Goal: Task Accomplishment & Management: Use online tool/utility

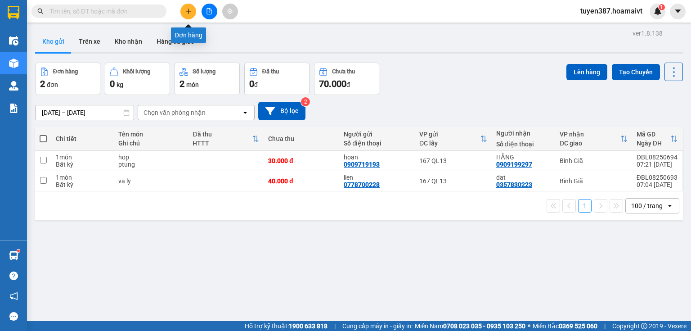
click at [186, 9] on icon "plus" at bounding box center [188, 11] width 6 height 6
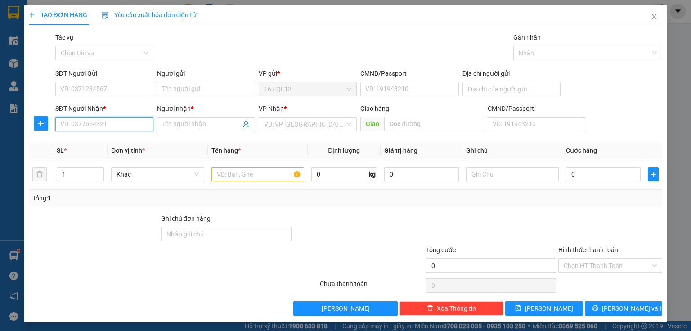
click at [127, 125] on input "SĐT Người Nhận *" at bounding box center [104, 124] width 98 height 14
click at [91, 142] on div "0336666911 - dung" at bounding box center [103, 142] width 86 height 10
type input "0336666911"
type input "dung"
type input "0336666911"
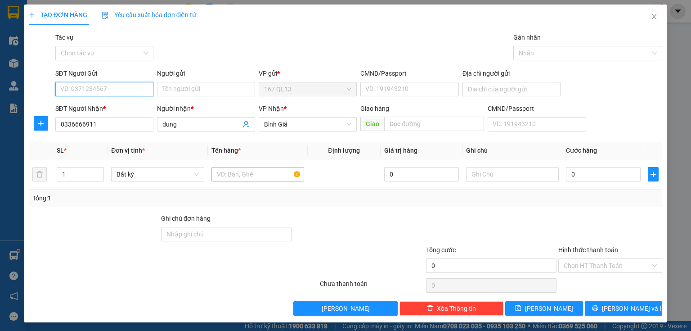
click at [122, 87] on input "SĐT Người Gửi" at bounding box center [104, 89] width 98 height 14
click at [92, 104] on div "0769188188 - hai" at bounding box center [103, 107] width 86 height 10
type input "0769188188"
type input "hai"
click at [273, 170] on input "text" at bounding box center [258, 174] width 93 height 14
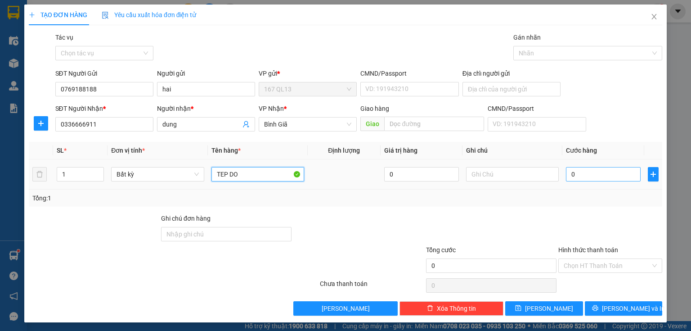
type input "TEP DO"
click at [589, 173] on input "0" at bounding box center [603, 174] width 75 height 14
type input "3"
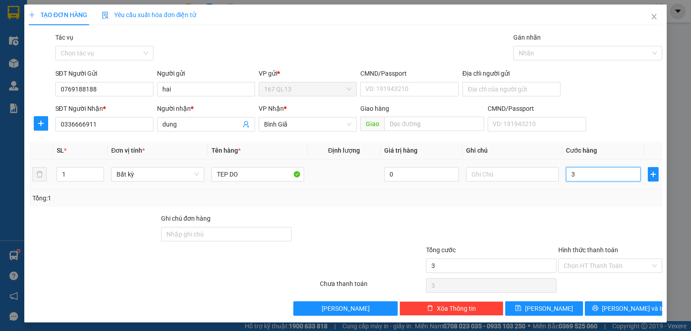
type input "30"
type input "30.000"
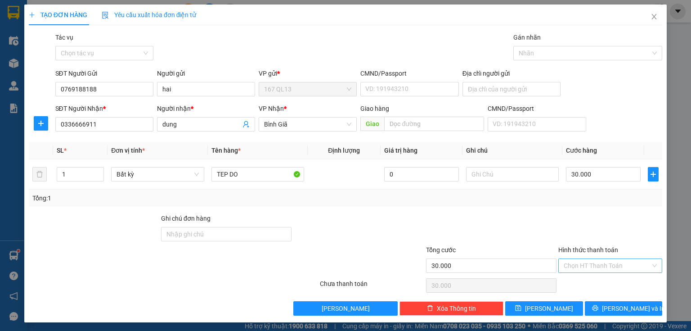
click at [594, 262] on input "Hình thức thanh toán" at bounding box center [607, 266] width 87 height 14
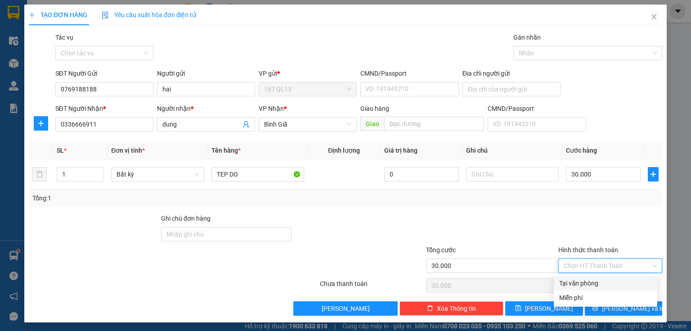
click at [590, 279] on div "Tại văn phòng" at bounding box center [605, 283] width 93 height 10
type input "0"
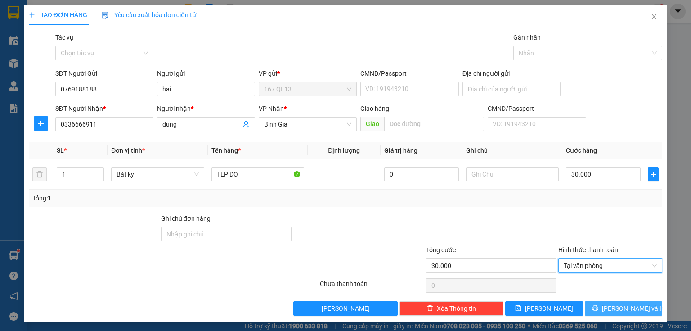
click at [593, 306] on button "[PERSON_NAME] và In" at bounding box center [624, 308] width 78 height 14
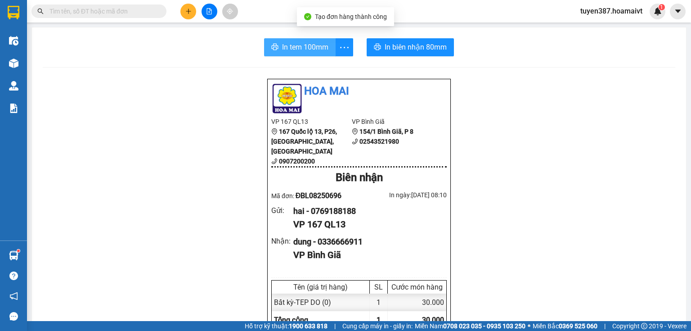
click at [306, 42] on span "In tem 100mm" at bounding box center [305, 46] width 46 height 11
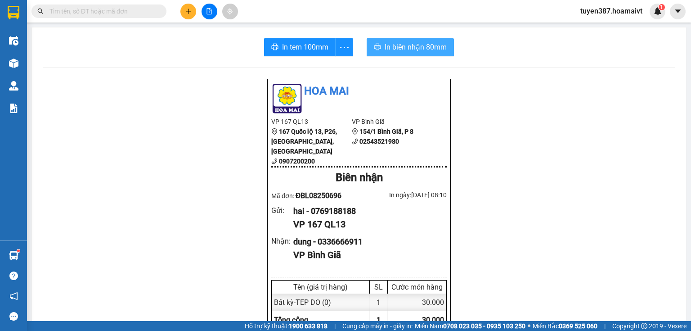
click at [430, 51] on span "In biên nhận 80mm" at bounding box center [416, 46] width 62 height 11
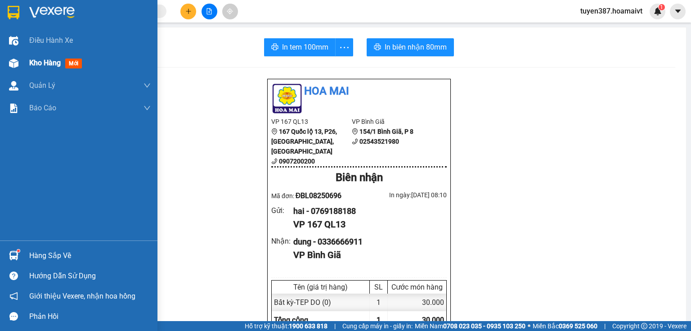
click at [20, 62] on div at bounding box center [14, 63] width 16 height 16
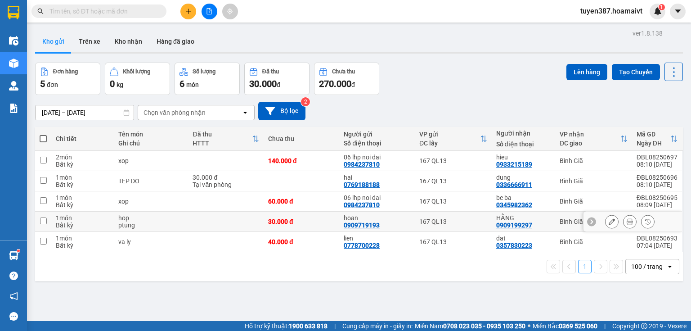
click at [543, 219] on div "HẰNG" at bounding box center [523, 217] width 54 height 7
checkbox input "true"
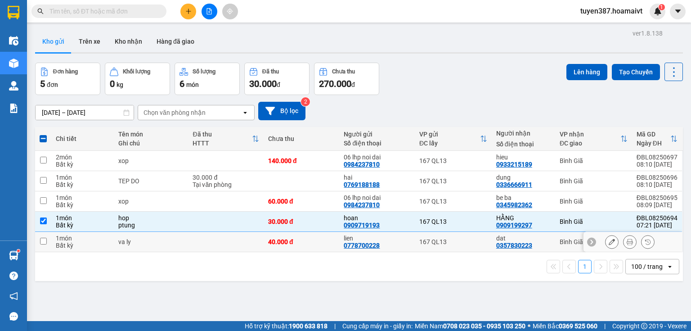
click at [540, 241] on div "dat 0357830223" at bounding box center [523, 241] width 54 height 14
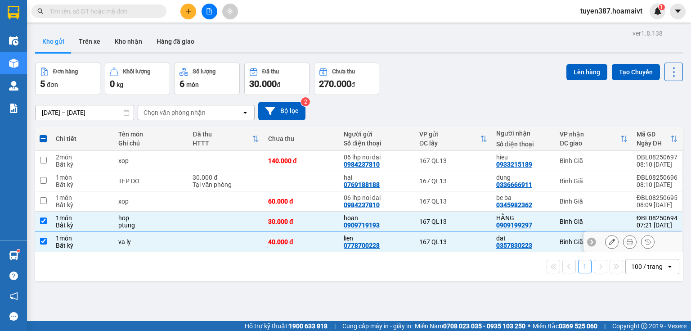
checkbox input "true"
click at [590, 66] on button "Lên hàng" at bounding box center [587, 72] width 41 height 16
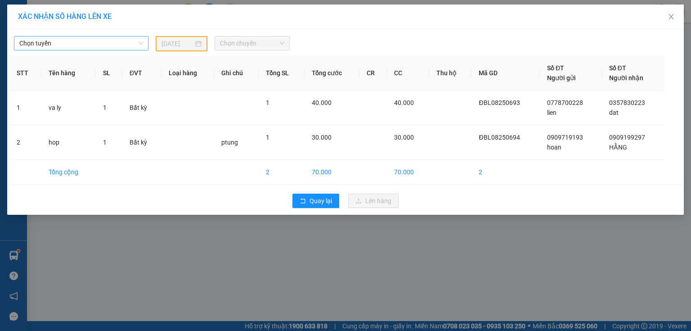
click at [86, 45] on span "Chọn tuyến" at bounding box center [81, 43] width 124 height 14
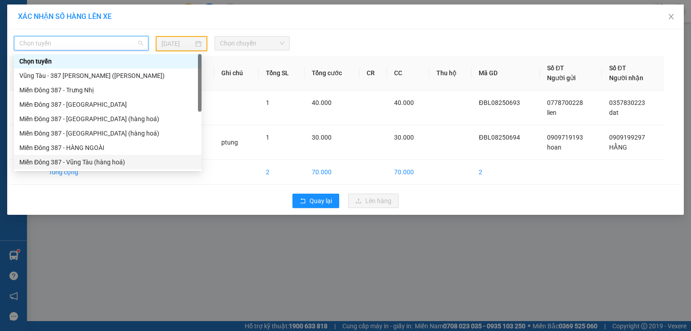
drag, startPoint x: 80, startPoint y: 163, endPoint x: 102, endPoint y: 143, distance: 29.9
click at [81, 162] on div "Miền Đông 387 - Vũng Tàu (hàng hoá)" at bounding box center [107, 162] width 177 height 10
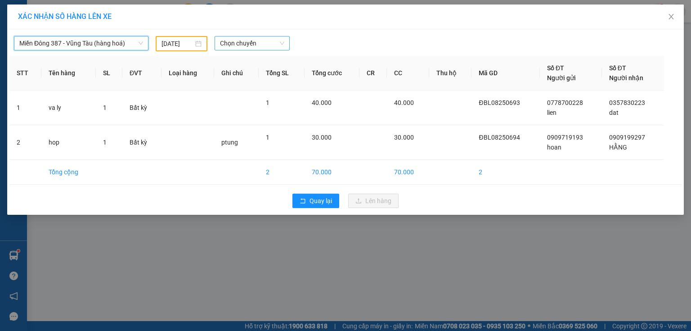
click at [248, 40] on span "Chọn chuyến" at bounding box center [252, 43] width 65 height 14
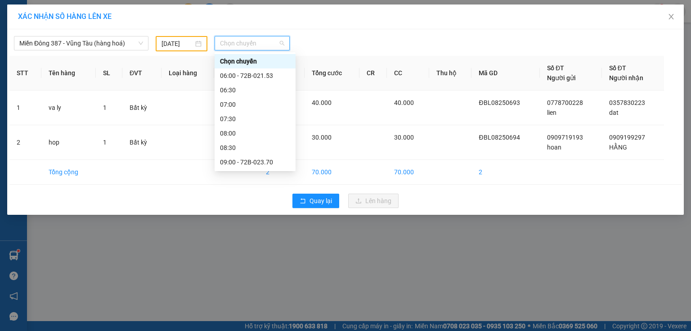
click at [188, 43] on input "12/08/2025" at bounding box center [178, 44] width 32 height 10
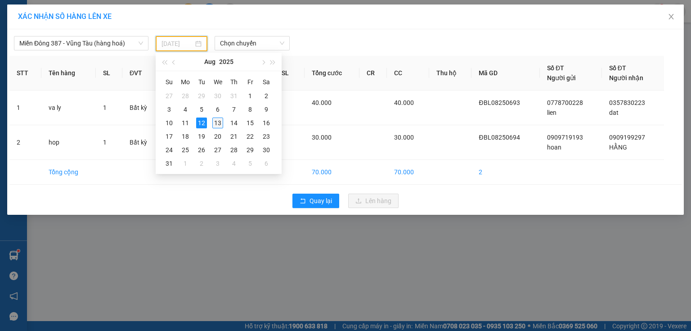
click at [218, 120] on div "13" at bounding box center [217, 122] width 11 height 11
type input "[DATE]"
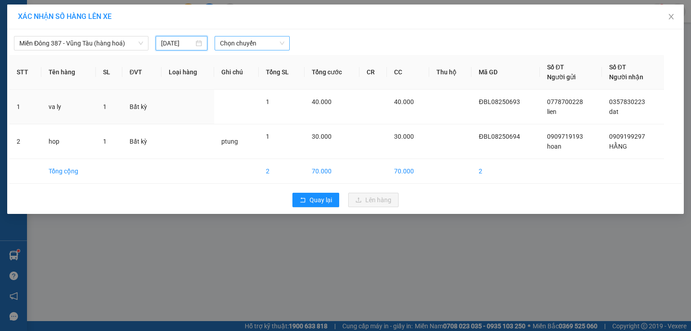
click at [268, 41] on span "Chọn chuyến" at bounding box center [252, 43] width 65 height 14
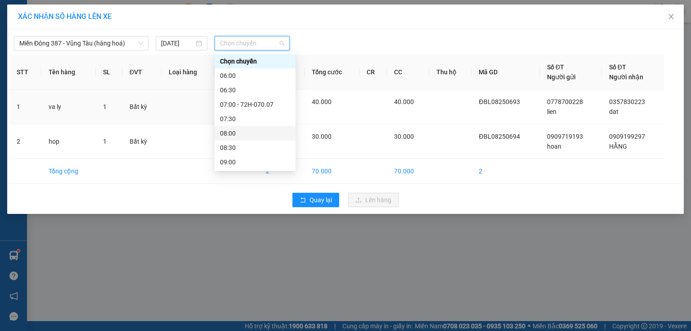
click at [235, 135] on div "08:00" at bounding box center [255, 133] width 70 height 10
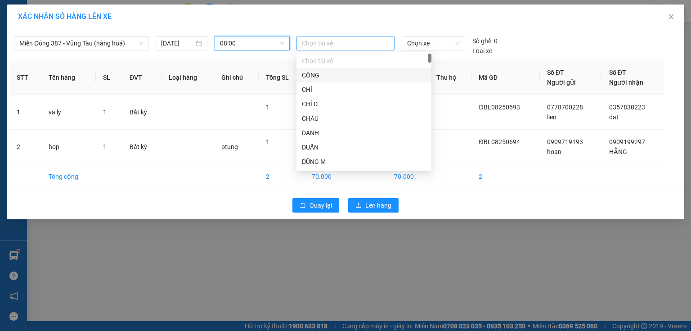
click at [342, 48] on div at bounding box center [346, 43] width 94 height 11
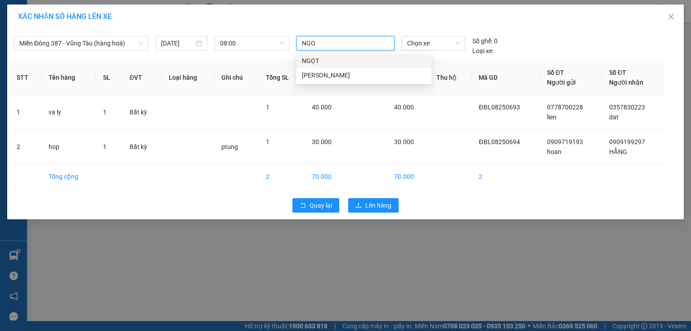
type input "NGOC"
click at [310, 59] on div "[PERSON_NAME]" at bounding box center [364, 61] width 124 height 10
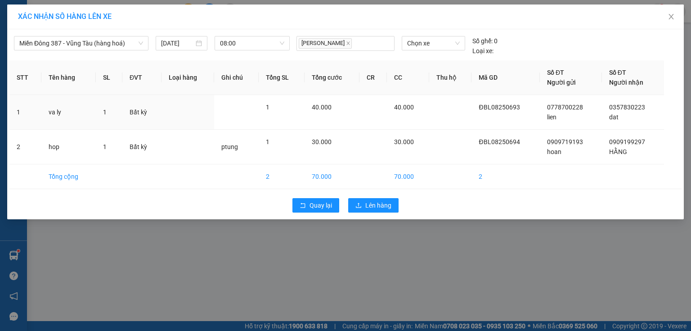
drag, startPoint x: 462, startPoint y: 106, endPoint x: 454, endPoint y: 56, distance: 50.6
click at [463, 104] on td at bounding box center [450, 112] width 43 height 35
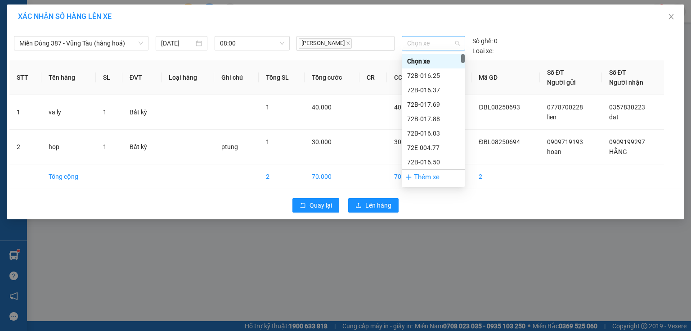
click at [445, 40] on span "Chọn xe" at bounding box center [433, 43] width 52 height 14
type input "008"
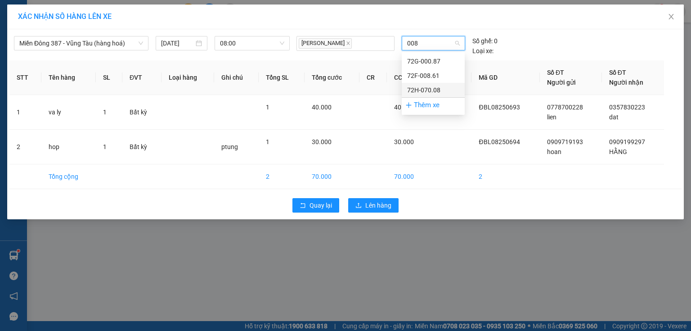
click at [428, 87] on div "72H-070.08" at bounding box center [433, 90] width 52 height 10
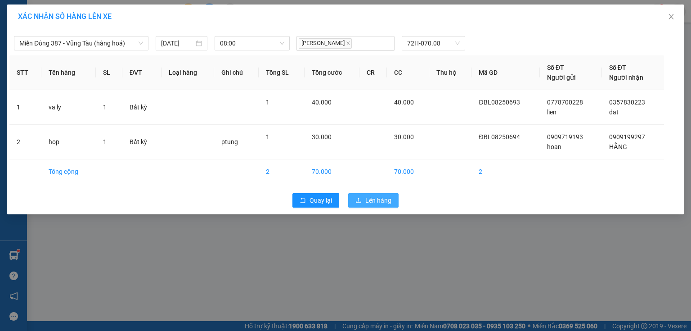
click at [377, 199] on span "Lên hàng" at bounding box center [378, 200] width 26 height 10
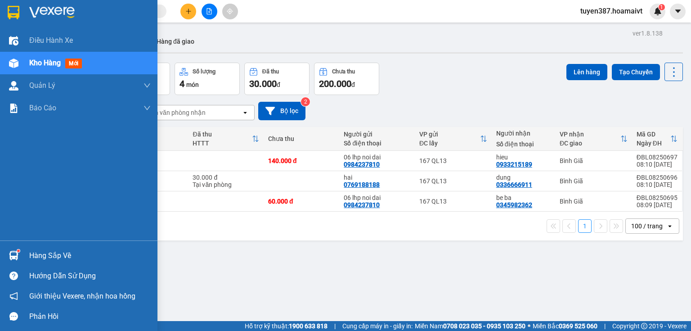
click at [13, 251] on img at bounding box center [13, 255] width 9 height 9
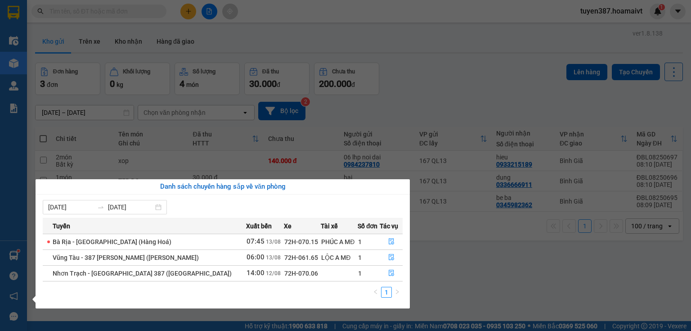
click at [422, 71] on section "Kết quả tìm kiếm ( 0 ) Bộ lọc No Data tuyen387.hoamaivt 1 Điều hành xe Kho hàng…" at bounding box center [345, 165] width 691 height 331
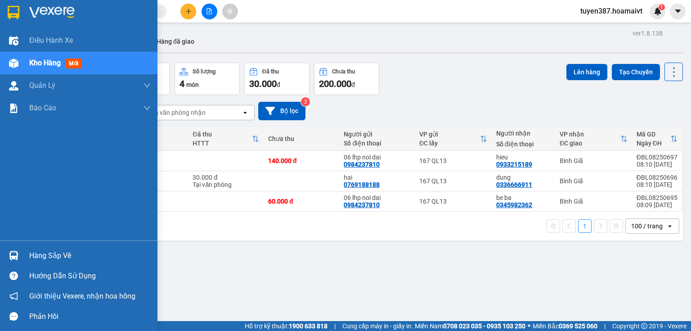
click at [14, 251] on img at bounding box center [13, 255] width 9 height 9
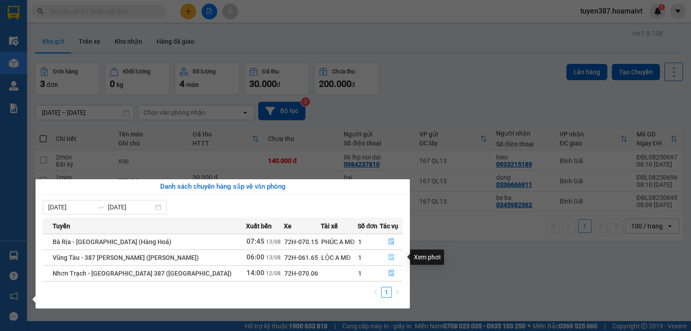
click at [390, 257] on icon "file-done" at bounding box center [391, 257] width 5 height 6
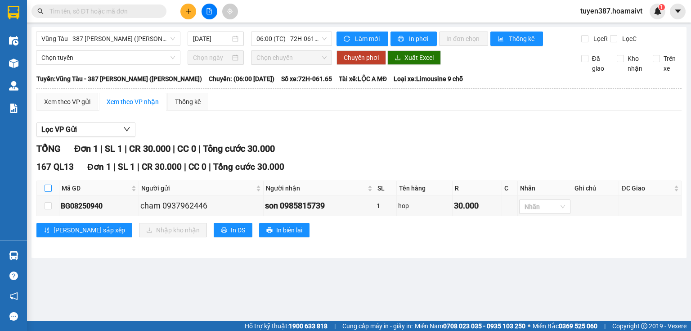
click at [49, 188] on input "checkbox" at bounding box center [48, 188] width 7 height 7
checkbox input "true"
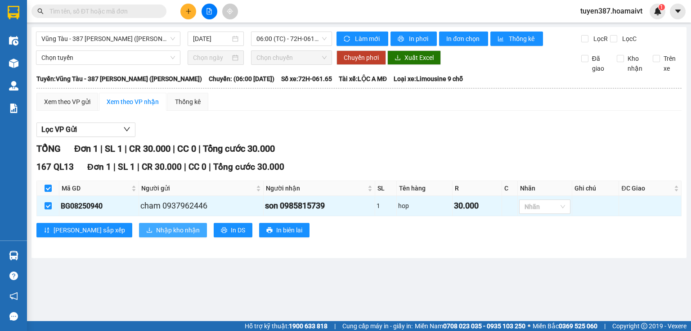
click at [156, 226] on span "Nhập kho nhận" at bounding box center [178, 230] width 44 height 10
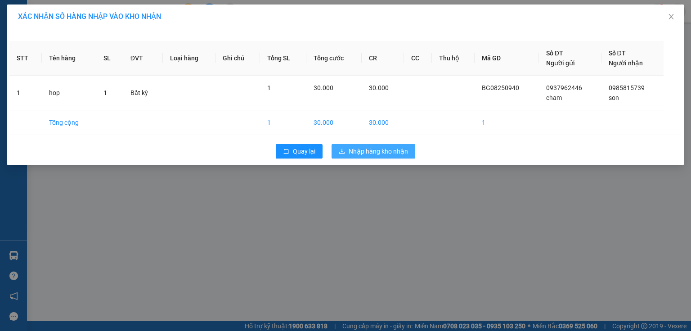
click at [393, 151] on span "Nhập hàng kho nhận" at bounding box center [378, 151] width 59 height 10
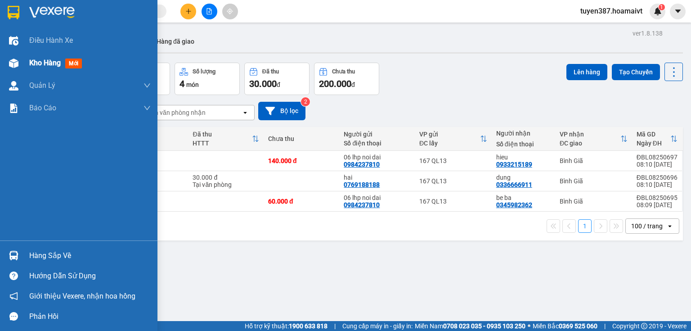
click at [9, 63] on img at bounding box center [13, 63] width 9 height 9
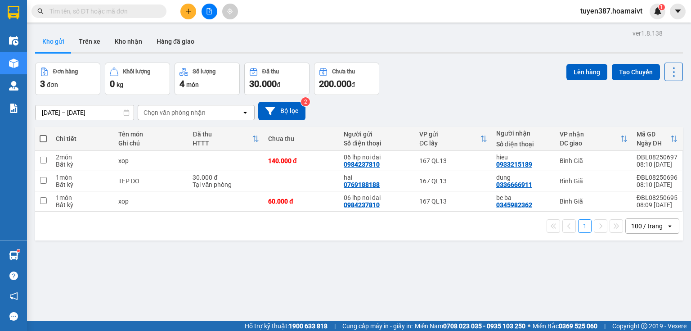
click at [187, 11] on icon "plus" at bounding box center [188, 11] width 6 height 6
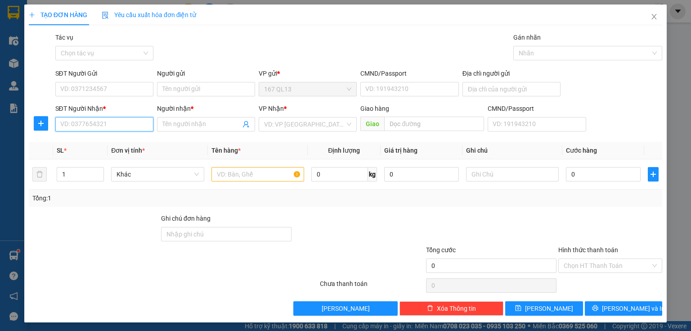
click at [133, 125] on input "SĐT Người Nhận *" at bounding box center [104, 124] width 98 height 14
click at [98, 140] on div "0934866240 - duoc" at bounding box center [103, 142] width 86 height 10
type input "0934866240"
type input "duoc"
type input "0934866240"
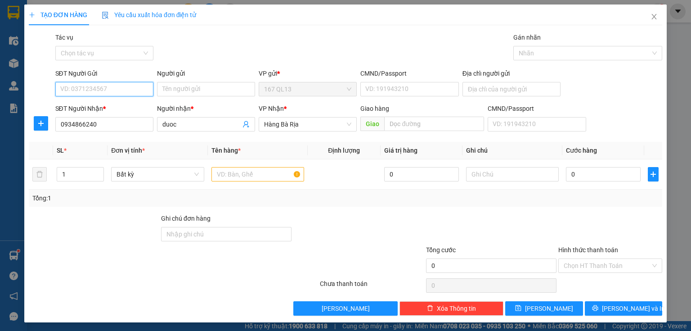
click at [127, 87] on input "SĐT Người Gửi" at bounding box center [104, 89] width 98 height 14
click at [90, 105] on div "0903167629 - vinh" at bounding box center [103, 107] width 86 height 10
type input "0903167629"
type input "vinh"
click at [267, 173] on input "text" at bounding box center [258, 174] width 93 height 14
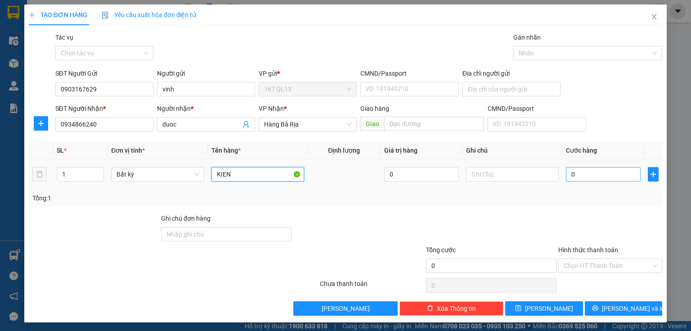
type input "KIEN"
click at [587, 171] on input "0" at bounding box center [603, 174] width 75 height 14
type input "4"
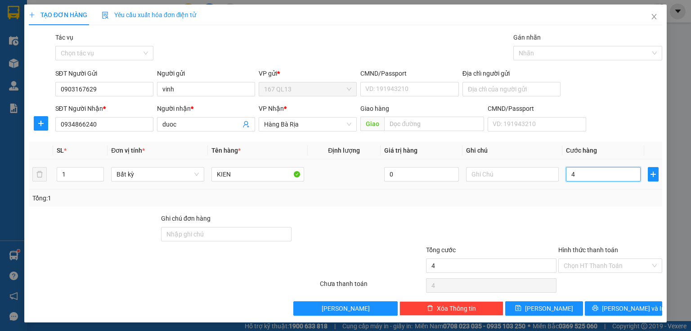
type input "40"
type input "40.000"
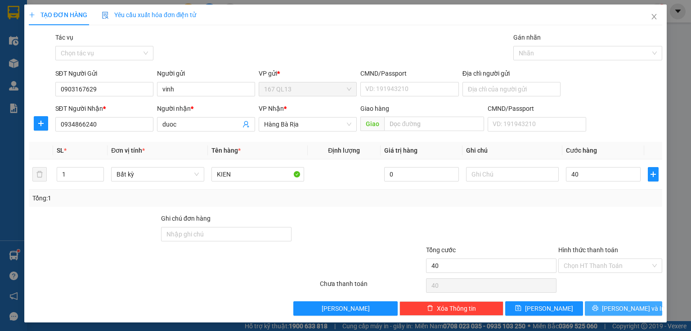
type input "40.000"
click at [600, 310] on button "[PERSON_NAME] và In" at bounding box center [624, 308] width 78 height 14
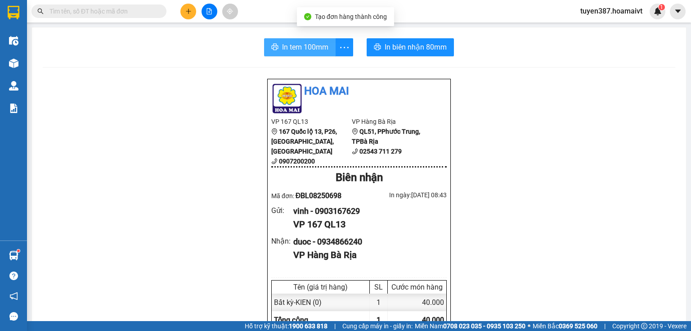
click at [309, 44] on span "In tem 100mm" at bounding box center [305, 46] width 46 height 11
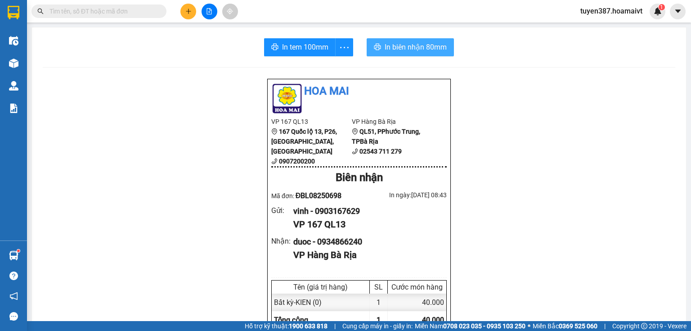
click at [416, 44] on span "In biên nhận 80mm" at bounding box center [416, 46] width 62 height 11
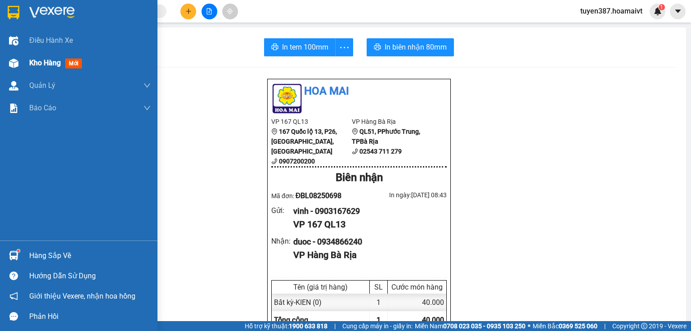
click at [7, 61] on div at bounding box center [14, 63] width 16 height 16
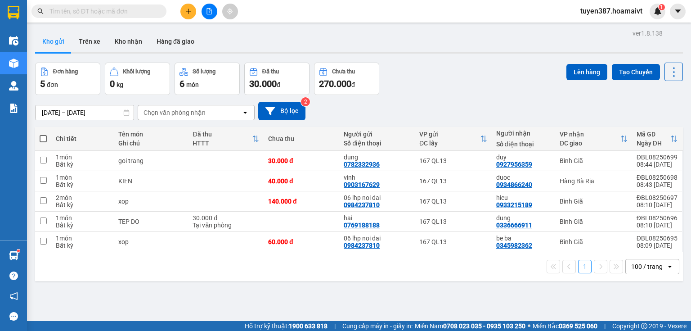
click at [191, 113] on div "Chọn văn phòng nhận" at bounding box center [175, 112] width 62 height 9
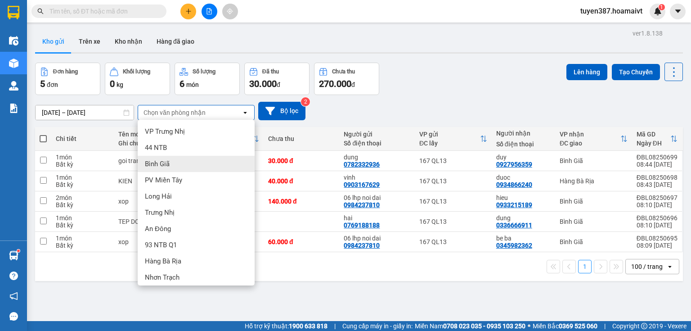
click at [168, 162] on span "Bình Giã" at bounding box center [157, 163] width 25 height 9
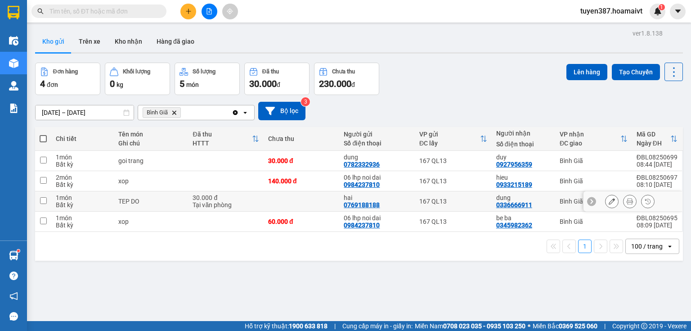
click at [43, 198] on input "checkbox" at bounding box center [43, 200] width 7 height 7
checkbox input "true"
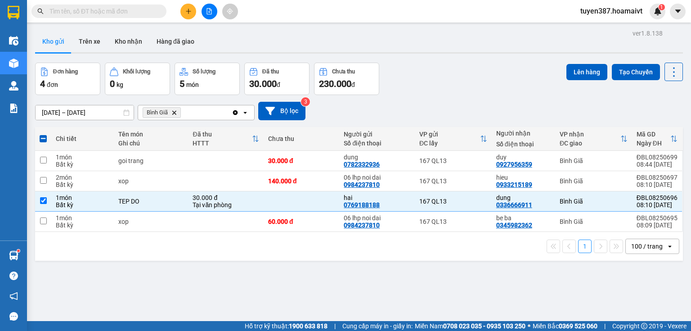
click at [45, 138] on span at bounding box center [43, 138] width 7 height 7
click at [43, 134] on input "checkbox" at bounding box center [43, 134] width 0 height 0
checkbox input "true"
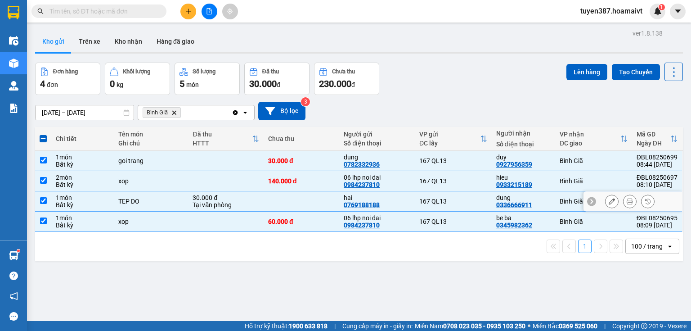
click at [42, 197] on input "checkbox" at bounding box center [43, 200] width 7 height 7
checkbox input "false"
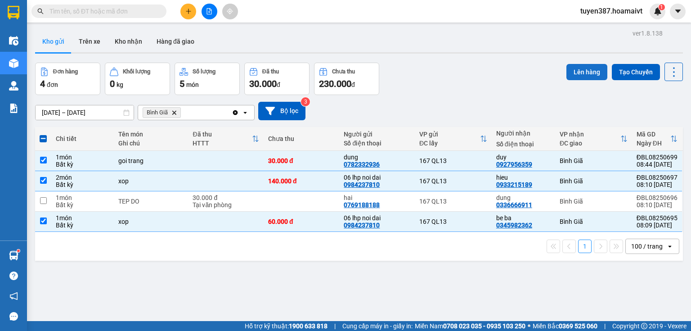
click at [578, 76] on button "Lên hàng" at bounding box center [587, 72] width 41 height 16
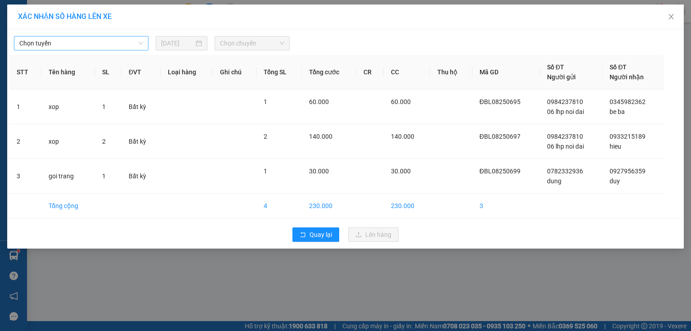
click at [78, 39] on span "Chọn tuyến" at bounding box center [81, 43] width 124 height 14
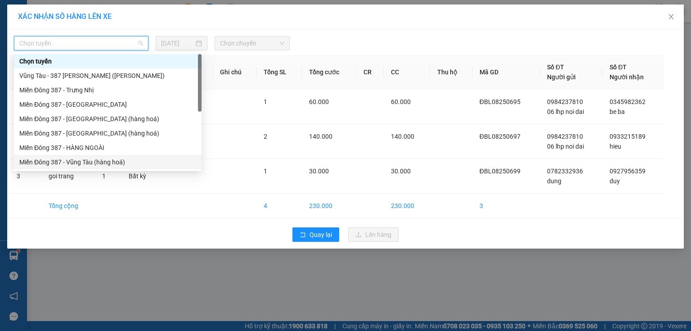
click at [92, 162] on div "Miền Đông 387 - Vũng Tàu (hàng hoá)" at bounding box center [107, 162] width 177 height 10
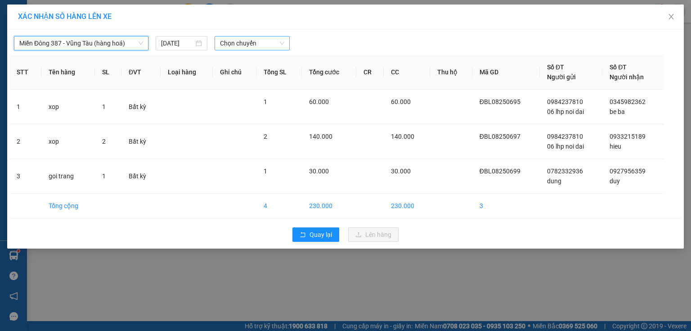
click at [259, 42] on span "Chọn chuyến" at bounding box center [252, 43] width 65 height 14
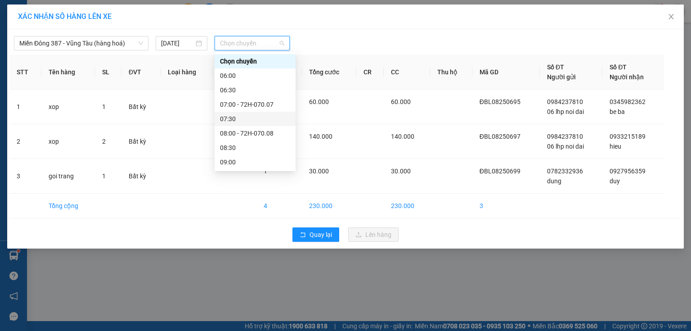
scroll to position [72, 0]
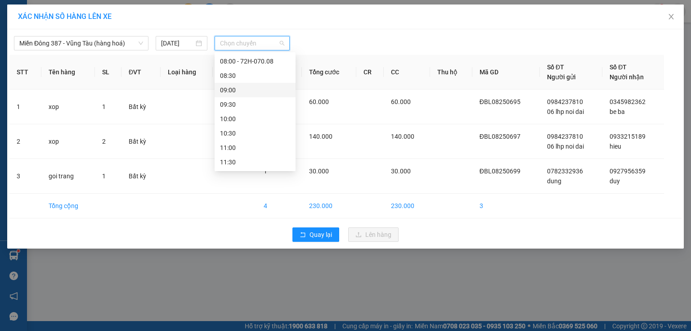
click at [241, 90] on div "09:00" at bounding box center [255, 90] width 70 height 10
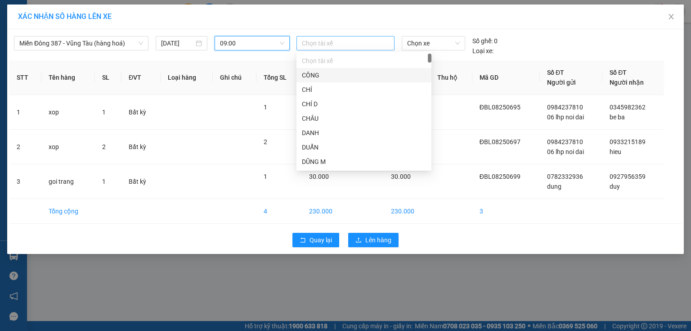
click at [348, 43] on div at bounding box center [346, 43] width 94 height 11
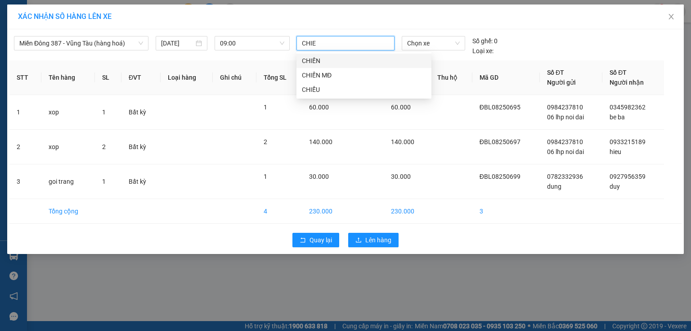
type input "CHIEN"
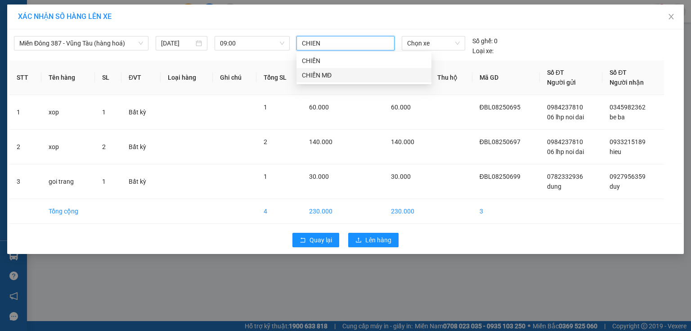
click at [311, 77] on div "CHIẾN MĐ" at bounding box center [364, 75] width 124 height 10
drag, startPoint x: 466, startPoint y: 100, endPoint x: 463, endPoint y: 64, distance: 36.6
click at [466, 100] on td at bounding box center [451, 112] width 42 height 35
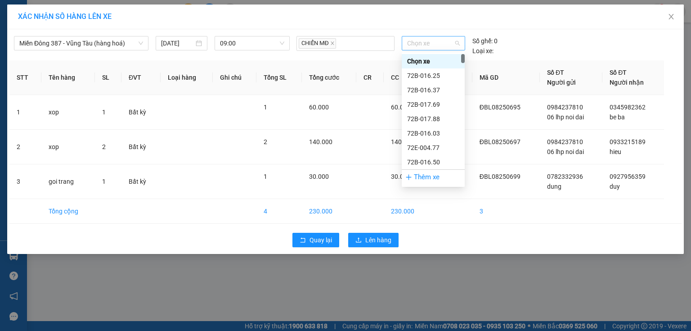
drag, startPoint x: 455, startPoint y: 48, endPoint x: 453, endPoint y: 43, distance: 5.1
click at [455, 47] on span "Chọn xe" at bounding box center [433, 43] width 52 height 14
type input "329"
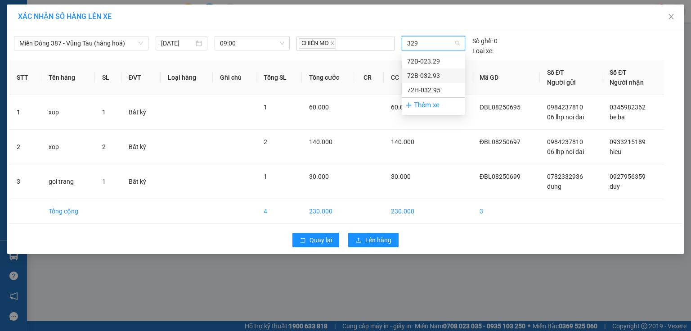
drag, startPoint x: 432, startPoint y: 89, endPoint x: 428, endPoint y: 60, distance: 29.1
click at [428, 63] on div "72B-023.29 72B-032.93 72H-032.95" at bounding box center [433, 75] width 63 height 43
click at [428, 60] on div "72B-023.29" at bounding box center [433, 61] width 52 height 10
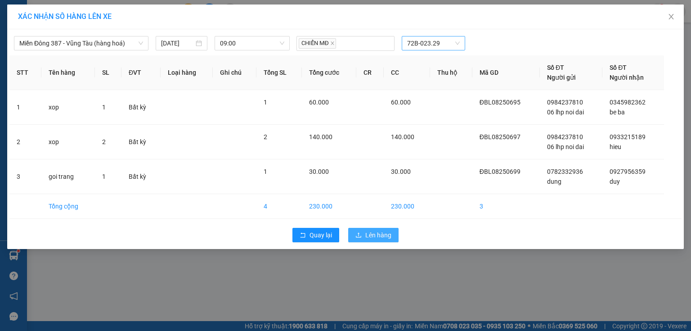
click at [383, 233] on span "Lên hàng" at bounding box center [378, 235] width 26 height 10
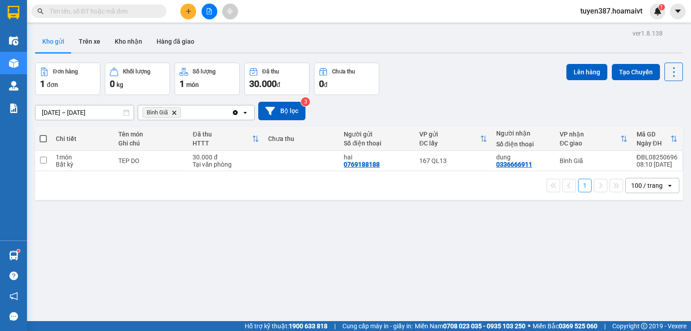
click at [459, 108] on div "12/08/2025 – 13/08/2025 Press the down arrow key to interact with the calendar …" at bounding box center [359, 111] width 648 height 18
click at [176, 112] on icon "Delete" at bounding box center [173, 112] width 5 height 5
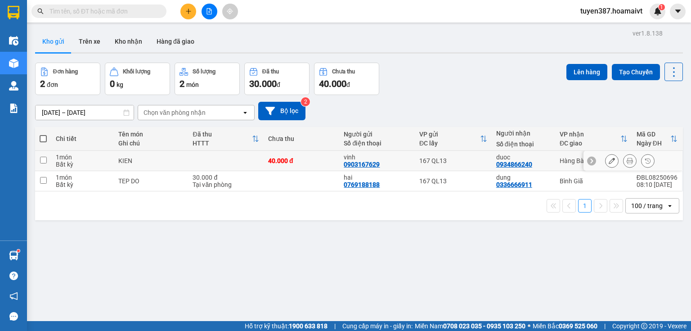
click at [488, 159] on td "167 QL13" at bounding box center [453, 161] width 77 height 20
checkbox input "true"
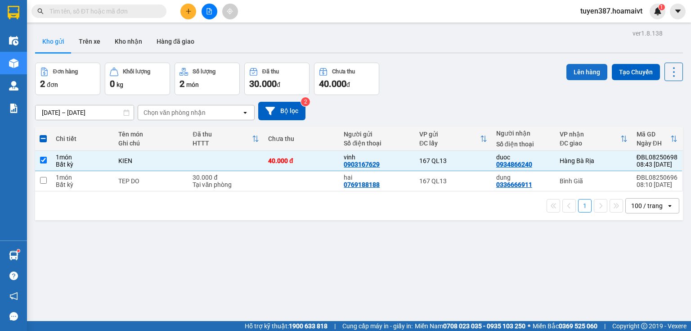
click at [597, 68] on button "Lên hàng" at bounding box center [587, 72] width 41 height 16
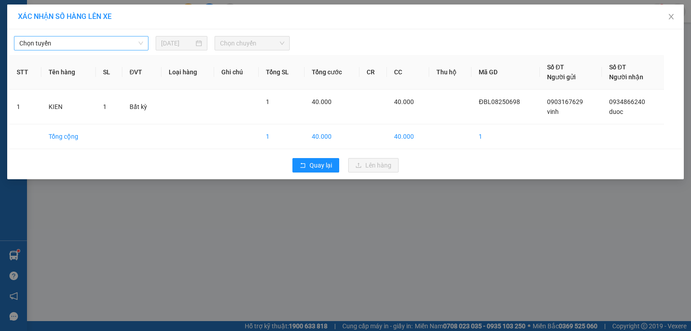
click at [139, 45] on span "Chọn tuyến" at bounding box center [81, 43] width 124 height 14
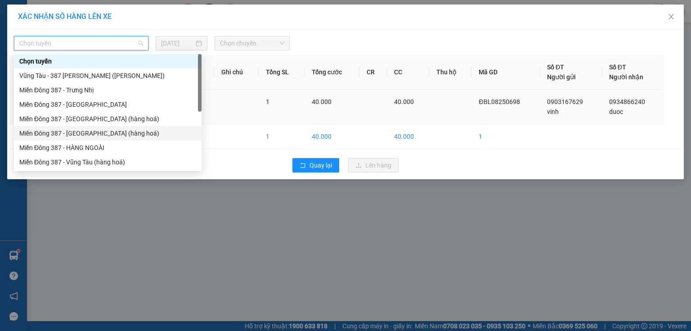
drag, startPoint x: 85, startPoint y: 135, endPoint x: 98, endPoint y: 118, distance: 21.5
click at [88, 131] on div "Miền Đông 387 - [GEOGRAPHIC_DATA] (hàng hoá)" at bounding box center [107, 133] width 177 height 10
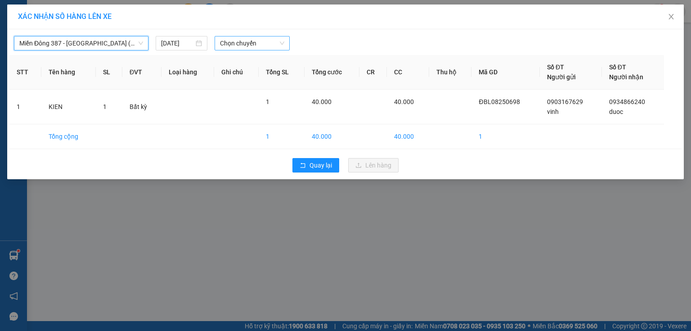
click at [256, 40] on span "Chọn chuyến" at bounding box center [252, 43] width 65 height 14
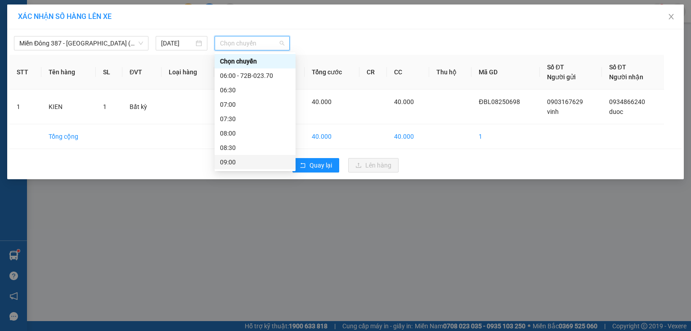
drag, startPoint x: 232, startPoint y: 161, endPoint x: 241, endPoint y: 156, distance: 10.3
click at [232, 162] on div "09:00" at bounding box center [255, 162] width 70 height 10
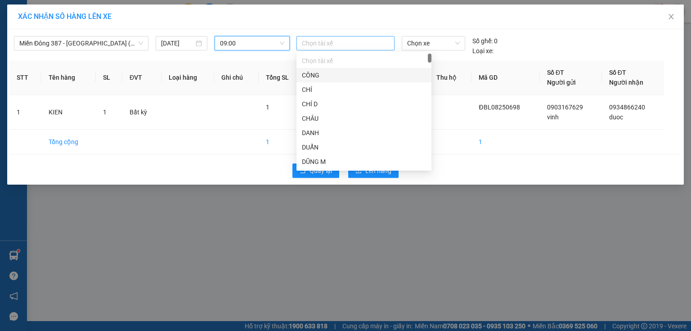
click at [348, 43] on div at bounding box center [346, 43] width 94 height 11
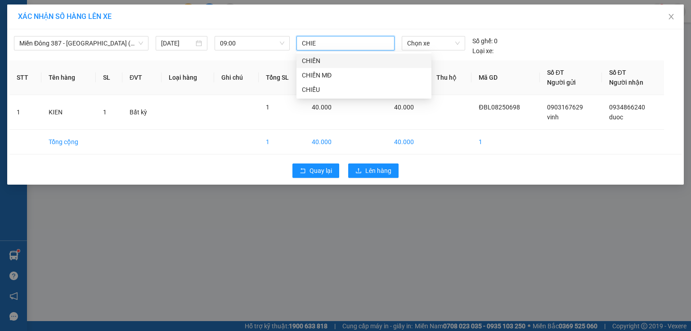
type input "CHIEN"
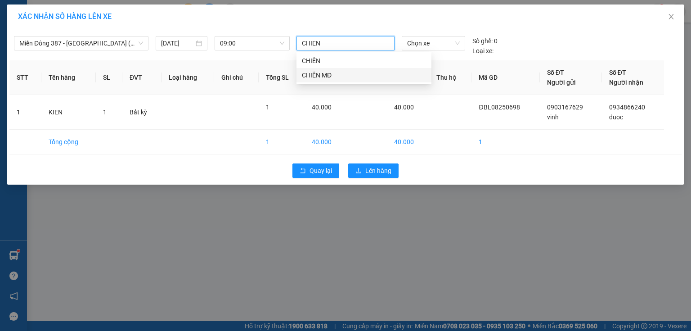
click at [329, 73] on div "CHIẾN MĐ" at bounding box center [364, 75] width 124 height 10
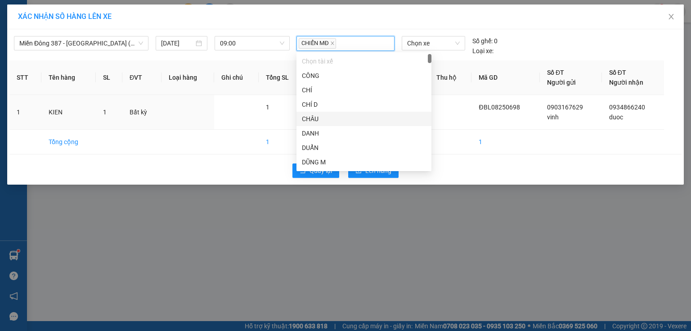
drag, startPoint x: 457, startPoint y: 117, endPoint x: 437, endPoint y: 58, distance: 62.5
click at [457, 104] on td at bounding box center [450, 112] width 43 height 35
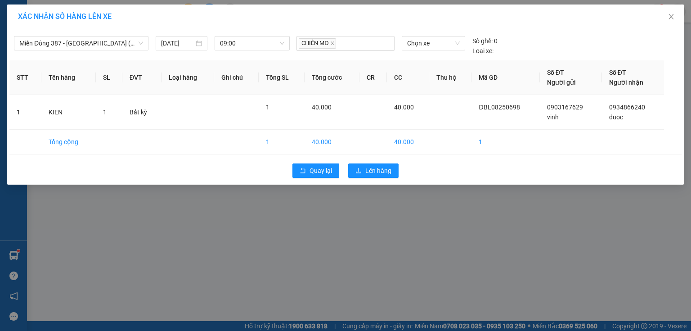
drag, startPoint x: 433, startPoint y: 41, endPoint x: 425, endPoint y: 20, distance: 22.6
click at [430, 28] on div "XÁC NHẬN SỐ HÀNG LÊN XE Miền Đông 387 - Bà Rịa (hàng hoá) 13/08/2025 09:00 CHIẾ…" at bounding box center [345, 95] width 677 height 180
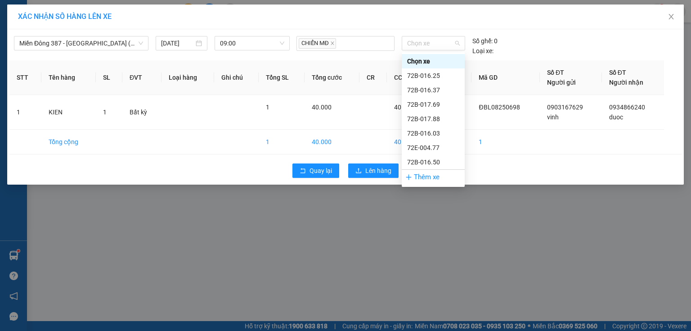
click at [419, 35] on div "Miền Đông 387 - Bà Rịa (hàng hoá) 13/08/2025 09:00 CHIẾN MĐ Chọn xe Số ghế: 0 L…" at bounding box center [345, 44] width 672 height 24
drag, startPoint x: 441, startPoint y: 46, endPoint x: 436, endPoint y: 26, distance: 20.7
click at [439, 34] on div "Miền Đông 387 - Bà Rịa (hàng hoá) 13/08/2025 09:00 CHIẾN MĐ Chọn xe Số ghế: 0 L…" at bounding box center [345, 44] width 672 height 24
click at [436, 48] on span "Chọn xe" at bounding box center [433, 43] width 52 height 14
type input "329"
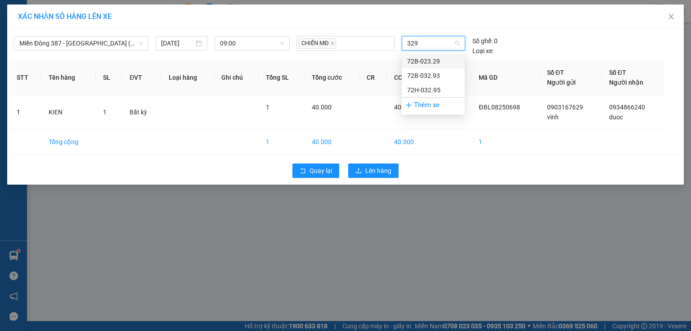
click at [432, 54] on div "72B-023.29" at bounding box center [433, 61] width 63 height 14
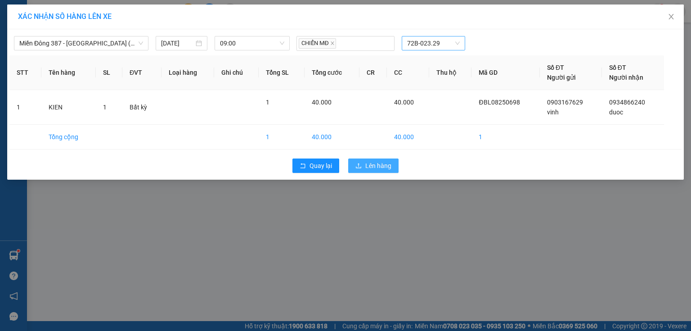
click at [375, 161] on span "Lên hàng" at bounding box center [378, 166] width 26 height 10
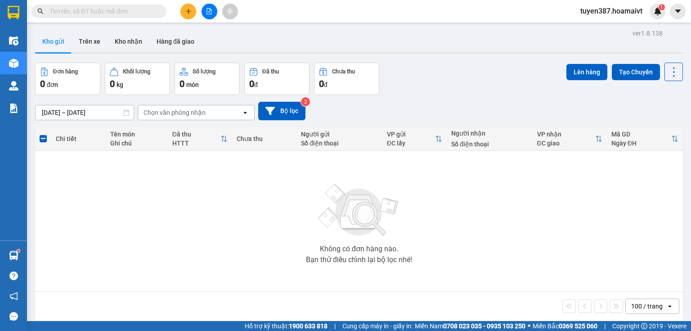
click at [56, 42] on button "Kho gửi" at bounding box center [53, 42] width 36 height 22
click at [185, 114] on div "Chọn văn phòng nhận" at bounding box center [175, 112] width 62 height 9
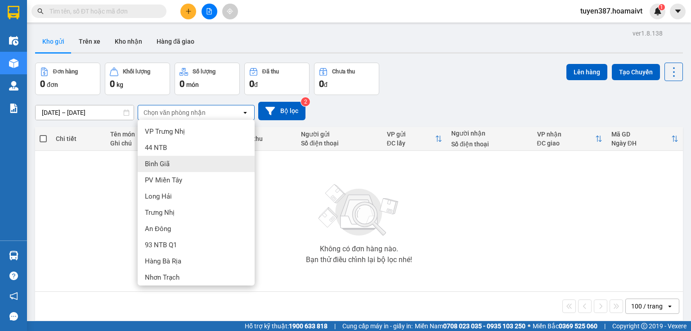
click at [290, 183] on div "Không có đơn hàng nào. Bạn thử điều chỉnh lại bộ lọc nhé!" at bounding box center [359, 220] width 639 height 135
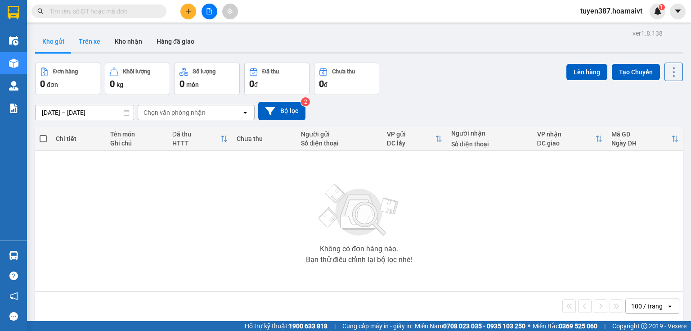
click at [94, 40] on button "Trên xe" at bounding box center [90, 42] width 36 height 22
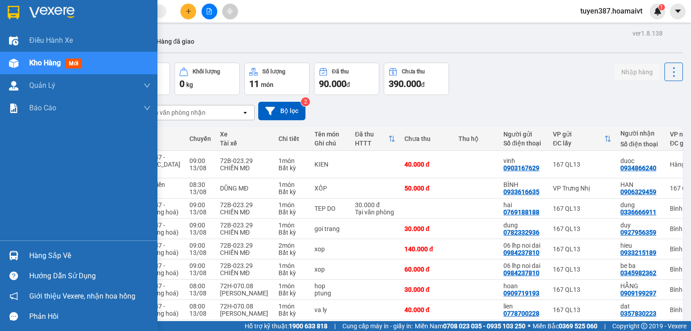
click at [29, 256] on div "Hàng sắp về" at bounding box center [79, 255] width 158 height 20
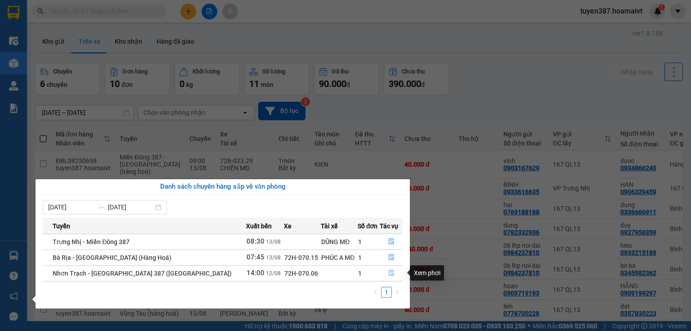
click at [389, 274] on icon "file-done" at bounding box center [391, 273] width 5 height 6
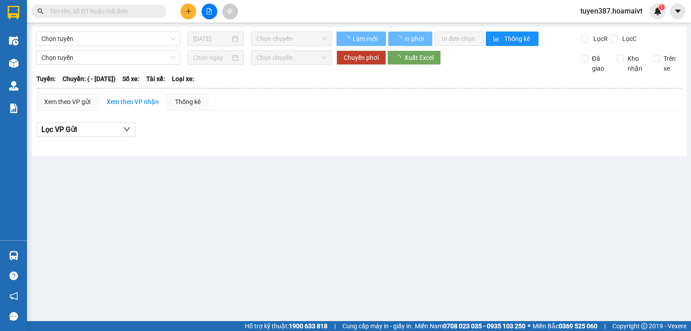
type input "12/08/2025"
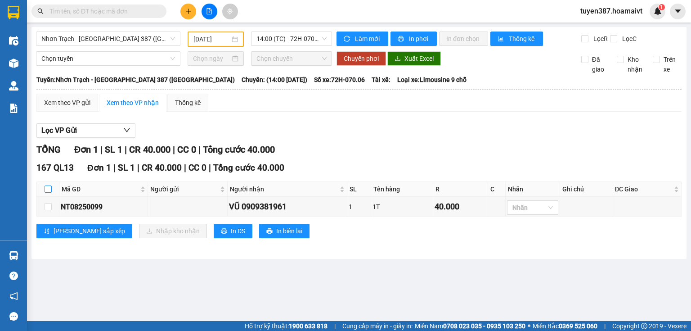
click at [47, 185] on input "checkbox" at bounding box center [48, 188] width 7 height 7
checkbox input "true"
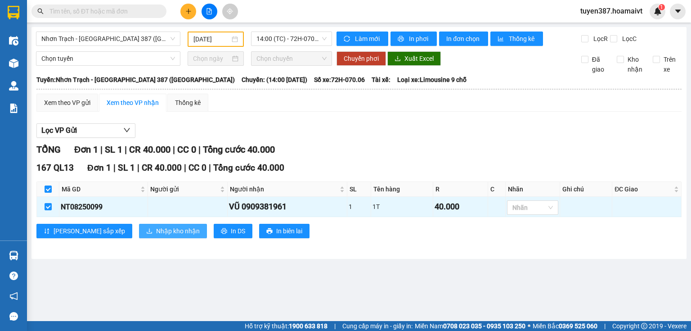
click at [156, 229] on span "Nhập kho nhận" at bounding box center [178, 231] width 44 height 10
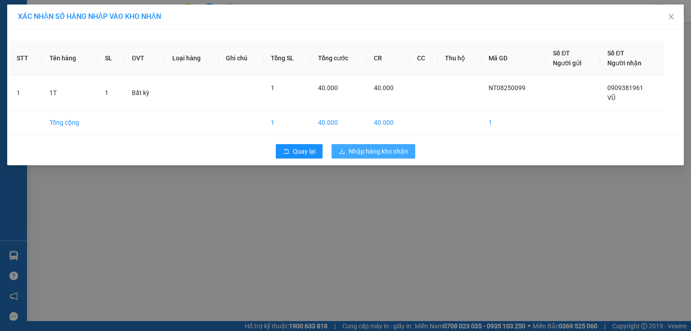
click at [383, 150] on span "Nhập hàng kho nhận" at bounding box center [378, 151] width 59 height 10
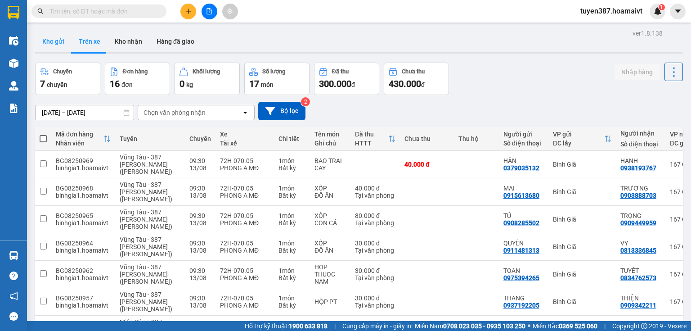
click at [63, 42] on button "Kho gửi" at bounding box center [53, 42] width 36 height 22
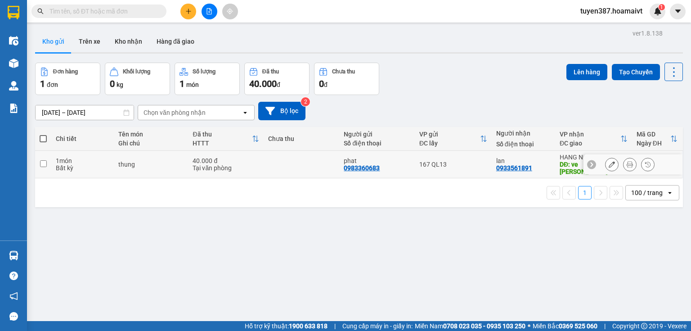
click at [482, 162] on div "167 QL13" at bounding box center [453, 164] width 68 height 7
checkbox input "true"
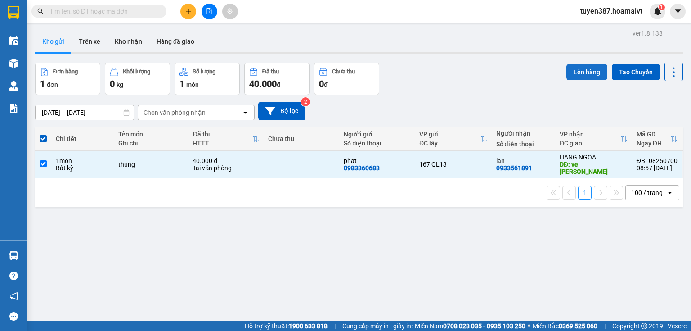
click at [581, 67] on button "Lên hàng" at bounding box center [587, 72] width 41 height 16
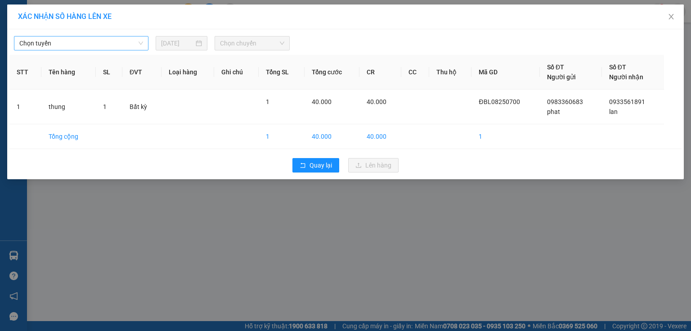
click at [129, 44] on span "Chọn tuyến" at bounding box center [81, 43] width 124 height 14
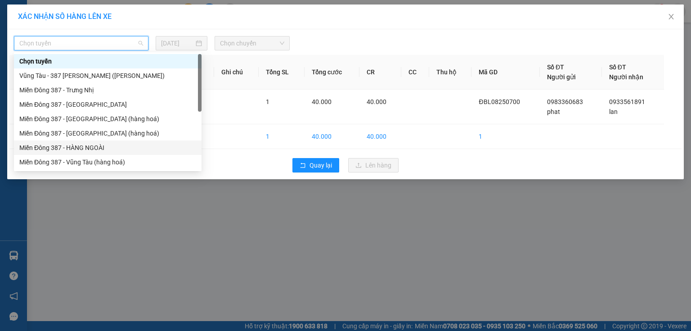
click at [107, 141] on div "Miền Đông 387 - HÀNG NGOÀI" at bounding box center [108, 147] width 188 height 14
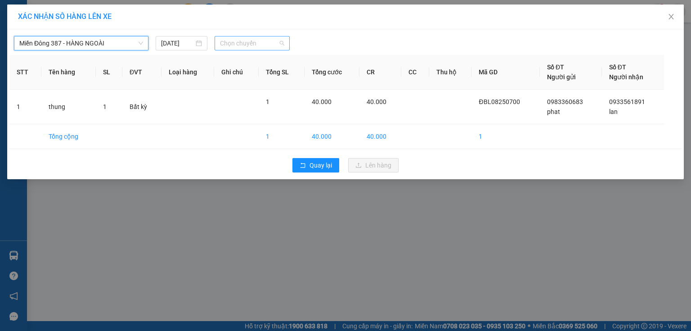
click at [266, 42] on span "Chọn chuyến" at bounding box center [252, 43] width 65 height 14
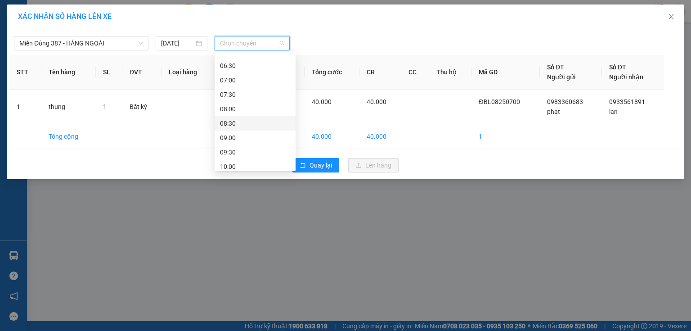
scroll to position [36, 0]
click at [234, 125] on div "09:00" at bounding box center [255, 126] width 70 height 10
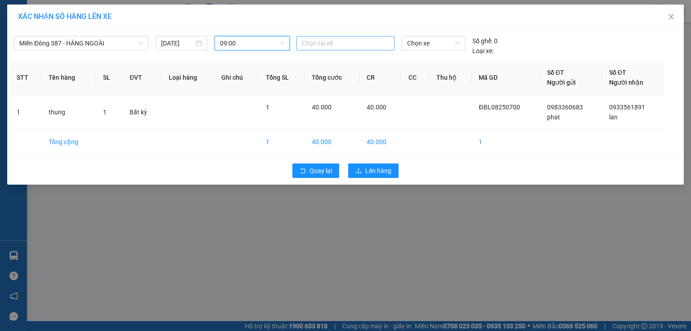
click at [375, 41] on div at bounding box center [346, 43] width 94 height 11
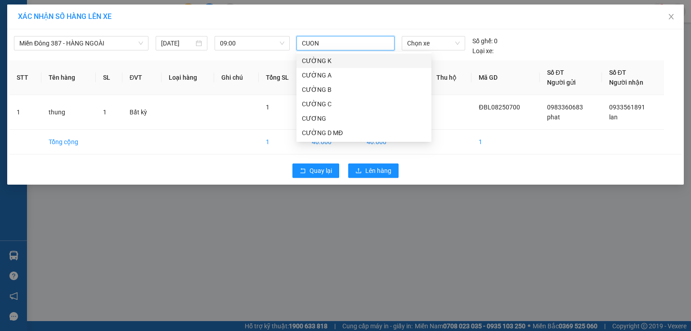
type input "CUONG"
click at [330, 131] on div "CƯỜNG D MĐ" at bounding box center [364, 133] width 124 height 10
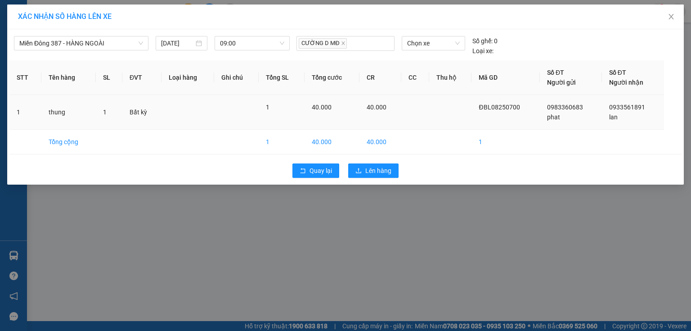
click at [453, 116] on td at bounding box center [450, 112] width 43 height 35
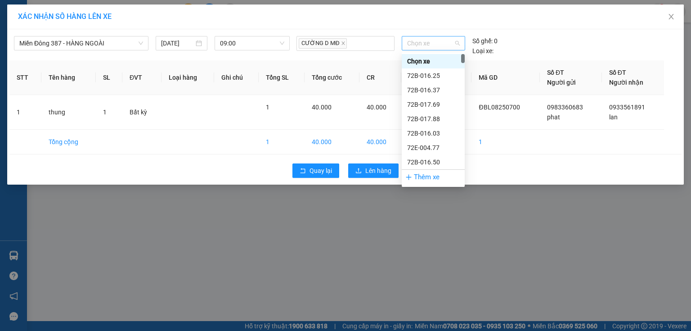
click at [445, 44] on span "Chọn xe" at bounding box center [433, 43] width 52 height 14
type input "153"
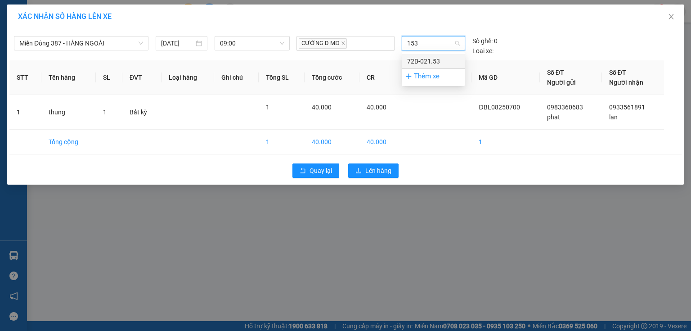
click at [435, 65] on div "72B-021.53" at bounding box center [433, 61] width 52 height 10
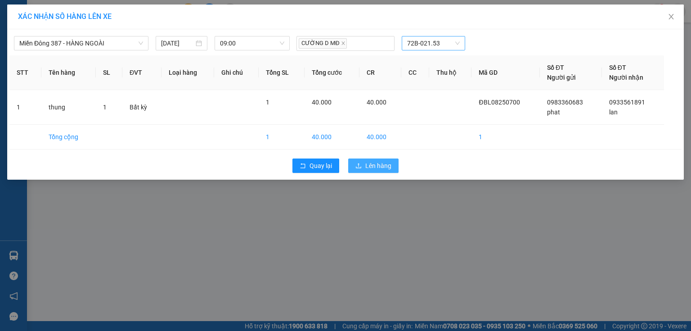
click at [366, 167] on span "Lên hàng" at bounding box center [378, 166] width 26 height 10
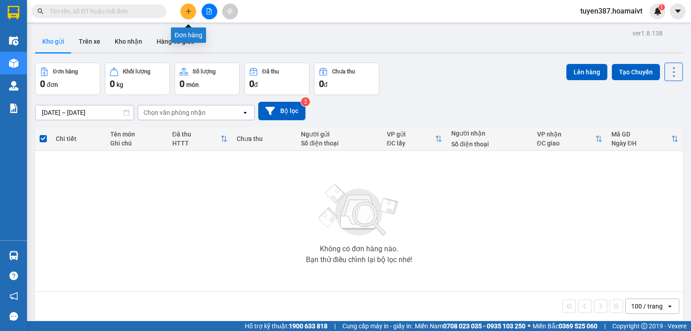
click at [188, 9] on icon "plus" at bounding box center [188, 11] width 0 height 5
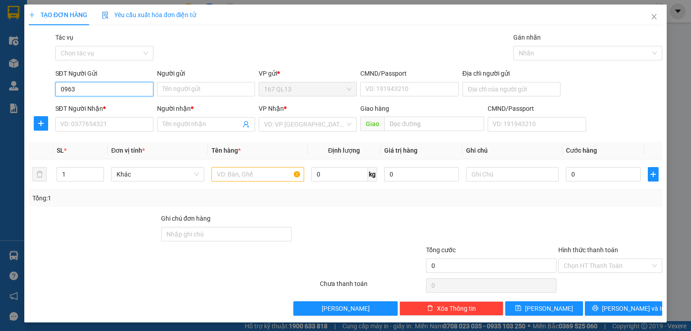
click at [101, 91] on input "0963" at bounding box center [104, 89] width 98 height 14
type input "0"
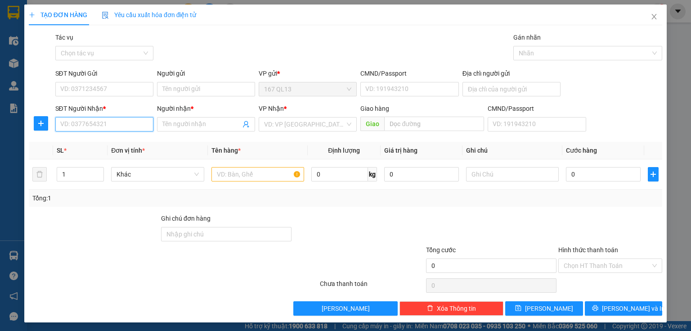
click at [100, 125] on input "SĐT Người Nhận *" at bounding box center [104, 124] width 98 height 14
click at [106, 144] on div "0963213945 - NAM" at bounding box center [103, 142] width 86 height 10
type input "0963213945"
type input "NAM"
type input "0963213945"
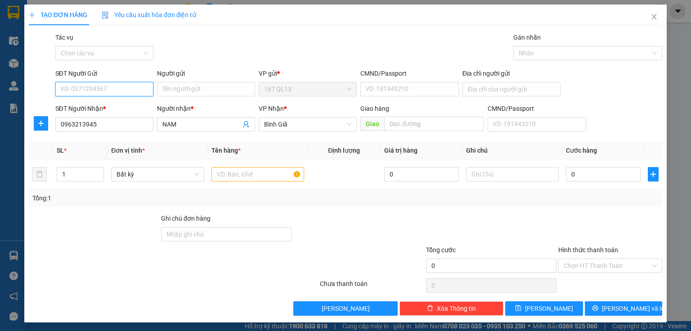
click at [136, 88] on input "SĐT Người Gửi" at bounding box center [104, 89] width 98 height 14
click at [122, 105] on div "0944307802 - LUẬN" at bounding box center [103, 107] width 86 height 10
type input "0944307802"
type input "LUẬN"
type input "066098022187"
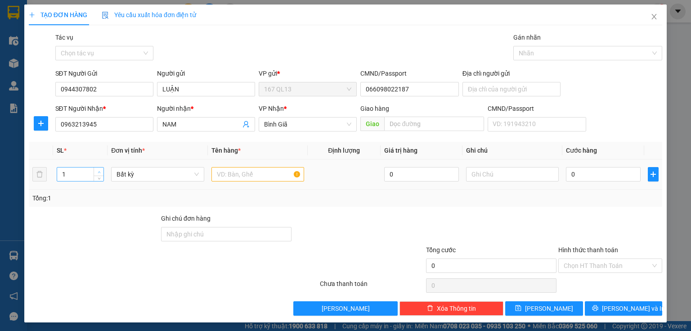
type input "2"
click at [98, 169] on span "up" at bounding box center [98, 171] width 5 height 5
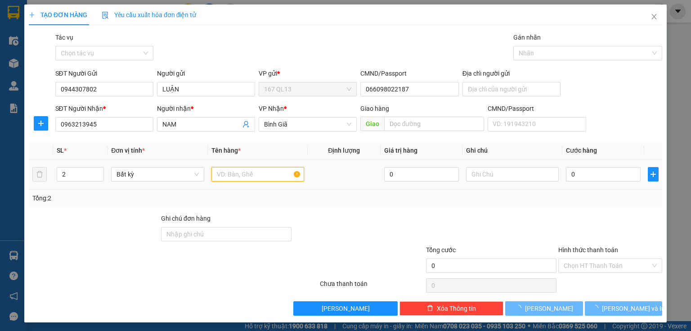
click at [258, 175] on input "text" at bounding box center [258, 174] width 93 height 14
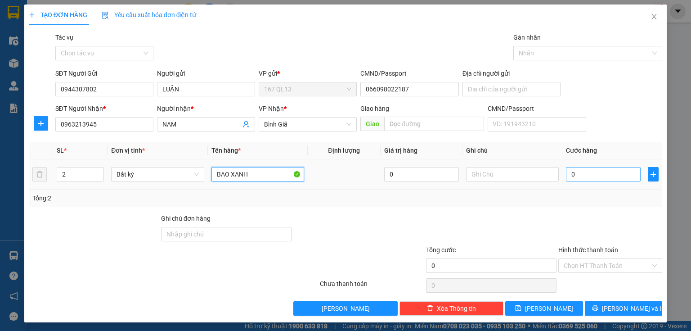
type input "BAO XANH"
click at [587, 172] on input "0" at bounding box center [603, 174] width 75 height 14
type input "1"
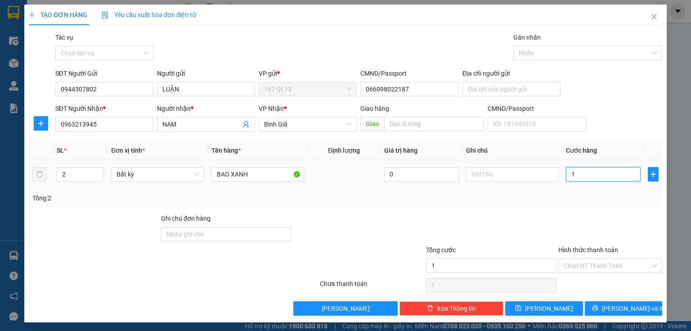
type input "19"
type input "190"
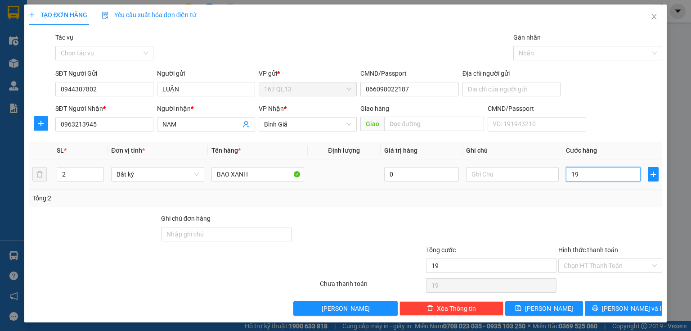
type input "190"
type input "190.000"
click at [589, 309] on button "[PERSON_NAME] và In" at bounding box center [624, 308] width 78 height 14
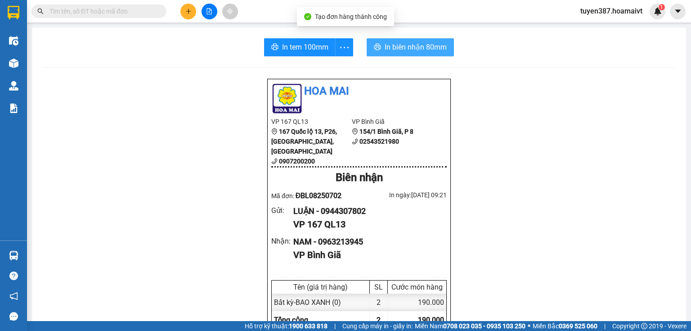
click at [410, 45] on span "In biên nhận 80mm" at bounding box center [416, 46] width 62 height 11
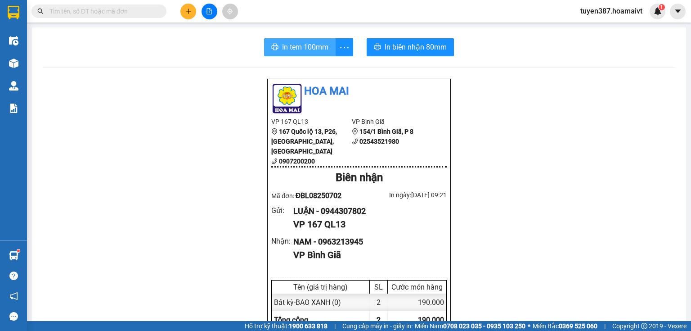
click at [301, 45] on span "In tem 100mm" at bounding box center [305, 46] width 46 height 11
click at [186, 7] on button at bounding box center [188, 12] width 16 height 16
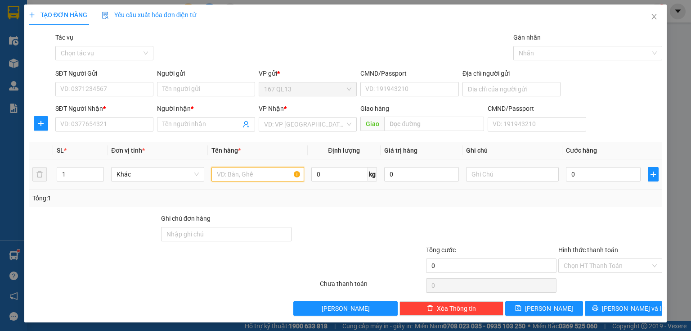
click at [275, 174] on input "text" at bounding box center [258, 174] width 93 height 14
type input "KIEN"
type input "2"
click at [100, 171] on icon "up" at bounding box center [99, 172] width 3 height 3
click at [651, 16] on icon "close" at bounding box center [654, 16] width 7 height 7
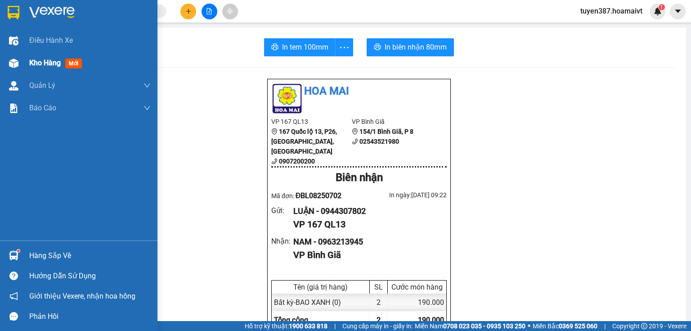
click at [11, 57] on div at bounding box center [14, 63] width 16 height 16
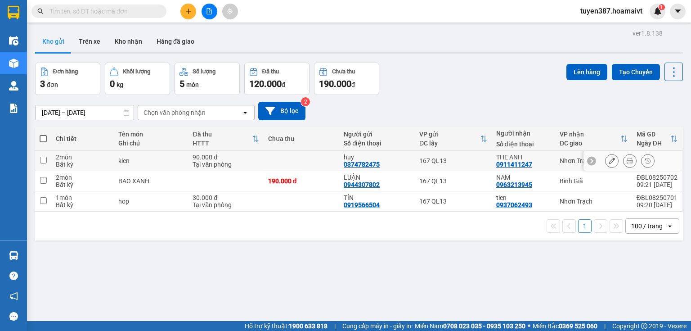
click at [556, 158] on td "Nhơn Trạch" at bounding box center [593, 161] width 77 height 20
checkbox input "true"
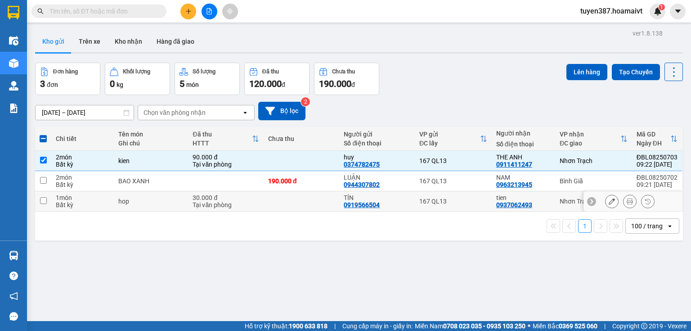
click at [547, 201] on div "tien 0937062493" at bounding box center [523, 201] width 54 height 14
checkbox input "true"
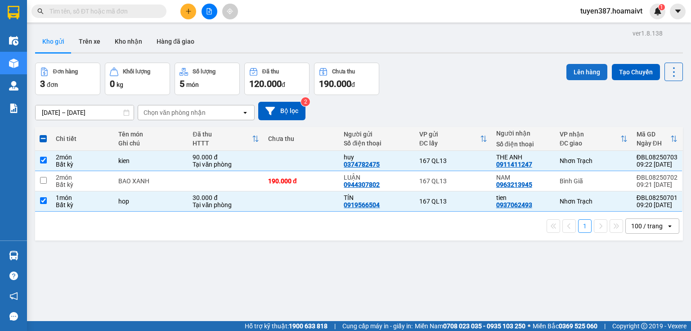
click at [592, 69] on button "Lên hàng" at bounding box center [587, 72] width 41 height 16
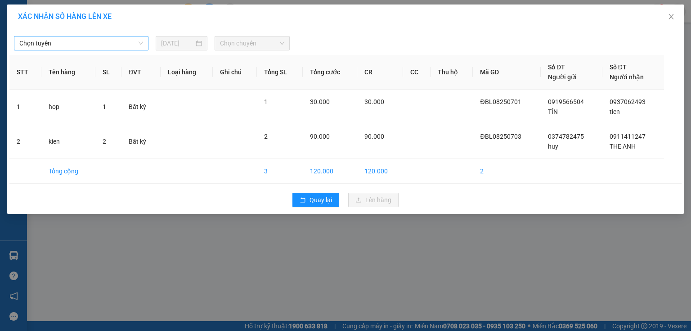
click at [112, 41] on span "Chọn tuyến" at bounding box center [81, 43] width 124 height 14
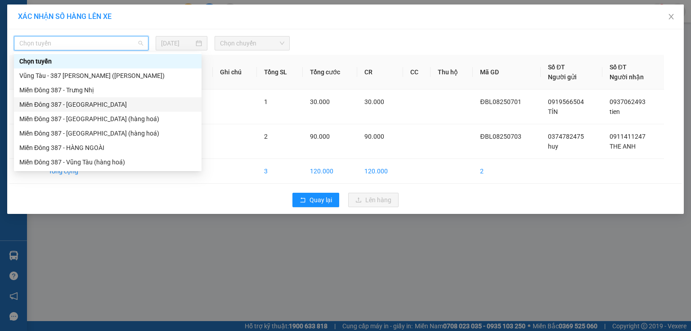
click at [85, 106] on div "Miền Đông 387 - [GEOGRAPHIC_DATA]" at bounding box center [107, 104] width 177 height 10
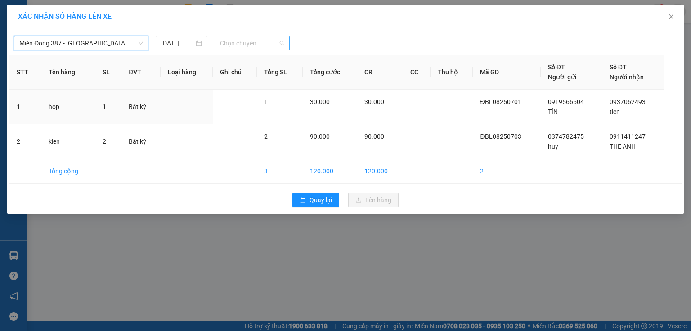
click at [256, 44] on span "Chọn chuyến" at bounding box center [252, 43] width 65 height 14
type input "0931"
click at [281, 76] on div "Thêm chuyến " 09:31 "" at bounding box center [263, 75] width 96 height 15
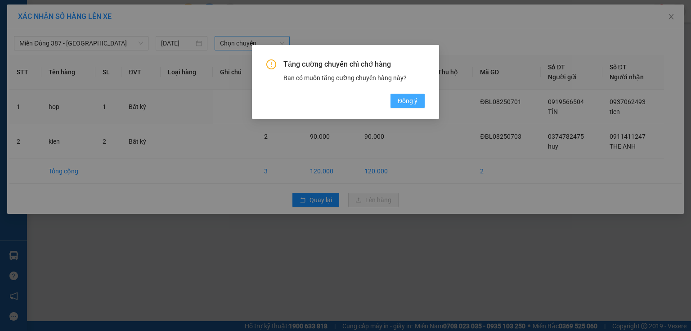
click at [400, 99] on span "Đồng ý" at bounding box center [408, 101] width 20 height 10
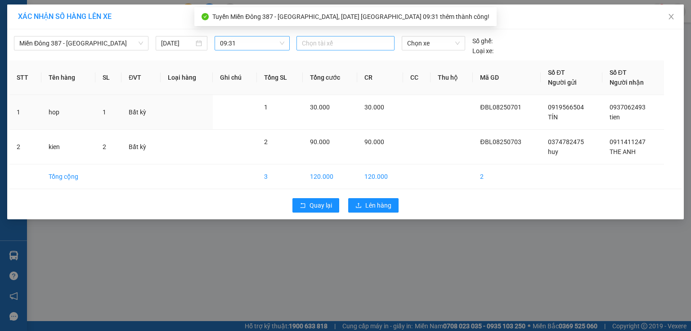
click at [333, 43] on div at bounding box center [346, 43] width 94 height 11
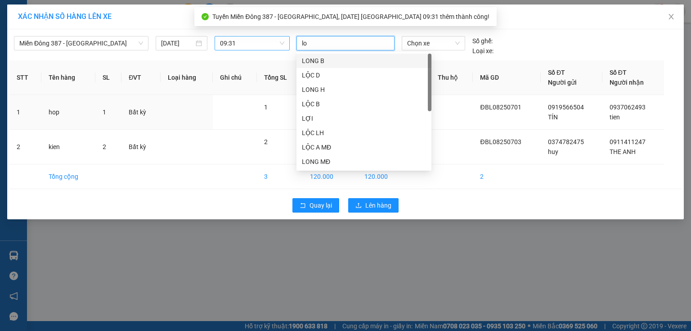
type input "loc"
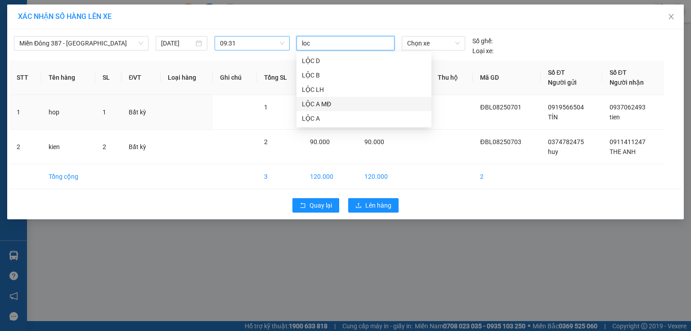
click at [325, 102] on div "LỘC A MĐ" at bounding box center [364, 104] width 124 height 10
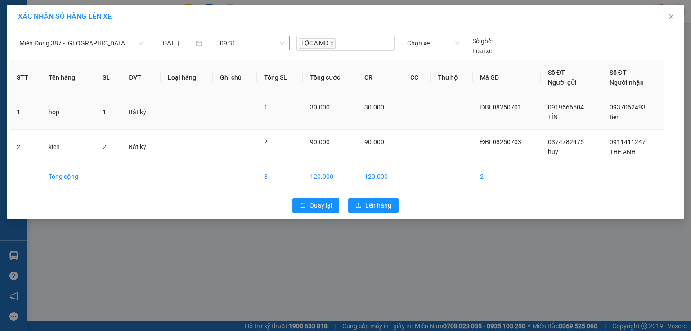
click at [461, 103] on td at bounding box center [452, 112] width 42 height 35
click at [444, 41] on span "Chọn xe" at bounding box center [433, 43] width 52 height 14
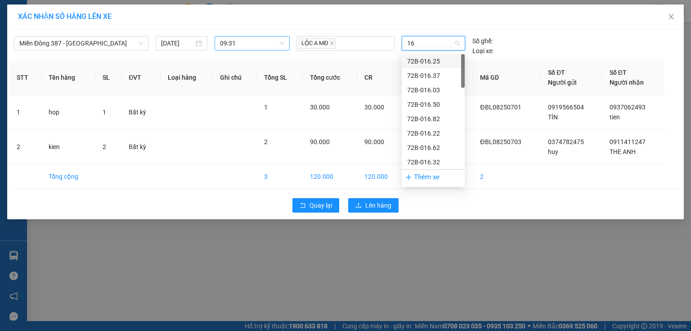
type input "165"
drag, startPoint x: 422, startPoint y: 103, endPoint x: 405, endPoint y: 133, distance: 35.1
click at [422, 103] on div "72H-061.65" at bounding box center [433, 104] width 52 height 10
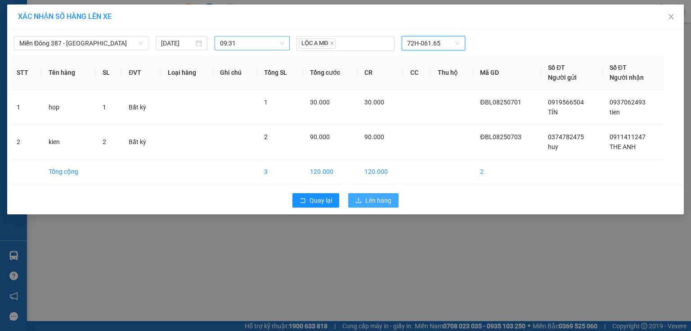
click at [382, 204] on button "Lên hàng" at bounding box center [373, 200] width 50 height 14
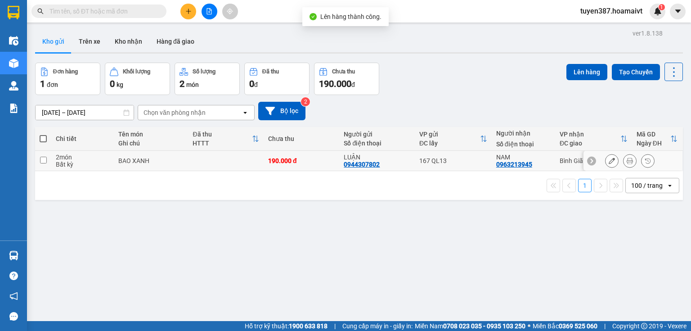
click at [486, 161] on td "167 QL13" at bounding box center [453, 161] width 77 height 20
checkbox input "true"
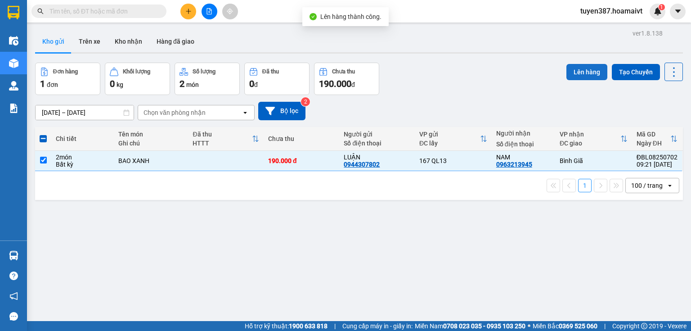
click at [581, 67] on button "Lên hàng" at bounding box center [587, 72] width 41 height 16
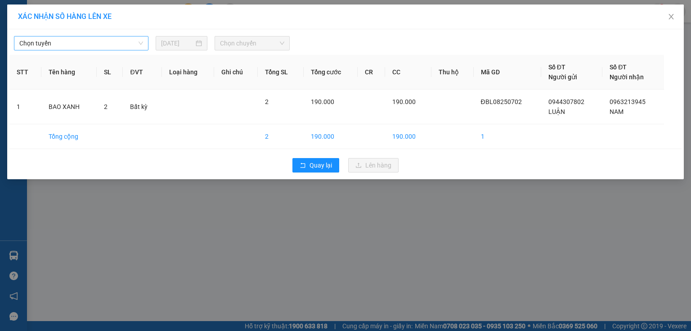
click at [72, 41] on span "Chọn tuyến" at bounding box center [81, 43] width 124 height 14
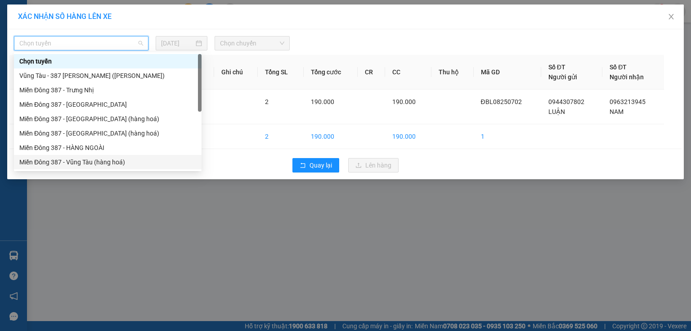
drag, startPoint x: 94, startPoint y: 162, endPoint x: 105, endPoint y: 151, distance: 15.6
click at [95, 160] on div "Miền Đông 387 - Vũng Tàu (hàng hoá)" at bounding box center [107, 162] width 177 height 10
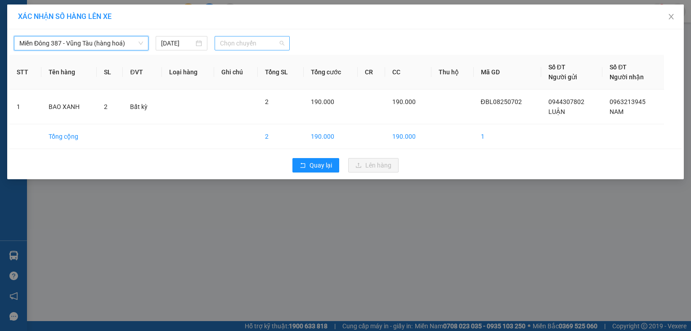
click at [248, 42] on span "Chọn chuyến" at bounding box center [252, 43] width 65 height 14
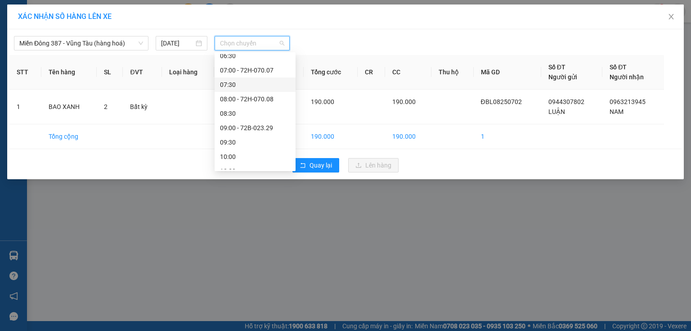
scroll to position [72, 0]
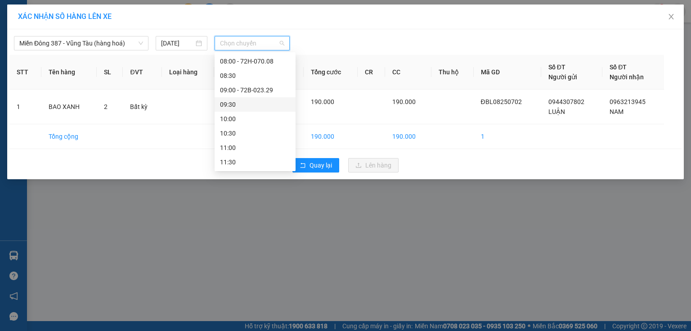
click at [236, 109] on div "09:30" at bounding box center [255, 104] width 70 height 10
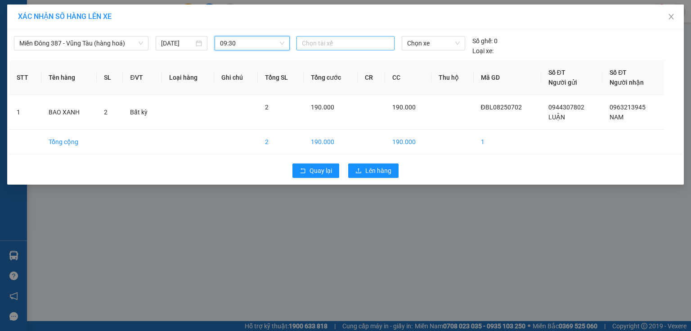
click at [348, 44] on div at bounding box center [346, 43] width 94 height 11
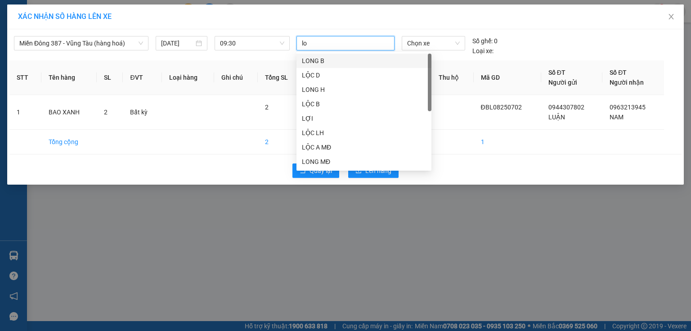
type input "loc"
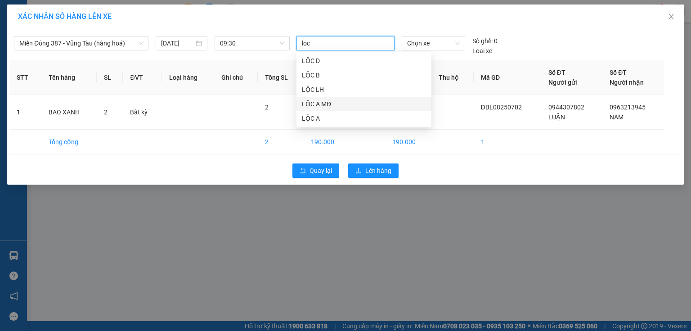
click at [332, 105] on div "LỘC A MĐ" at bounding box center [364, 104] width 124 height 10
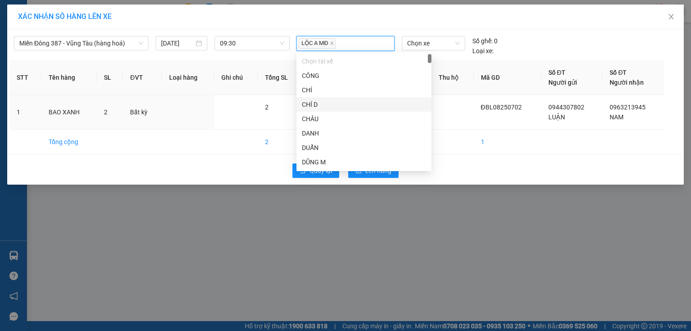
drag, startPoint x: 461, startPoint y: 105, endPoint x: 442, endPoint y: 54, distance: 54.7
click at [458, 91] on table "STT Tên hàng SL ĐVT Loại hàng Ghi chú Tổng SL Tổng cước CR CC Thu hộ Mã GD Số Đ…" at bounding box center [345, 107] width 672 height 94
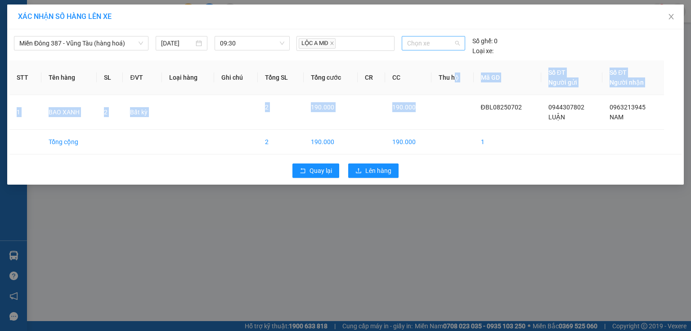
drag, startPoint x: 440, startPoint y: 42, endPoint x: 426, endPoint y: 17, distance: 28.4
click at [440, 41] on span "Chọn xe" at bounding box center [433, 43] width 52 height 14
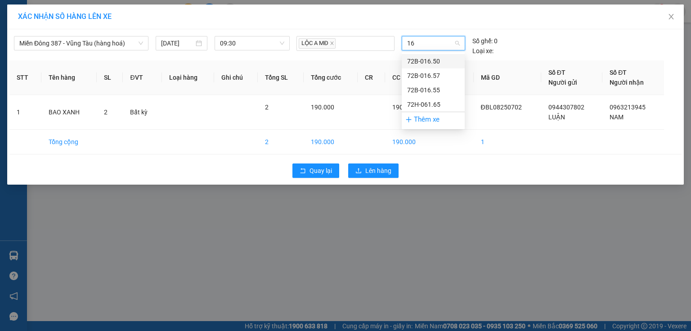
type input "165"
click at [428, 101] on div "72H-061.65" at bounding box center [433, 104] width 52 height 10
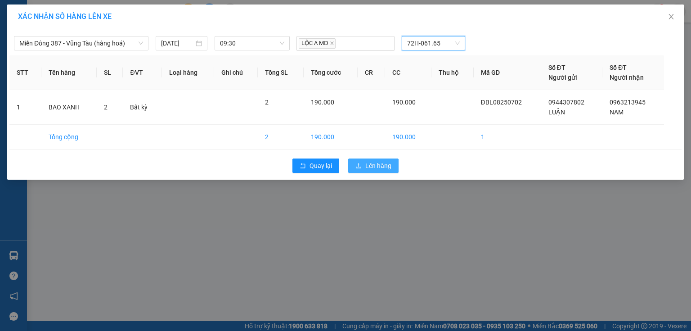
click at [372, 165] on span "Lên hàng" at bounding box center [378, 166] width 26 height 10
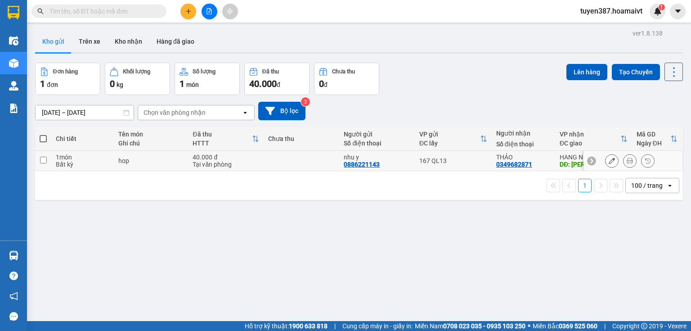
click at [405, 164] on div "nhu y 0886221143" at bounding box center [377, 160] width 67 height 14
checkbox input "true"
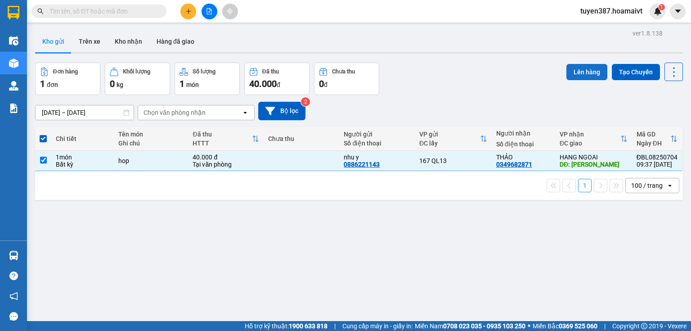
click at [589, 72] on button "Lên hàng" at bounding box center [587, 72] width 41 height 16
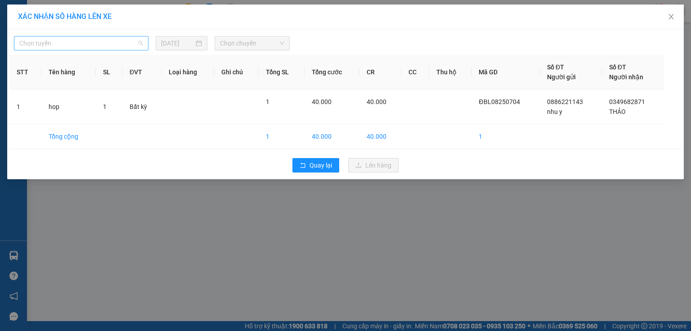
click at [128, 40] on span "Chọn tuyến" at bounding box center [81, 43] width 124 height 14
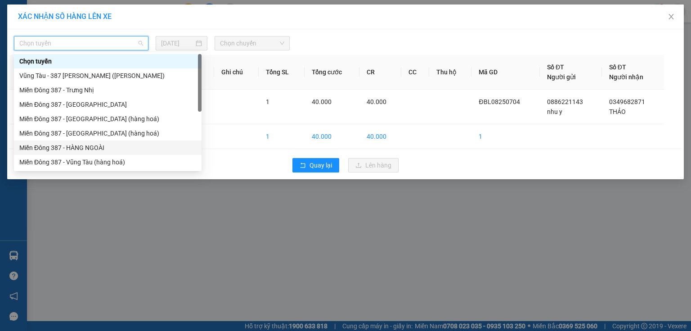
click at [104, 143] on div "Miền Đông 387 - HÀNG NGOÀI" at bounding box center [107, 148] width 177 height 10
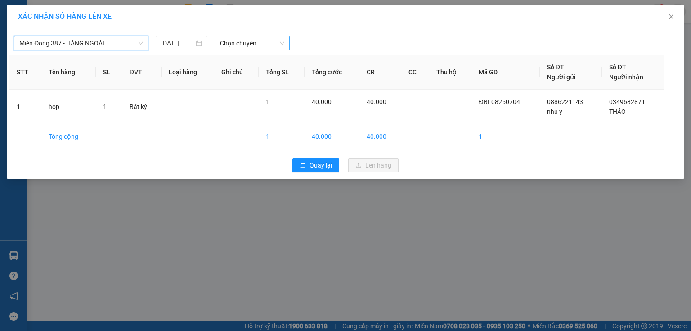
click at [253, 41] on span "Chọn chuyến" at bounding box center [252, 43] width 65 height 14
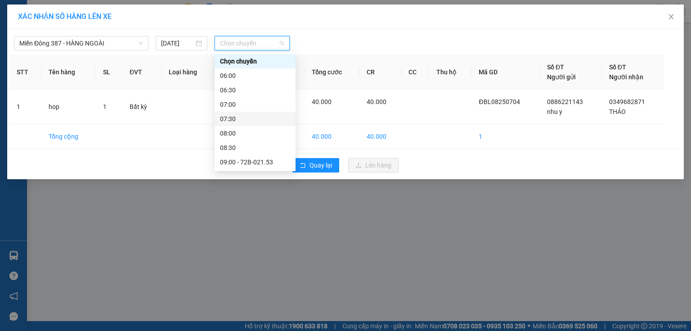
scroll to position [108, 0]
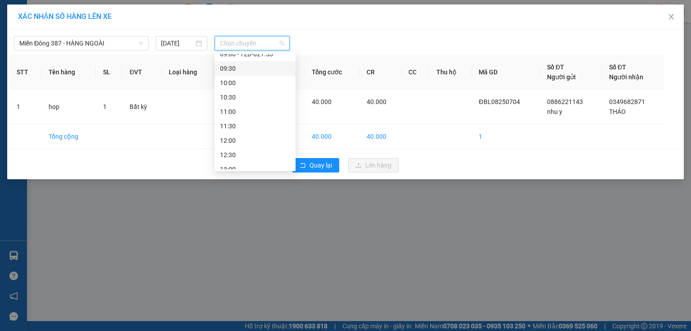
click at [239, 67] on div "09:30" at bounding box center [255, 68] width 70 height 10
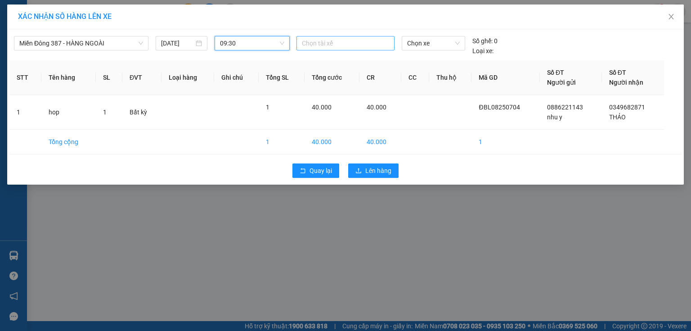
click at [334, 40] on div at bounding box center [346, 43] width 94 height 11
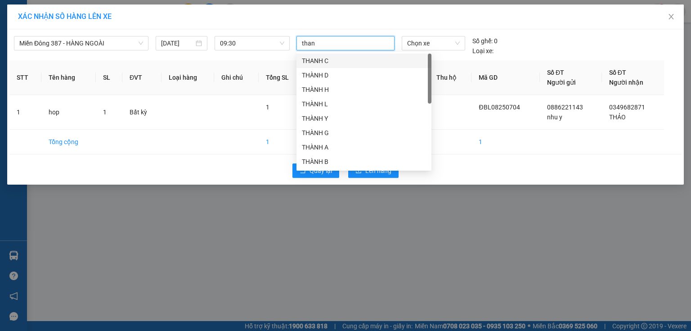
type input "thanh"
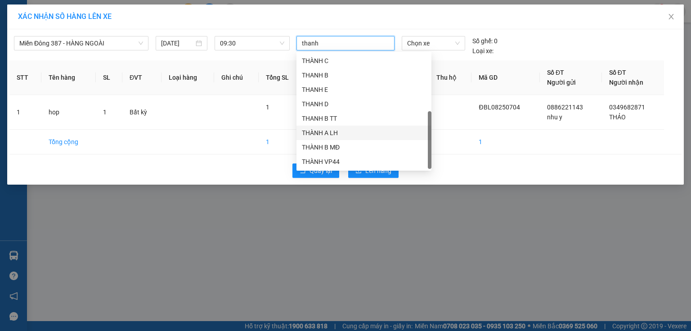
scroll to position [158, 0]
click at [326, 162] on div "[PERSON_NAME]" at bounding box center [364, 162] width 124 height 10
drag, startPoint x: 456, startPoint y: 128, endPoint x: 450, endPoint y: 95, distance: 33.1
click at [455, 117] on td at bounding box center [450, 112] width 43 height 35
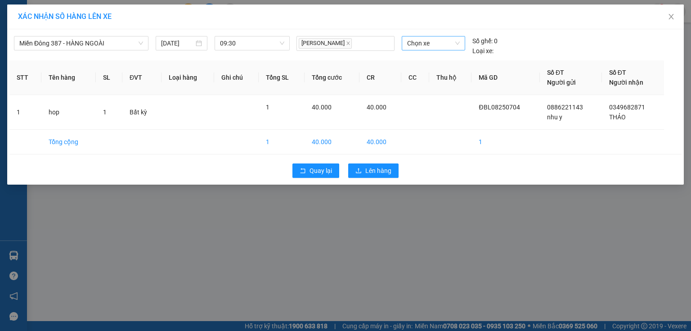
click at [449, 46] on span "Chọn xe" at bounding box center [433, 43] width 52 height 14
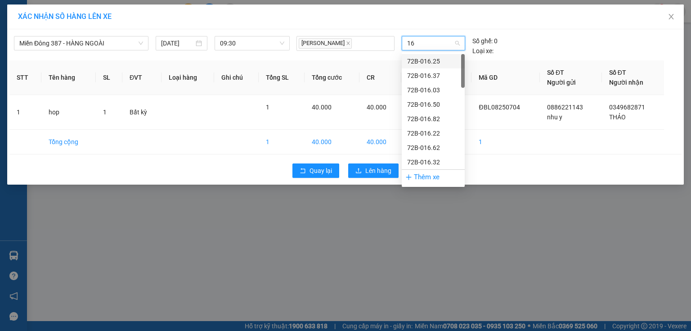
type input "167"
drag, startPoint x: 440, startPoint y: 105, endPoint x: 426, endPoint y: 116, distance: 18.0
click at [440, 106] on div "72H-061.67" at bounding box center [433, 104] width 52 height 10
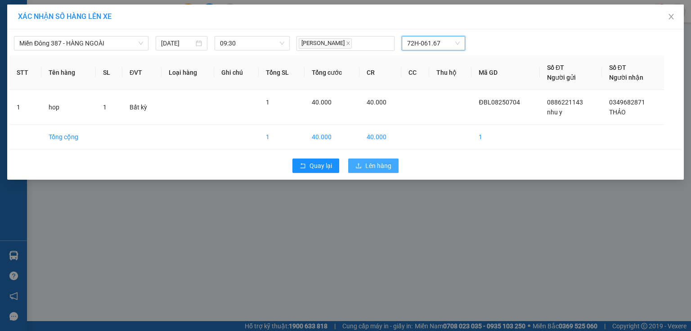
click at [383, 162] on span "Lên hàng" at bounding box center [378, 166] width 26 height 10
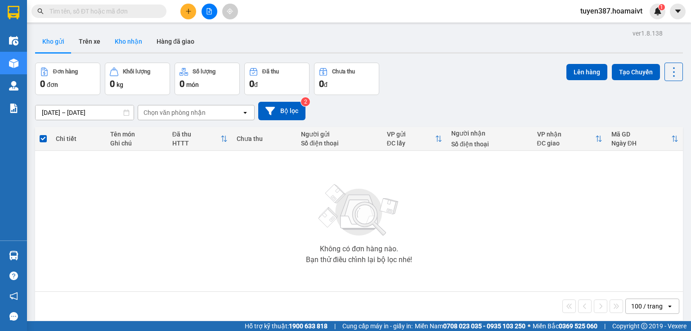
click at [121, 39] on button "Kho nhận" at bounding box center [129, 42] width 42 height 22
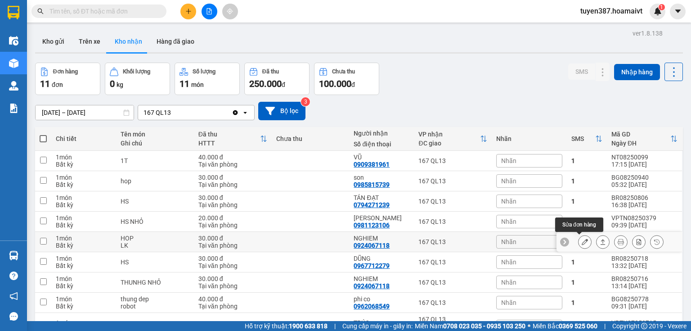
click at [582, 242] on icon at bounding box center [585, 242] width 6 height 6
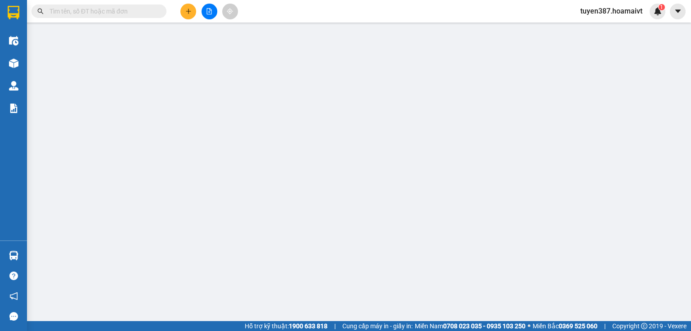
type input "0983042251"
type input "THƠM"
type input "0924067118"
type input "NGHIEM"
type input "30.000"
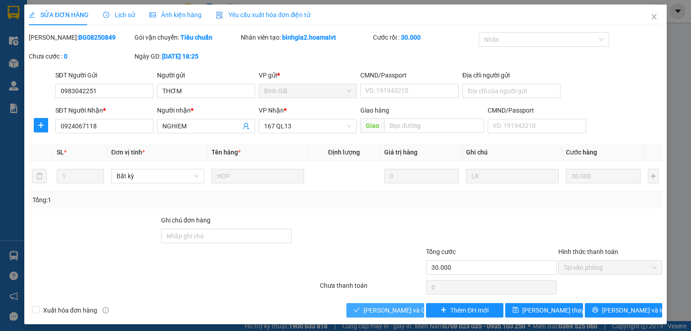
click at [387, 308] on span "[PERSON_NAME] và Giao hàng" at bounding box center [407, 310] width 86 height 10
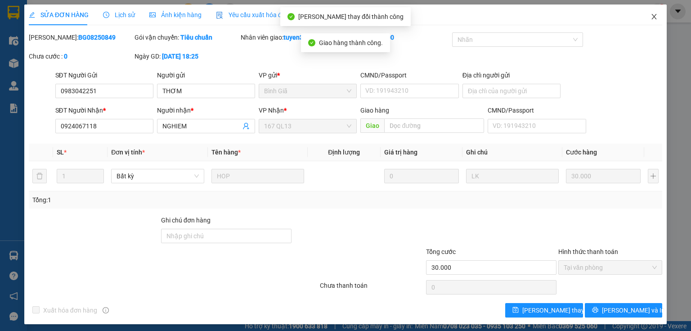
click at [652, 15] on icon "close" at bounding box center [654, 16] width 7 height 7
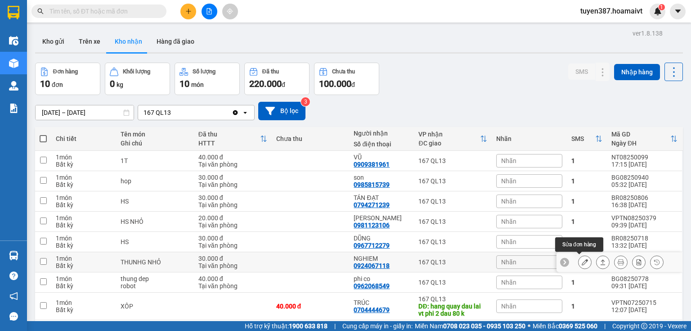
click at [582, 259] on icon at bounding box center [585, 262] width 6 height 6
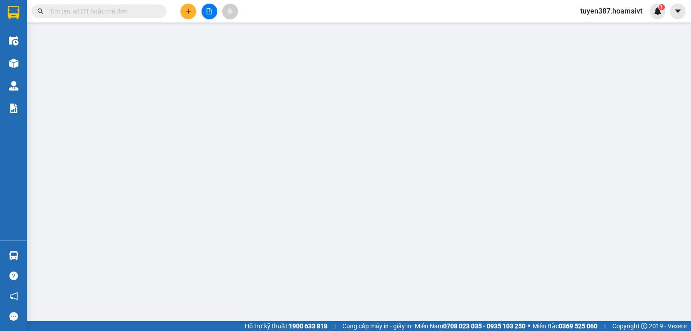
type input "0908068710"
type input "PHÁT"
type input "051186000102"
type input "0924067118"
type input "NGHIEM"
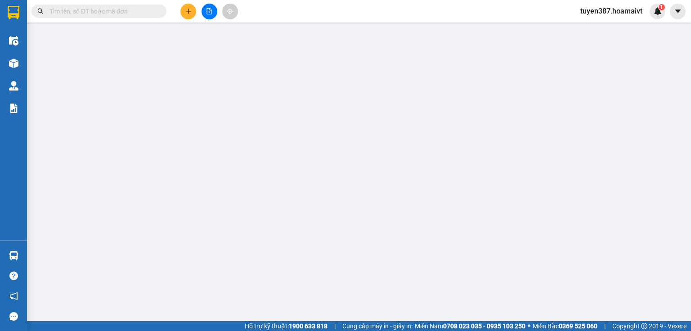
type input "30.000"
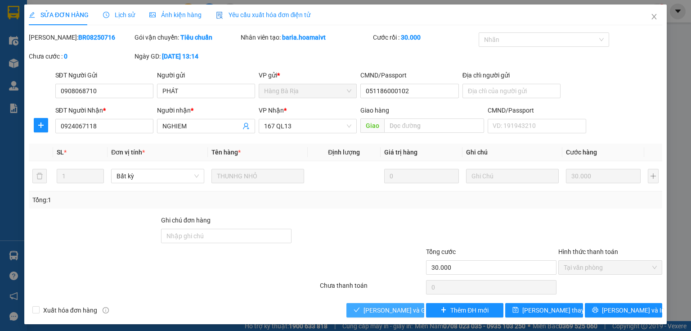
click at [397, 309] on span "[PERSON_NAME] và Giao hàng" at bounding box center [407, 310] width 86 height 10
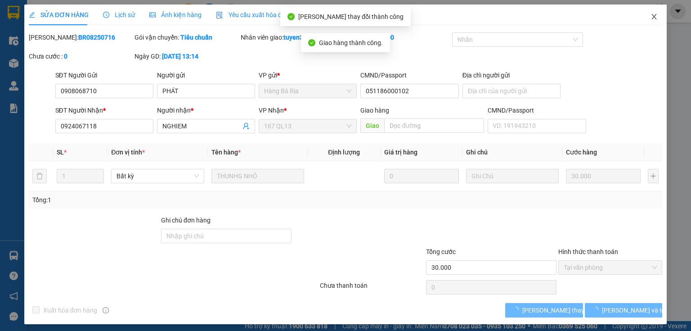
click at [651, 17] on icon "close" at bounding box center [654, 16] width 7 height 7
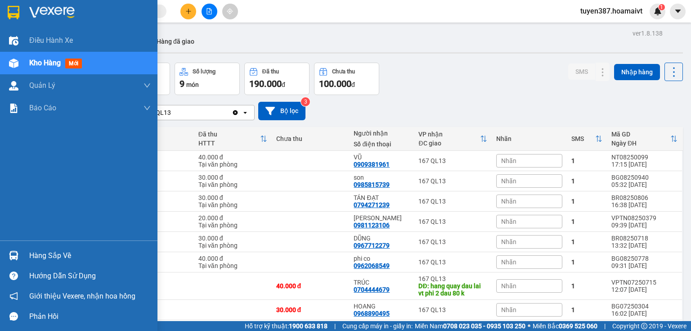
click at [13, 248] on div at bounding box center [14, 256] width 16 height 16
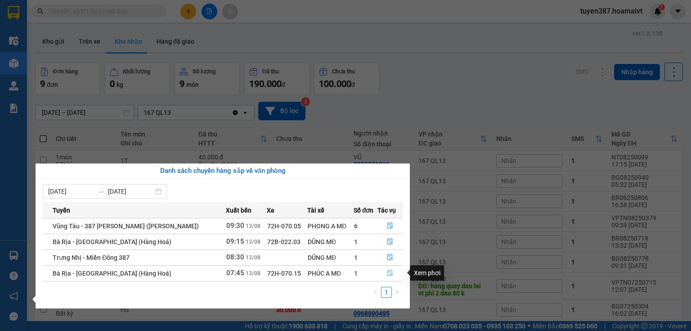
click at [390, 270] on icon "file-done" at bounding box center [390, 273] width 6 height 6
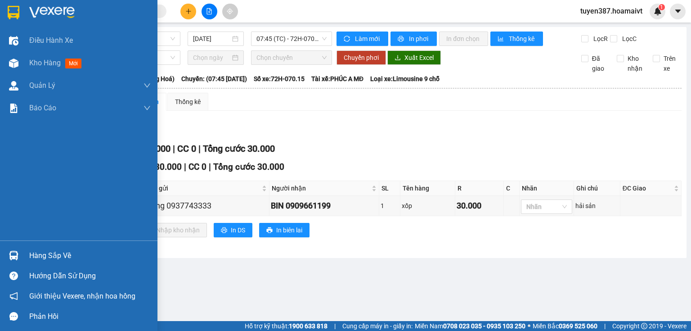
click at [14, 253] on img at bounding box center [13, 255] width 9 height 9
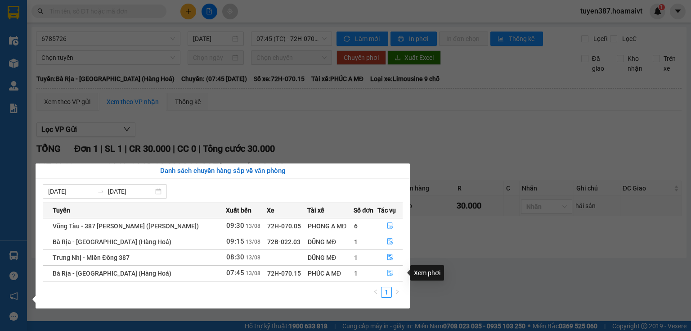
click at [389, 274] on icon "file-done" at bounding box center [390, 273] width 6 height 6
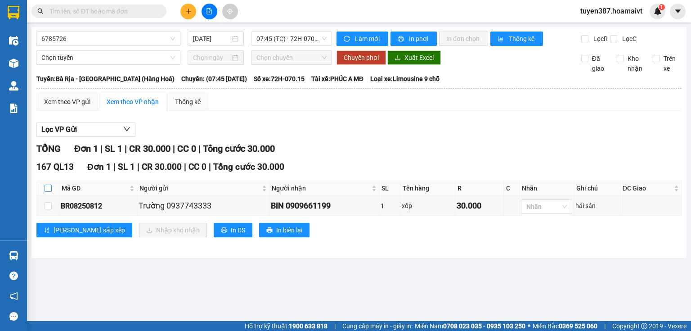
click at [45, 185] on input "checkbox" at bounding box center [48, 188] width 7 height 7
checkbox input "true"
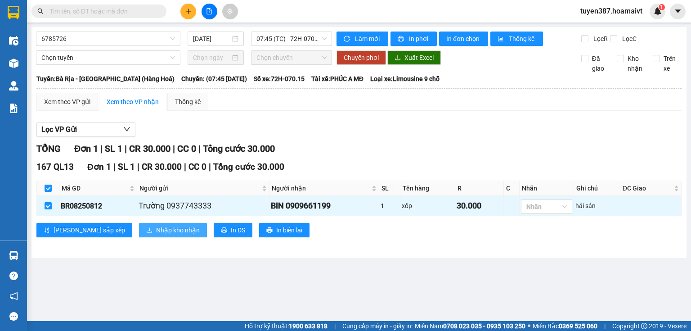
click at [156, 229] on span "Nhập kho nhận" at bounding box center [178, 230] width 44 height 10
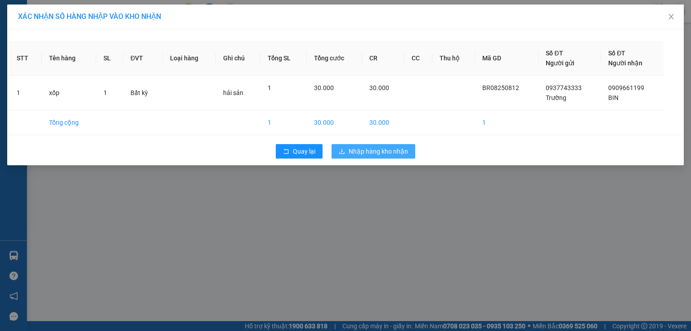
click at [394, 153] on span "Nhập hàng kho nhận" at bounding box center [378, 151] width 59 height 10
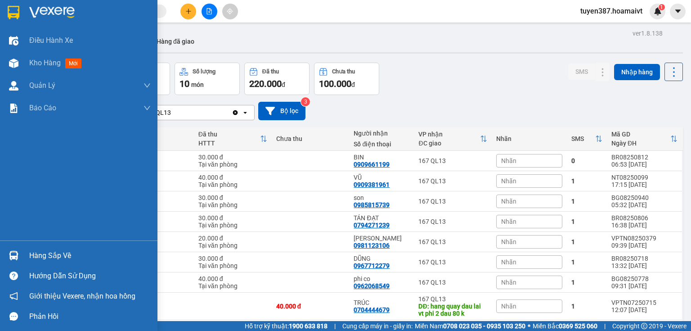
click at [11, 257] on img at bounding box center [13, 255] width 9 height 9
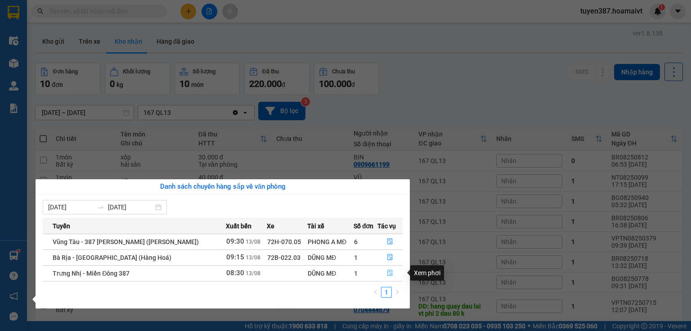
click at [390, 270] on icon "file-done" at bounding box center [389, 273] width 5 height 6
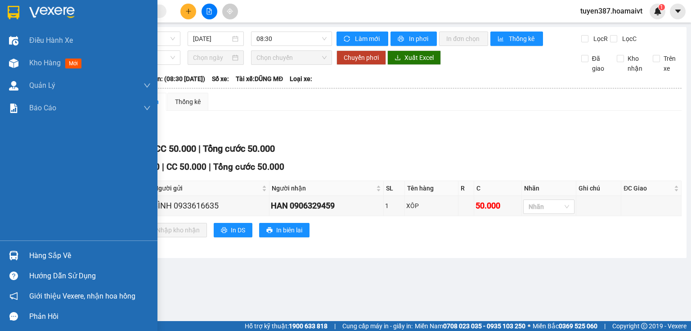
click at [12, 252] on img at bounding box center [13, 255] width 9 height 9
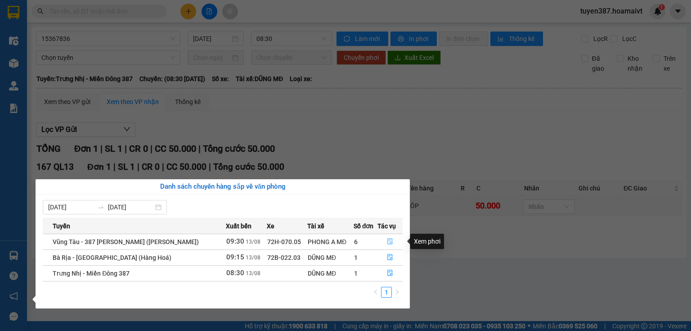
click at [388, 243] on icon "file-done" at bounding box center [390, 241] width 6 height 6
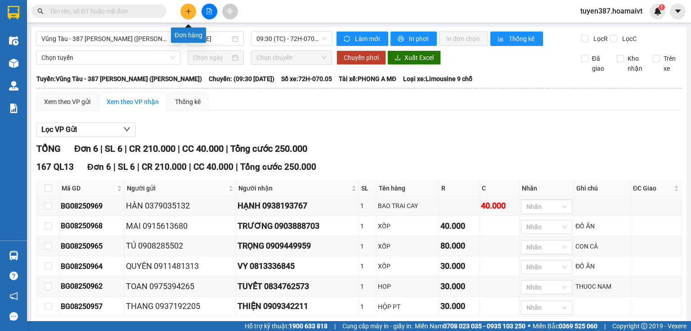
click at [188, 12] on icon "plus" at bounding box center [188, 11] width 0 height 5
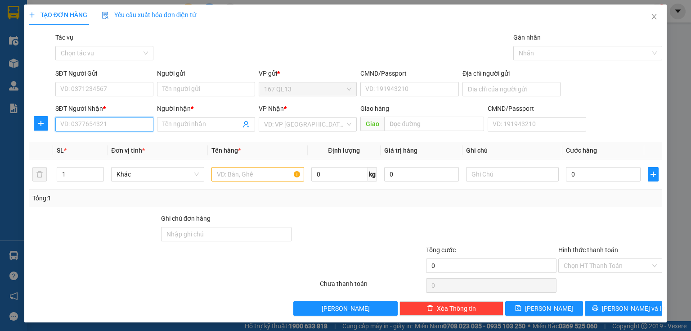
click at [139, 124] on input "SĐT Người Nhận *" at bounding box center [104, 124] width 98 height 14
click at [93, 159] on div "0933617057 - HIỀN" at bounding box center [103, 157] width 86 height 10
type input "0933617057"
type input "HIỀN"
type input "0933617057"
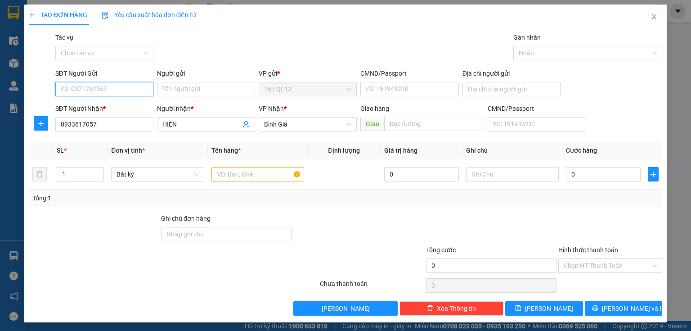
click at [99, 92] on input "SĐT Người Gửi" at bounding box center [104, 89] width 98 height 14
click at [99, 121] on div "0902500899 - HOÀNG" at bounding box center [104, 122] width 89 height 10
type input "0902500899"
type input "HOÀNG"
type input "082070013774"
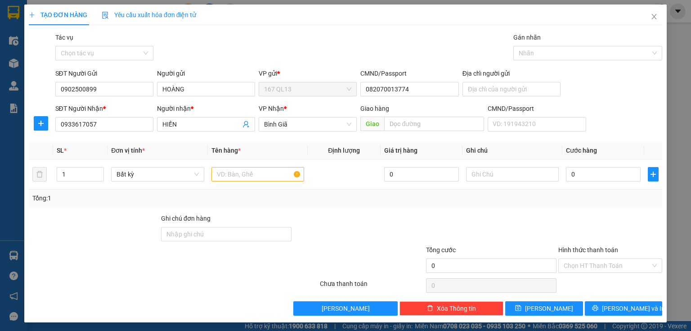
click at [291, 194] on div "Tổng: 1" at bounding box center [345, 198] width 626 height 10
click at [280, 174] on input "text" at bounding box center [258, 174] width 93 height 14
type input "hop"
click at [497, 179] on input "text" at bounding box center [512, 174] width 93 height 14
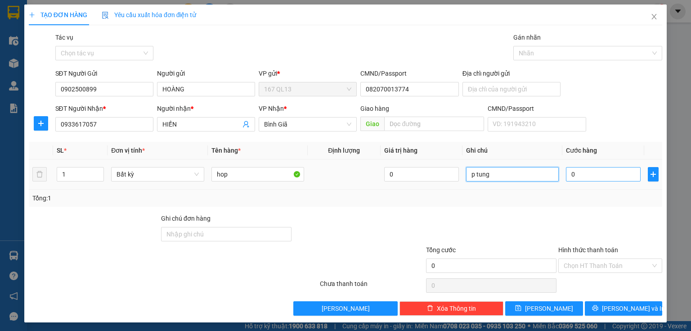
type input "p tung"
click at [586, 175] on input "0" at bounding box center [603, 174] width 75 height 14
type input "3"
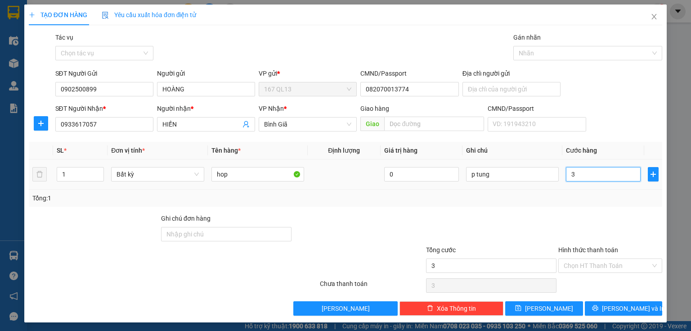
type input "30"
type input "30.000"
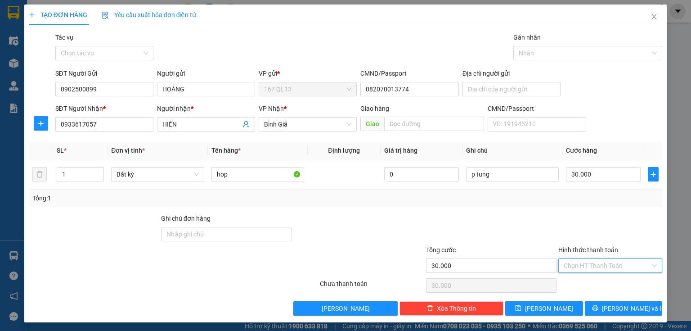
click at [600, 265] on input "Hình thức thanh toán" at bounding box center [607, 266] width 87 height 14
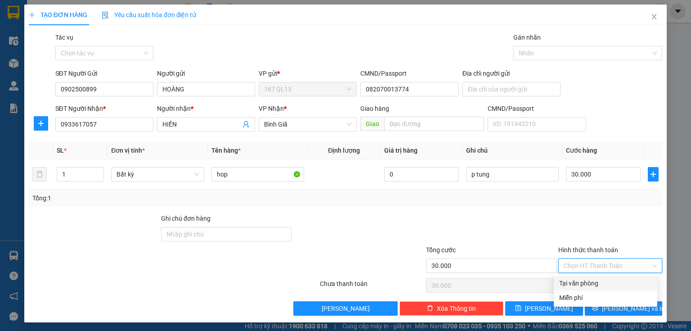
click at [600, 278] on div "Tại văn phòng" at bounding box center [605, 283] width 93 height 10
type input "0"
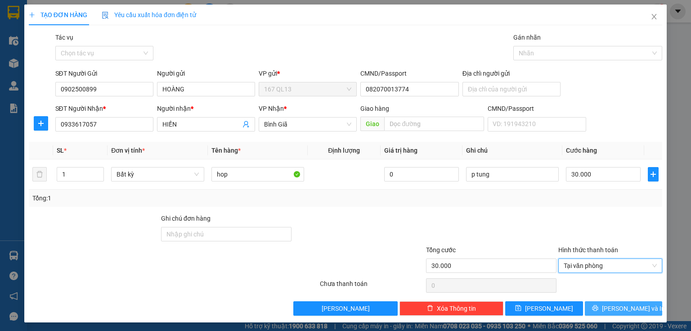
click at [594, 306] on button "[PERSON_NAME] và In" at bounding box center [624, 308] width 78 height 14
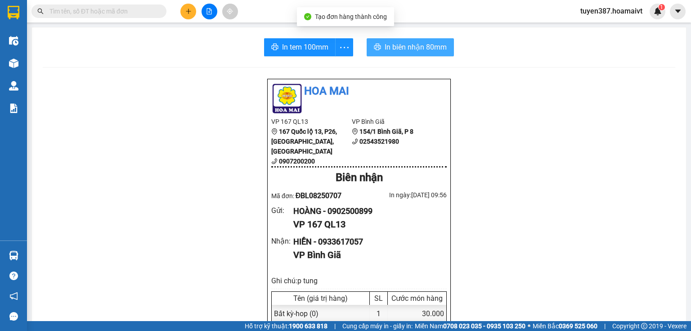
click at [413, 42] on span "In biên nhận 80mm" at bounding box center [416, 46] width 62 height 11
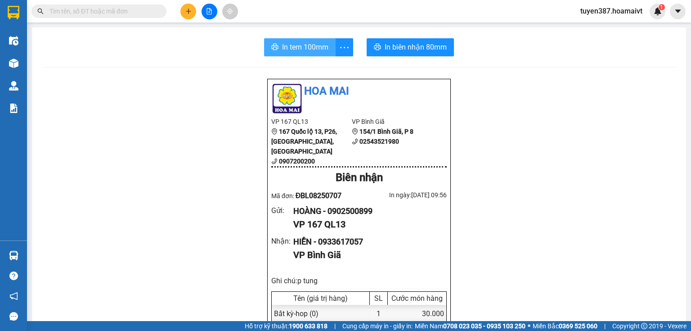
click at [291, 45] on span "In tem 100mm" at bounding box center [305, 46] width 46 height 11
click at [185, 16] on button at bounding box center [188, 12] width 16 height 16
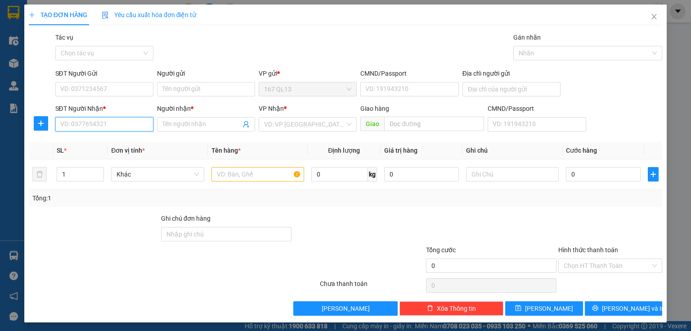
click at [110, 124] on input "SĐT Người Nhận *" at bounding box center [104, 124] width 98 height 14
type input "0966229042"
click at [91, 143] on div "0966229042 - thao" at bounding box center [103, 142] width 86 height 10
type input "thao"
type input "0966229042"
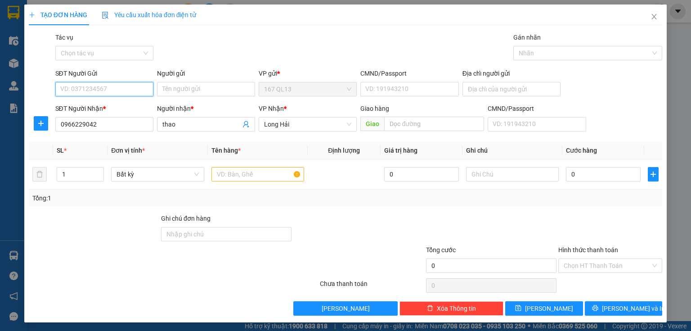
click at [135, 87] on input "SĐT Người Gửi" at bounding box center [104, 89] width 98 height 14
click at [76, 110] on div "0352763163 - đức" at bounding box center [110, 107] width 101 height 10
type input "0352763163"
type input "đức"
click at [253, 175] on input "text" at bounding box center [258, 174] width 93 height 14
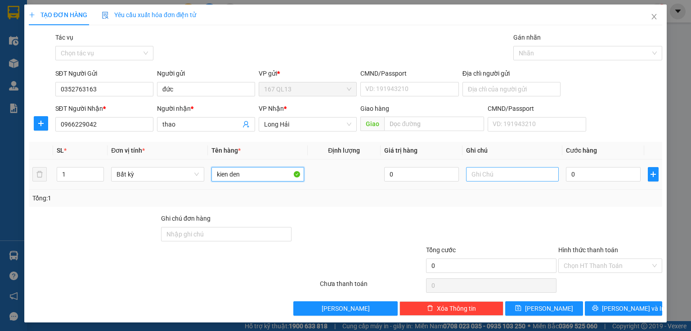
type input "kien den"
click at [514, 173] on input "text" at bounding box center [512, 174] width 93 height 14
type input "ao"
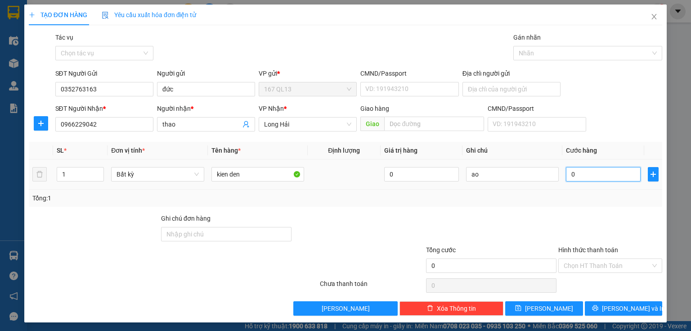
click at [594, 174] on input "0" at bounding box center [603, 174] width 75 height 14
type input "4"
type input "40"
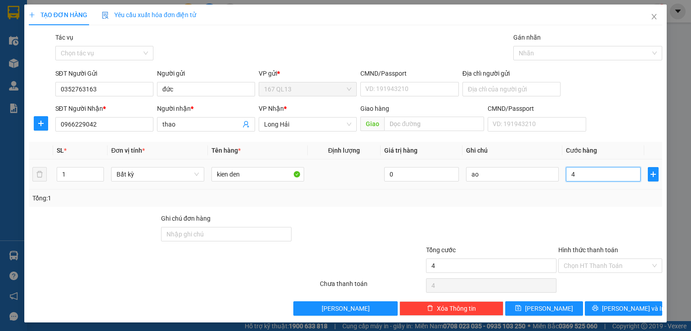
type input "40"
type input "40.000"
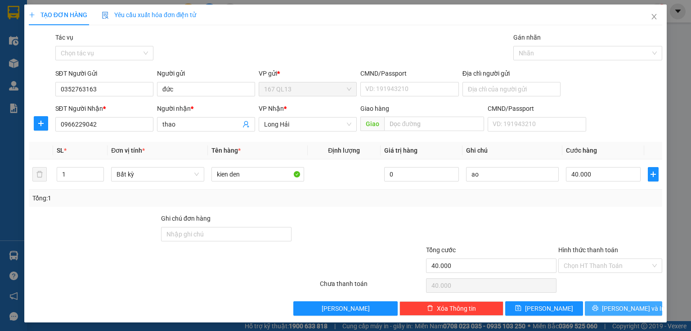
click at [590, 308] on button "[PERSON_NAME] và In" at bounding box center [624, 308] width 78 height 14
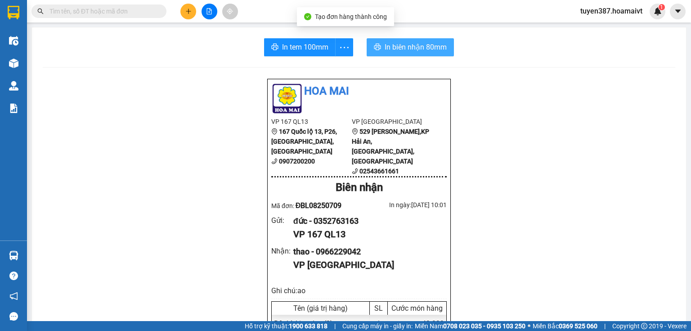
click at [396, 42] on span "In biên nhận 80mm" at bounding box center [416, 46] width 62 height 11
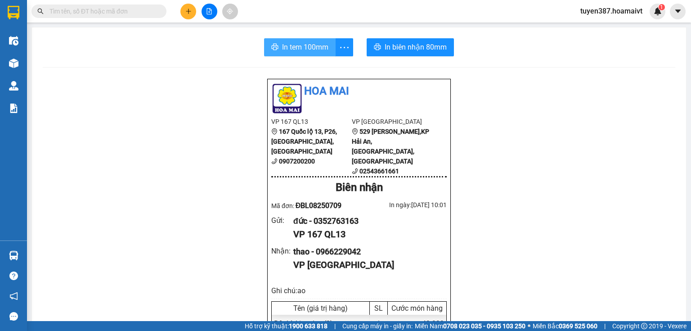
click at [315, 48] on span "In tem 100mm" at bounding box center [305, 46] width 46 height 11
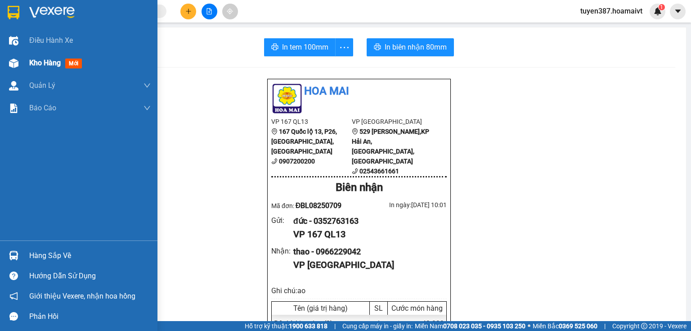
click at [18, 59] on div at bounding box center [14, 63] width 16 height 16
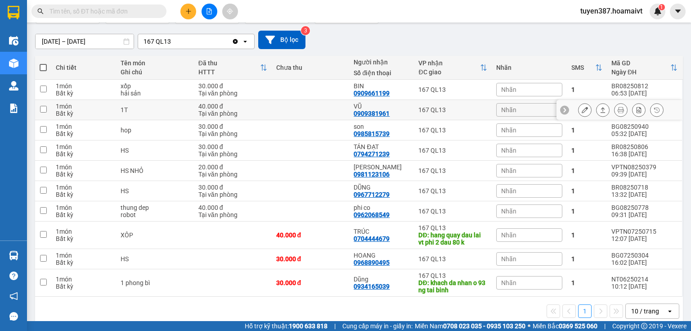
scroll to position [72, 0]
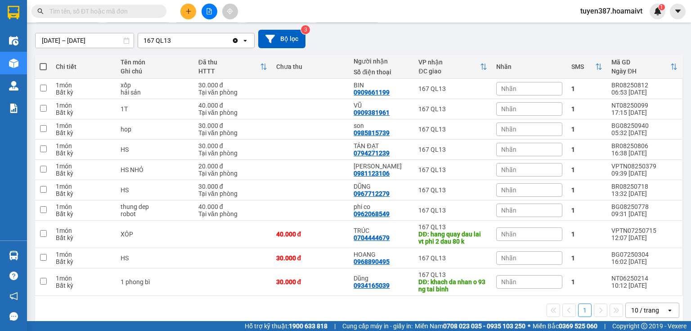
click at [648, 313] on div "10 / trang" at bounding box center [645, 310] width 28 height 9
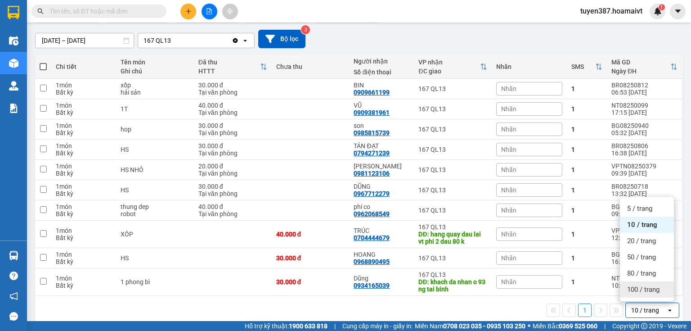
click at [640, 295] on div "100 / trang" at bounding box center [647, 289] width 54 height 16
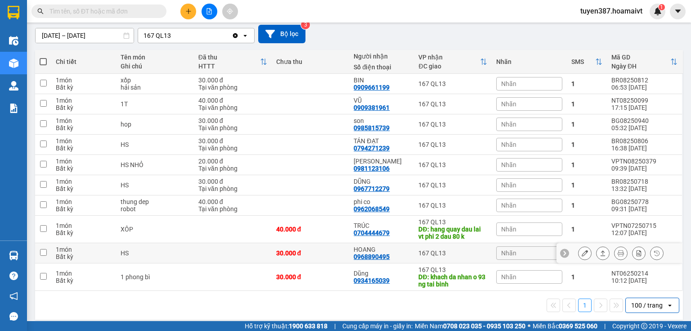
scroll to position [82, 0]
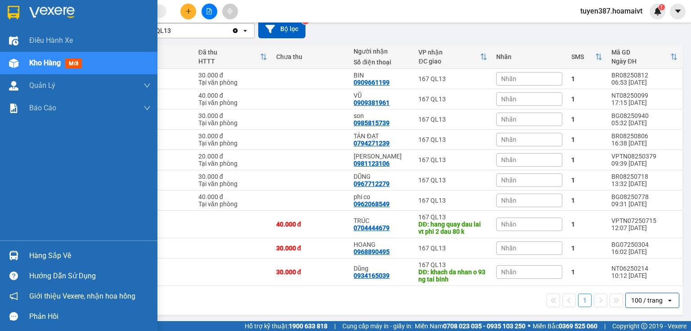
click at [21, 257] on div at bounding box center [14, 256] width 16 height 16
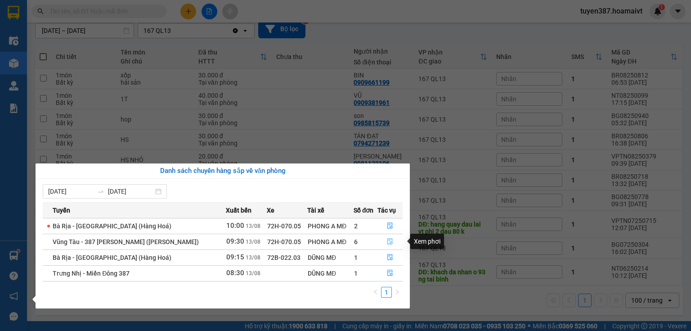
click at [388, 239] on icon "file-done" at bounding box center [390, 241] width 6 height 6
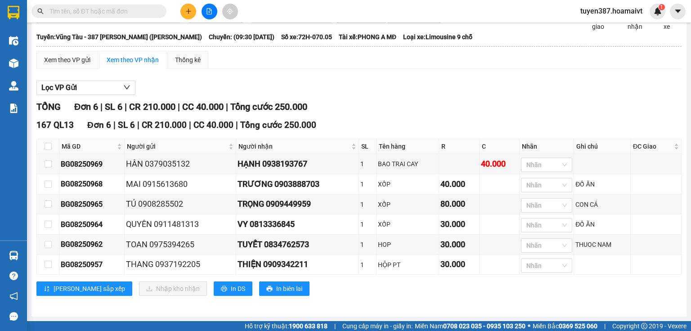
scroll to position [50, 0]
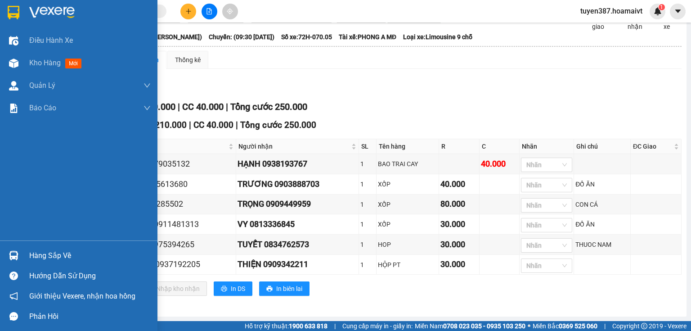
click at [14, 251] on img at bounding box center [13, 255] width 9 height 9
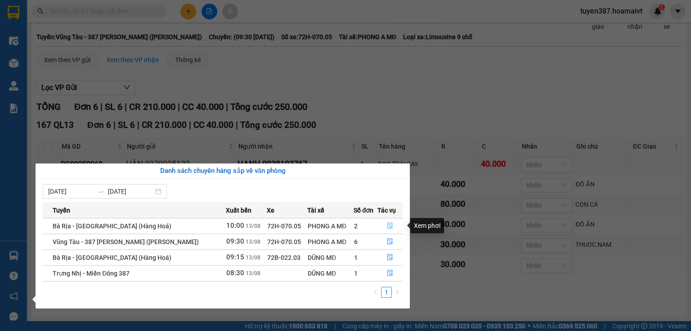
click at [389, 225] on icon "file-done" at bounding box center [390, 225] width 6 height 6
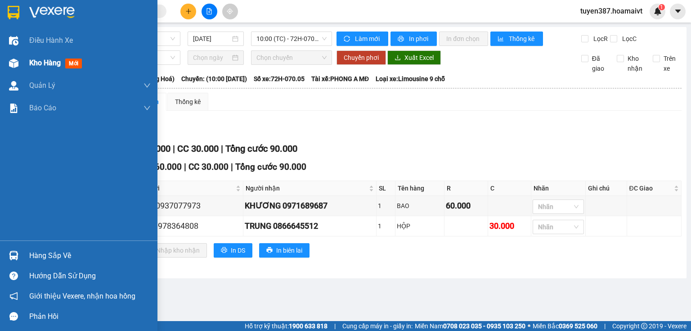
click at [19, 59] on div at bounding box center [14, 63] width 16 height 16
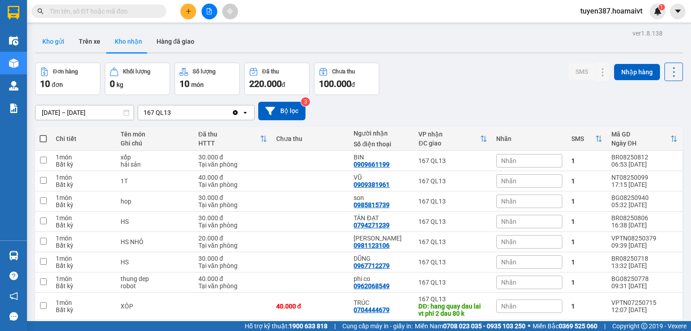
click at [45, 40] on button "Kho gửi" at bounding box center [53, 42] width 36 height 22
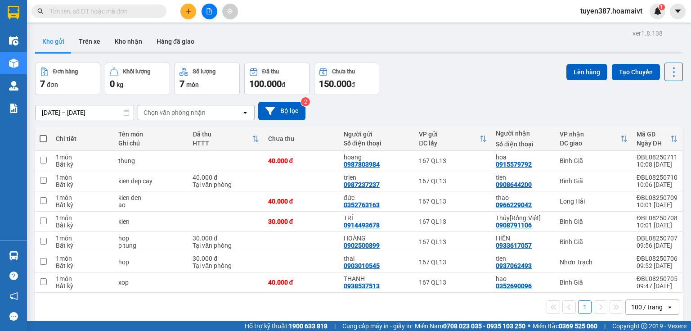
click at [227, 109] on div "Chọn văn phòng nhận" at bounding box center [190, 112] width 104 height 14
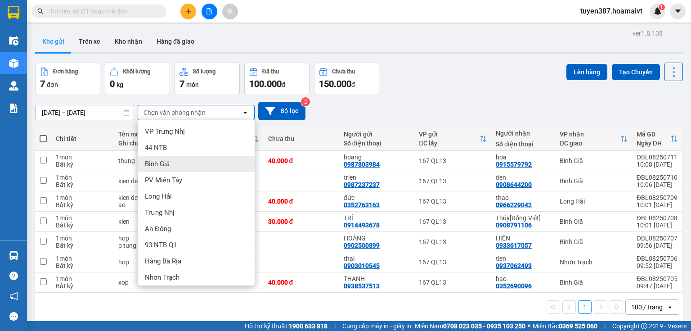
click at [175, 160] on div "Bình Giã" at bounding box center [196, 164] width 117 height 16
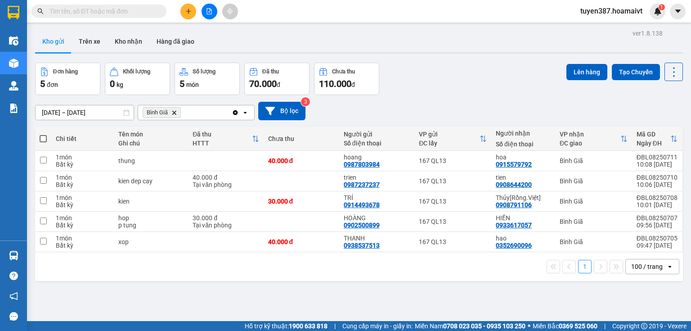
click at [45, 137] on span at bounding box center [43, 138] width 7 height 7
click at [43, 134] on input "checkbox" at bounding box center [43, 134] width 0 height 0
checkbox input "true"
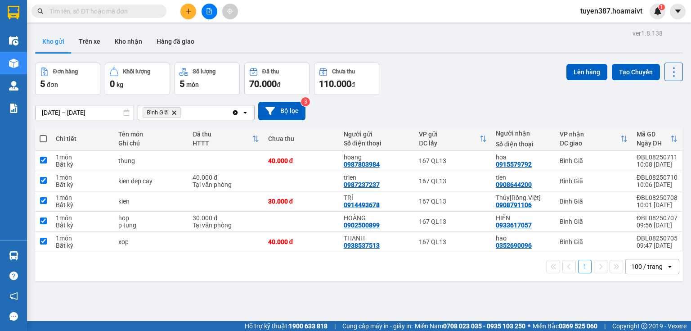
checkbox input "true"
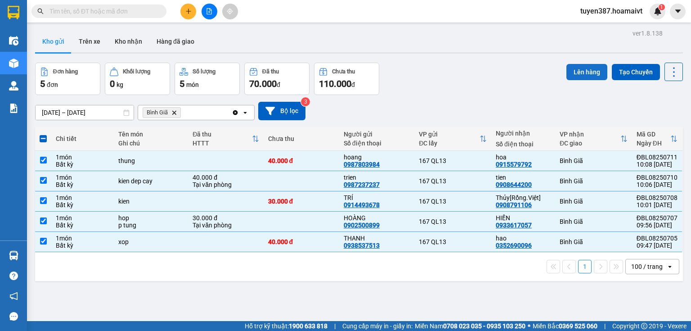
click at [578, 67] on button "Lên hàng" at bounding box center [587, 72] width 41 height 16
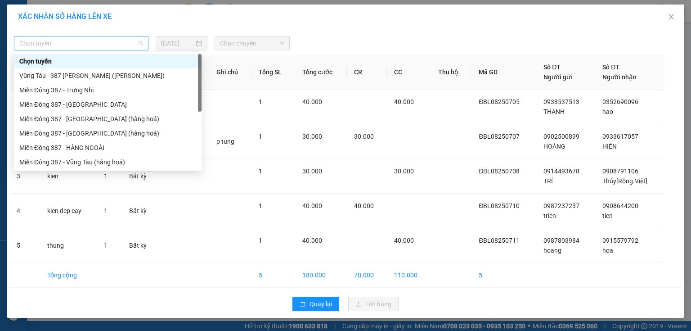
click at [118, 41] on span "Chọn tuyến" at bounding box center [81, 43] width 124 height 14
drag, startPoint x: 82, startPoint y: 162, endPoint x: 99, endPoint y: 156, distance: 18.4
click at [85, 162] on div "Miền Đông 387 - Vũng Tàu (hàng hoá)" at bounding box center [107, 162] width 177 height 10
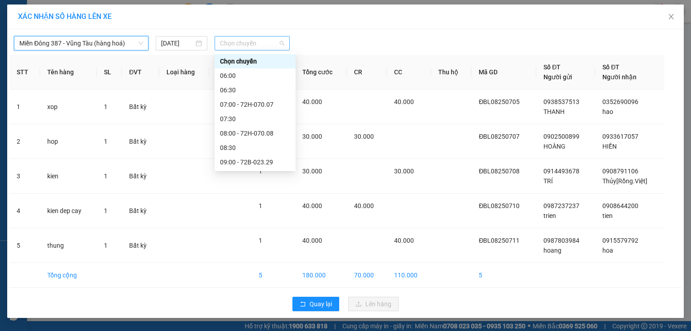
click at [268, 38] on span "Chọn chuyến" at bounding box center [252, 43] width 65 height 14
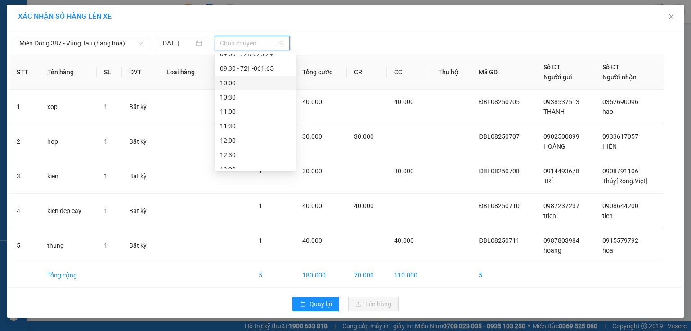
click at [240, 83] on div "10:00" at bounding box center [255, 83] width 70 height 10
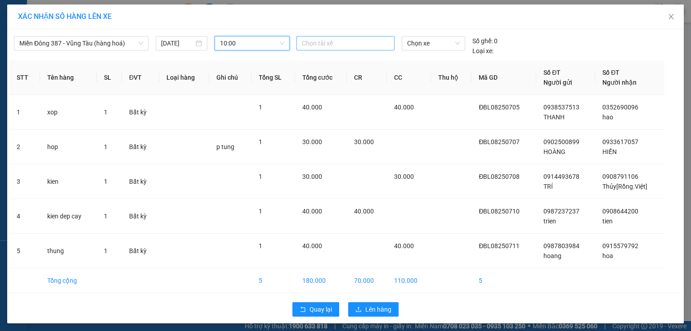
click at [331, 44] on div at bounding box center [346, 43] width 94 height 11
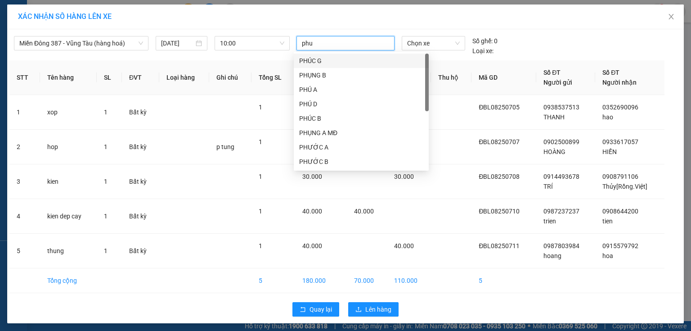
type input "phuc"
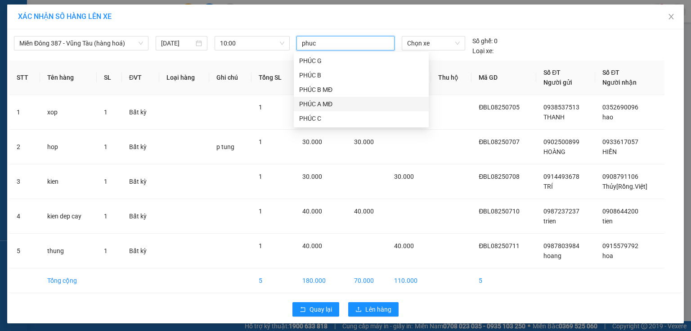
click at [331, 101] on div "PHÚC A MĐ" at bounding box center [361, 104] width 124 height 10
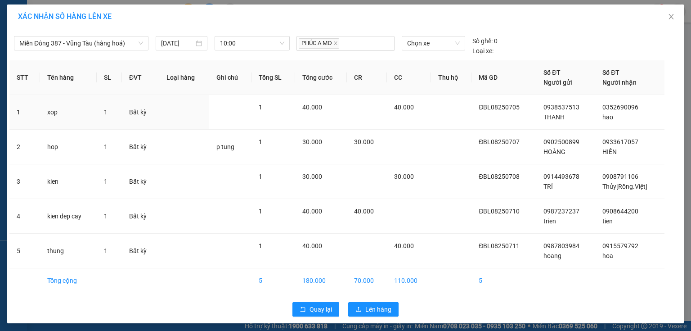
drag, startPoint x: 446, startPoint y: 103, endPoint x: 449, endPoint y: 63, distance: 39.2
click at [447, 96] on td at bounding box center [451, 112] width 41 height 35
click at [447, 46] on span "Chọn xe" at bounding box center [433, 43] width 52 height 14
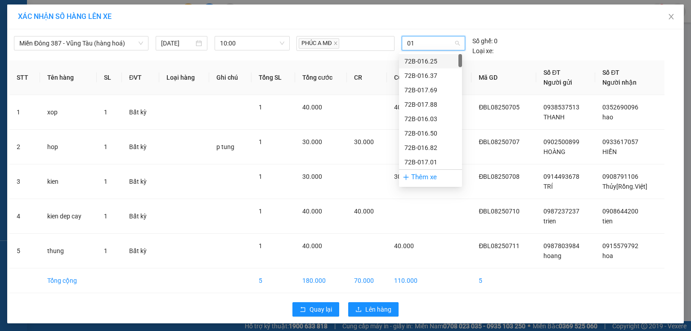
type input "017"
click at [427, 159] on div "72H-070.17" at bounding box center [431, 162] width 52 height 10
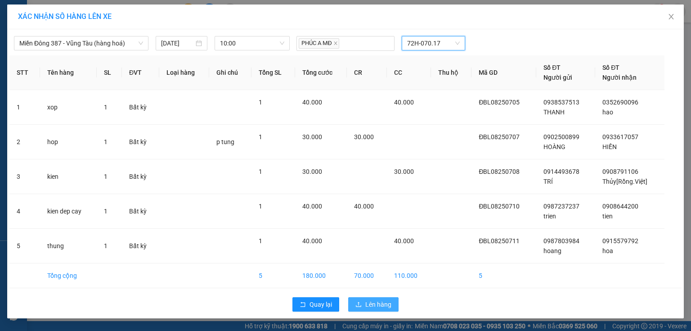
click at [382, 304] on span "Lên hàng" at bounding box center [378, 304] width 26 height 10
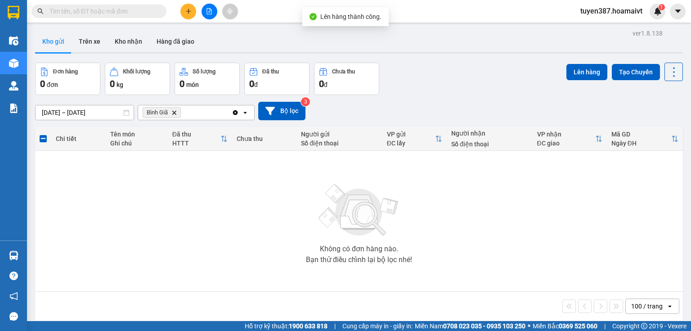
click at [175, 112] on icon "Delete" at bounding box center [173, 112] width 5 height 5
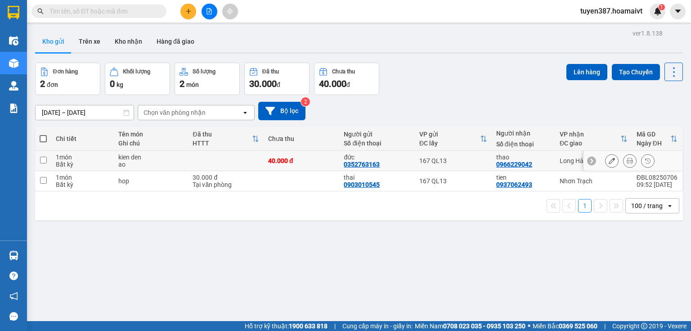
click at [546, 155] on div "thao" at bounding box center [523, 156] width 54 height 7
checkbox input "true"
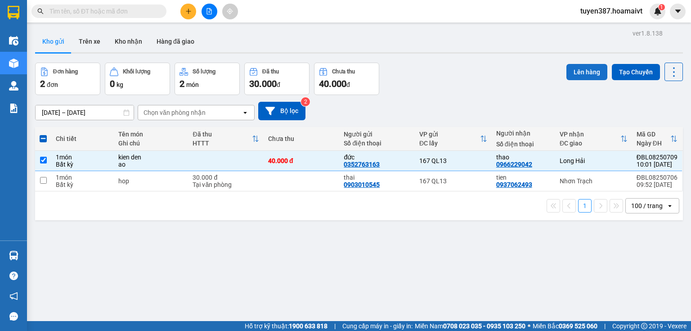
click at [581, 67] on button "Lên hàng" at bounding box center [587, 72] width 41 height 16
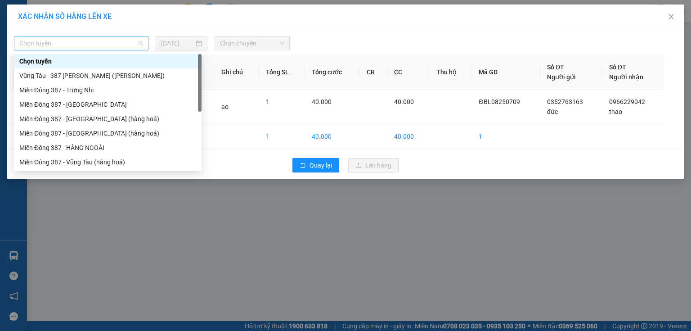
click at [94, 43] on span "Chọn tuyến" at bounding box center [81, 43] width 124 height 14
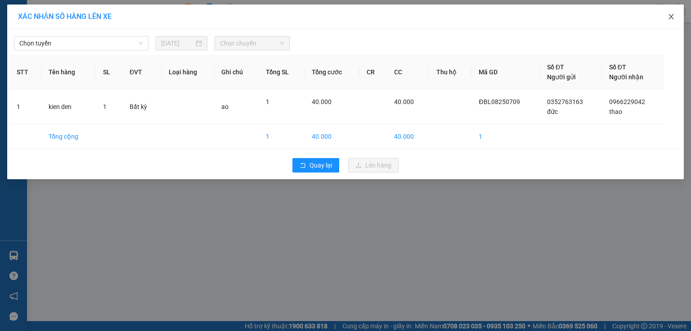
click at [673, 18] on icon "close" at bounding box center [671, 16] width 7 height 7
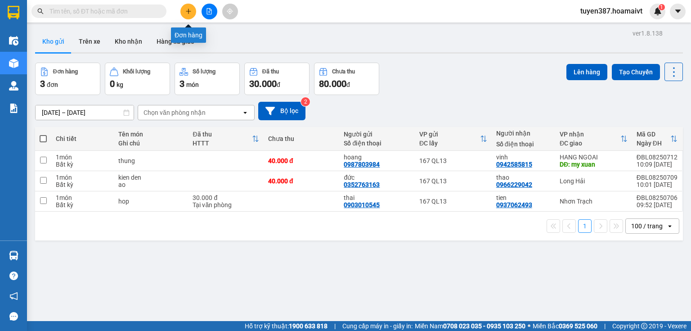
click at [188, 10] on icon "plus" at bounding box center [188, 11] width 0 height 5
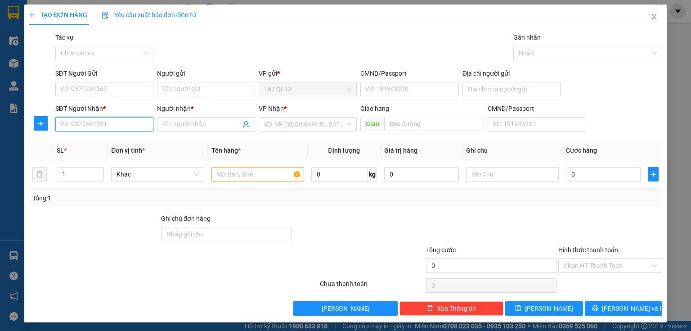
click at [144, 128] on input "SĐT Người Nhận *" at bounding box center [104, 124] width 98 height 14
type input "0973890679"
click at [212, 126] on input "Người nhận *" at bounding box center [201, 124] width 78 height 10
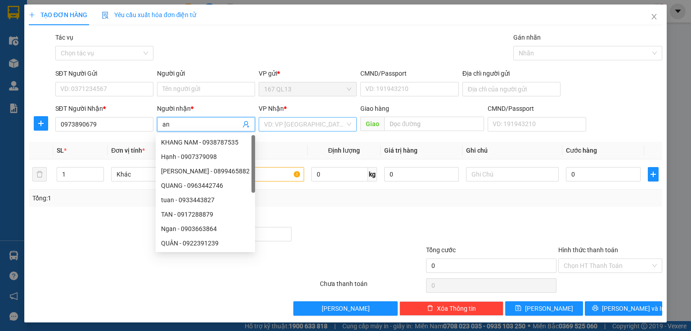
type input "an"
click at [302, 125] on input "search" at bounding box center [304, 124] width 81 height 14
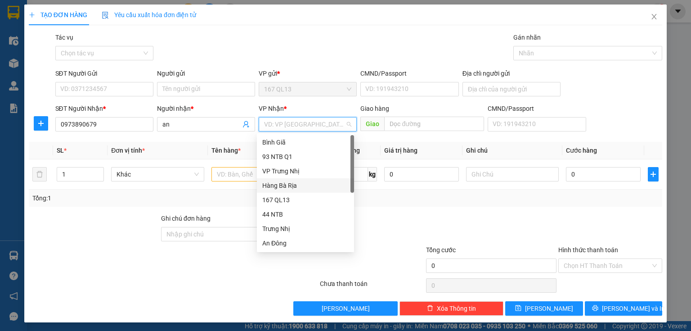
click at [290, 181] on div "Hàng Bà Rịa" at bounding box center [305, 185] width 86 height 10
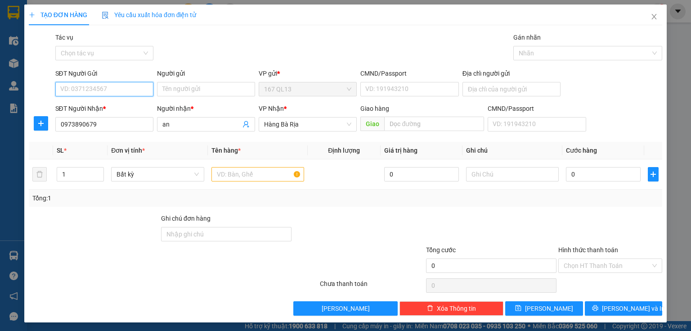
click at [140, 86] on input "SĐT Người Gửi" at bounding box center [104, 89] width 98 height 14
type input "0398049391"
click at [259, 177] on input "text" at bounding box center [258, 174] width 93 height 14
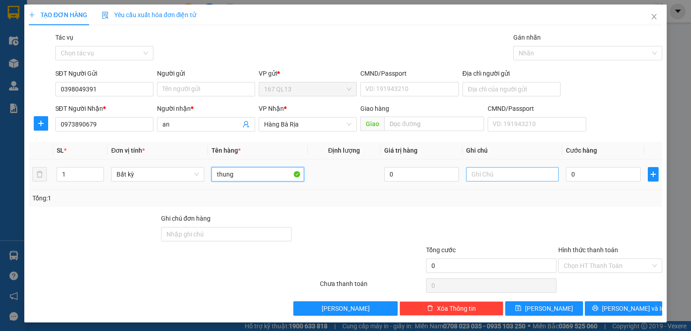
type input "thung"
click at [526, 173] on input "text" at bounding box center [512, 174] width 93 height 14
type input "giay"
click at [600, 173] on input "0" at bounding box center [603, 174] width 75 height 14
type input "4"
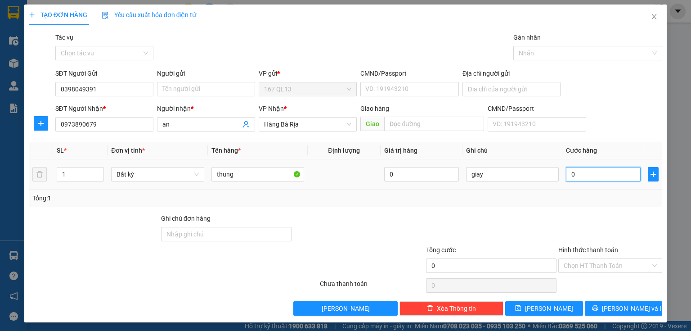
type input "4"
type input "40"
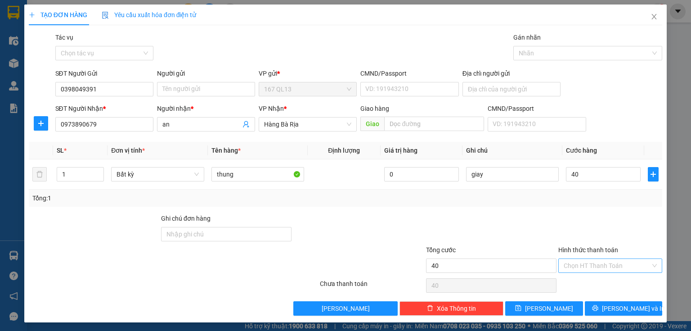
type input "40.000"
click at [610, 261] on input "Hình thức thanh toán" at bounding box center [607, 266] width 87 height 14
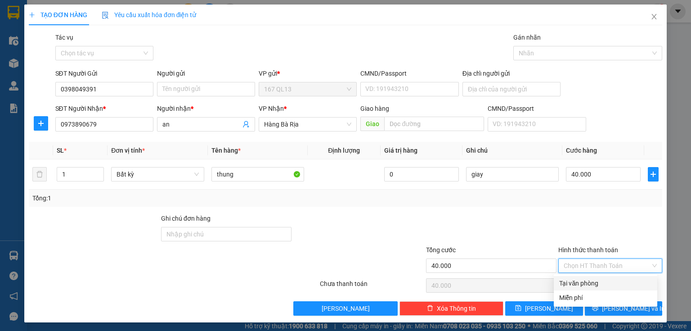
click at [588, 282] on div "Tại văn phòng" at bounding box center [605, 283] width 93 height 10
type input "0"
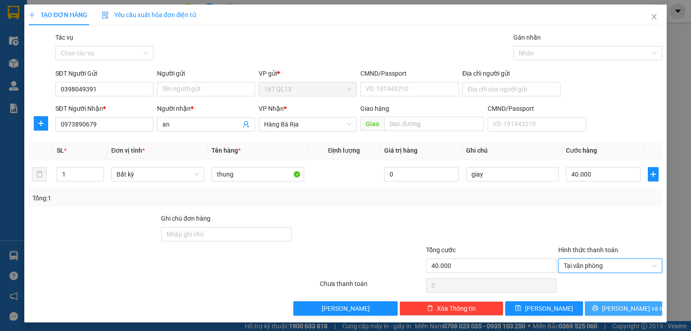
click at [598, 308] on button "[PERSON_NAME] và In" at bounding box center [624, 308] width 78 height 14
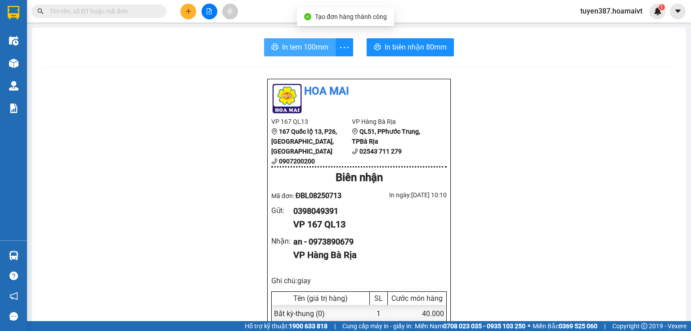
click at [304, 45] on span "In tem 100mm" at bounding box center [305, 46] width 46 height 11
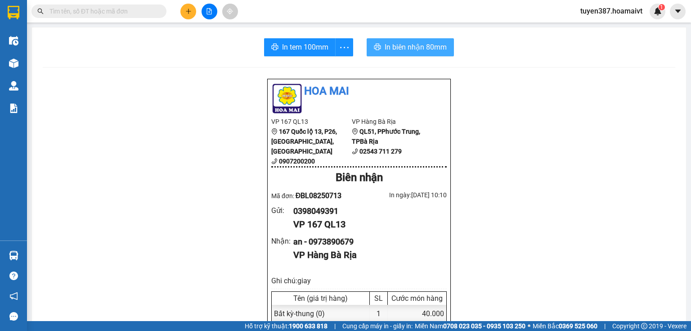
click at [404, 46] on span "In biên nhận 80mm" at bounding box center [416, 46] width 62 height 11
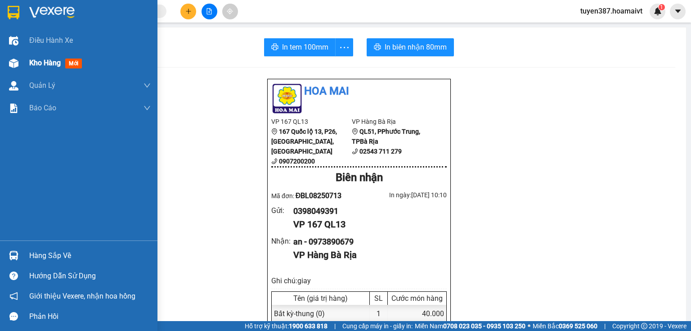
click at [16, 59] on img at bounding box center [13, 63] width 9 height 9
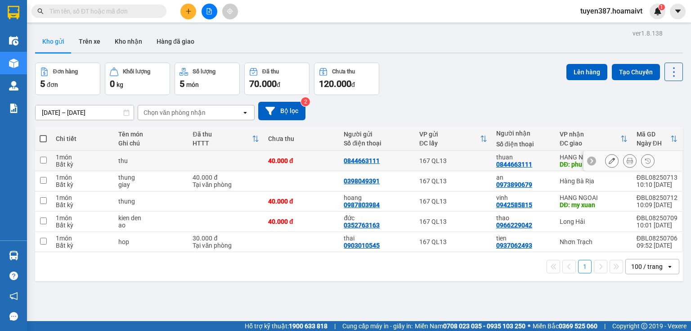
click at [542, 155] on div "thuan" at bounding box center [523, 156] width 54 height 7
checkbox input "true"
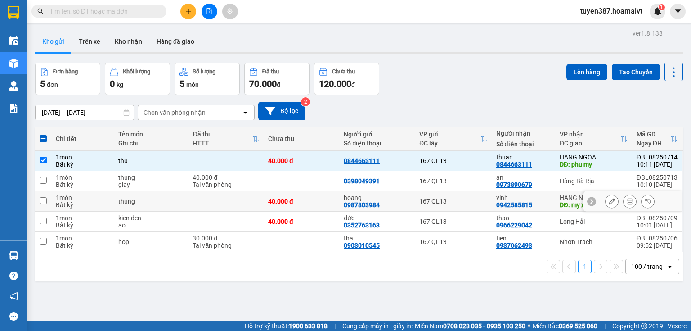
click at [541, 203] on div "vinh 0942585815" at bounding box center [523, 201] width 54 height 14
checkbox input "true"
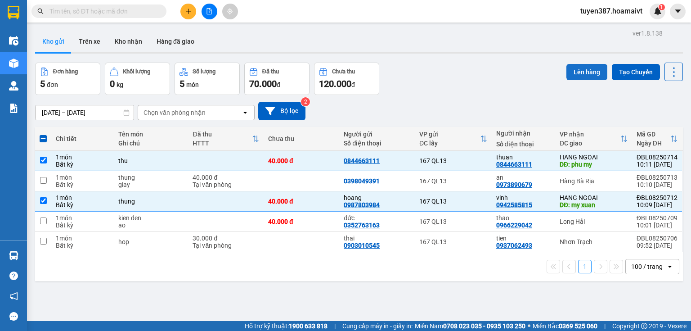
click at [586, 70] on button "Lên hàng" at bounding box center [587, 72] width 41 height 16
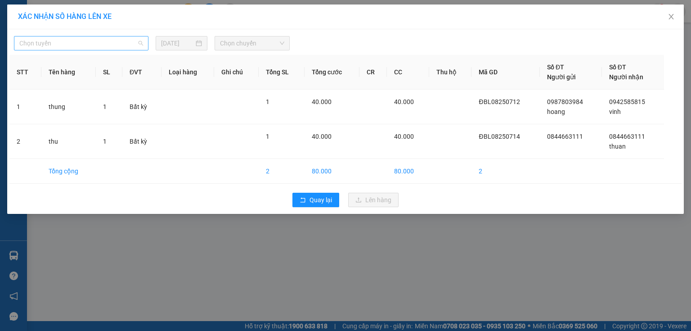
click at [130, 41] on span "Chọn tuyến" at bounding box center [81, 43] width 124 height 14
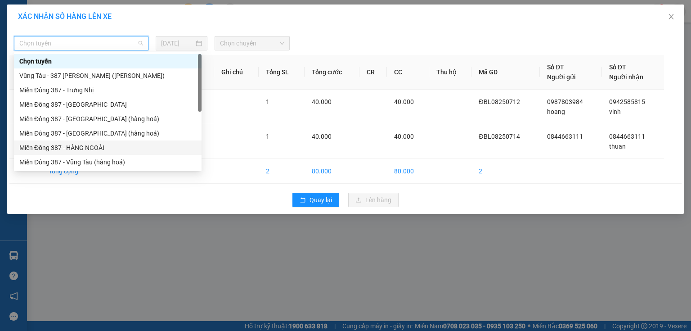
click at [83, 149] on div "Miền Đông 387 - HÀNG NGOÀI" at bounding box center [107, 148] width 177 height 10
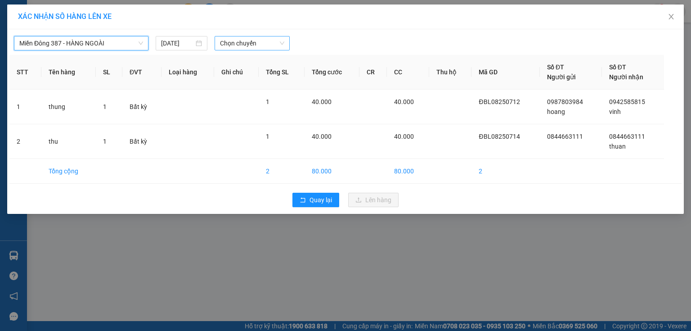
click at [263, 40] on span "Chọn chuyến" at bounding box center [252, 43] width 65 height 14
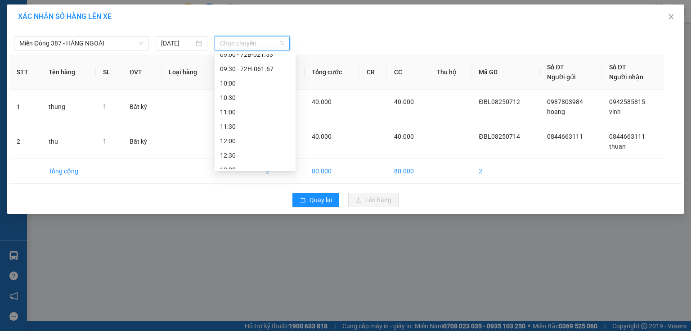
scroll to position [108, 0]
click at [240, 81] on div "10:00" at bounding box center [255, 83] width 70 height 10
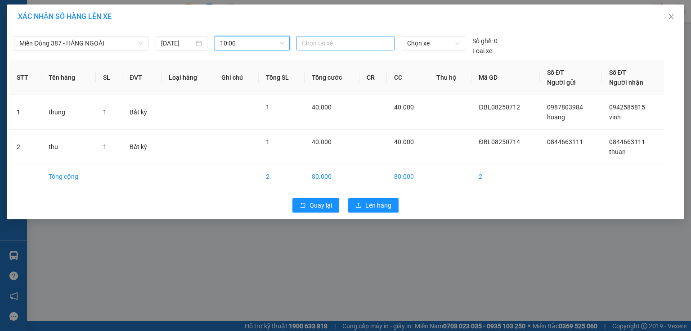
click at [347, 45] on div at bounding box center [346, 43] width 94 height 11
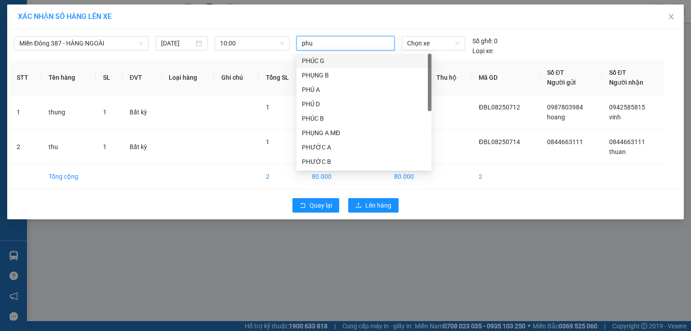
type input "phuc"
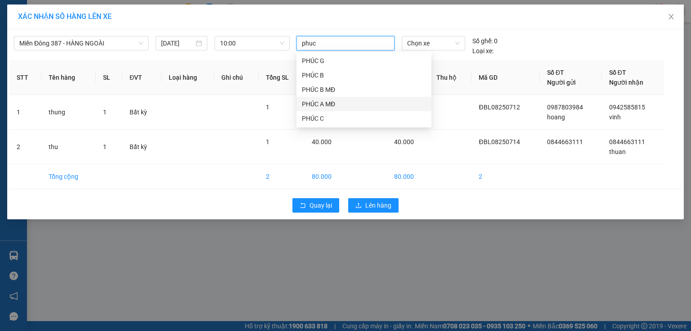
click at [326, 104] on div "PHÚC A MĐ" at bounding box center [364, 104] width 124 height 10
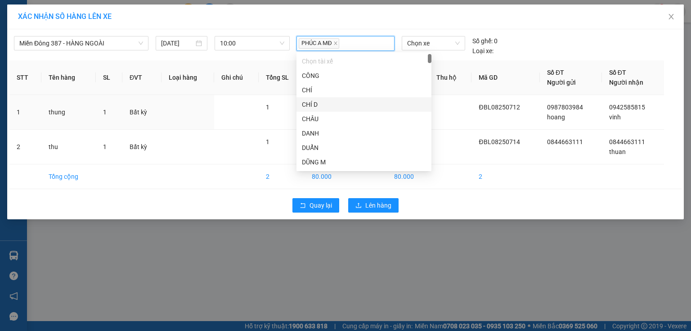
drag, startPoint x: 463, startPoint y: 113, endPoint x: 447, endPoint y: 84, distance: 32.6
click at [463, 110] on td at bounding box center [450, 112] width 43 height 35
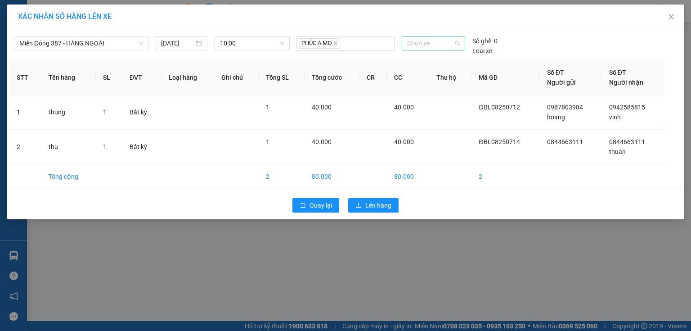
click at [438, 44] on span "Chọn xe" at bounding box center [433, 43] width 52 height 14
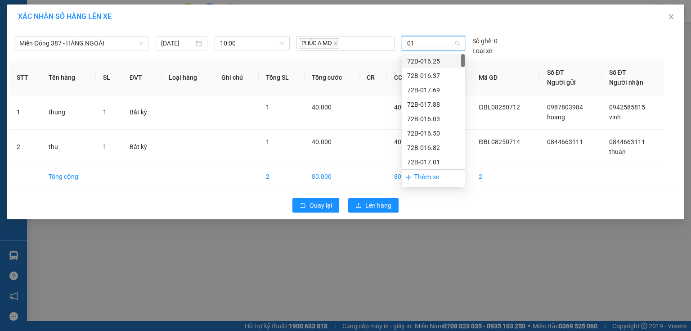
type input "017"
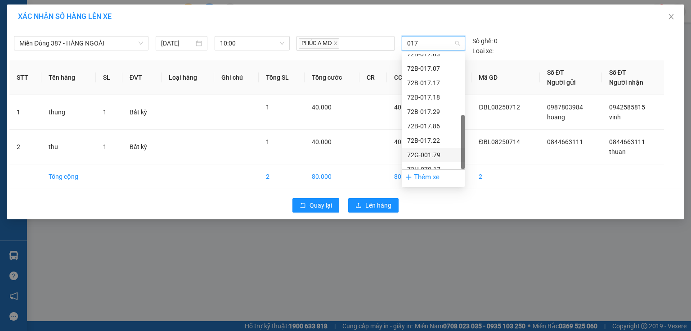
scroll to position [187, 0]
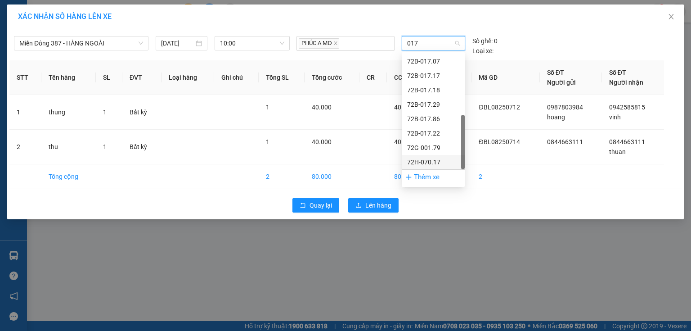
click at [432, 159] on div "72H-070.17" at bounding box center [433, 162] width 52 height 10
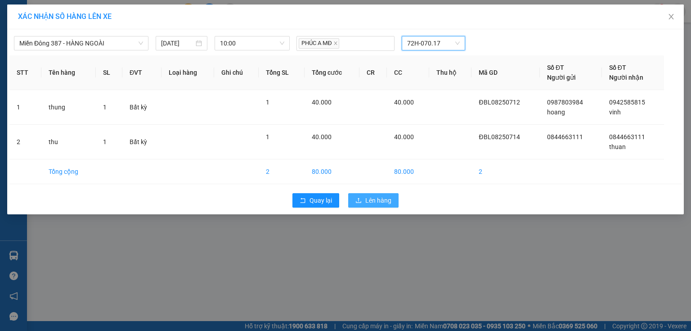
click at [378, 206] on button "Lên hàng" at bounding box center [373, 200] width 50 height 14
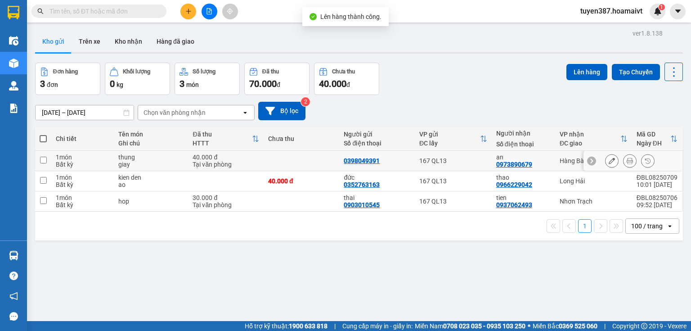
click at [555, 161] on td "Hàng Bà Rịa" at bounding box center [593, 161] width 77 height 20
checkbox input "true"
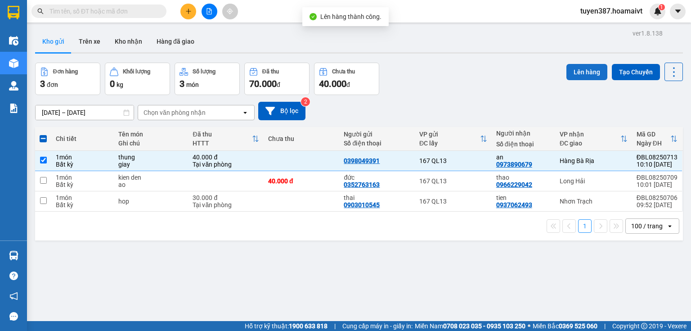
click at [580, 68] on button "Lên hàng" at bounding box center [587, 72] width 41 height 16
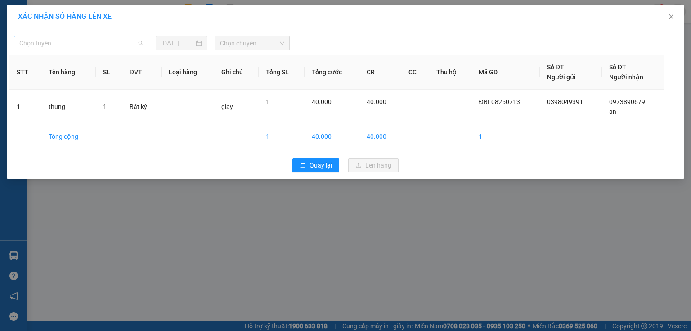
click at [110, 42] on span "Chọn tuyến" at bounding box center [81, 43] width 124 height 14
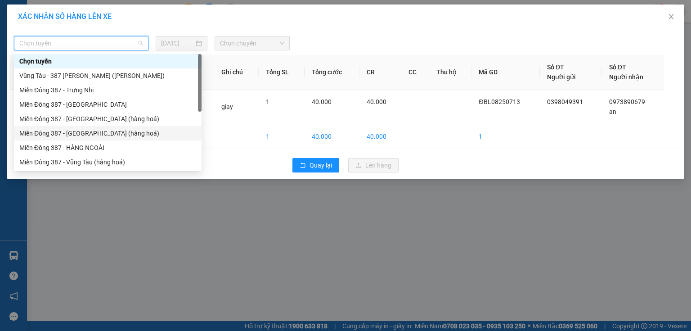
click at [100, 131] on div "Miền Đông 387 - [GEOGRAPHIC_DATA] (hàng hoá)" at bounding box center [107, 133] width 177 height 10
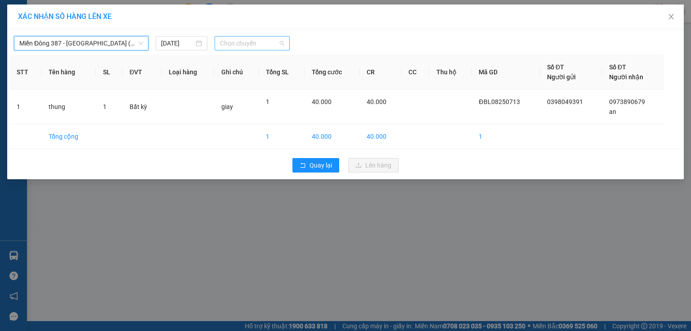
click at [280, 44] on span "Chọn chuyến" at bounding box center [252, 43] width 65 height 14
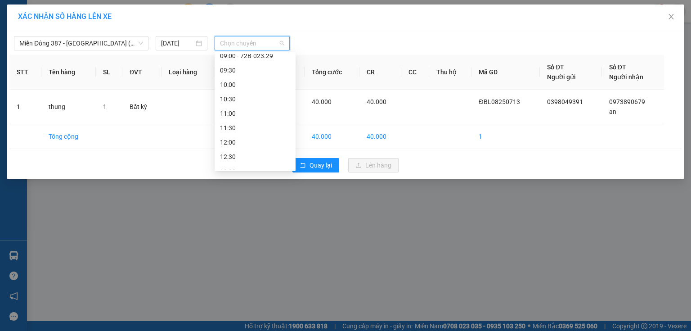
scroll to position [144, 0]
click at [243, 61] on div "10:30" at bounding box center [255, 61] width 70 height 10
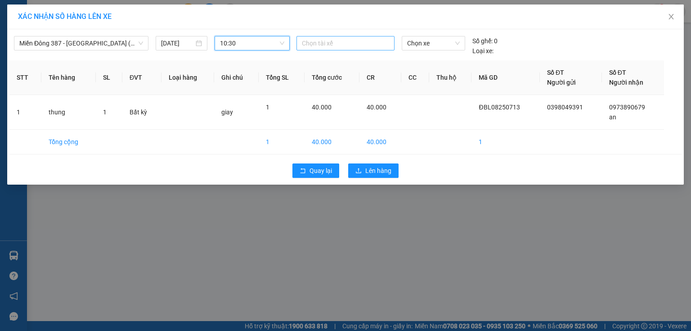
click at [342, 41] on div at bounding box center [346, 43] width 94 height 11
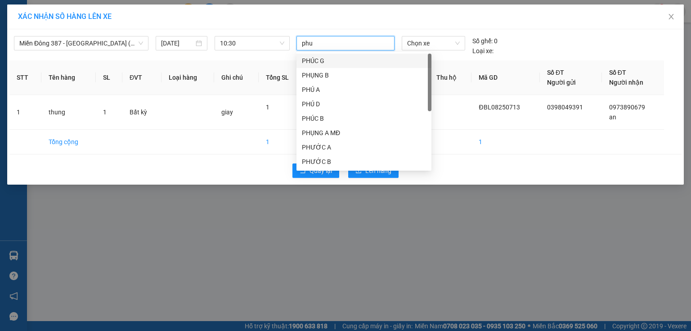
type input "phuc"
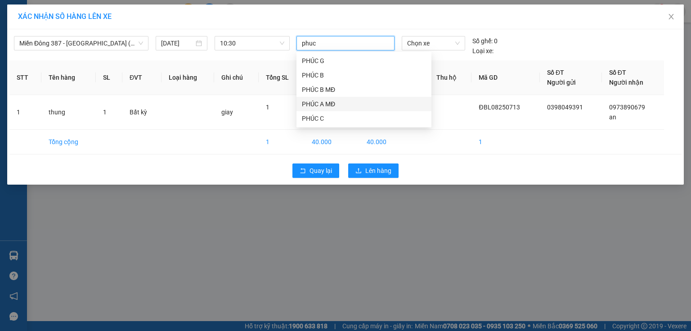
click at [332, 103] on div "PHÚC A MĐ" at bounding box center [364, 104] width 124 height 10
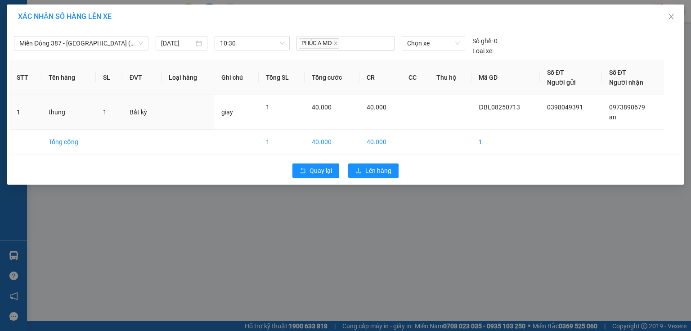
drag, startPoint x: 459, startPoint y: 104, endPoint x: 448, endPoint y: 63, distance: 42.5
click at [459, 103] on td at bounding box center [450, 112] width 43 height 35
click at [441, 45] on span "Chọn xe" at bounding box center [433, 43] width 52 height 14
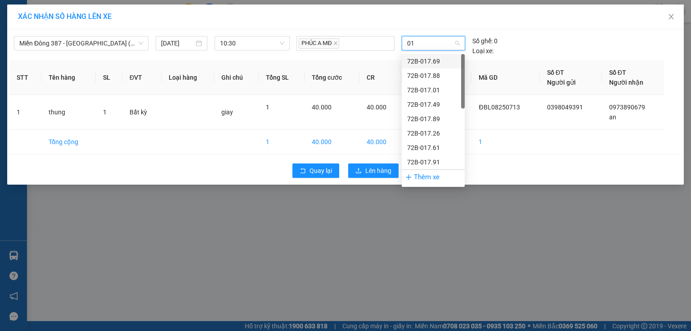
type input "017"
click at [430, 160] on div "72H-070.17" at bounding box center [433, 162] width 52 height 10
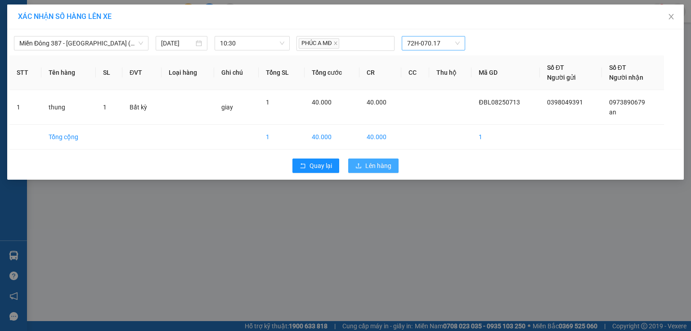
click at [368, 164] on span "Lên hàng" at bounding box center [378, 166] width 26 height 10
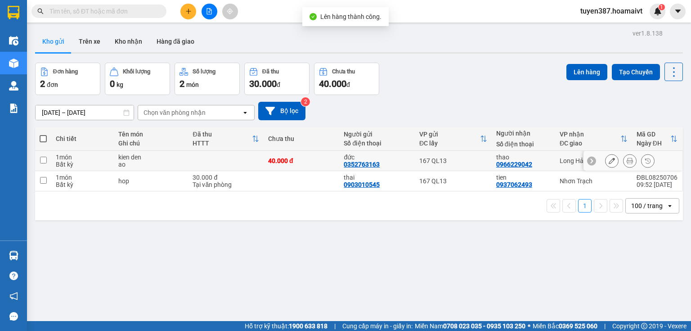
click at [551, 155] on td "thao 0966229042" at bounding box center [523, 161] width 63 height 20
checkbox input "true"
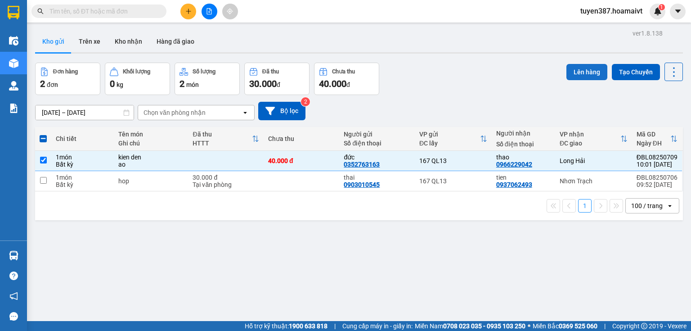
click at [580, 72] on button "Lên hàng" at bounding box center [587, 72] width 41 height 16
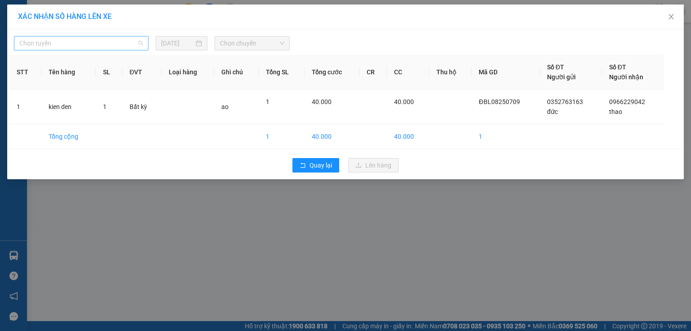
click at [117, 41] on span "Chọn tuyến" at bounding box center [81, 43] width 124 height 14
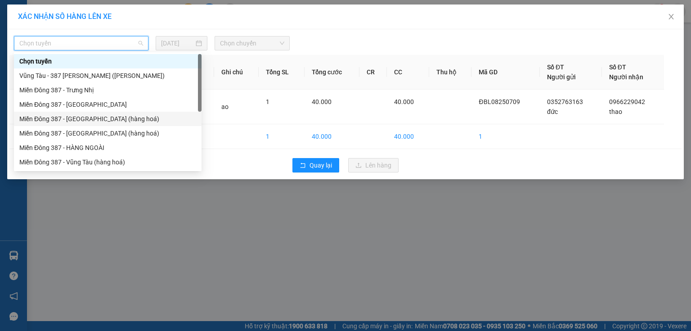
click at [99, 119] on div "Miền Đông 387 - [GEOGRAPHIC_DATA] (hàng hoá)" at bounding box center [107, 119] width 177 height 10
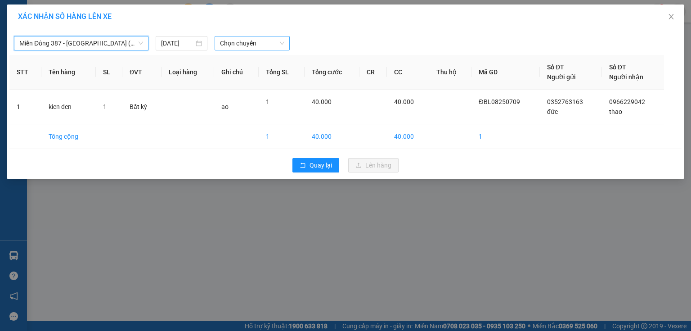
click at [261, 45] on span "Chọn chuyến" at bounding box center [252, 43] width 65 height 14
type input "1001"
click at [280, 76] on div "Thêm chuyến " 10:01 "" at bounding box center [263, 75] width 96 height 15
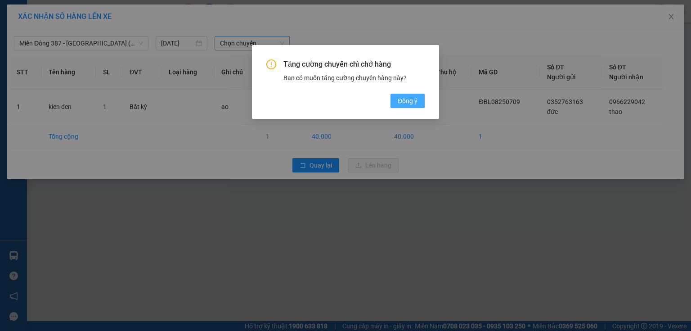
click at [409, 99] on span "Đồng ý" at bounding box center [408, 101] width 20 height 10
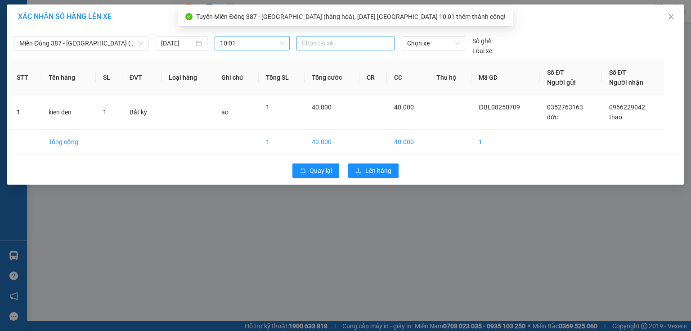
click at [362, 45] on div at bounding box center [346, 43] width 94 height 11
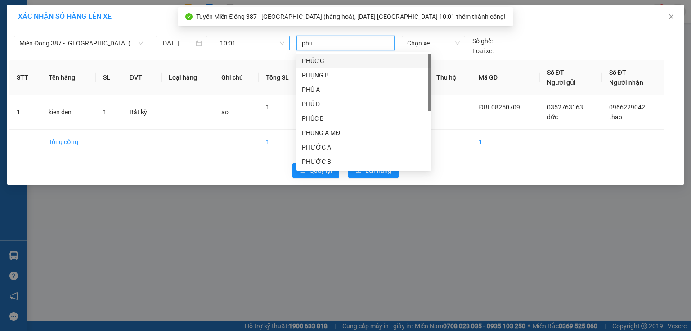
type input "phuc"
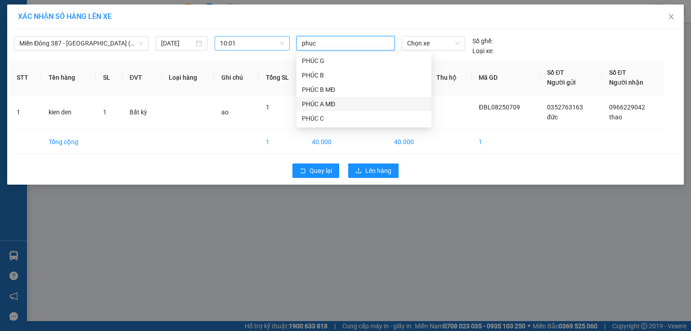
click at [324, 101] on div "PHÚC A MĐ" at bounding box center [364, 104] width 124 height 10
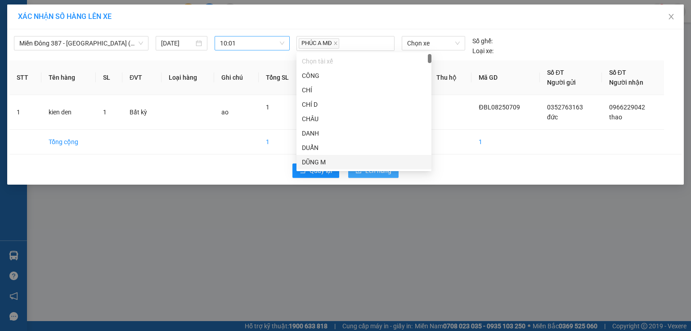
click at [378, 172] on span "Lên hàng" at bounding box center [378, 171] width 26 height 10
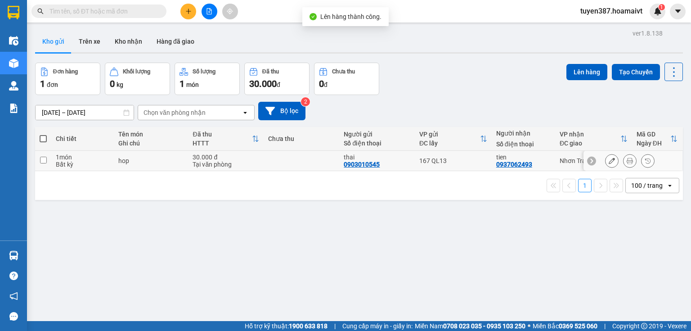
click at [480, 160] on div "167 QL13" at bounding box center [453, 160] width 68 height 7
checkbox input "true"
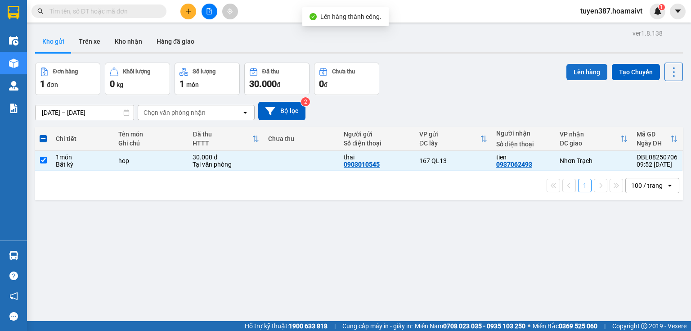
click at [580, 70] on button "Lên hàng" at bounding box center [587, 72] width 41 height 16
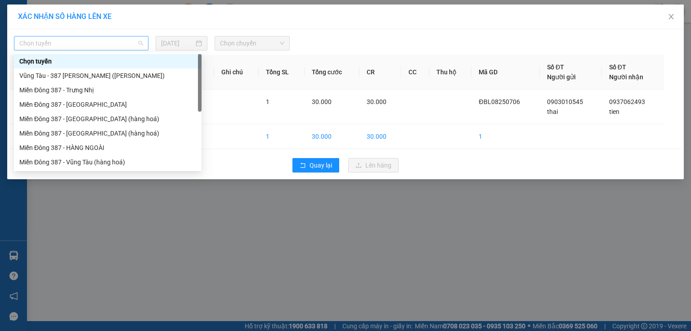
click at [110, 41] on span "Chọn tuyến" at bounding box center [81, 43] width 124 height 14
click at [320, 164] on span "Quay lại" at bounding box center [321, 165] width 23 height 10
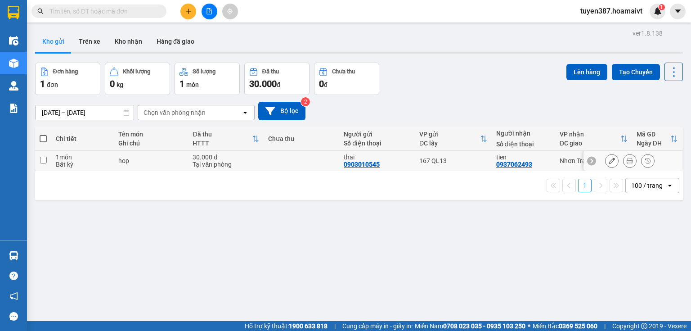
click at [448, 160] on div "167 QL13" at bounding box center [453, 160] width 68 height 7
checkbox input "true"
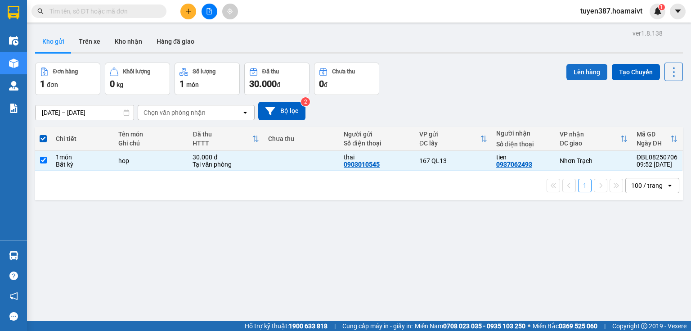
click at [581, 73] on button "Lên hàng" at bounding box center [587, 72] width 41 height 16
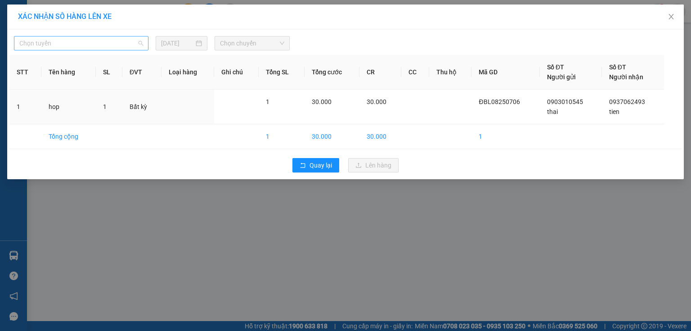
click at [142, 42] on span "Chọn tuyến" at bounding box center [81, 43] width 124 height 14
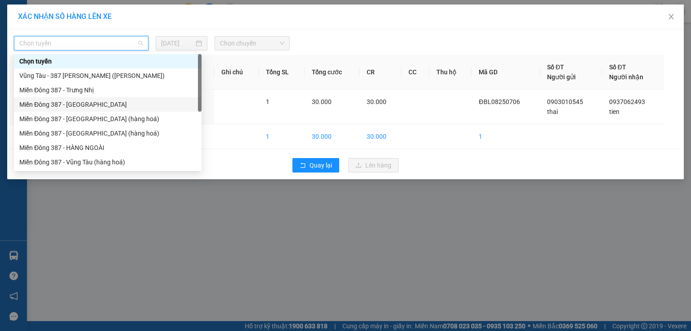
click at [94, 104] on div "Miền Đông 387 - [GEOGRAPHIC_DATA]" at bounding box center [107, 104] width 177 height 10
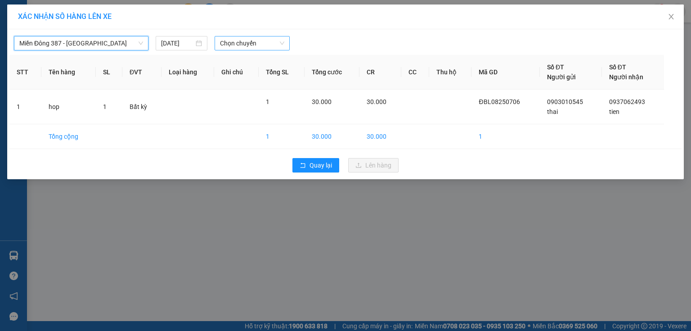
click at [264, 36] on span "Chọn chuyến" at bounding box center [252, 43] width 65 height 14
type input "1031"
click at [278, 76] on div "Thêm chuyến " 10:31 "" at bounding box center [263, 75] width 96 height 15
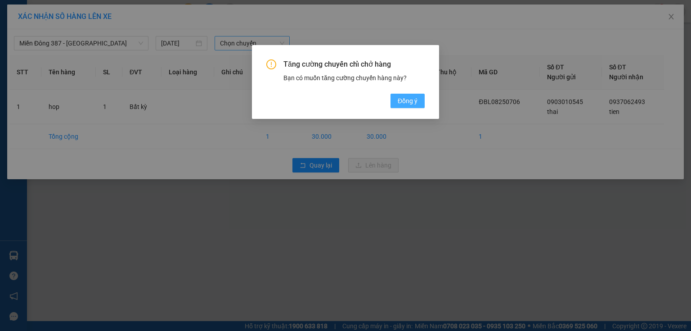
click at [405, 100] on span "Đồng ý" at bounding box center [408, 101] width 20 height 10
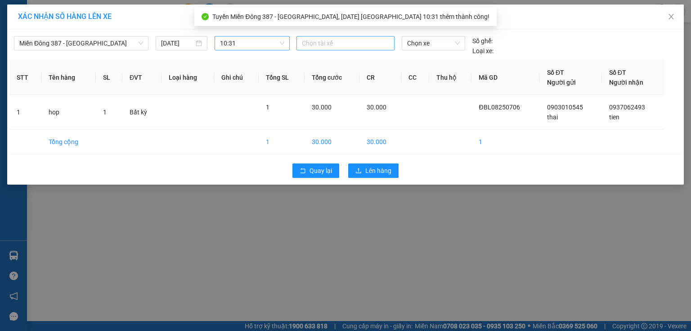
click at [353, 41] on div at bounding box center [346, 43] width 94 height 11
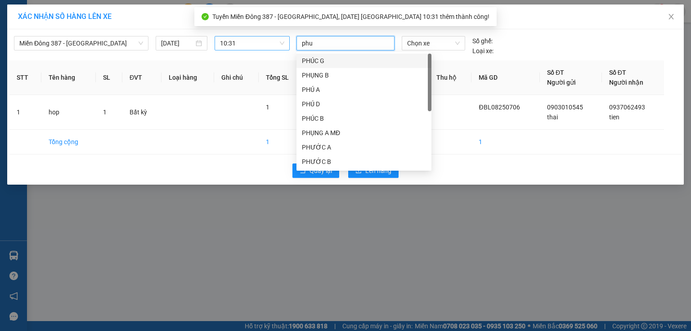
type input "phuc"
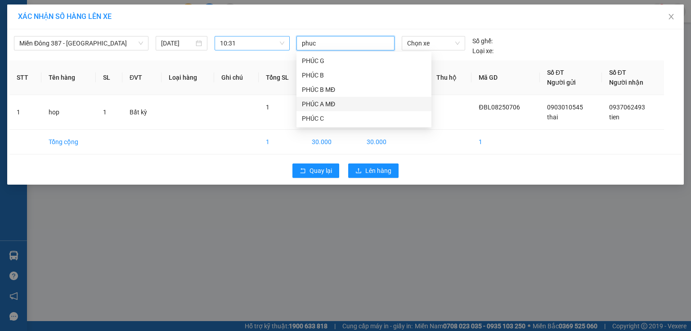
click at [316, 104] on div "PHÚC A MĐ" at bounding box center [364, 104] width 124 height 10
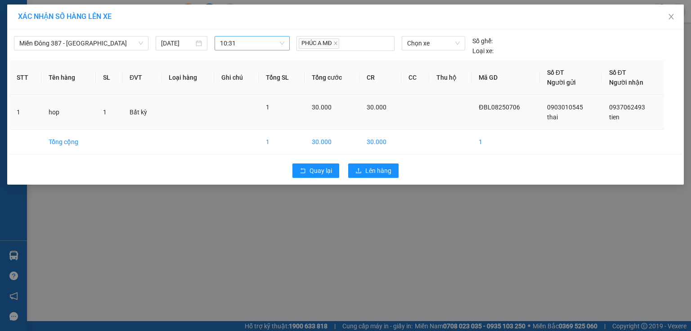
click at [446, 108] on td at bounding box center [450, 112] width 43 height 35
click at [442, 45] on span "Chọn xe" at bounding box center [433, 43] width 52 height 14
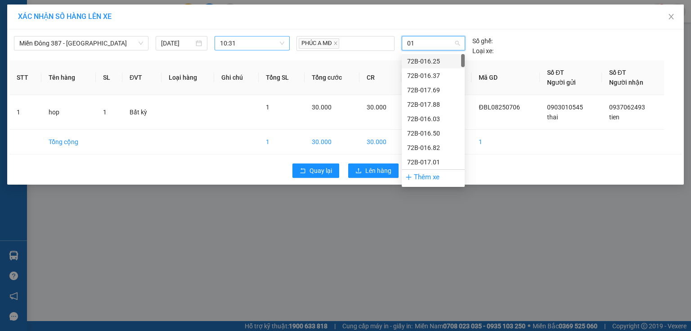
type input "017"
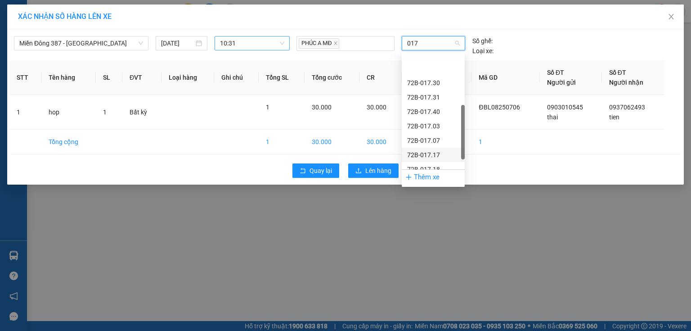
scroll to position [187, 0]
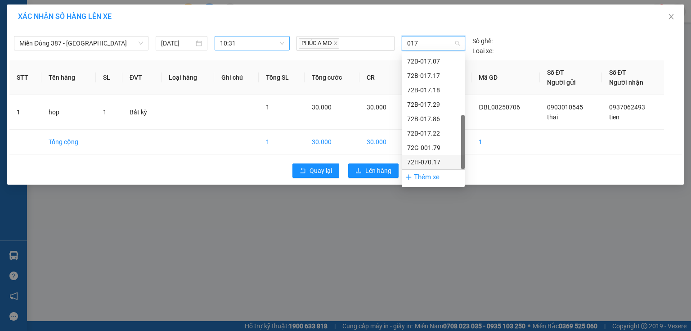
click at [439, 158] on div "72H-070.17" at bounding box center [433, 162] width 52 height 10
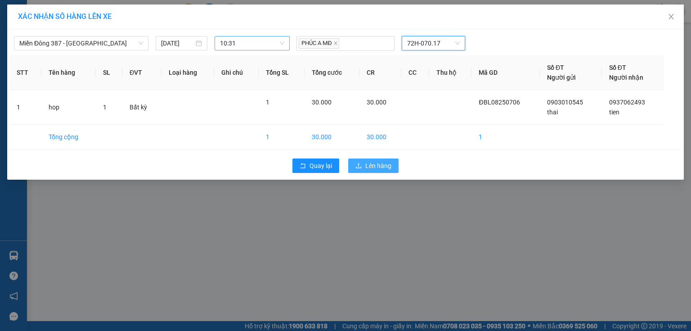
click at [383, 168] on span "Lên hàng" at bounding box center [378, 166] width 26 height 10
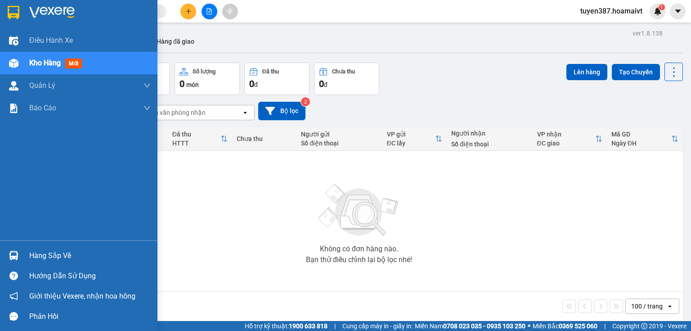
click at [13, 257] on img at bounding box center [13, 255] width 9 height 9
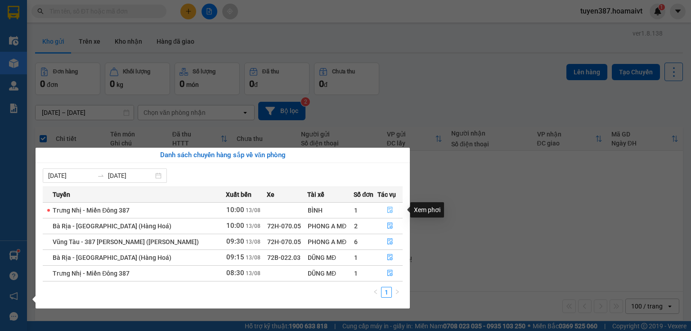
click at [389, 211] on icon "file-done" at bounding box center [390, 210] width 6 height 6
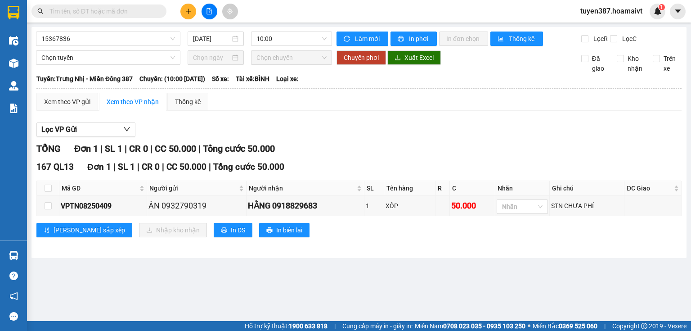
click at [131, 10] on input "text" at bounding box center [103, 11] width 106 height 10
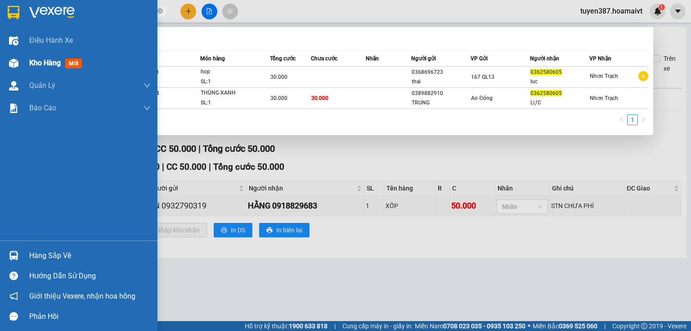
type input "0362580605"
click at [13, 59] on img at bounding box center [13, 63] width 9 height 9
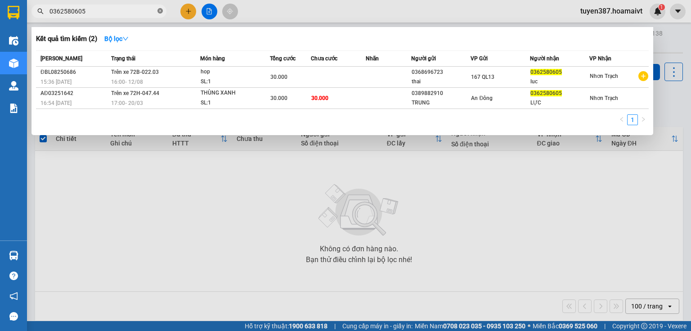
click at [160, 10] on icon "close-circle" at bounding box center [160, 10] width 5 height 5
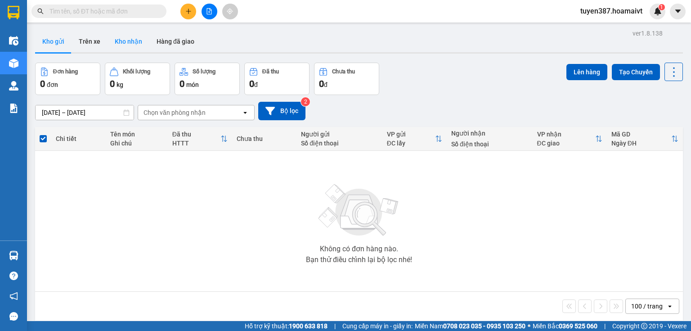
click at [128, 38] on button "Kho nhận" at bounding box center [129, 42] width 42 height 22
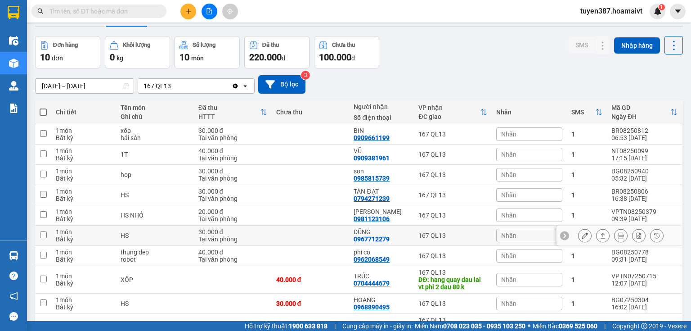
scroll to position [10, 0]
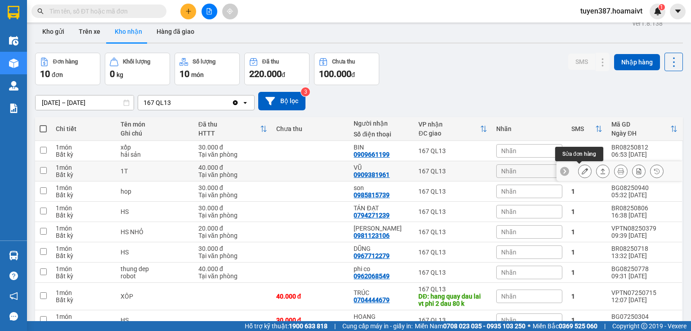
click at [582, 169] on icon at bounding box center [585, 171] width 6 height 6
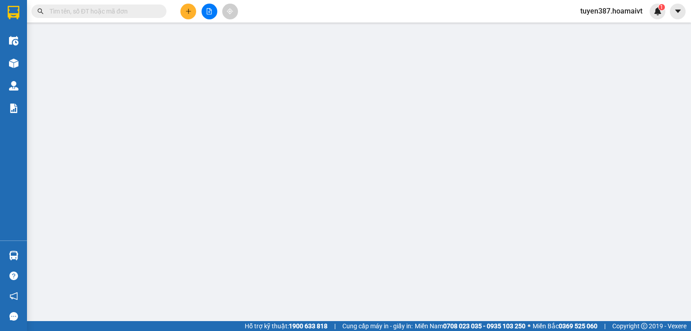
type input "0909381961"
type input "VŨ"
type input "40.000"
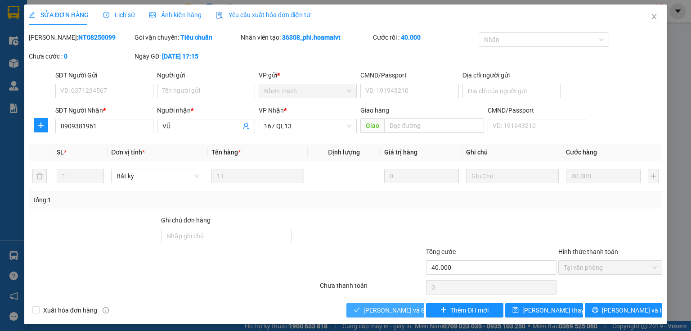
click at [385, 308] on span "[PERSON_NAME] và Giao hàng" at bounding box center [407, 310] width 86 height 10
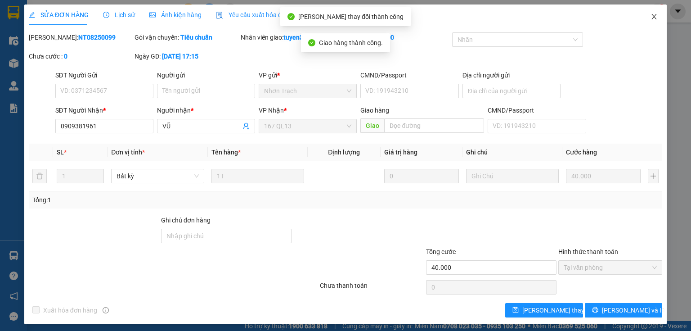
click at [651, 15] on icon "close" at bounding box center [654, 16] width 7 height 7
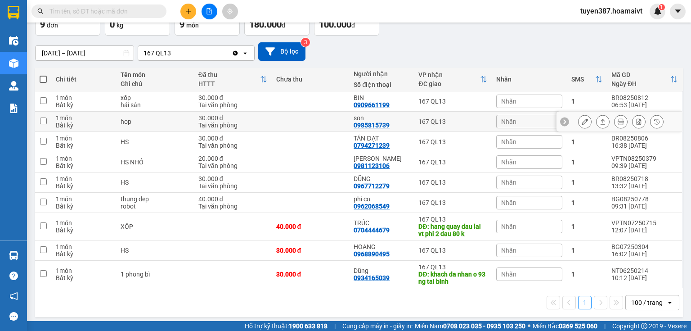
scroll to position [62, 0]
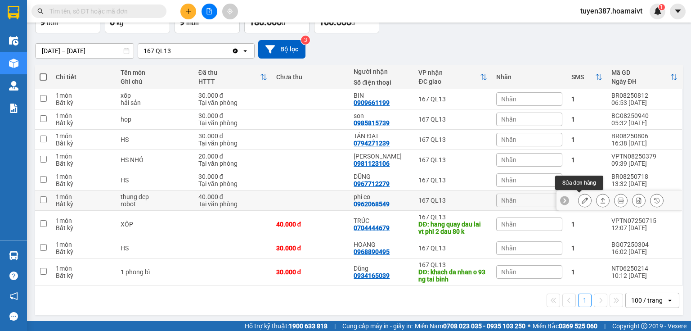
click at [582, 200] on icon at bounding box center [585, 200] width 6 height 6
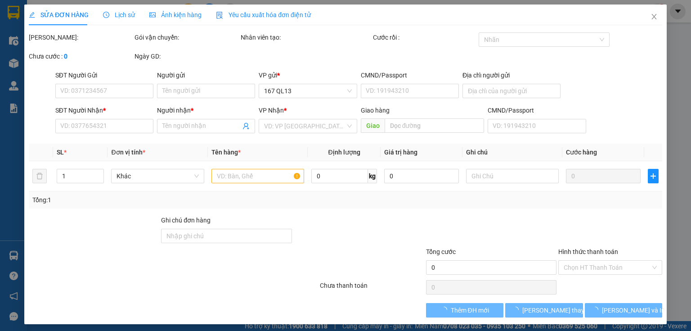
type input "0348823267"
type input "Mộng"
type input "0962068549"
type input "phi co"
type input "40.000"
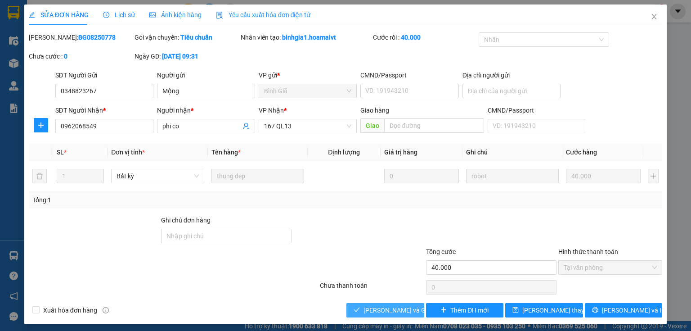
click at [407, 310] on span "[PERSON_NAME] và Giao hàng" at bounding box center [407, 310] width 86 height 10
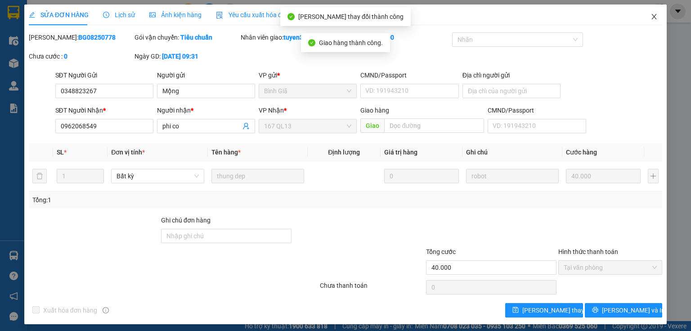
click at [651, 18] on icon "close" at bounding box center [654, 16] width 7 height 7
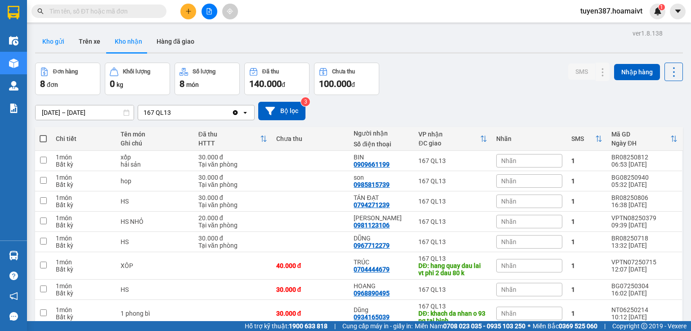
click at [55, 45] on button "Kho gửi" at bounding box center [53, 42] width 36 height 22
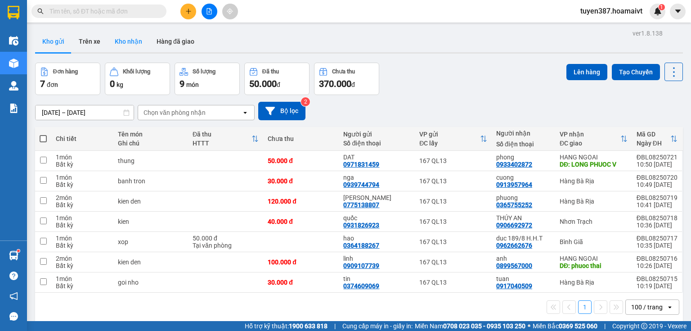
click at [119, 38] on button "Kho nhận" at bounding box center [129, 42] width 42 height 22
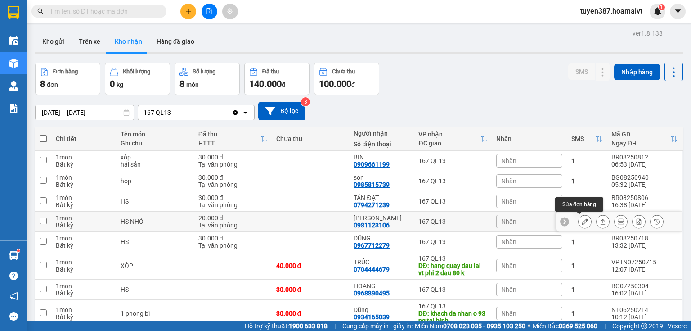
click at [582, 221] on icon at bounding box center [585, 221] width 6 height 6
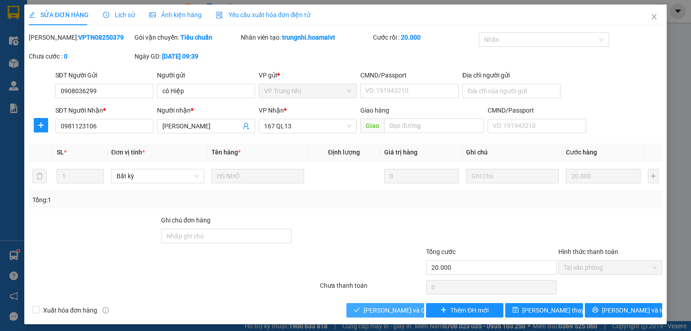
click at [401, 307] on span "[PERSON_NAME] và Giao hàng" at bounding box center [407, 310] width 86 height 10
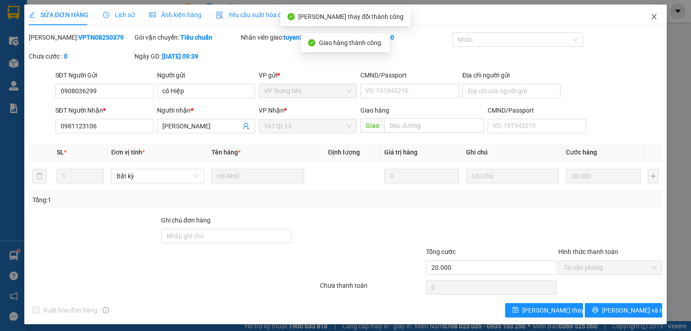
click at [651, 16] on icon "close" at bounding box center [654, 16] width 7 height 7
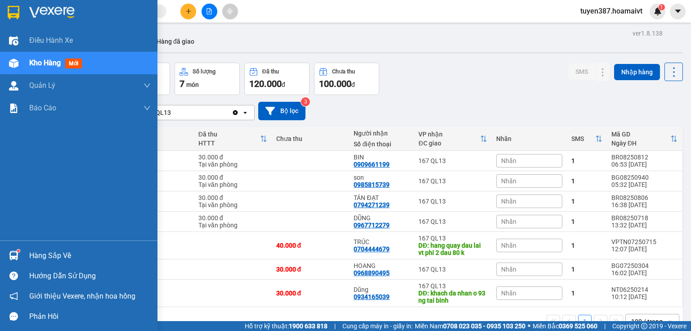
click at [17, 256] on img at bounding box center [13, 255] width 9 height 9
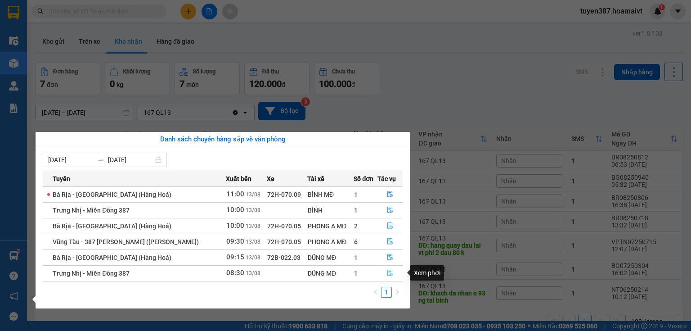
click at [388, 272] on icon "file-done" at bounding box center [390, 273] width 6 height 6
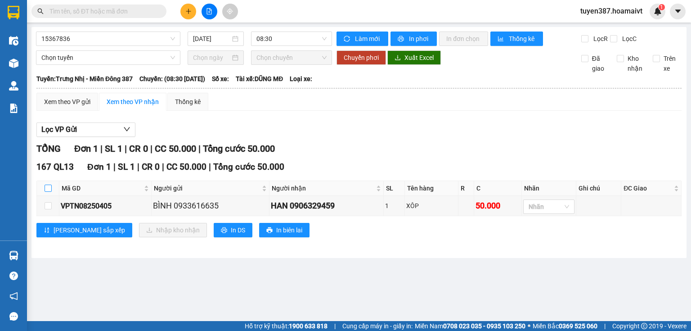
click at [47, 186] on input "checkbox" at bounding box center [48, 188] width 7 height 7
checkbox input "true"
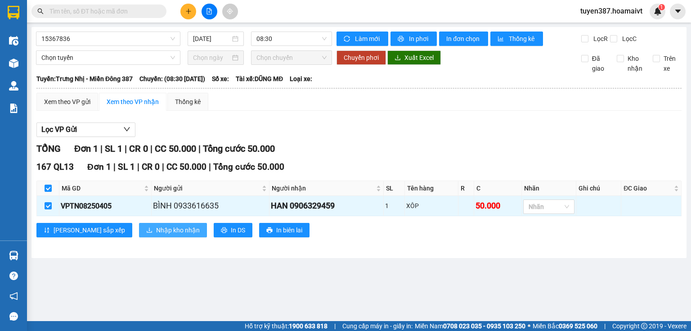
click at [156, 230] on span "Nhập kho nhận" at bounding box center [178, 230] width 44 height 10
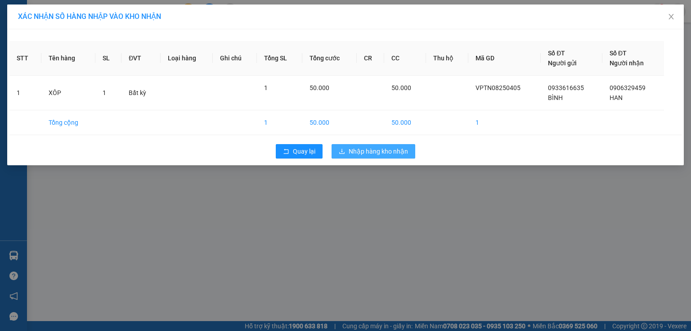
click at [383, 149] on span "Nhập hàng kho nhận" at bounding box center [378, 151] width 59 height 10
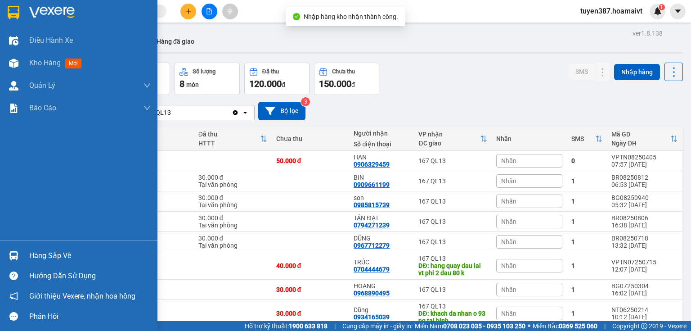
click at [14, 248] on div at bounding box center [14, 256] width 16 height 16
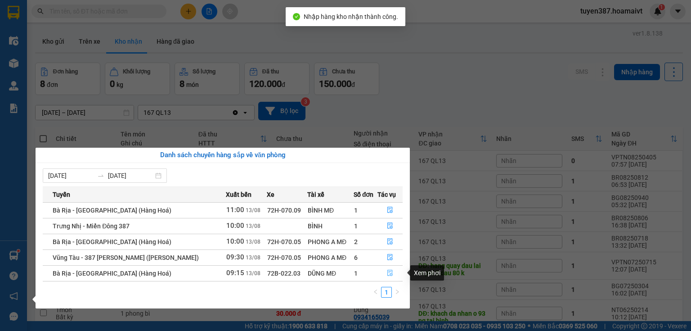
click at [387, 274] on icon "file-done" at bounding box center [390, 273] width 6 height 6
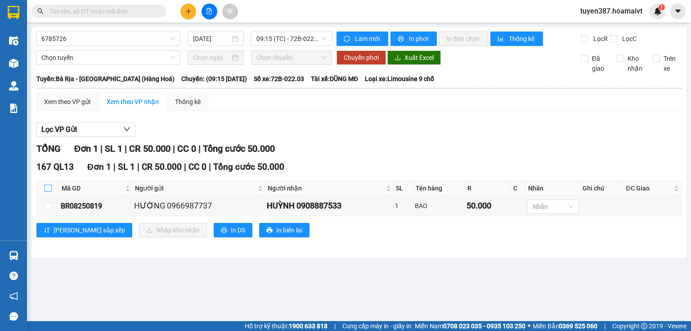
click at [46, 187] on input "checkbox" at bounding box center [48, 188] width 7 height 7
checkbox input "true"
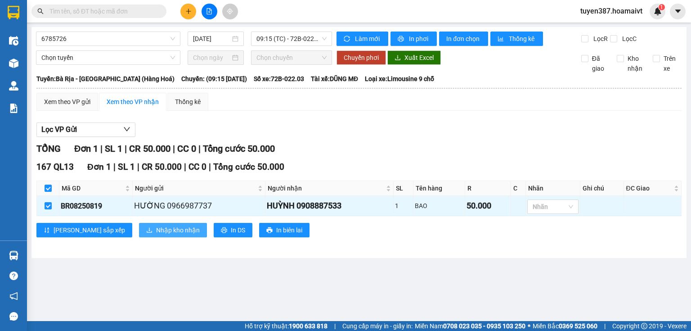
click at [152, 234] on button "Nhập kho nhận" at bounding box center [173, 230] width 68 height 14
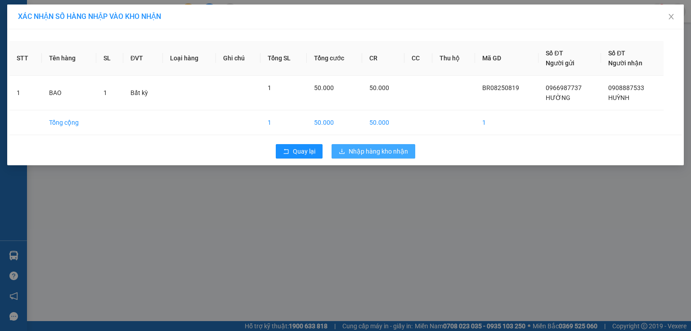
click at [375, 149] on span "Nhập hàng kho nhận" at bounding box center [378, 151] width 59 height 10
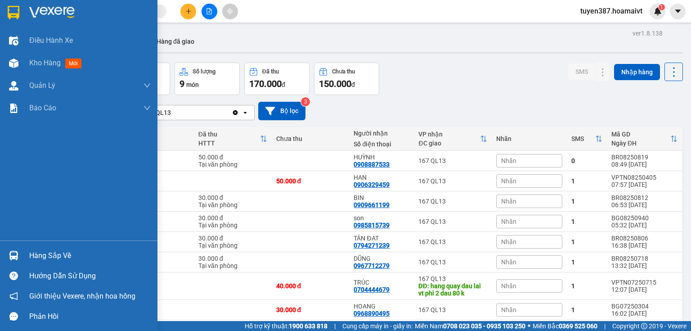
click at [19, 255] on div at bounding box center [14, 256] width 16 height 16
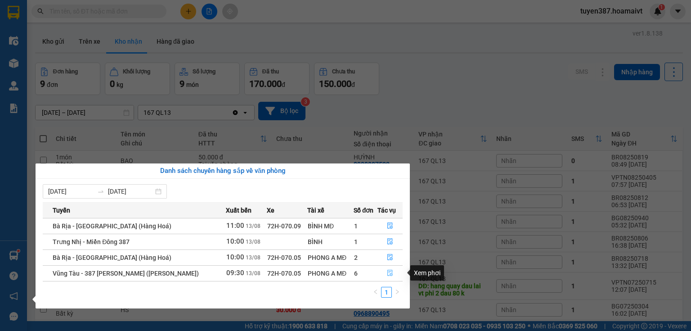
click at [391, 272] on icon "file-done" at bounding box center [389, 273] width 5 height 6
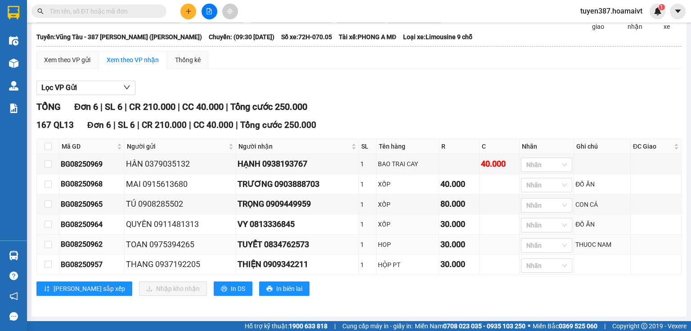
scroll to position [50, 0]
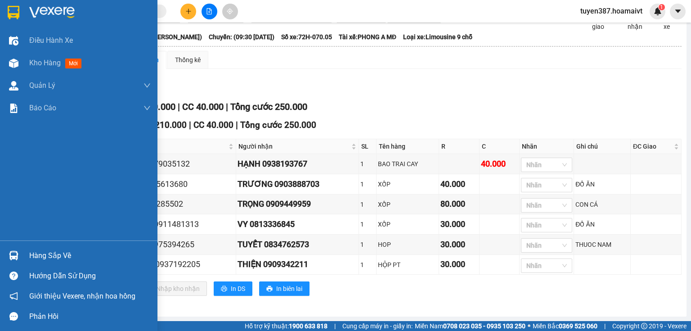
click at [9, 250] on div at bounding box center [14, 256] width 16 height 16
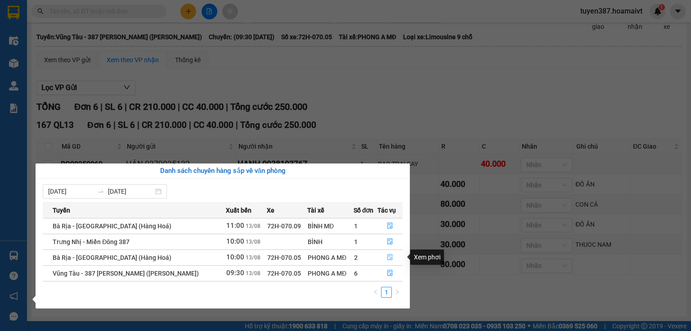
click at [385, 254] on button "button" at bounding box center [390, 257] width 24 height 14
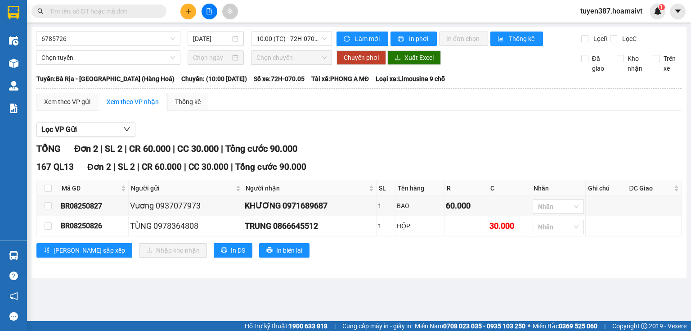
click at [408, 134] on div "Lọc VP Gửi" at bounding box center [358, 129] width 645 height 15
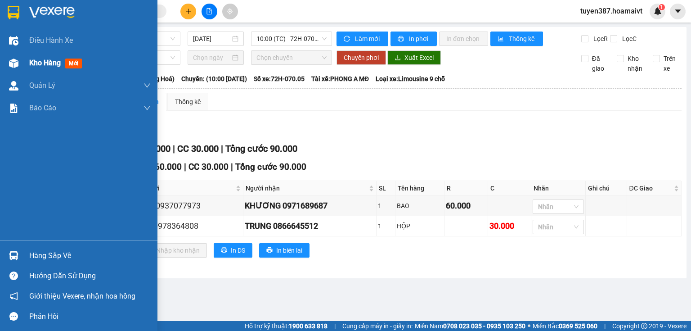
click at [12, 62] on img at bounding box center [13, 63] width 9 height 9
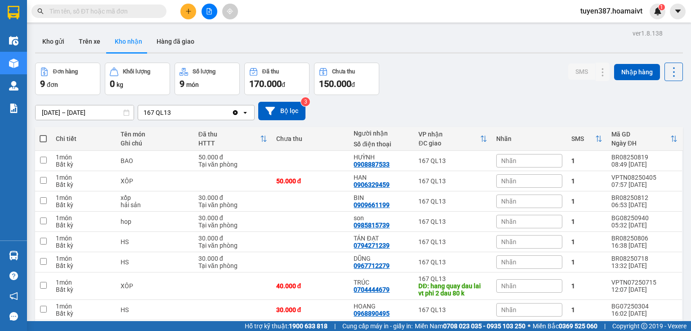
click at [451, 86] on div "Đơn hàng 9 đơn Khối lượng 0 kg Số lượng 9 món Đã thu 170.000 đ Chưa thu 150.000…" at bounding box center [359, 79] width 648 height 32
click at [54, 42] on button "Kho gửi" at bounding box center [53, 42] width 36 height 22
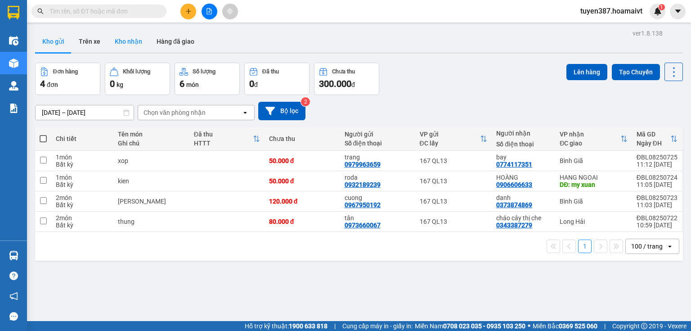
click at [136, 41] on button "Kho nhận" at bounding box center [129, 42] width 42 height 22
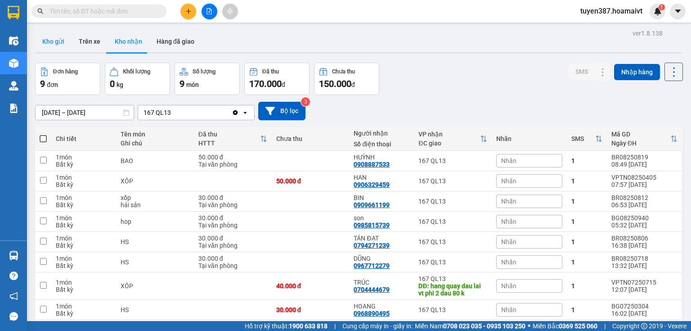
click at [51, 38] on button "Kho gửi" at bounding box center [53, 42] width 36 height 22
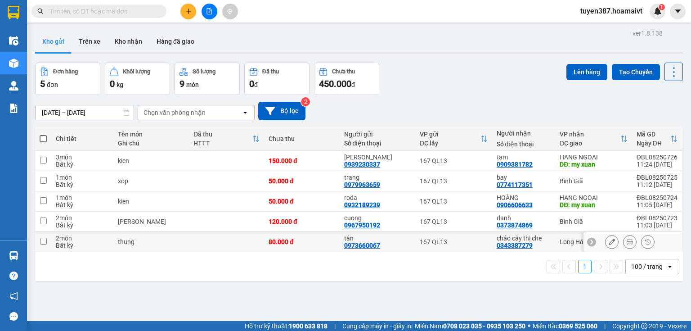
click at [542, 234] on div "cháo cây thị che" at bounding box center [524, 237] width 54 height 7
checkbox input "true"
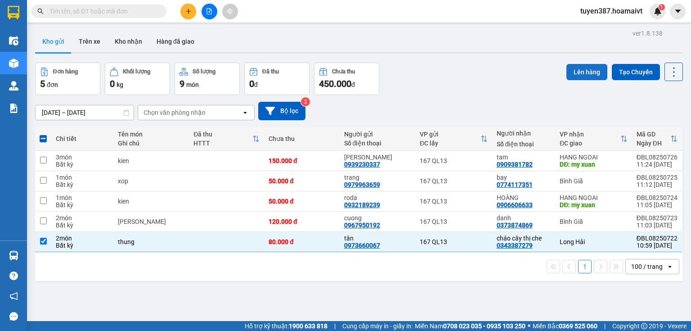
click at [577, 68] on button "Lên hàng" at bounding box center [587, 72] width 41 height 16
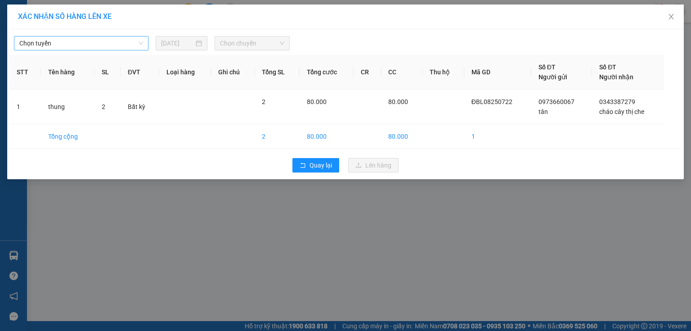
click at [113, 40] on span "Chọn tuyến" at bounding box center [81, 43] width 124 height 14
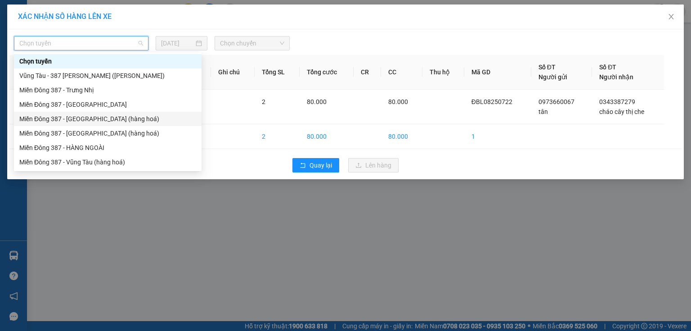
click at [85, 120] on div "Miền Đông 387 - [GEOGRAPHIC_DATA] (hàng hoá)" at bounding box center [107, 119] width 177 height 10
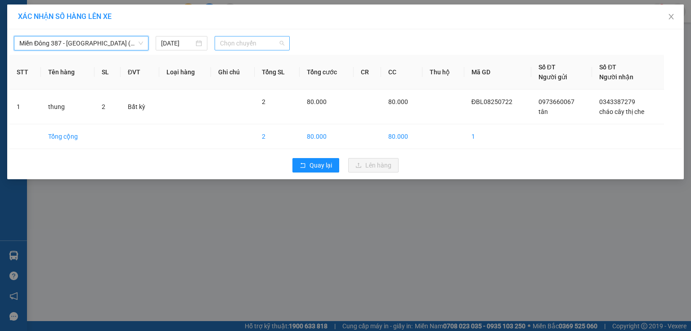
click at [267, 40] on span "Chọn chuyến" at bounding box center [252, 43] width 65 height 14
type input "1145"
click at [282, 78] on div "Thêm chuyến " 11:45 "" at bounding box center [263, 75] width 96 height 15
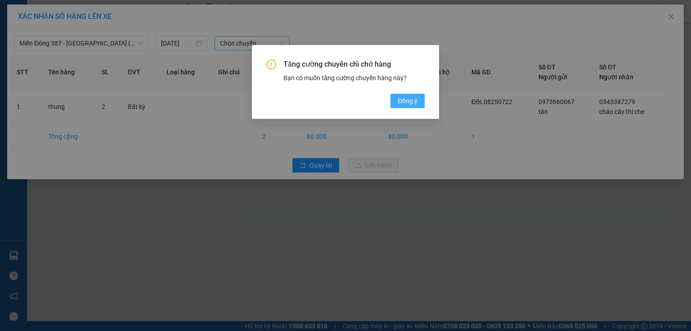
drag, startPoint x: 409, startPoint y: 103, endPoint x: 384, endPoint y: 96, distance: 25.7
click at [409, 103] on span "Đồng ý" at bounding box center [408, 101] width 20 height 10
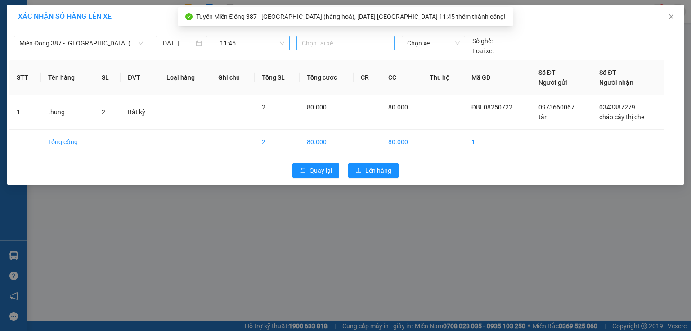
click at [335, 45] on div at bounding box center [346, 43] width 94 height 11
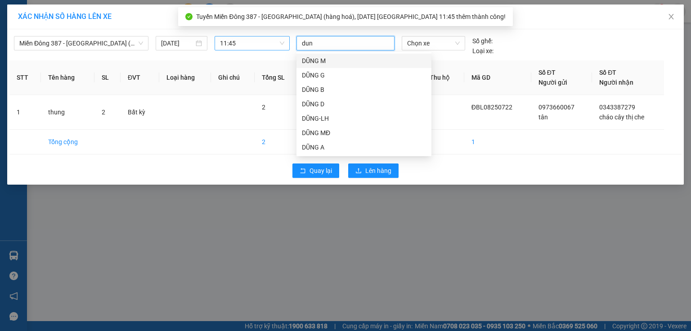
type input "dung"
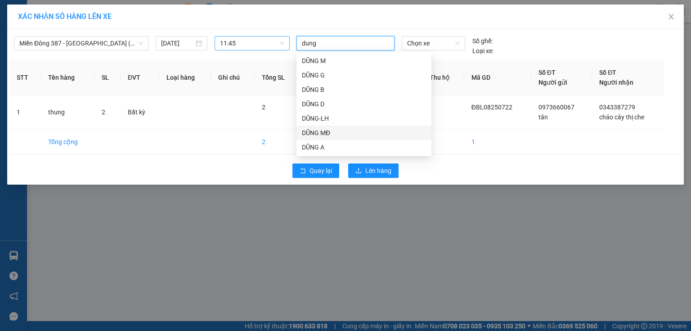
click at [329, 128] on div "DŨNG MĐ" at bounding box center [364, 133] width 124 height 10
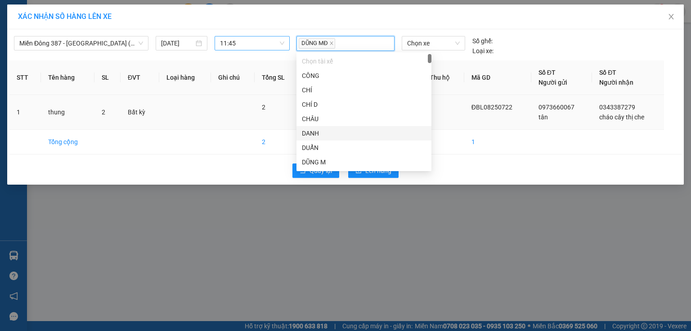
drag, startPoint x: 479, startPoint y: 141, endPoint x: 473, endPoint y: 107, distance: 34.6
click at [479, 137] on td "1" at bounding box center [497, 142] width 67 height 25
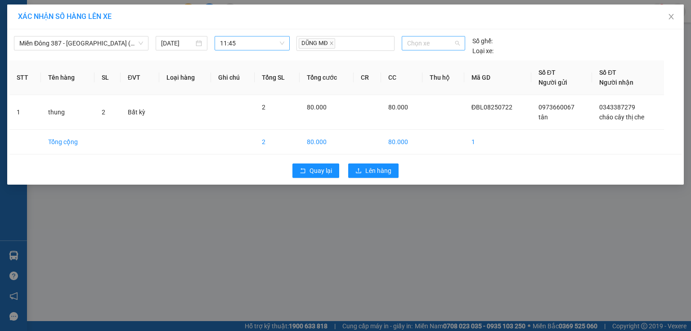
click at [445, 46] on span "Chọn xe" at bounding box center [433, 43] width 52 height 14
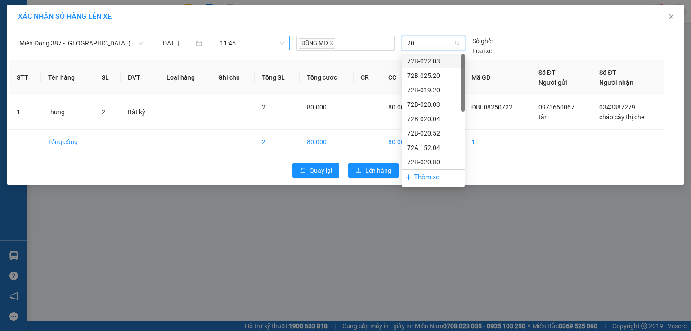
type input "203"
click at [431, 59] on div "72B-022.03" at bounding box center [433, 61] width 52 height 10
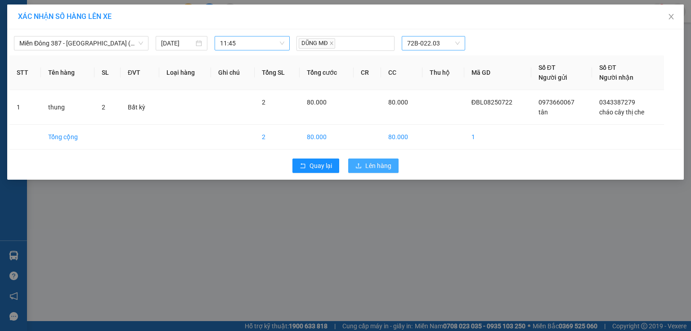
click at [380, 171] on button "Lên hàng" at bounding box center [373, 165] width 50 height 14
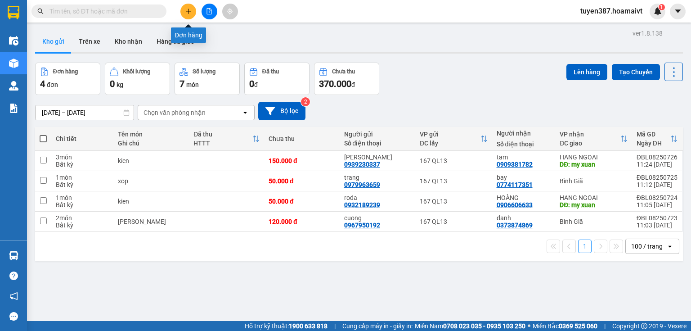
click at [189, 10] on icon "plus" at bounding box center [188, 11] width 0 height 5
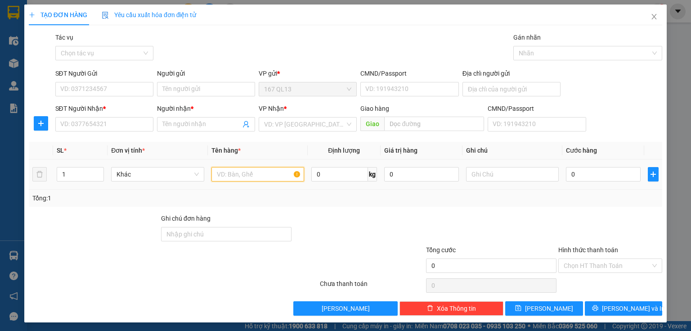
click at [263, 173] on input "text" at bounding box center [258, 174] width 93 height 14
type input "thung"
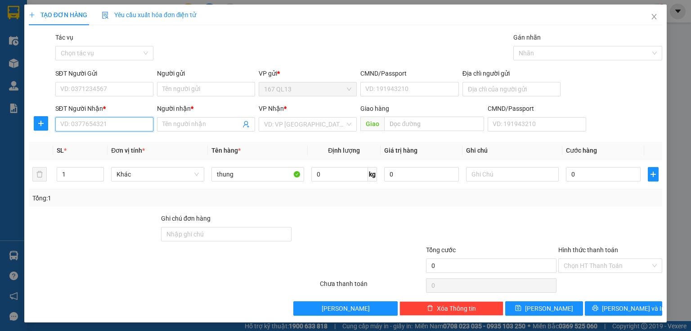
click at [121, 117] on input "SĐT Người Nhận *" at bounding box center [104, 124] width 98 height 14
click at [97, 142] on div "0913766272 - BẰNG" at bounding box center [103, 142] width 86 height 10
type input "0913766272"
type input "BẰNG"
type input "0913766272"
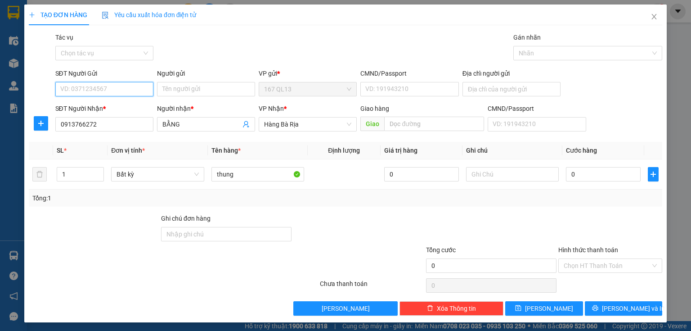
click at [125, 88] on input "SĐT Người Gửi" at bounding box center [104, 89] width 98 height 14
click at [108, 108] on div "0937904717 - HOÀNG" at bounding box center [104, 107] width 89 height 10
type input "0937904717"
type input "HOÀNG"
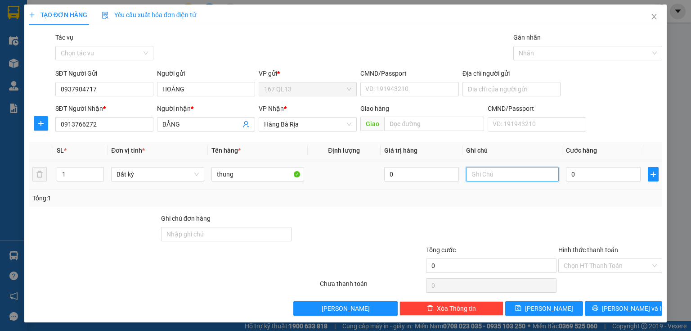
click at [510, 173] on input "text" at bounding box center [512, 174] width 93 height 14
type input "4"
type input "40"
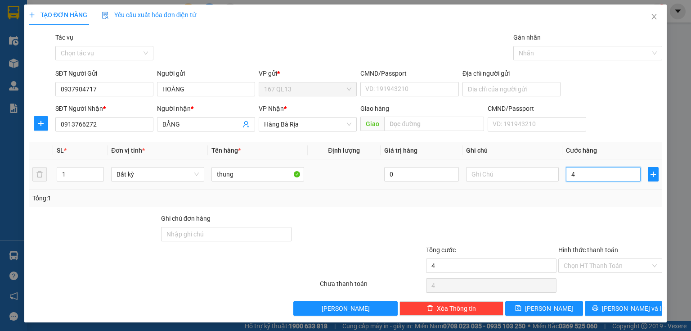
type input "40"
type input "40.000"
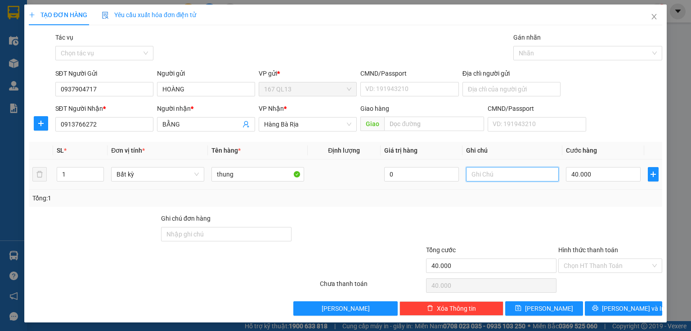
click at [491, 173] on input "text" at bounding box center [512, 174] width 93 height 14
click at [598, 308] on button "[PERSON_NAME] và In" at bounding box center [624, 308] width 78 height 14
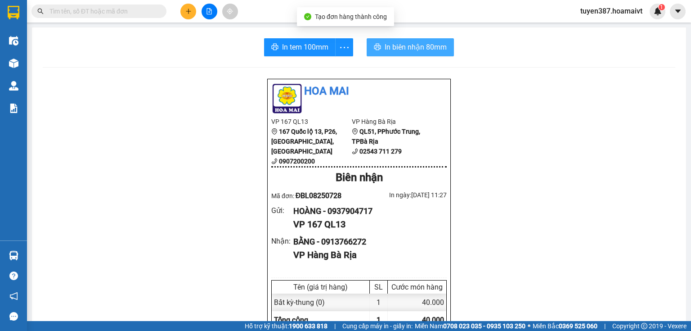
click at [399, 43] on span "In biên nhận 80mm" at bounding box center [416, 46] width 62 height 11
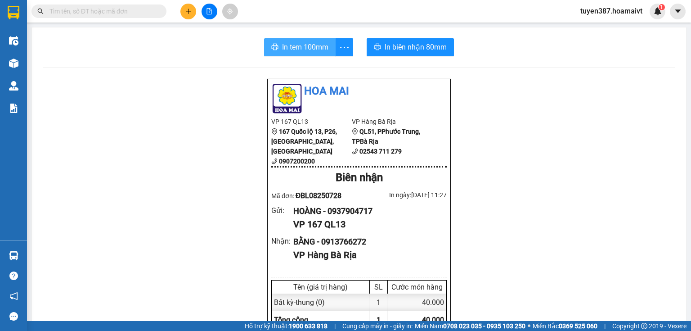
click at [307, 48] on span "In tem 100mm" at bounding box center [305, 46] width 46 height 11
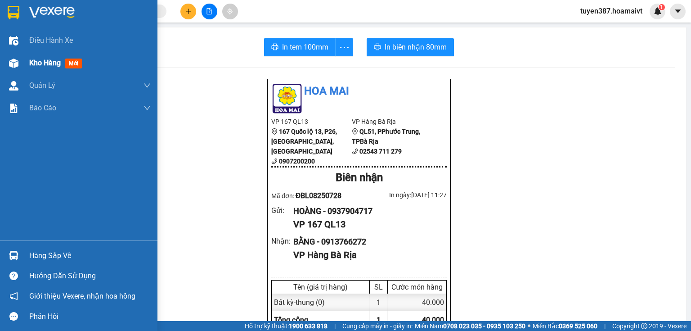
click at [19, 68] on div at bounding box center [14, 63] width 16 height 16
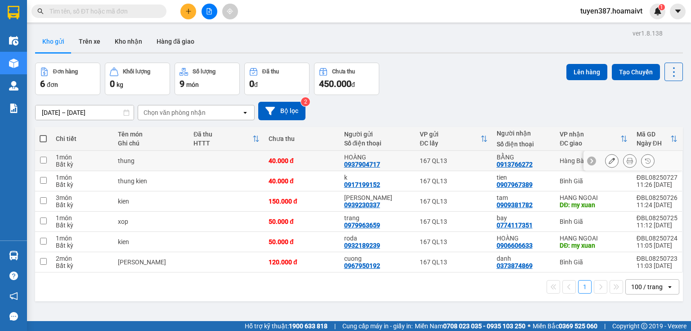
click at [549, 161] on td "BẰNG 0913766272" at bounding box center [523, 161] width 63 height 20
checkbox input "true"
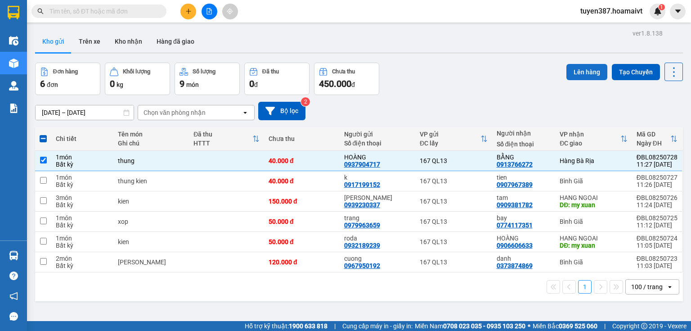
click at [585, 68] on button "Lên hàng" at bounding box center [587, 72] width 41 height 16
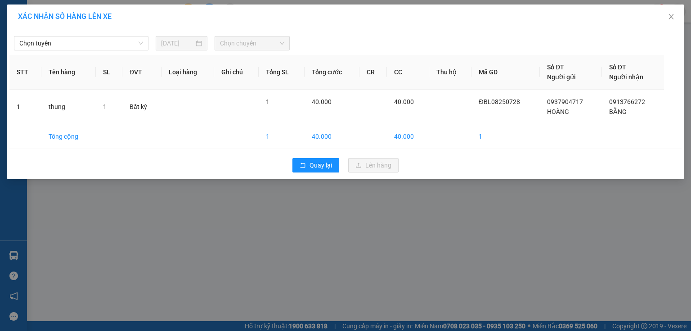
click at [122, 34] on div "Chọn tuyến 13/08/2025 Chọn chuyến" at bounding box center [345, 41] width 672 height 19
click at [121, 34] on div "Chọn tuyến 13/08/2025 Chọn chuyến" at bounding box center [345, 41] width 672 height 19
click at [119, 39] on span "Chọn tuyến" at bounding box center [81, 43] width 124 height 14
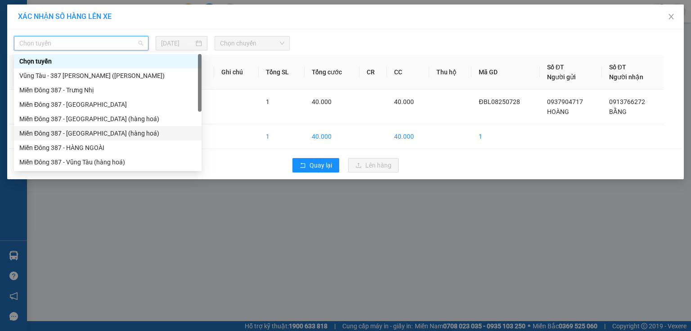
click at [95, 135] on div "Miền Đông 387 - [GEOGRAPHIC_DATA] (hàng hoá)" at bounding box center [107, 133] width 177 height 10
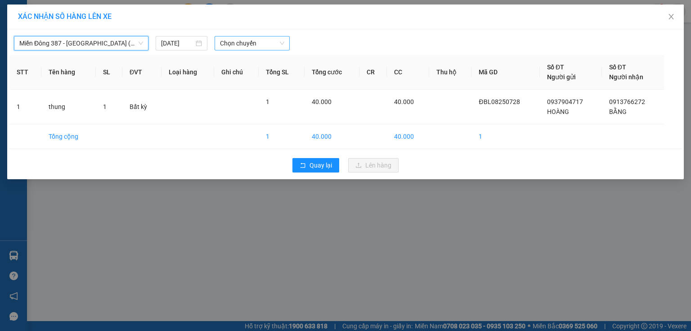
click at [272, 43] on span "Chọn chuyến" at bounding box center [252, 43] width 65 height 14
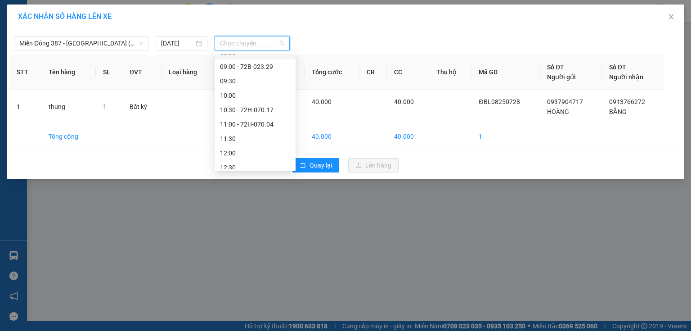
scroll to position [108, 0]
click at [238, 129] on div "11:30" at bounding box center [255, 126] width 70 height 10
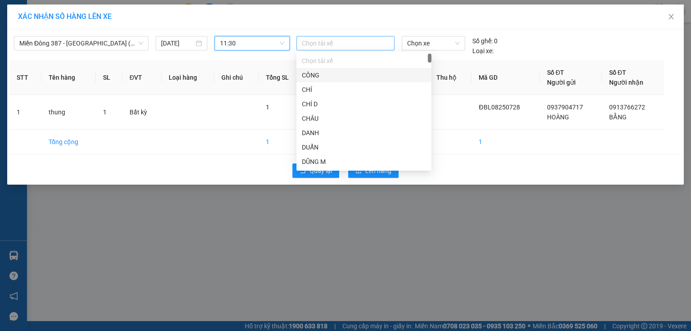
click at [341, 38] on div at bounding box center [346, 43] width 94 height 11
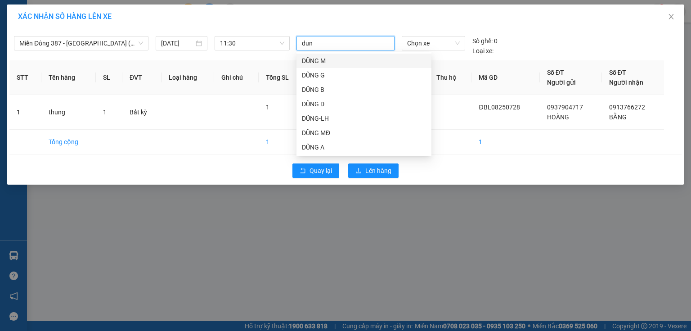
type input "dung"
click at [329, 131] on div "DŨNG MĐ" at bounding box center [364, 133] width 124 height 10
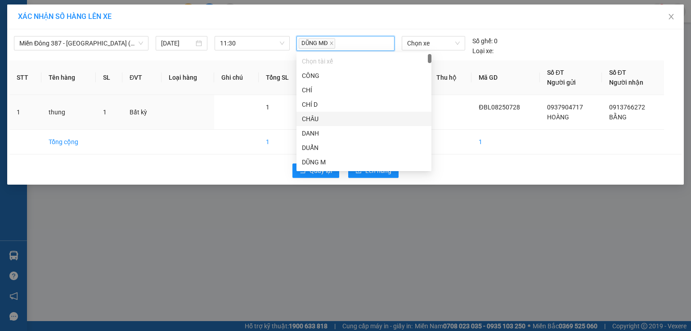
drag, startPoint x: 454, startPoint y: 105, endPoint x: 454, endPoint y: 81, distance: 23.9
click at [454, 102] on td at bounding box center [450, 112] width 43 height 35
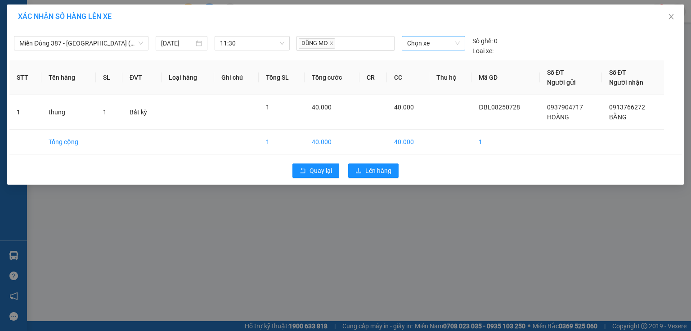
click at [444, 41] on span "Chọn xe" at bounding box center [433, 43] width 52 height 14
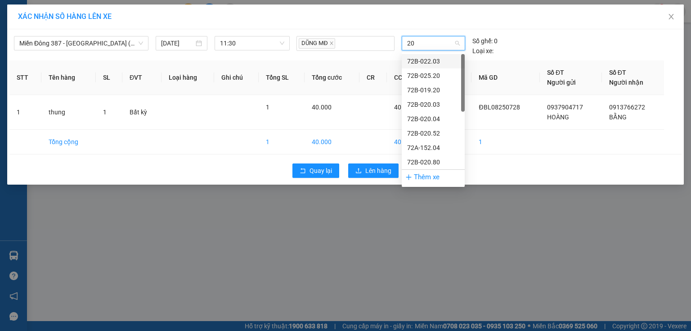
type input "203"
click at [438, 63] on div "72B-022.03" at bounding box center [433, 61] width 52 height 10
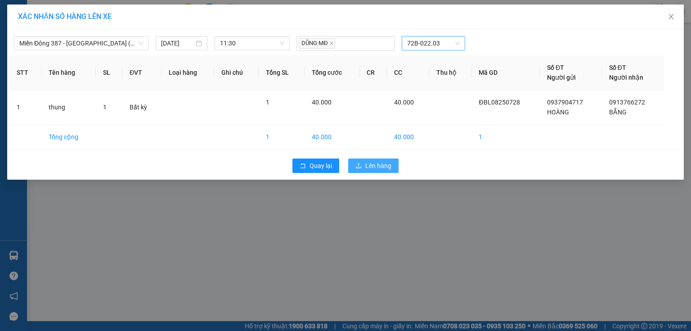
click at [377, 164] on span "Lên hàng" at bounding box center [378, 166] width 26 height 10
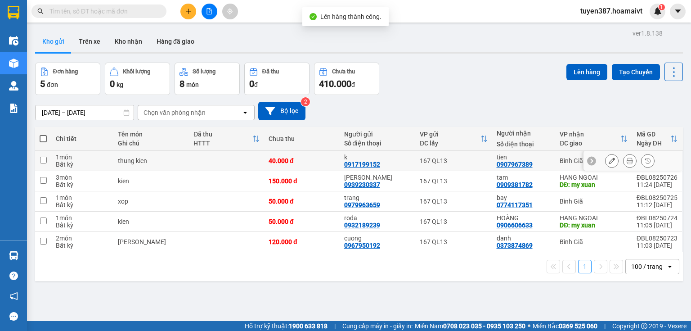
click at [543, 155] on div "tien" at bounding box center [524, 156] width 54 height 7
checkbox input "true"
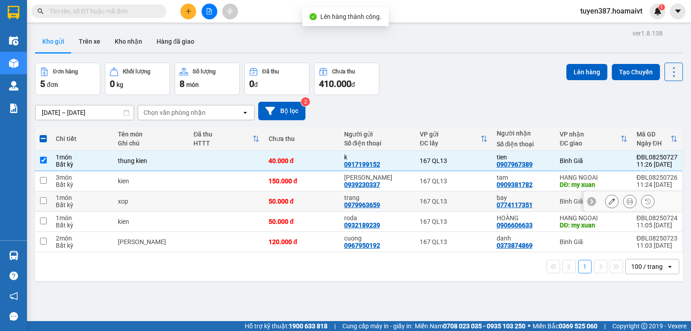
click at [546, 203] on div "bay 0774117351" at bounding box center [524, 201] width 54 height 14
checkbox input "true"
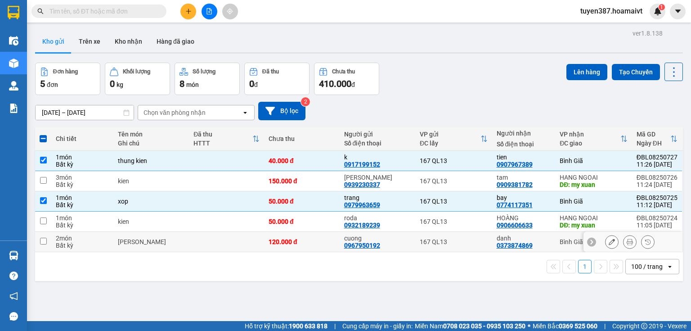
click at [540, 243] on div "danh 0373874869" at bounding box center [524, 241] width 54 height 14
checkbox input "true"
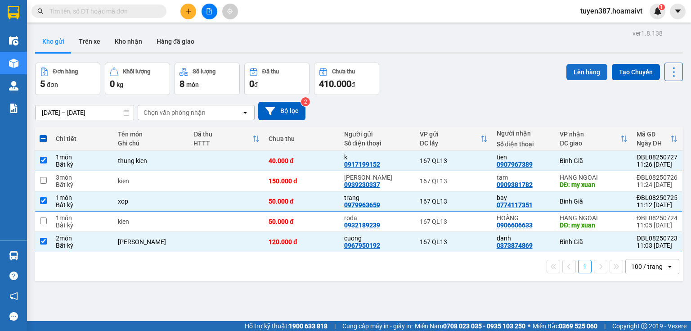
click at [594, 70] on button "Lên hàng" at bounding box center [587, 72] width 41 height 16
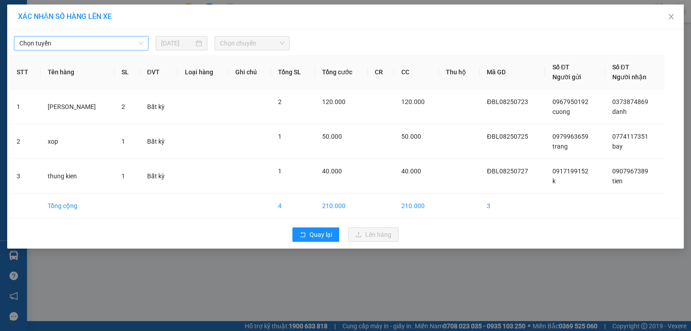
click at [118, 36] on span "Chọn tuyến" at bounding box center [81, 43] width 124 height 14
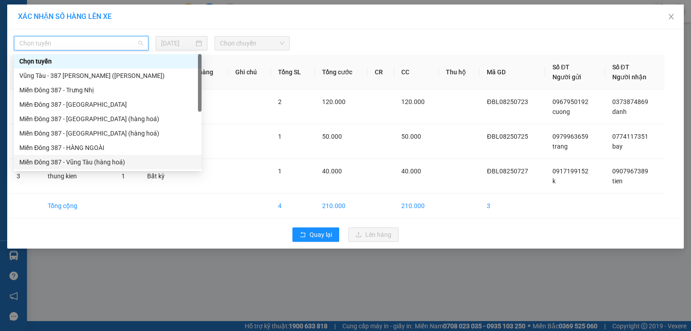
click at [89, 166] on div "Miền Đông 387 - Vũng Tàu (hàng hoá)" at bounding box center [107, 162] width 177 height 10
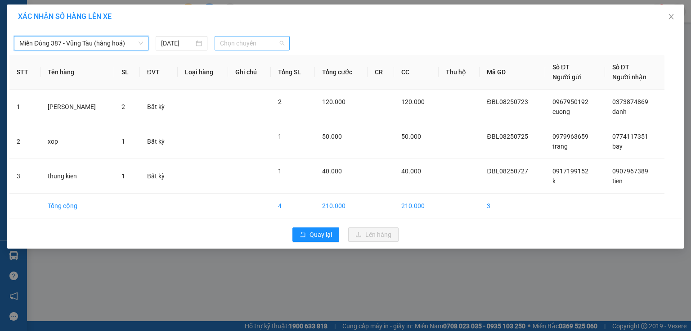
click at [270, 41] on span "Chọn chuyến" at bounding box center [252, 43] width 65 height 14
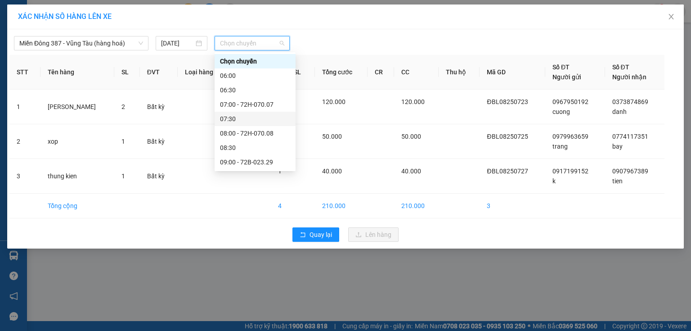
scroll to position [108, 0]
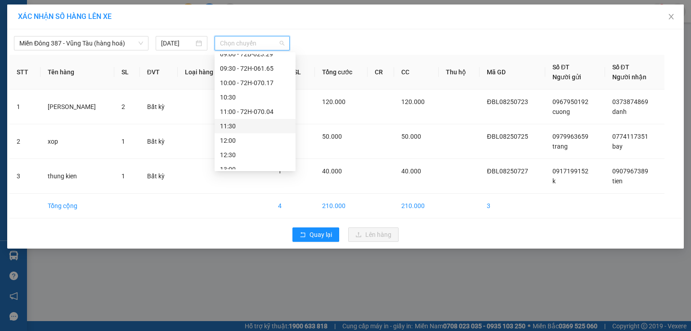
click at [243, 125] on div "11:30" at bounding box center [255, 126] width 70 height 10
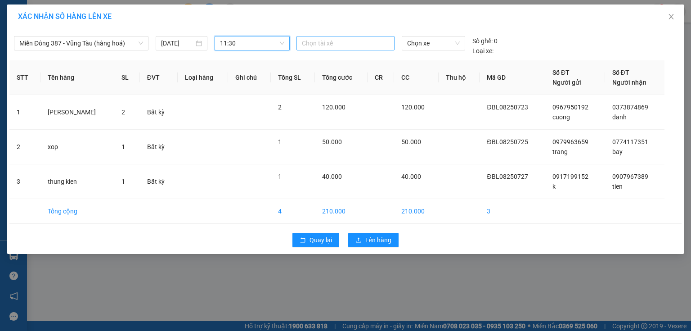
click at [363, 42] on div at bounding box center [346, 43] width 94 height 11
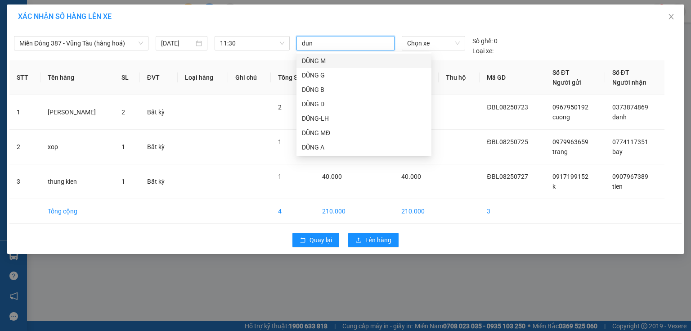
type input "dung"
click at [336, 130] on div "DŨNG MĐ" at bounding box center [364, 133] width 124 height 10
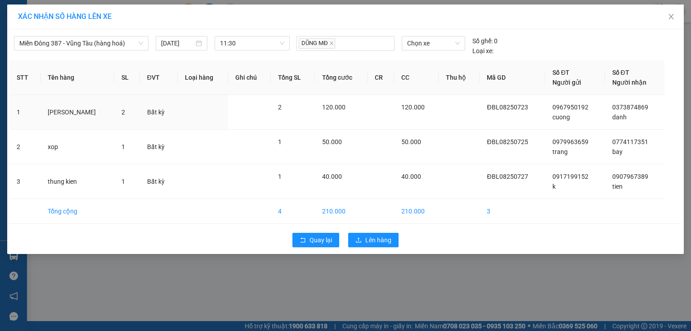
drag, startPoint x: 463, startPoint y: 111, endPoint x: 461, endPoint y: 65, distance: 45.9
click at [463, 108] on td at bounding box center [459, 112] width 41 height 35
click at [446, 41] on span "Chọn xe" at bounding box center [433, 43] width 52 height 14
click at [447, 42] on span "Chọn xe" at bounding box center [433, 43] width 52 height 14
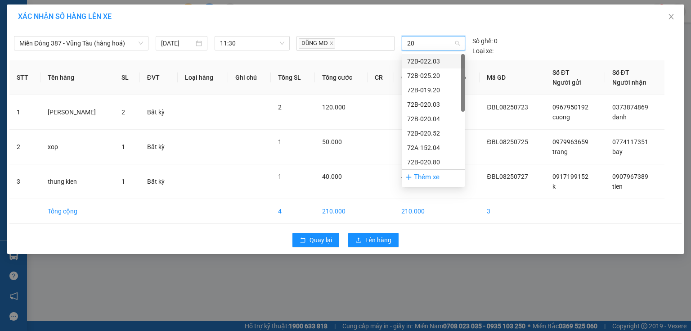
type input "203"
click at [450, 63] on div "72B-022.03" at bounding box center [433, 61] width 52 height 10
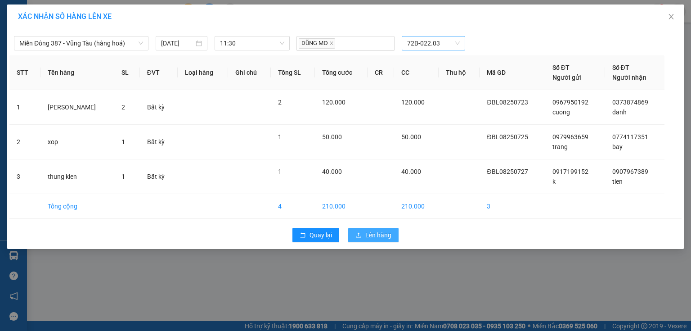
click at [369, 237] on span "Lên hàng" at bounding box center [378, 235] width 26 height 10
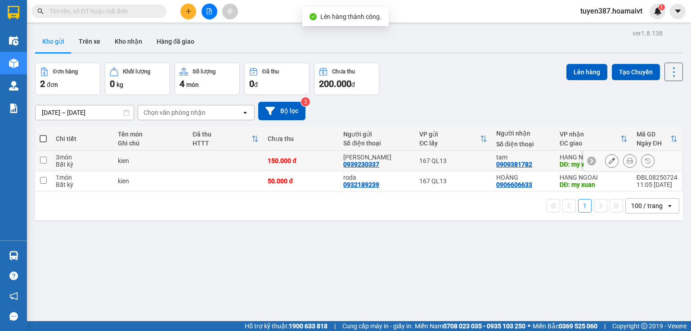
click at [535, 160] on div "tam" at bounding box center [523, 156] width 54 height 7
checkbox input "true"
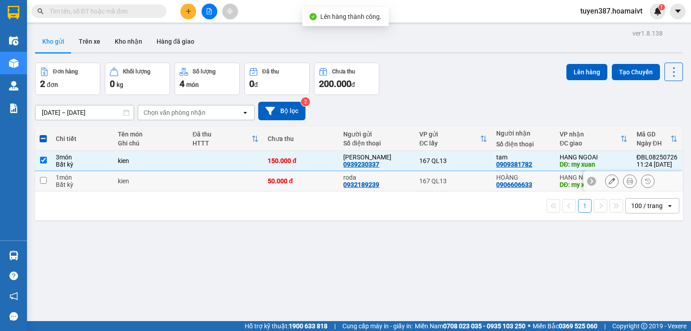
click at [535, 184] on div "HOÀNG 0906606633" at bounding box center [523, 181] width 54 height 14
checkbox input "true"
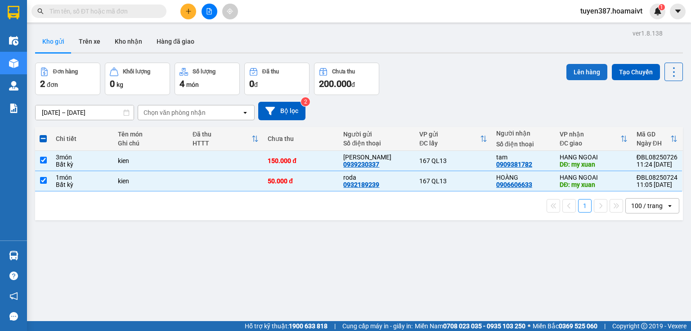
click at [596, 71] on button "Lên hàng" at bounding box center [587, 72] width 41 height 16
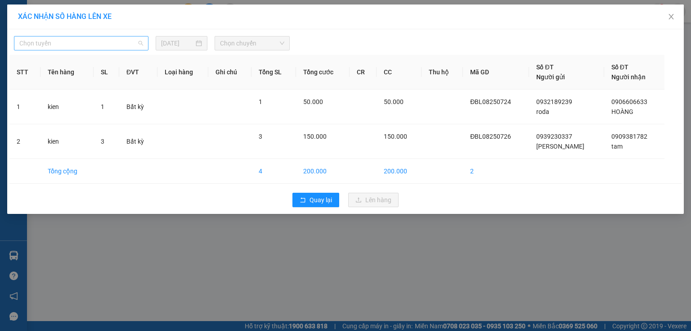
click at [110, 38] on span "Chọn tuyến" at bounding box center [81, 43] width 124 height 14
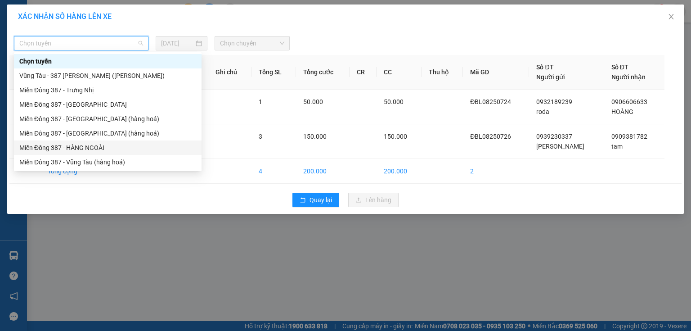
click at [87, 149] on div "Miền Đông 387 - HÀNG NGOÀI" at bounding box center [107, 148] width 177 height 10
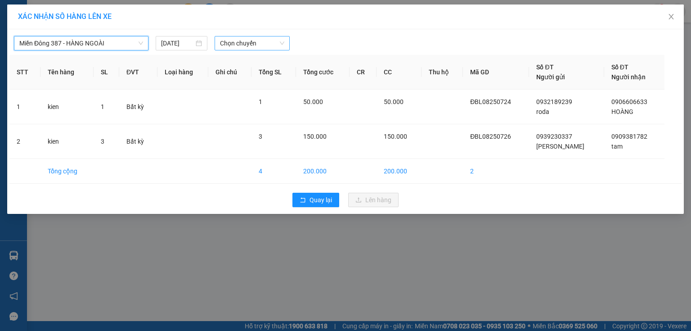
click at [250, 45] on span "Chọn chuyến" at bounding box center [252, 43] width 65 height 14
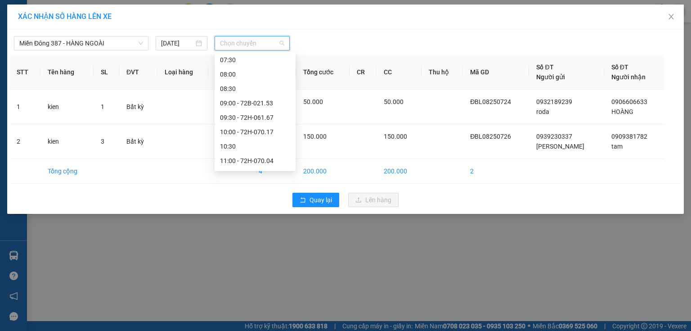
scroll to position [108, 0]
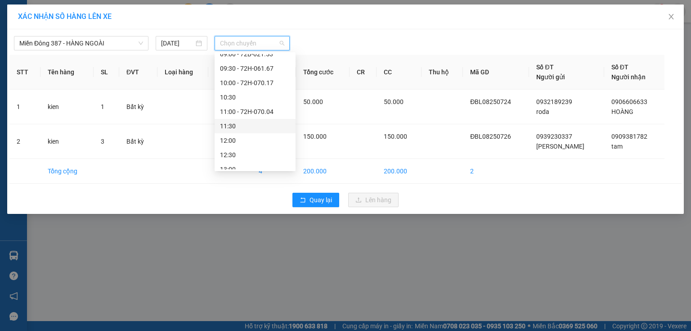
click at [241, 125] on div "11:30" at bounding box center [255, 126] width 70 height 10
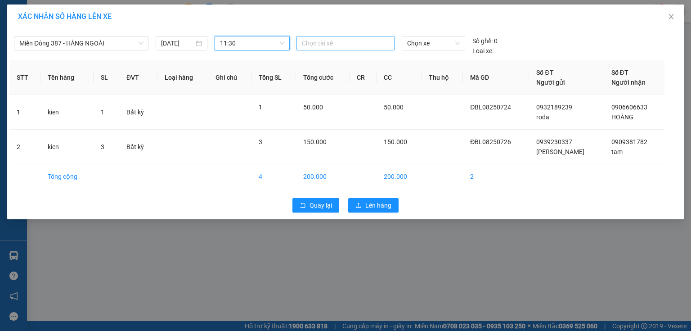
click at [361, 44] on div at bounding box center [346, 43] width 94 height 11
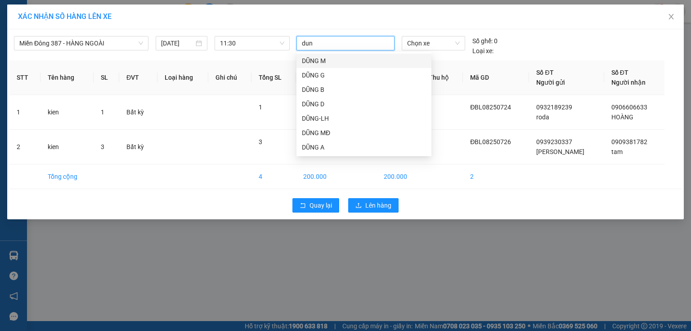
type input "dung"
click at [342, 133] on div "DŨNG MĐ" at bounding box center [364, 133] width 124 height 10
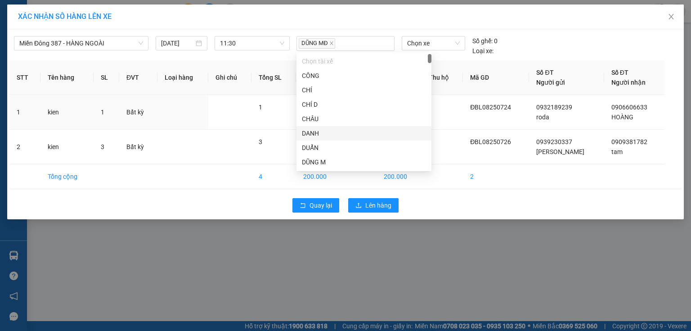
drag, startPoint x: 472, startPoint y: 113, endPoint x: 450, endPoint y: 68, distance: 50.1
click at [463, 110] on td at bounding box center [442, 112] width 41 height 35
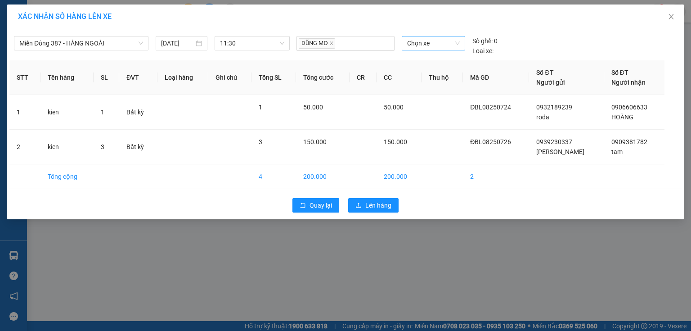
click at [441, 40] on span "Chọn xe" at bounding box center [433, 43] width 52 height 14
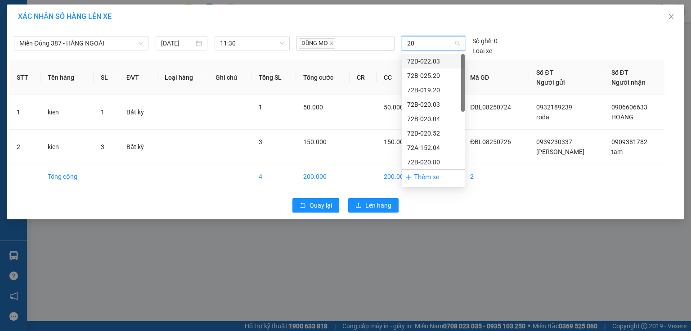
type input "203"
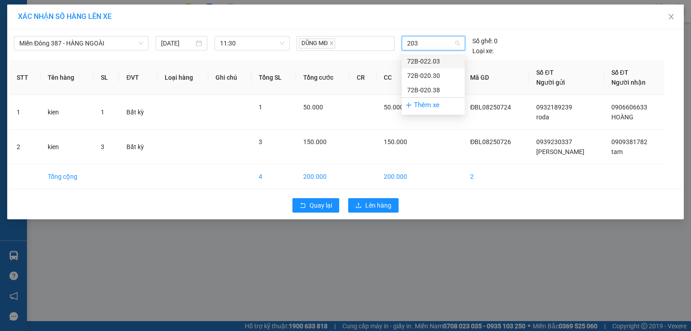
click at [432, 60] on div "72B-022.03" at bounding box center [433, 61] width 52 height 10
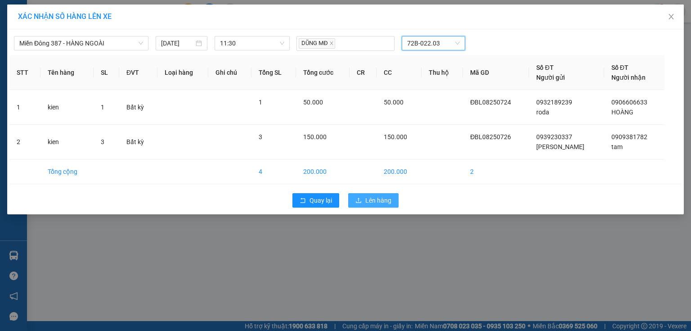
click at [387, 201] on span "Lên hàng" at bounding box center [378, 200] width 26 height 10
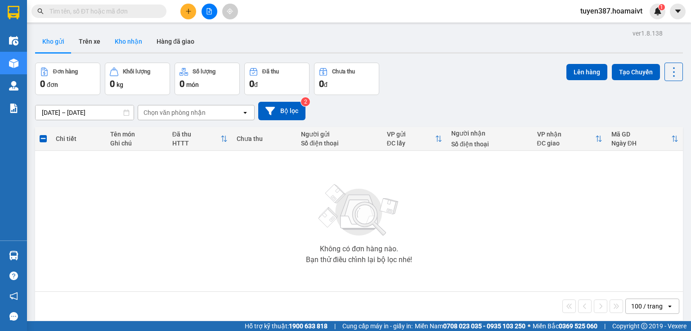
click at [125, 42] on button "Kho nhận" at bounding box center [129, 42] width 42 height 22
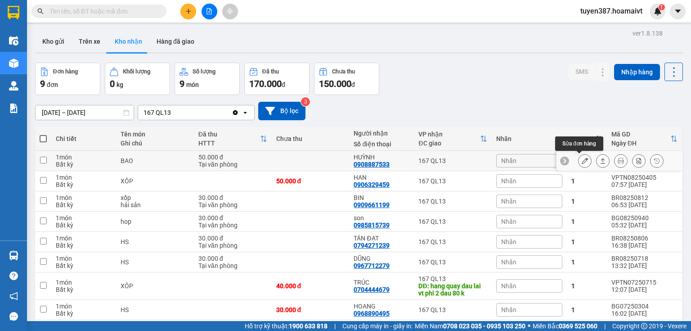
click at [582, 158] on icon at bounding box center [585, 161] width 6 height 6
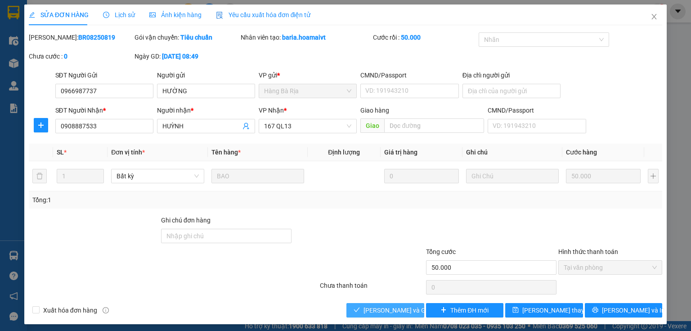
drag, startPoint x: 386, startPoint y: 310, endPoint x: 545, endPoint y: 196, distance: 195.8
click at [390, 307] on span "[PERSON_NAME] và Giao hàng" at bounding box center [407, 310] width 86 height 10
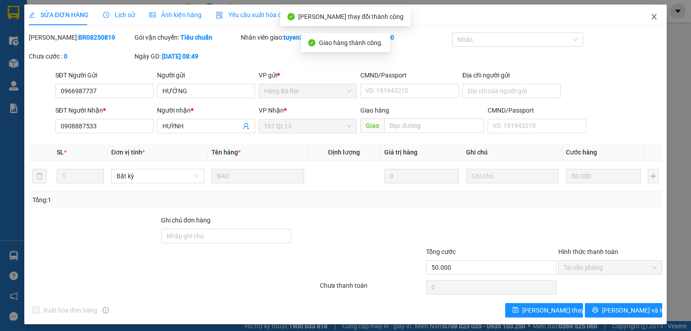
click at [653, 17] on icon "close" at bounding box center [654, 16] width 7 height 7
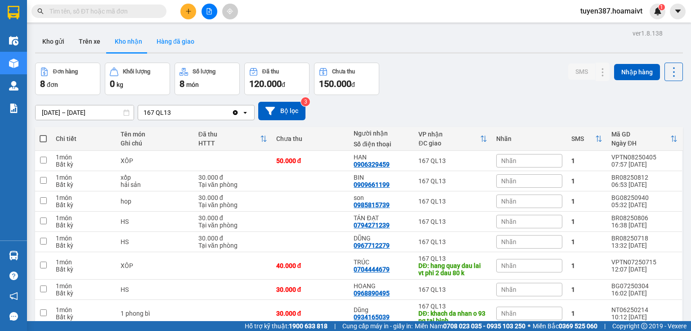
click at [166, 40] on button "Hàng đã giao" at bounding box center [175, 42] width 52 height 22
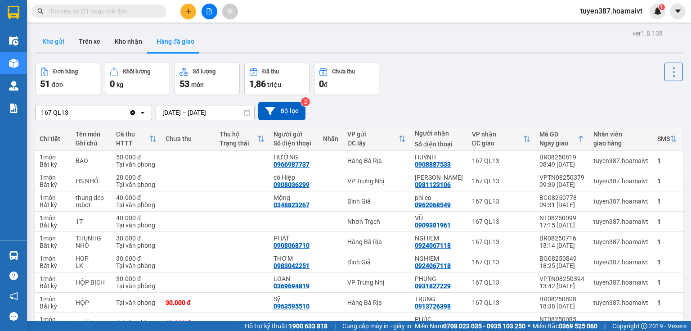
click at [53, 38] on button "Kho gửi" at bounding box center [53, 42] width 36 height 22
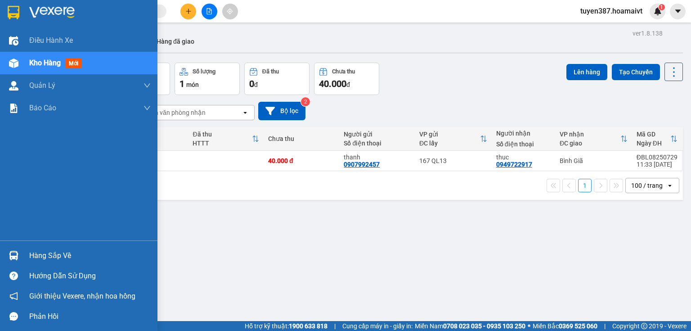
click at [13, 253] on img at bounding box center [13, 255] width 9 height 9
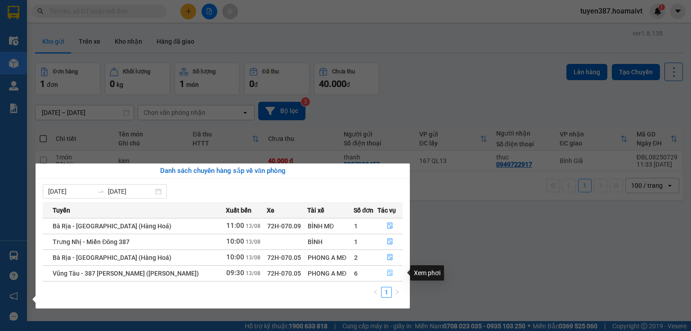
click at [392, 275] on icon "file-done" at bounding box center [390, 273] width 6 height 6
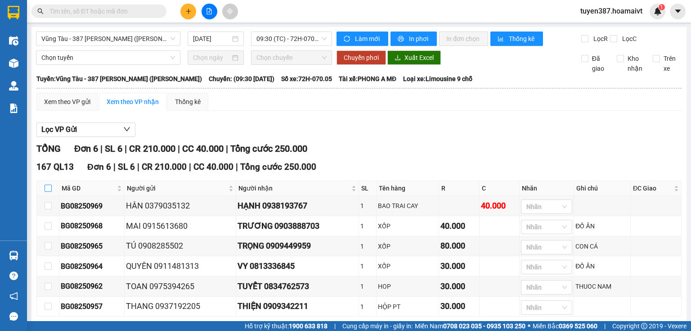
click at [47, 192] on input "checkbox" at bounding box center [48, 188] width 7 height 7
checkbox input "true"
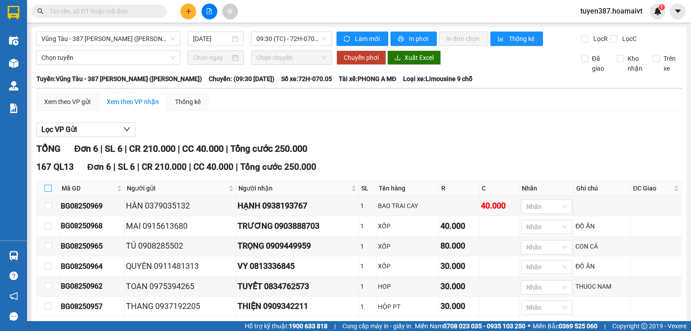
checkbox input "true"
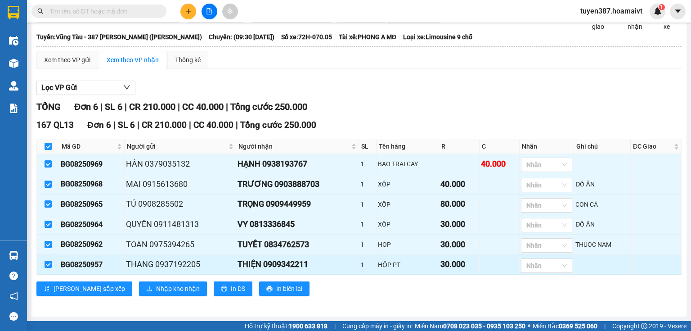
scroll to position [50, 0]
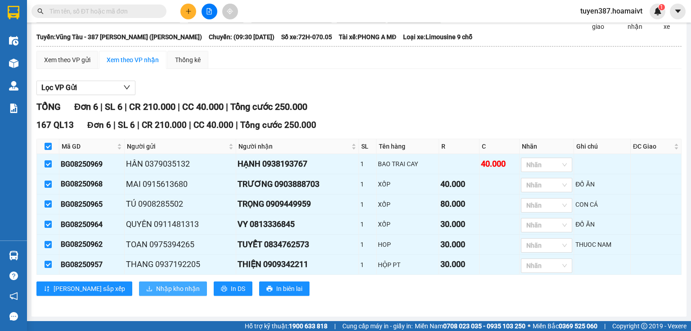
click at [156, 289] on span "Nhập kho nhận" at bounding box center [178, 289] width 44 height 10
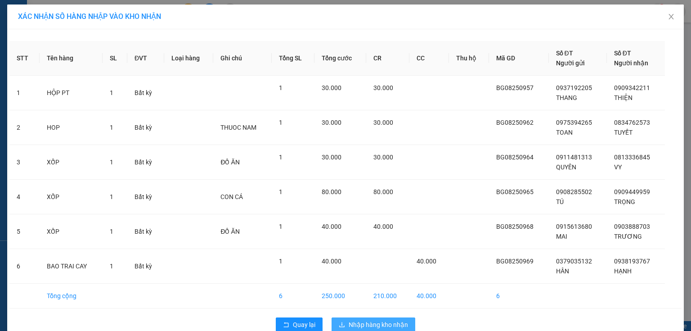
click at [364, 326] on span "Nhập hàng kho nhận" at bounding box center [378, 325] width 59 height 10
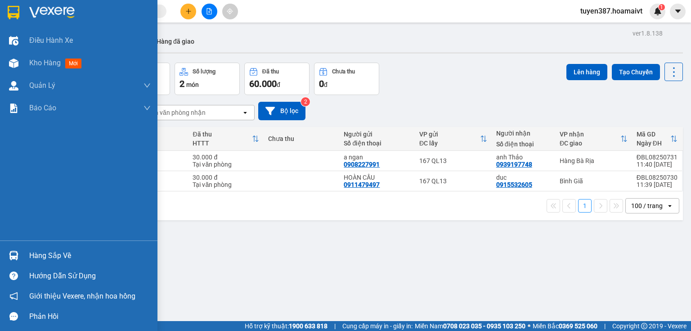
click at [14, 251] on img at bounding box center [13, 255] width 9 height 9
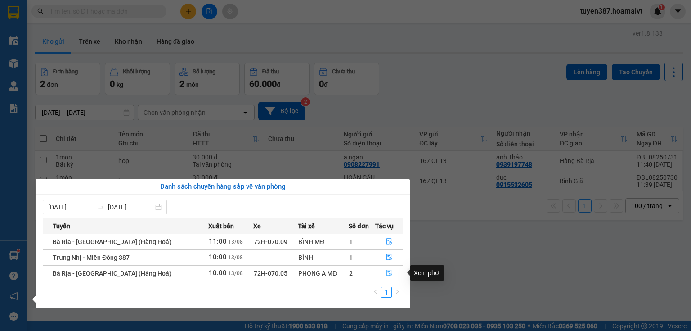
click at [386, 273] on icon "file-done" at bounding box center [389, 273] width 6 height 6
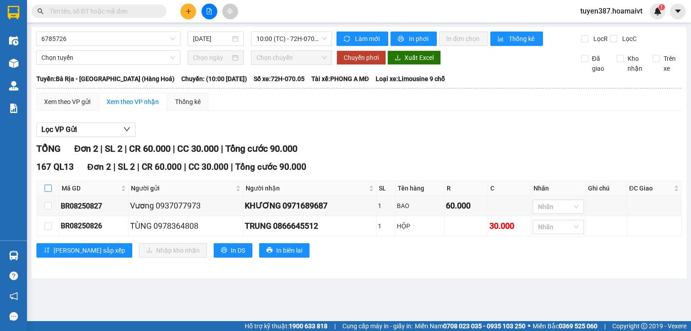
click at [50, 185] on input "checkbox" at bounding box center [48, 188] width 7 height 7
checkbox input "true"
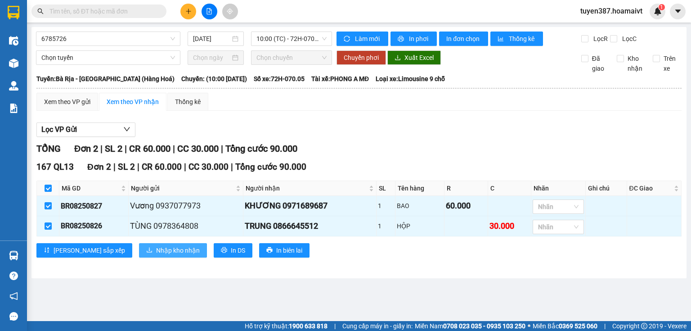
click at [156, 250] on span "Nhập kho nhận" at bounding box center [178, 250] width 44 height 10
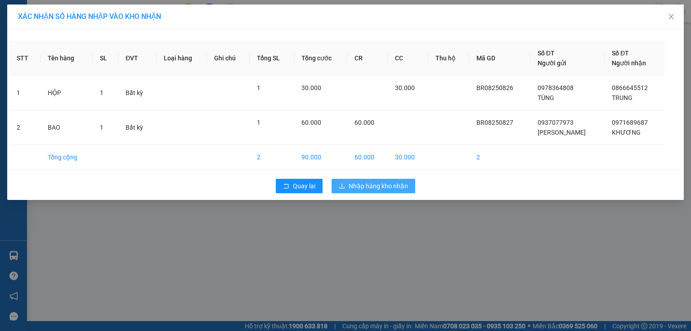
click at [373, 185] on span "Nhập hàng kho nhận" at bounding box center [378, 186] width 59 height 10
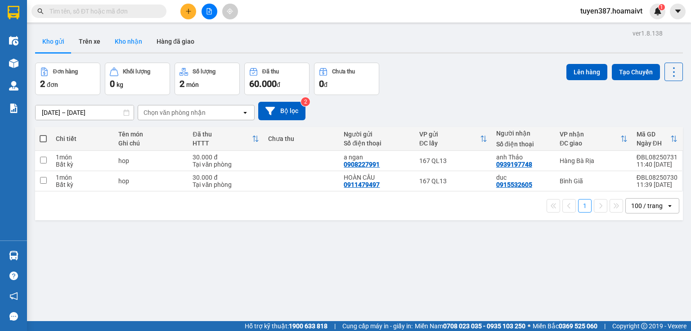
click at [136, 39] on button "Kho nhận" at bounding box center [129, 42] width 42 height 22
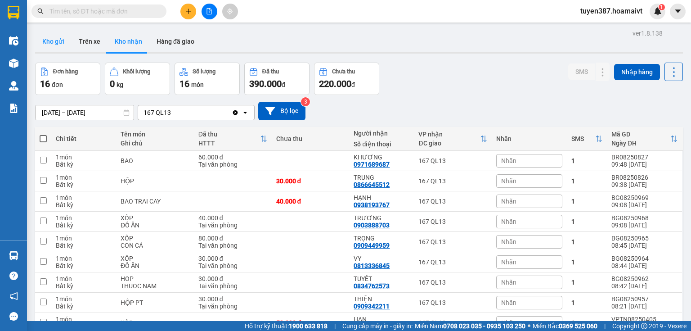
click at [41, 36] on button "Kho gửi" at bounding box center [53, 42] width 36 height 22
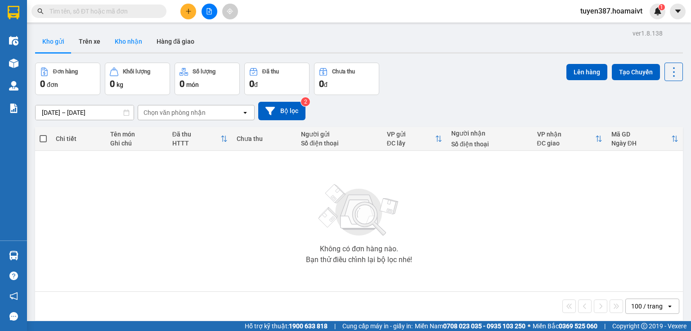
click at [127, 38] on button "Kho nhận" at bounding box center [129, 42] width 42 height 22
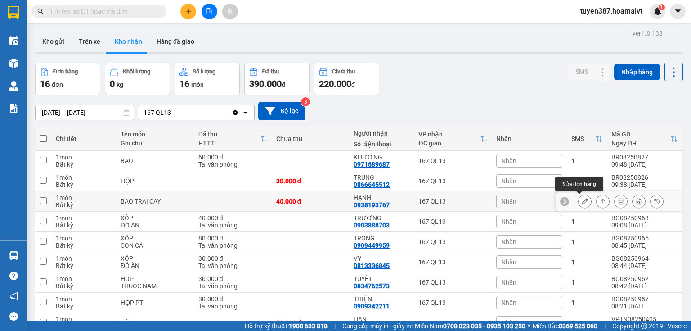
click at [582, 201] on icon at bounding box center [585, 201] width 6 height 6
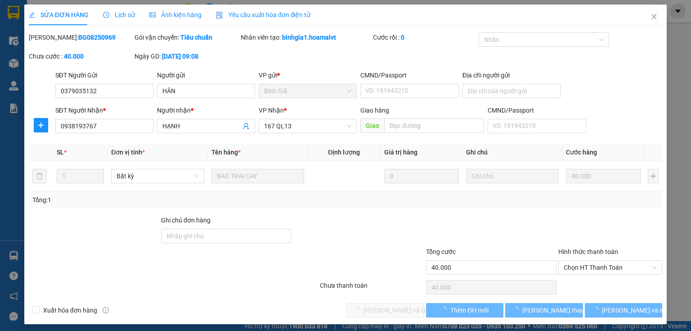
type input "0379035132"
type input "HÂN"
type input "0938193767"
type input "HẠNH"
type input "40.000"
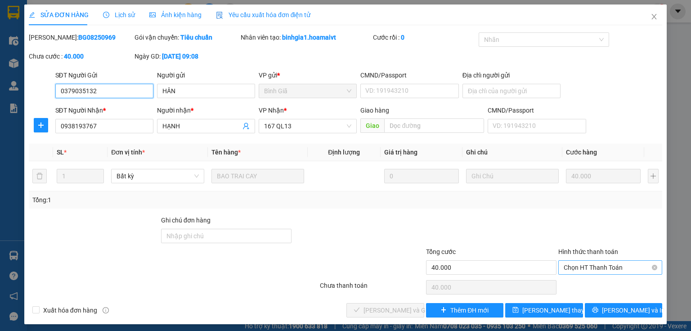
click at [622, 265] on span "Chọn HT Thanh Toán" at bounding box center [610, 268] width 93 height 14
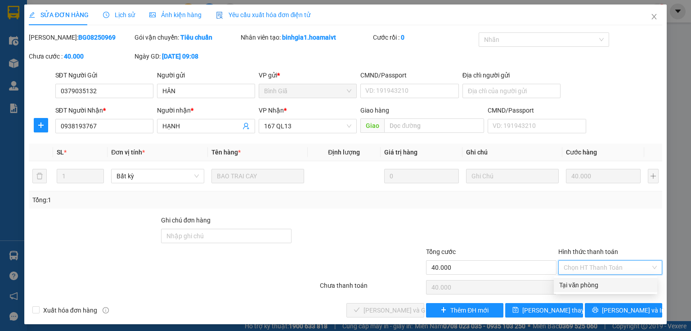
click at [590, 284] on div "Tại văn phòng" at bounding box center [605, 285] width 93 height 10
type input "0"
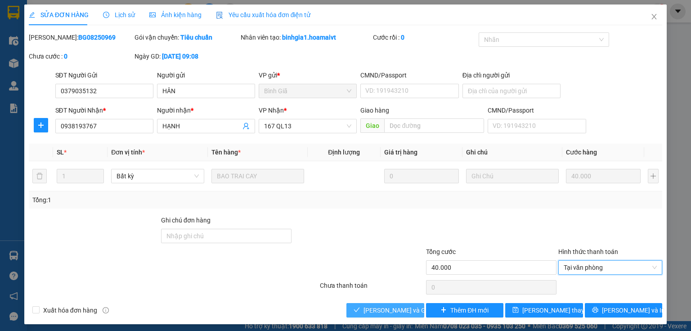
click at [399, 311] on span "[PERSON_NAME] và Giao hàng" at bounding box center [407, 310] width 86 height 10
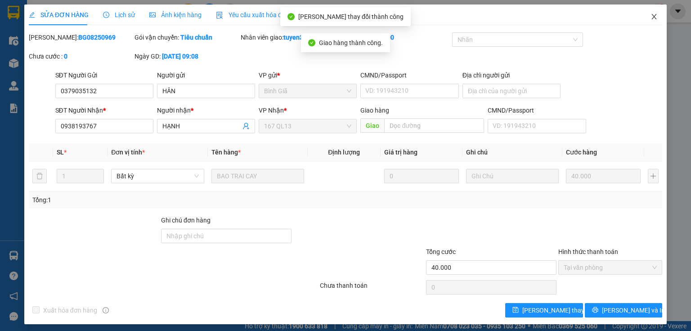
click at [651, 18] on icon "close" at bounding box center [654, 16] width 7 height 7
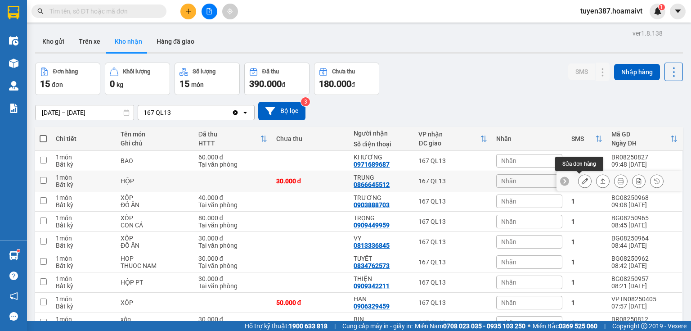
click at [583, 181] on button at bounding box center [585, 181] width 13 height 16
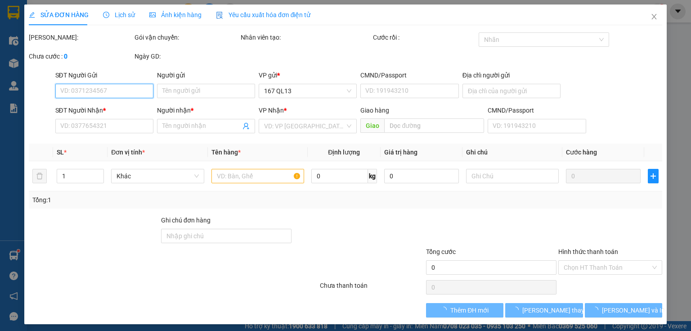
type input "0978364808"
type input "TÙNG"
type input "035089001448"
type input "0866645512"
type input "TRUNG"
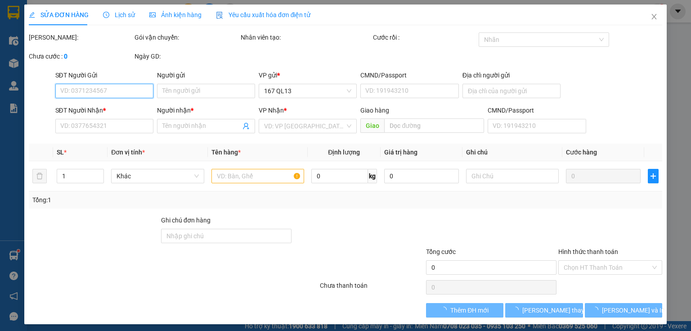
type input "30.000"
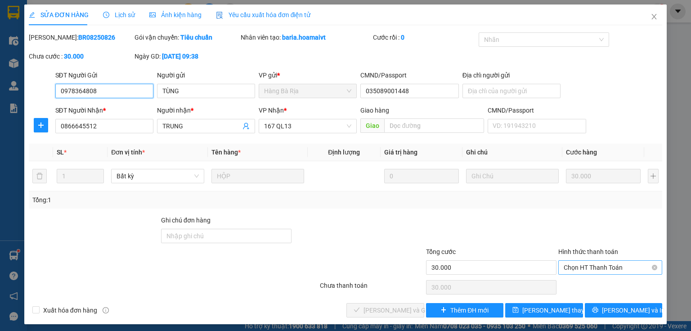
click at [605, 266] on span "Chọn HT Thanh Toán" at bounding box center [610, 268] width 93 height 14
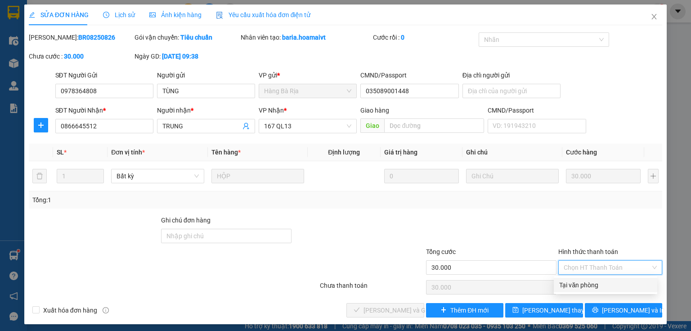
drag, startPoint x: 594, startPoint y: 283, endPoint x: 580, endPoint y: 282, distance: 14.0
click at [591, 283] on div "Tại văn phòng" at bounding box center [605, 285] width 93 height 10
type input "0"
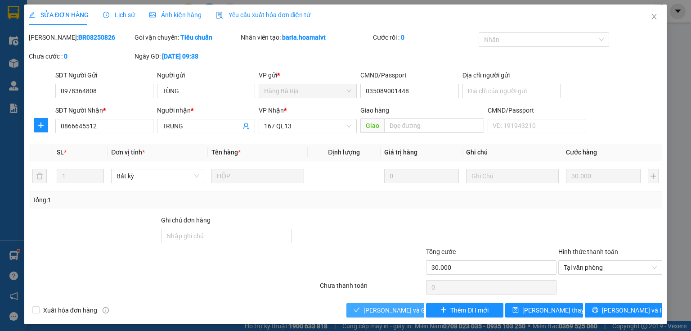
click at [399, 310] on span "[PERSON_NAME] và Giao hàng" at bounding box center [407, 310] width 86 height 10
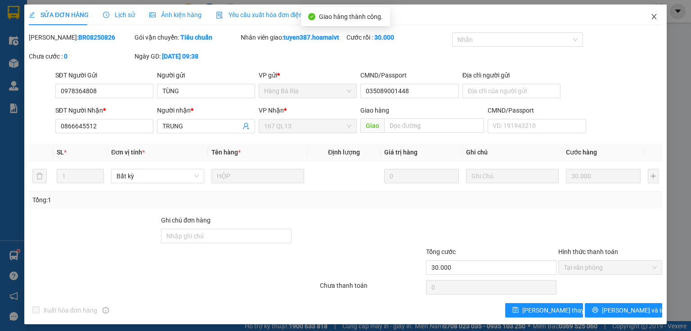
click at [652, 16] on icon "close" at bounding box center [654, 16] width 5 height 5
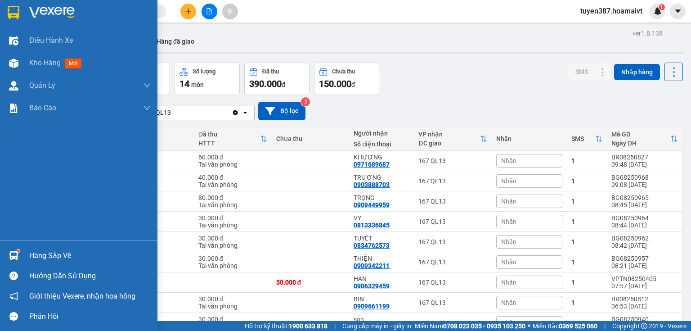
click at [20, 257] on div at bounding box center [14, 256] width 16 height 16
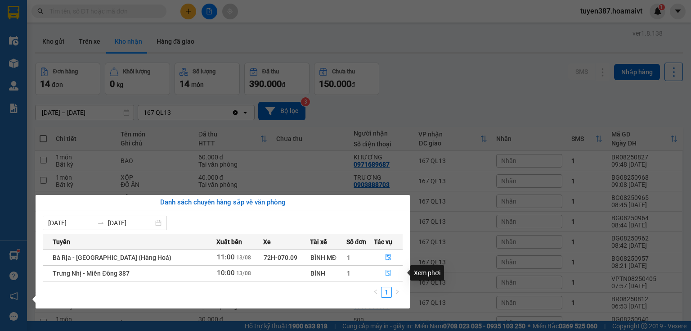
click at [386, 275] on icon "file-done" at bounding box center [388, 273] width 5 height 6
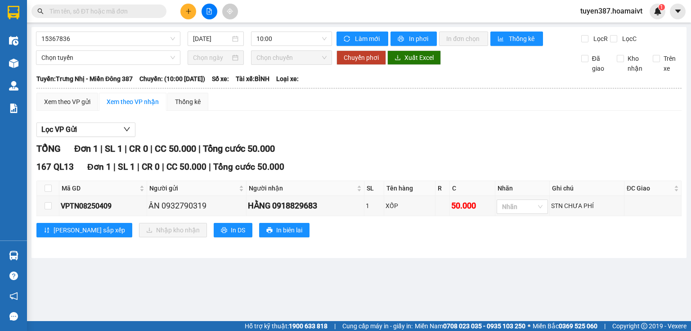
click at [443, 135] on div "Lọc VP Gửi" at bounding box center [358, 129] width 645 height 15
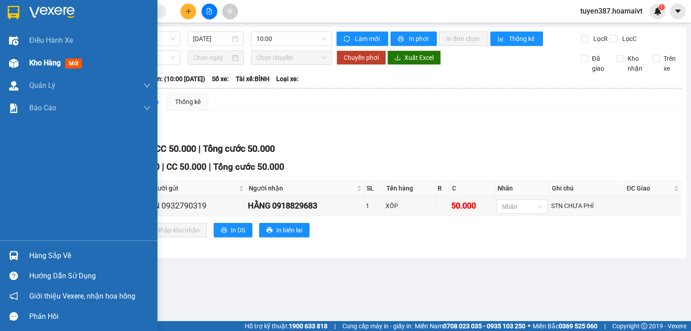
click at [10, 58] on div at bounding box center [14, 63] width 16 height 16
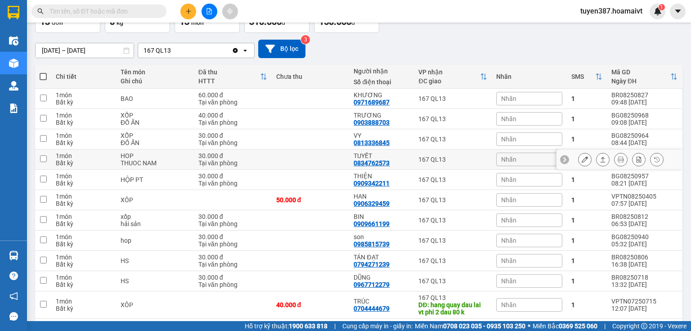
scroll to position [72, 0]
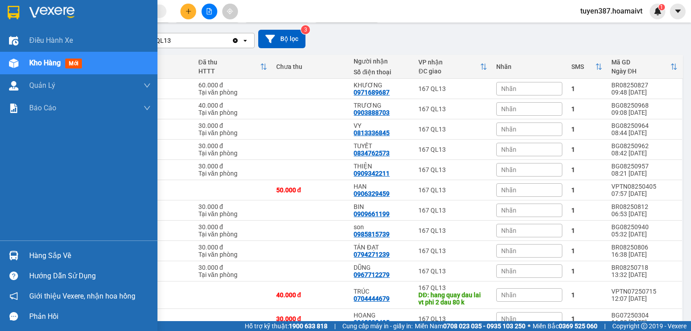
click at [9, 254] on img at bounding box center [13, 255] width 9 height 9
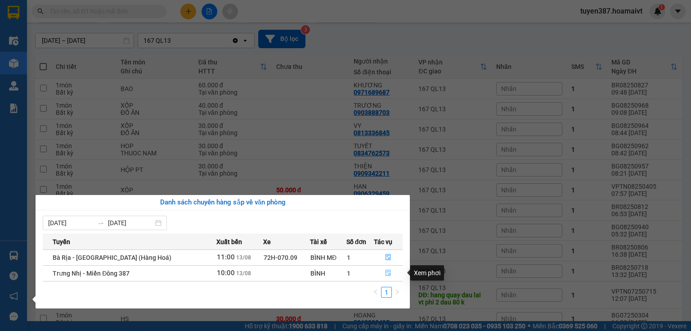
click at [388, 272] on icon "file-done" at bounding box center [388, 273] width 5 height 6
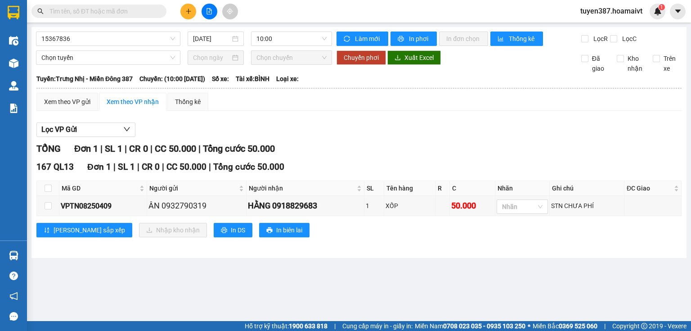
click at [404, 144] on div "TỔNG Đơn 1 | SL 1 | CR 0 | CC 50.000 | Tổng cước 50.000" at bounding box center [358, 149] width 645 height 14
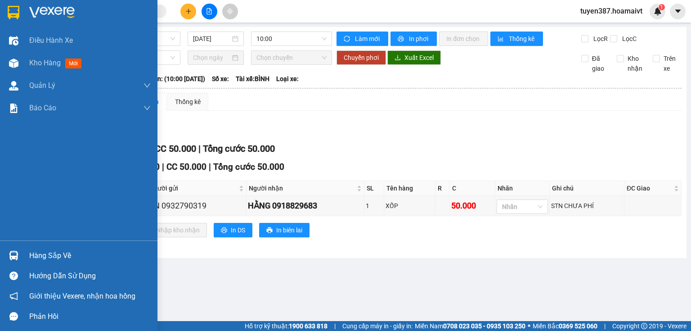
click at [22, 251] on div "Hàng sắp về" at bounding box center [79, 255] width 158 height 20
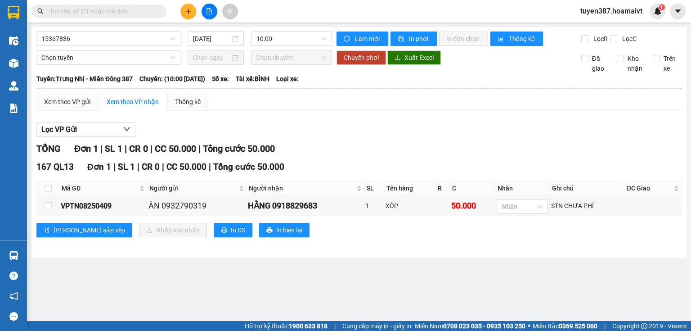
click at [348, 113] on section "Kết quả tìm kiếm ( 2 ) Bộ lọc Mã ĐH Trạng thái Món hàng Tổng cước Chưa cước Nhã…" at bounding box center [345, 165] width 691 height 331
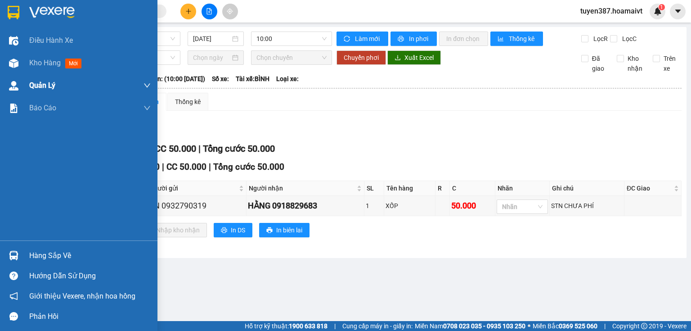
click at [13, 66] on img at bounding box center [13, 63] width 9 height 9
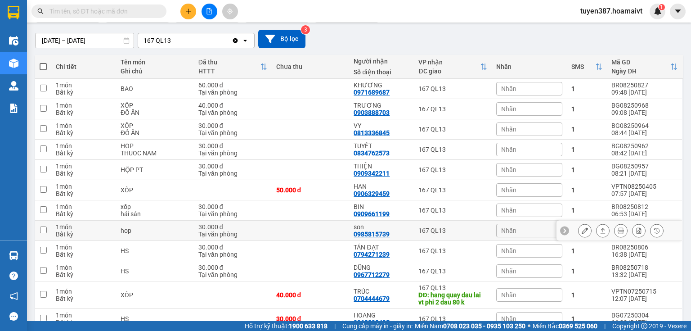
scroll to position [108, 0]
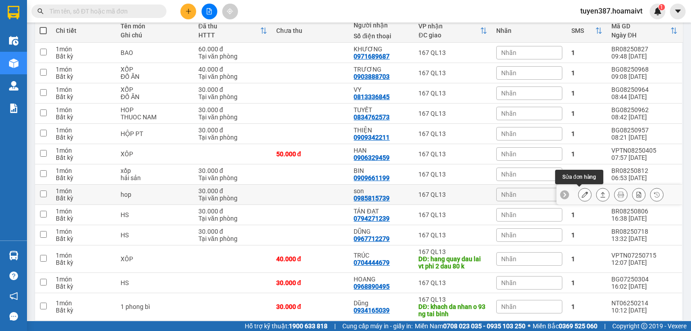
click at [582, 192] on icon at bounding box center [585, 194] width 6 height 6
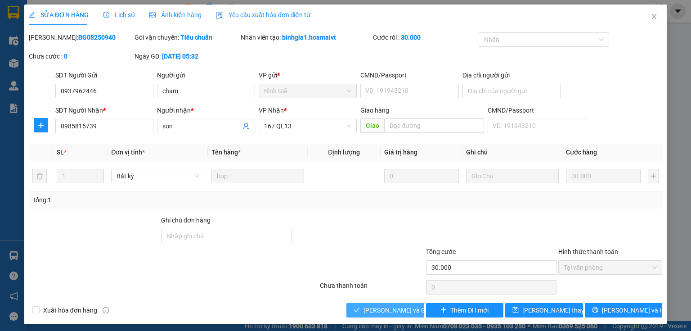
drag, startPoint x: 400, startPoint y: 307, endPoint x: 518, endPoint y: 176, distance: 176.9
click at [401, 306] on span "[PERSON_NAME] và Giao hàng" at bounding box center [407, 310] width 86 height 10
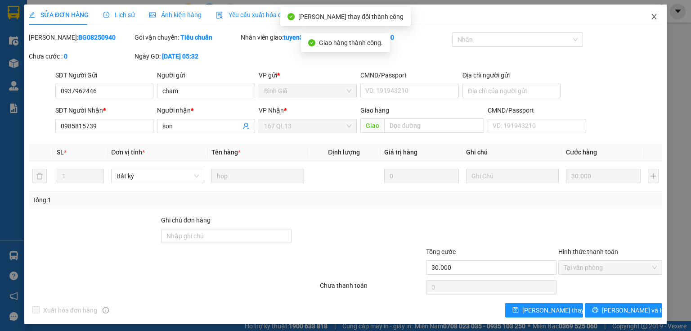
click at [651, 14] on icon "close" at bounding box center [654, 16] width 7 height 7
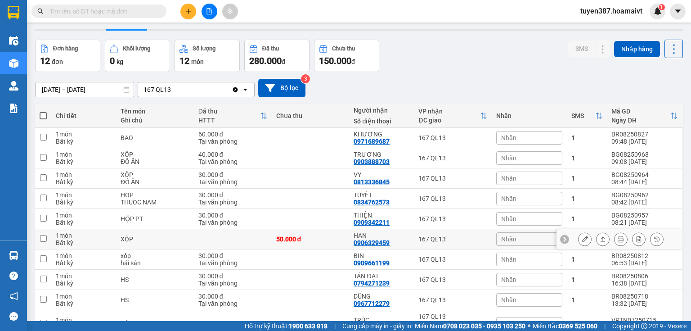
scroll to position [36, 0]
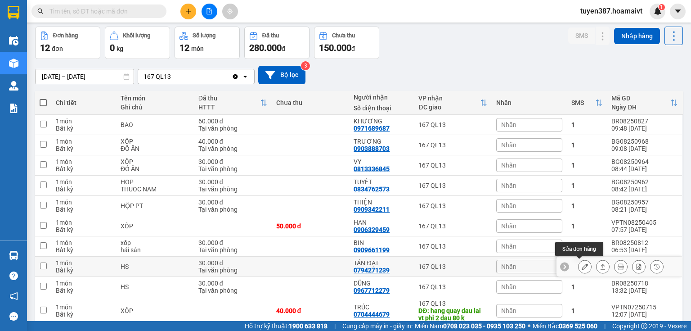
click at [582, 266] on icon at bounding box center [585, 266] width 6 height 6
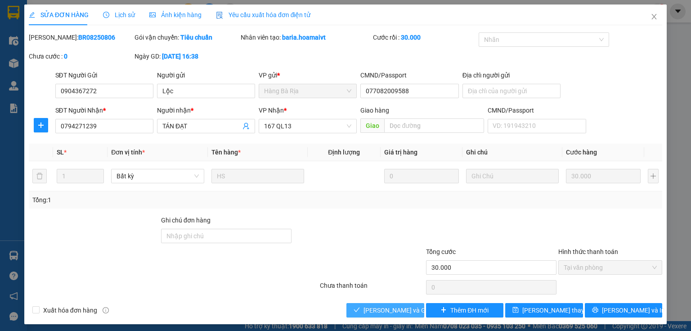
click at [403, 316] on button "[PERSON_NAME] và Giao hàng" at bounding box center [386, 310] width 78 height 14
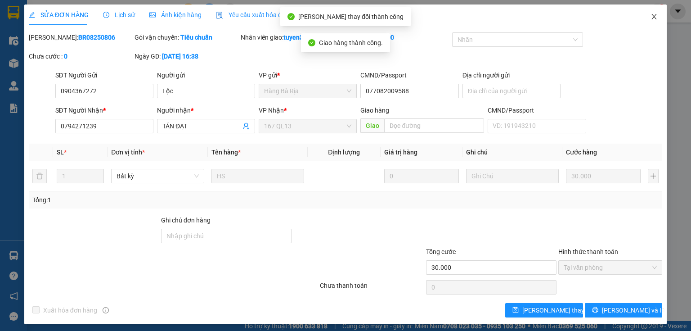
click at [648, 22] on span "Close" at bounding box center [654, 17] width 25 height 25
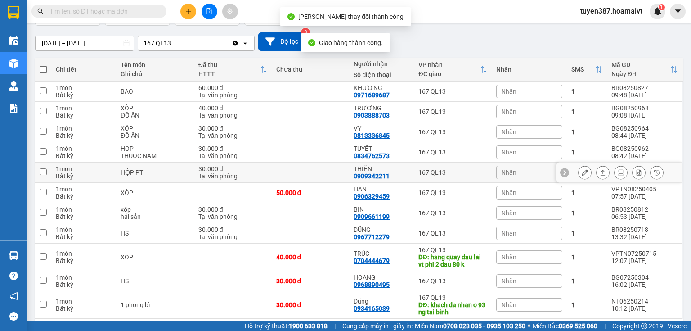
scroll to position [72, 0]
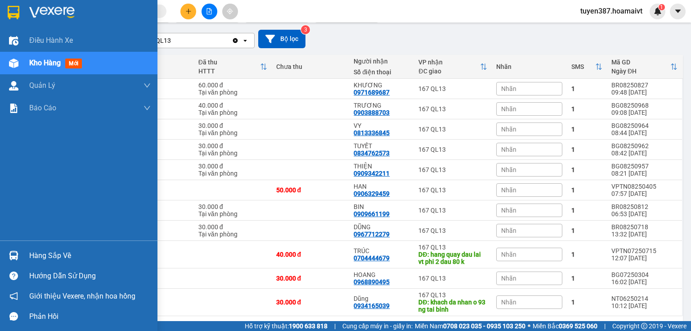
click at [21, 255] on div at bounding box center [14, 256] width 16 height 16
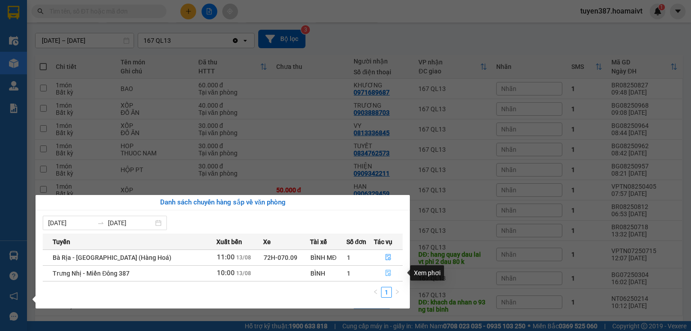
click at [387, 269] on button "button" at bounding box center [388, 273] width 28 height 14
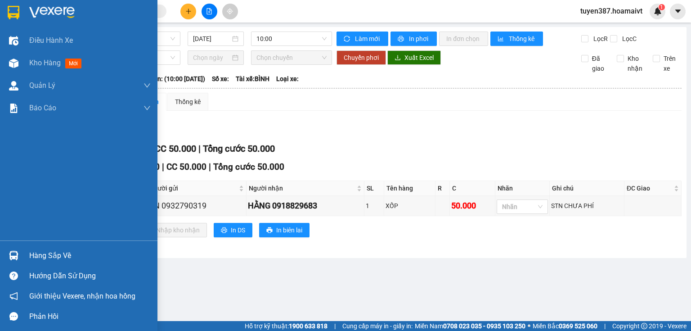
click at [14, 254] on img at bounding box center [13, 255] width 9 height 9
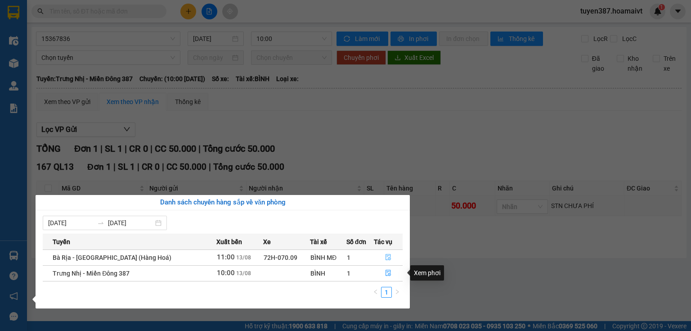
click at [387, 257] on icon "file-done" at bounding box center [388, 257] width 6 height 6
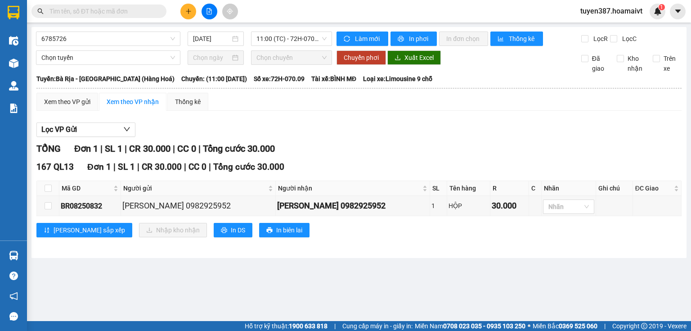
click at [144, 9] on section "Kết quả tìm kiếm ( 2 ) Bộ lọc Mã ĐH Trạng thái Món hàng Tổng cước Chưa cước Nhã…" at bounding box center [345, 165] width 691 height 331
click at [144, 9] on input "text" at bounding box center [103, 11] width 106 height 10
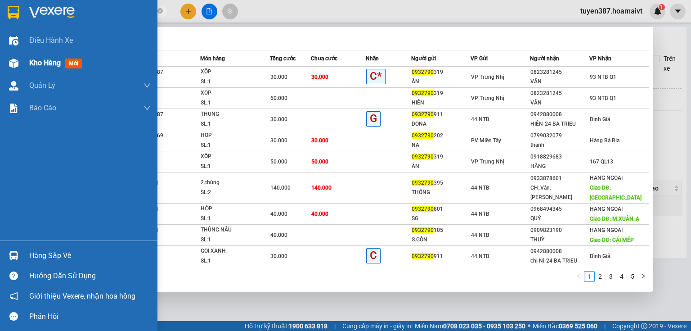
type input "0932790"
click at [14, 63] on img at bounding box center [13, 63] width 9 height 9
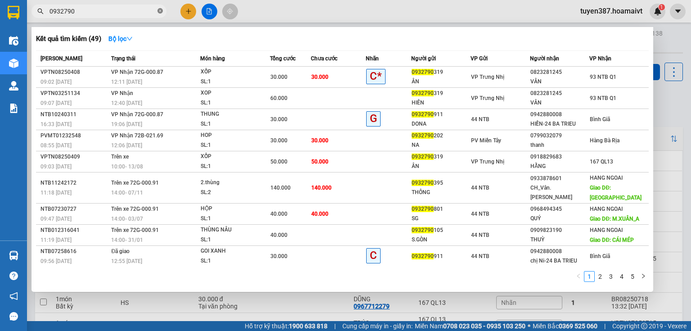
click at [160, 9] on icon "close-circle" at bounding box center [160, 10] width 5 height 5
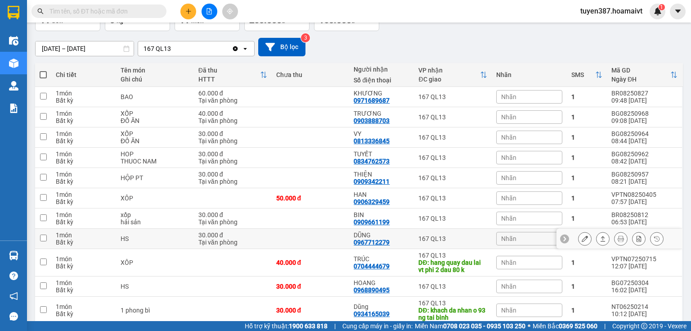
scroll to position [102, 0]
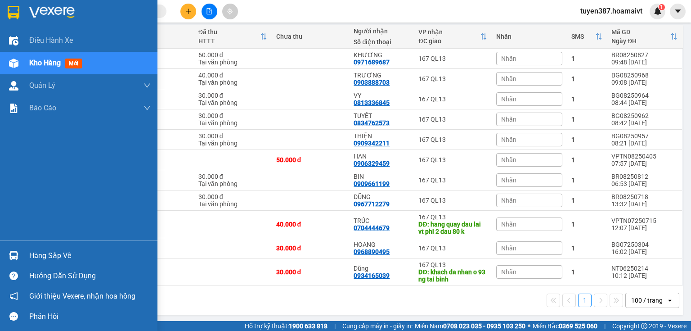
click at [6, 252] on div at bounding box center [14, 256] width 16 height 16
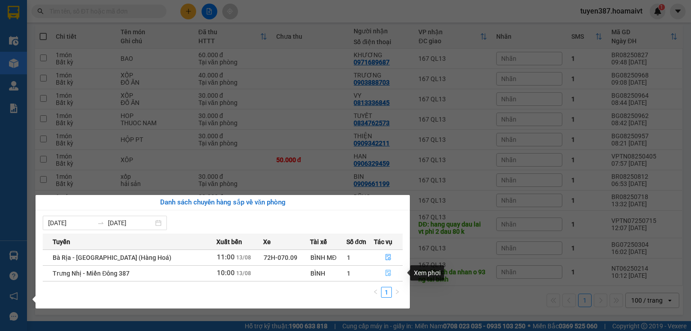
click at [385, 274] on icon "file-done" at bounding box center [388, 273] width 6 height 6
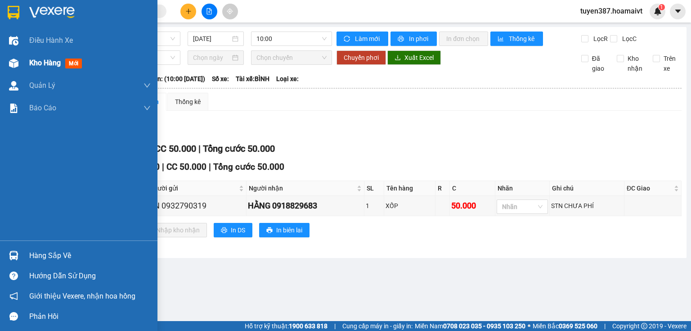
click at [20, 59] on div at bounding box center [14, 63] width 16 height 16
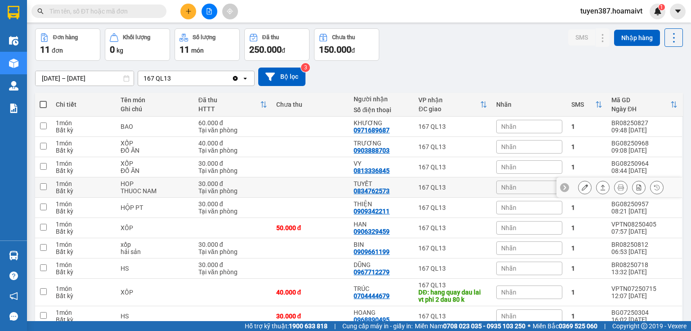
scroll to position [72, 0]
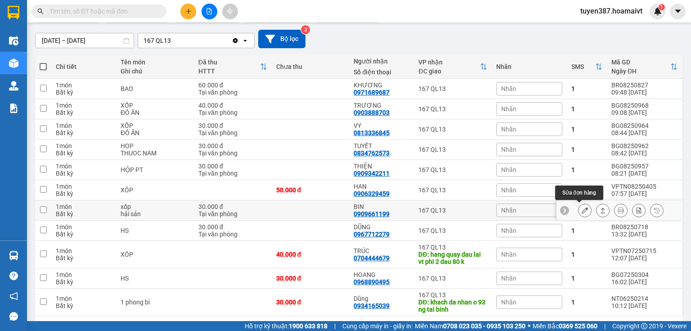
click at [582, 208] on icon at bounding box center [585, 210] width 6 height 6
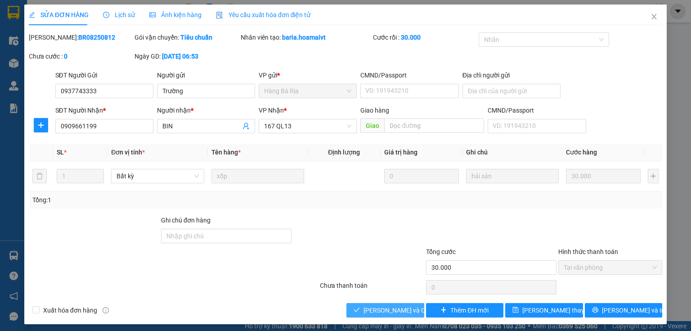
click at [400, 313] on span "[PERSON_NAME] và Giao hàng" at bounding box center [407, 310] width 86 height 10
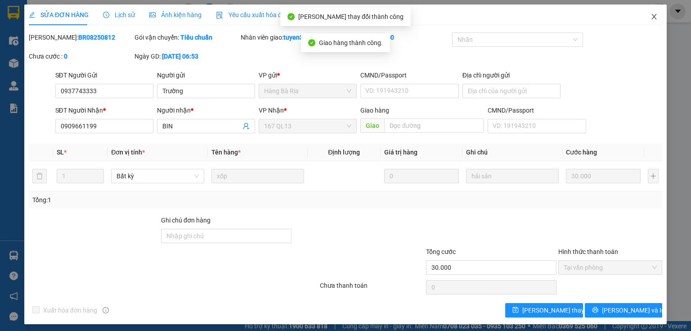
click at [651, 15] on icon "close" at bounding box center [654, 16] width 7 height 7
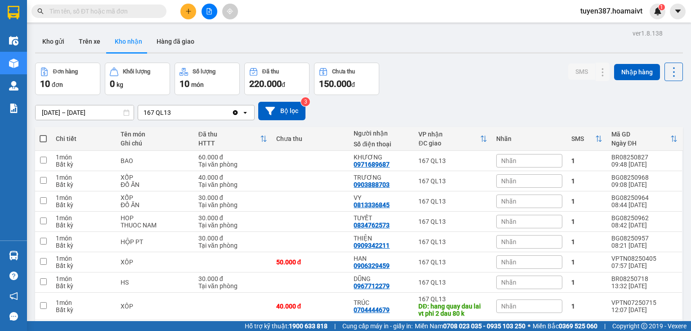
click at [130, 45] on button "Kho nhận" at bounding box center [129, 42] width 42 height 22
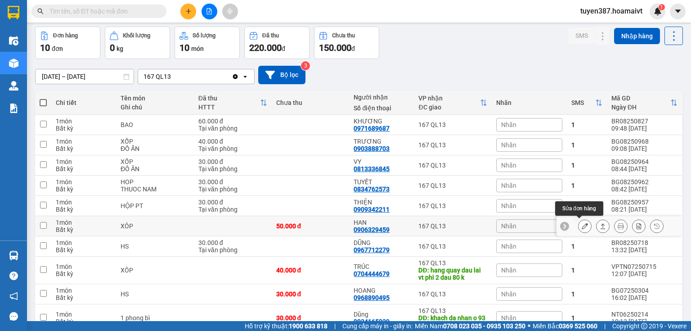
click at [582, 223] on icon at bounding box center [585, 226] width 6 height 6
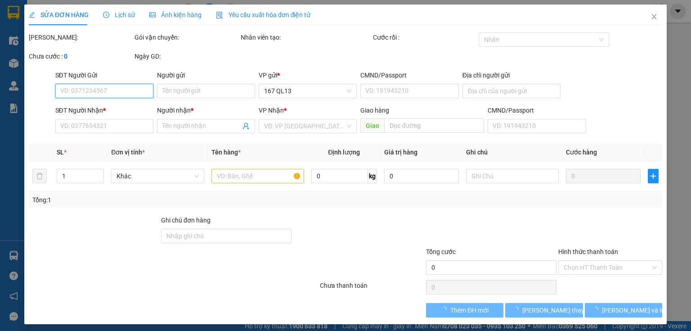
type input "0933616635"
type input "BÌNH"
type input "0906329459"
type input "HAN"
type input "50.000"
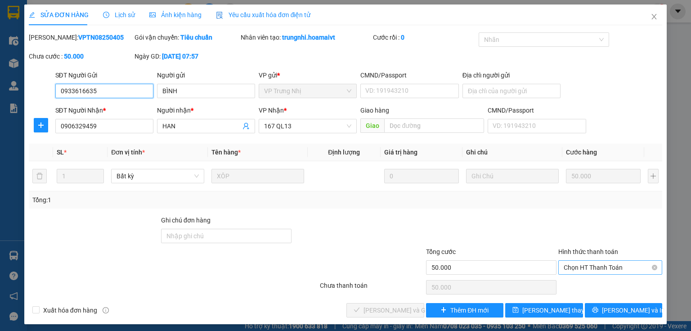
click at [585, 263] on span "Chọn HT Thanh Toán" at bounding box center [610, 268] width 93 height 14
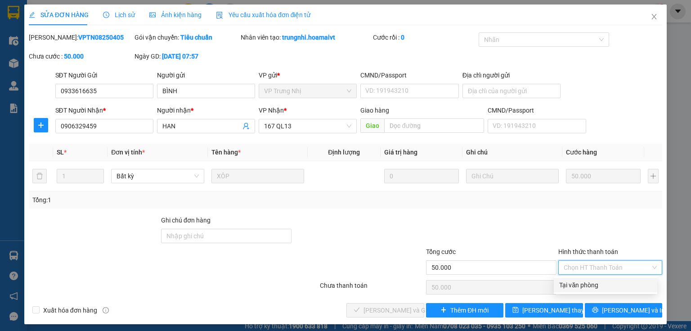
click at [574, 283] on div "Tại văn phòng" at bounding box center [605, 285] width 93 height 10
type input "0"
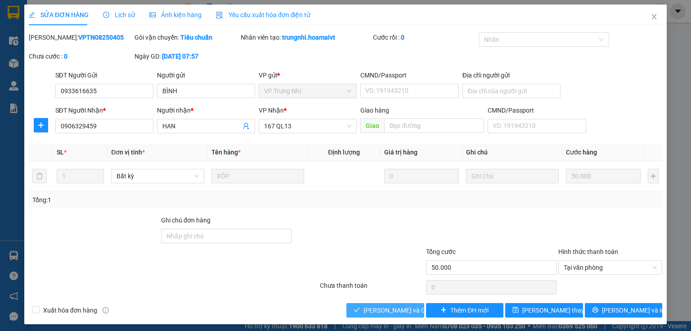
drag, startPoint x: 383, startPoint y: 308, endPoint x: 503, endPoint y: 199, distance: 161.8
click at [387, 307] on span "[PERSON_NAME] và Giao hàng" at bounding box center [407, 310] width 86 height 10
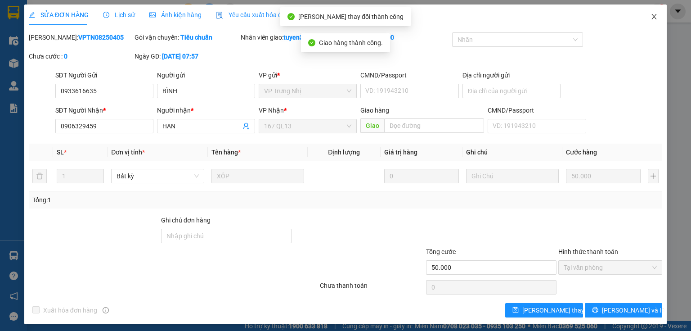
click at [652, 19] on icon "close" at bounding box center [654, 16] width 5 height 5
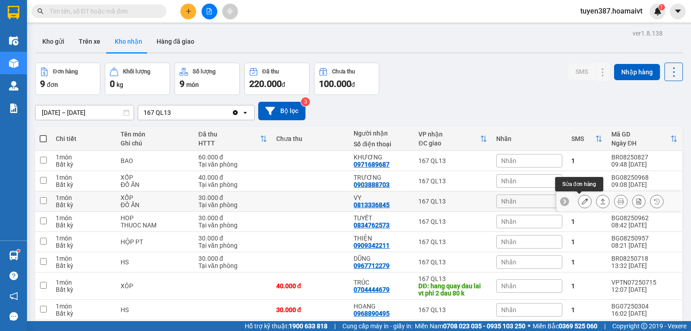
click at [582, 199] on icon at bounding box center [585, 201] width 6 height 6
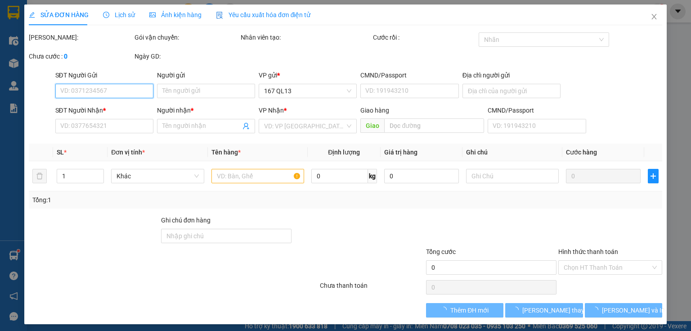
type input "0911481313"
type input "QUYÊN"
type input "0813336845"
type input "VY"
type input "30.000"
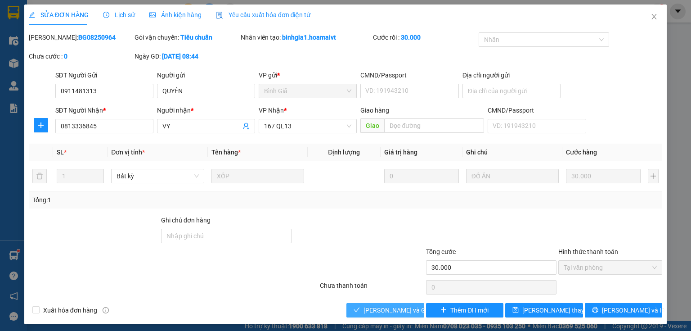
click at [384, 306] on span "[PERSON_NAME] và Giao hàng" at bounding box center [407, 310] width 86 height 10
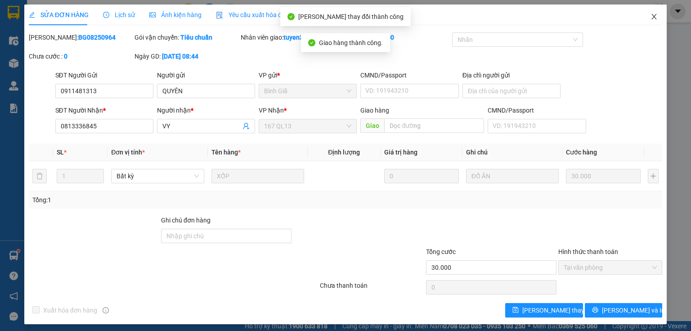
click at [651, 16] on icon "close" at bounding box center [654, 16] width 7 height 7
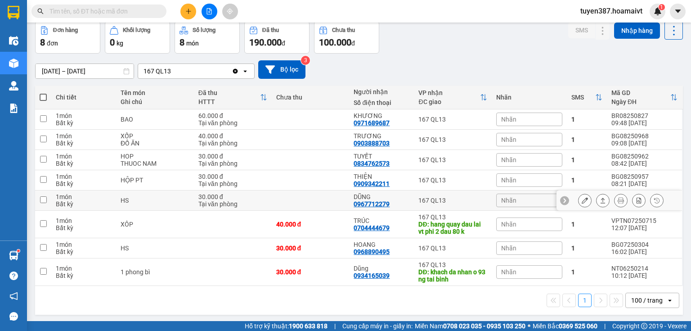
scroll to position [41, 0]
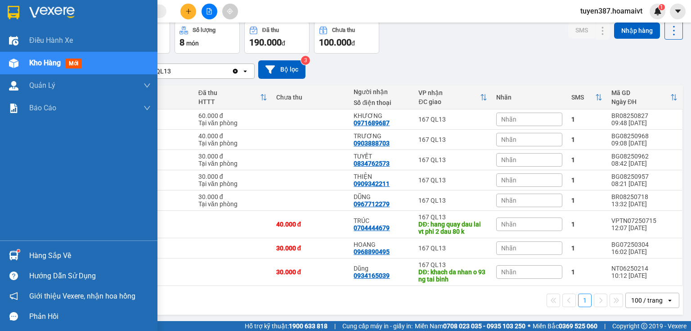
click at [19, 250] on sup at bounding box center [18, 250] width 3 height 3
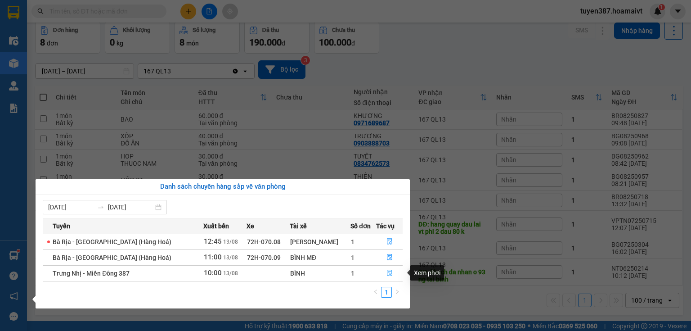
click at [387, 275] on icon "file-done" at bounding box center [390, 273] width 6 height 6
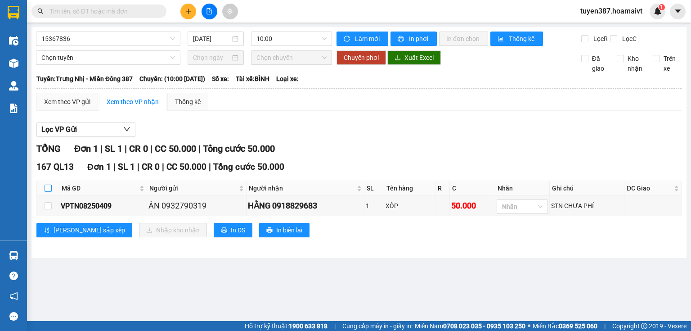
click at [50, 185] on input "checkbox" at bounding box center [48, 188] width 7 height 7
checkbox input "true"
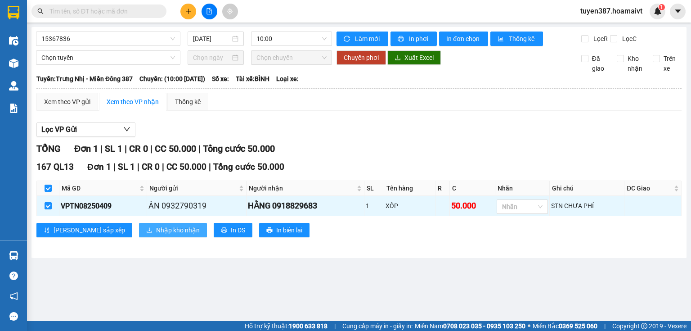
click at [156, 227] on span "Nhập kho nhận" at bounding box center [178, 230] width 44 height 10
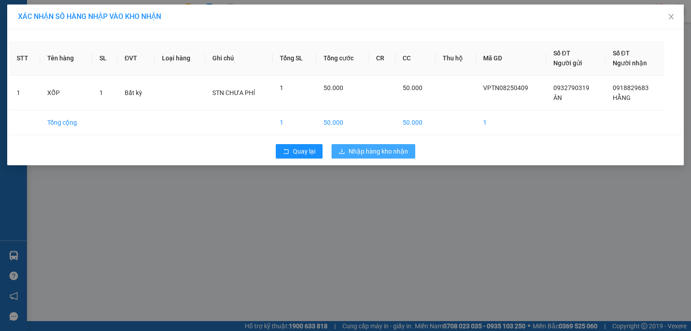
click at [382, 153] on span "Nhập hàng kho nhận" at bounding box center [378, 151] width 59 height 10
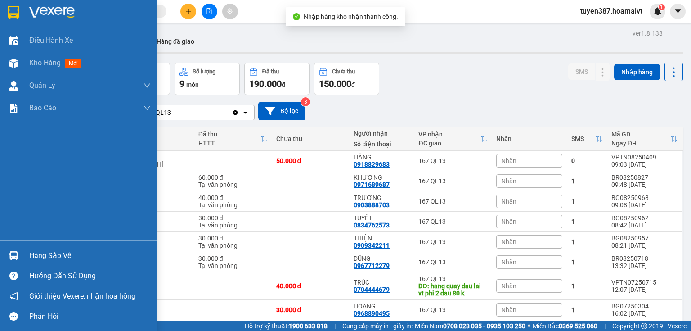
click at [18, 248] on div at bounding box center [14, 256] width 16 height 16
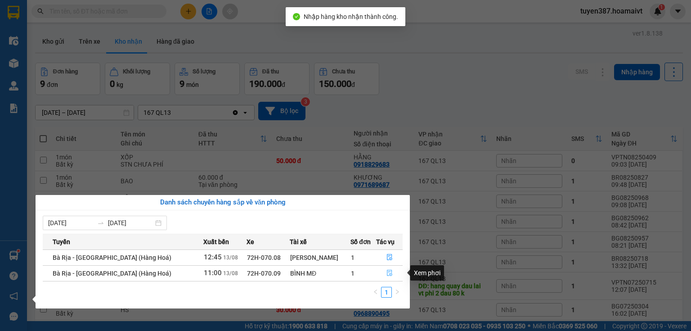
click at [387, 271] on icon "file-done" at bounding box center [389, 273] width 5 height 6
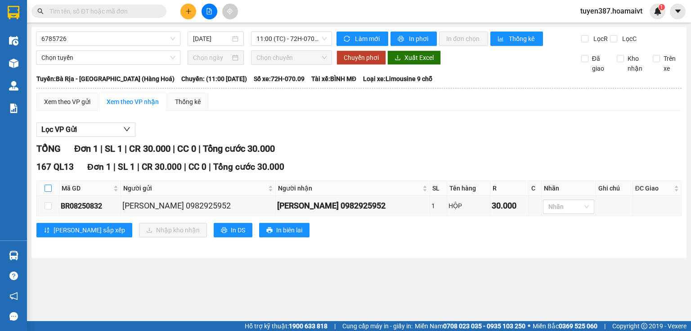
click at [46, 188] on input "checkbox" at bounding box center [48, 188] width 7 height 7
checkbox input "true"
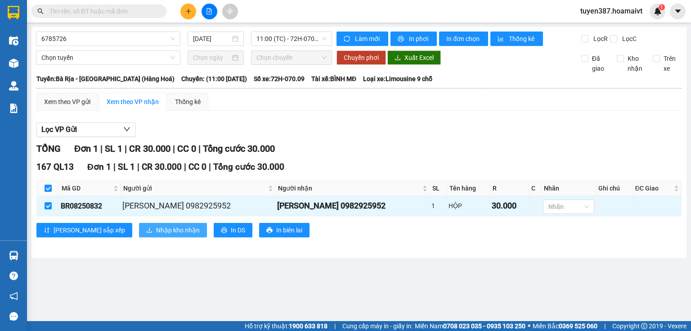
click at [156, 232] on span "Nhập kho nhận" at bounding box center [178, 230] width 44 height 10
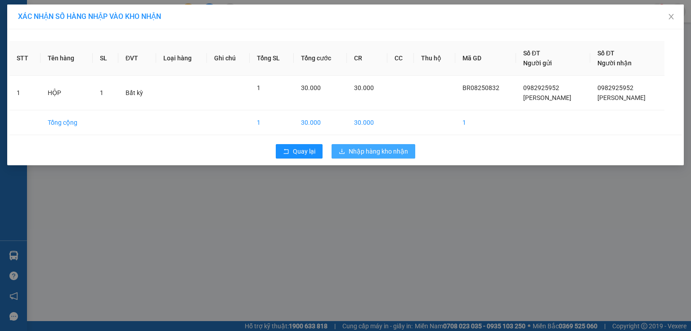
click at [383, 153] on span "Nhập hàng kho nhận" at bounding box center [378, 151] width 59 height 10
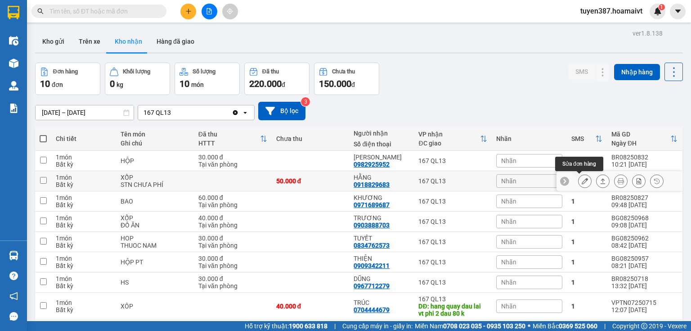
click at [582, 182] on icon at bounding box center [585, 181] width 6 height 6
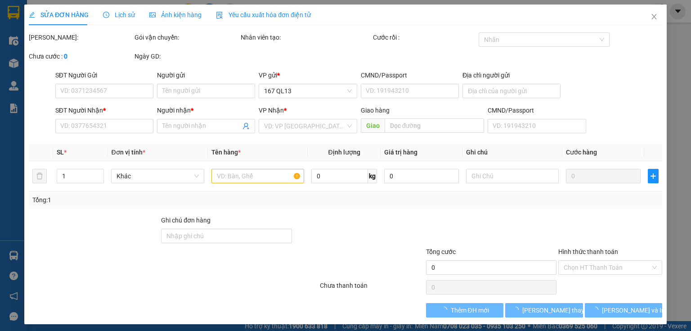
type input "0932790319"
type input "ÂN"
type input "0918829683"
type input "HẰNG"
type input "50.000"
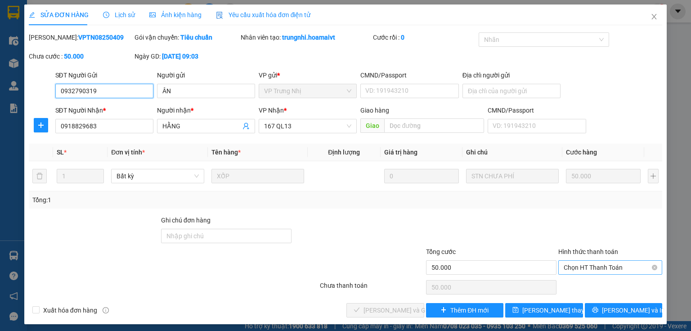
click at [602, 265] on span "Chọn HT Thanh Toán" at bounding box center [610, 268] width 93 height 14
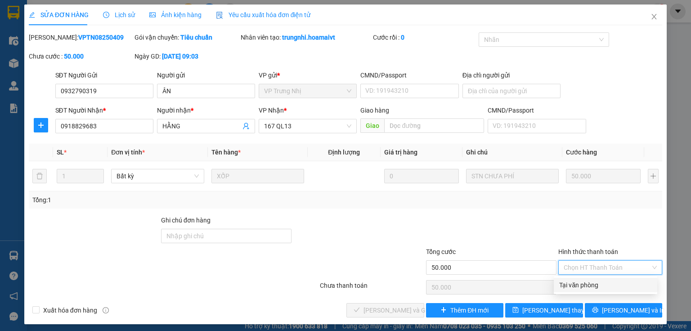
click at [593, 284] on div "Tại văn phòng" at bounding box center [605, 285] width 93 height 10
type input "0"
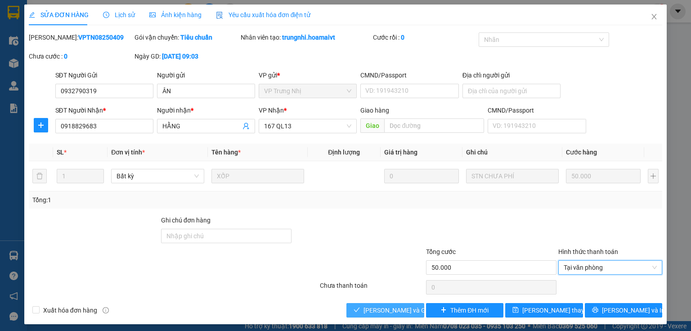
click at [375, 311] on span "[PERSON_NAME] và Giao hàng" at bounding box center [407, 310] width 86 height 10
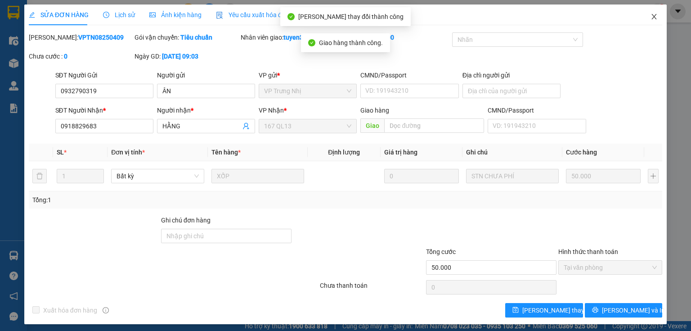
click at [651, 15] on icon "close" at bounding box center [654, 16] width 7 height 7
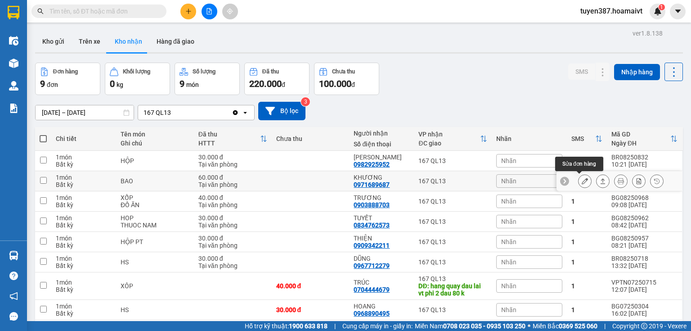
click at [582, 179] on icon at bounding box center [585, 181] width 6 height 6
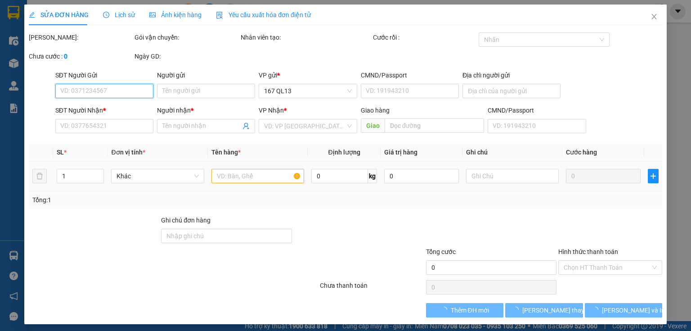
type input "0937077973"
type input "[PERSON_NAME]"
type input "056074000392"
type input "0971689687"
type input "KHƯƠNG"
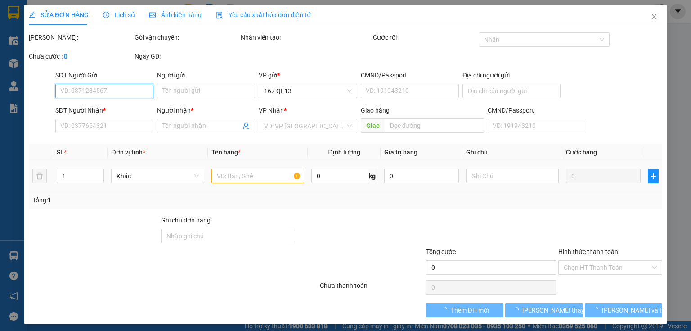
type input "60.000"
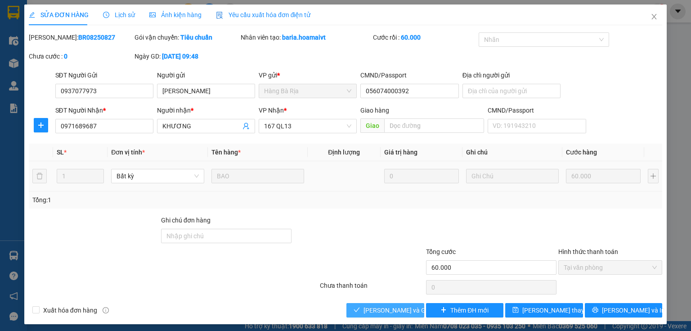
click at [383, 309] on span "[PERSON_NAME] và Giao hàng" at bounding box center [407, 310] width 86 height 10
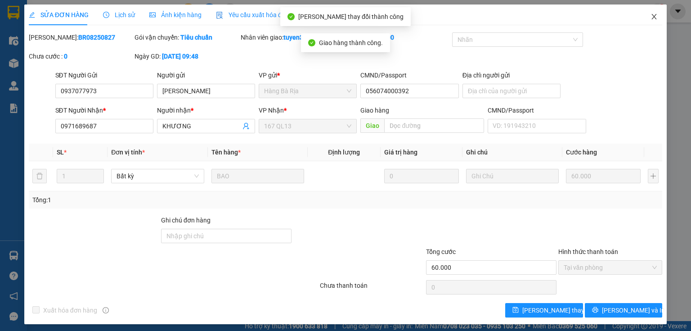
click at [651, 15] on icon "close" at bounding box center [654, 16] width 7 height 7
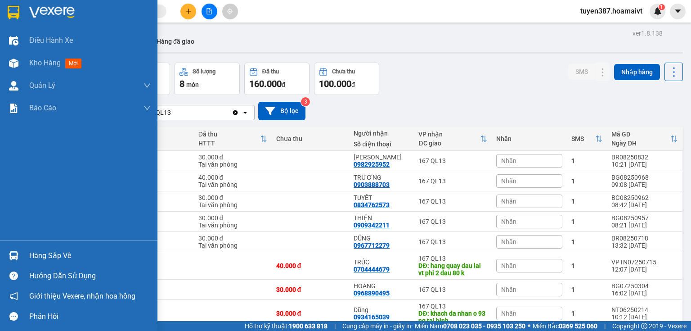
click at [11, 254] on img at bounding box center [13, 255] width 9 height 9
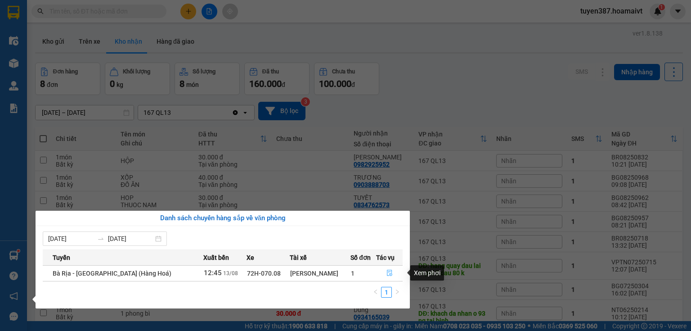
click at [390, 271] on button "button" at bounding box center [390, 273] width 26 height 14
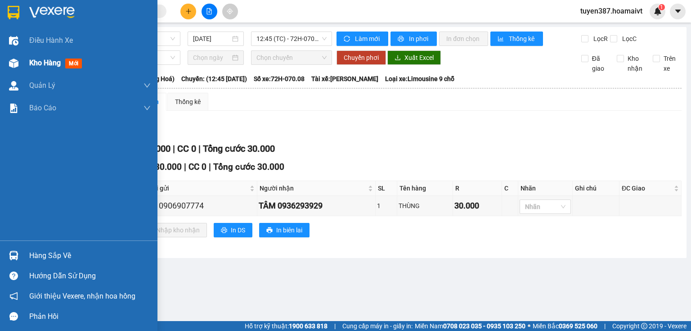
click at [15, 59] on img at bounding box center [13, 63] width 9 height 9
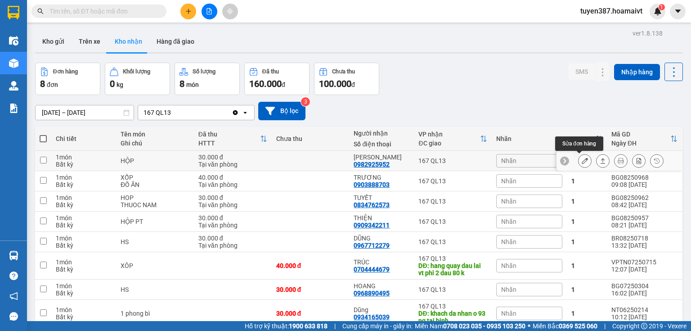
click at [582, 161] on icon at bounding box center [585, 161] width 6 height 6
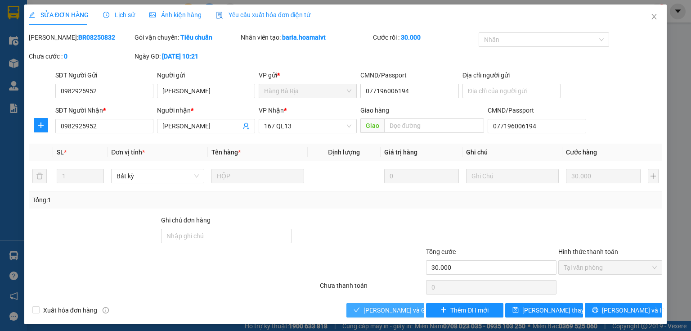
click at [396, 309] on span "[PERSON_NAME] và Giao hàng" at bounding box center [407, 310] width 86 height 10
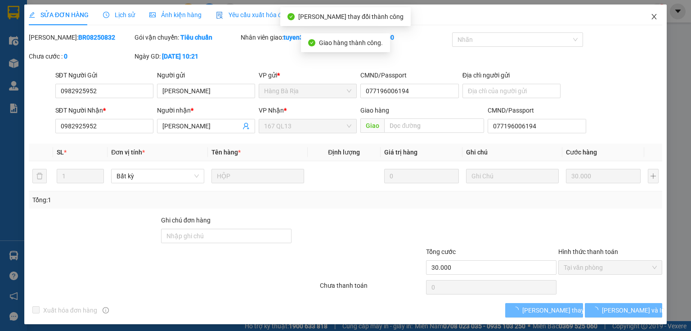
click at [652, 16] on icon "close" at bounding box center [654, 16] width 7 height 7
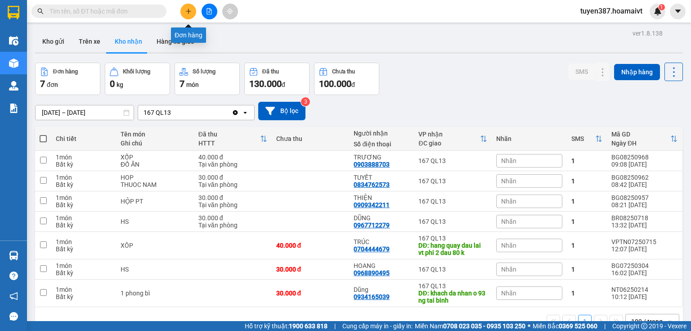
click at [190, 9] on icon "plus" at bounding box center [188, 11] width 6 height 6
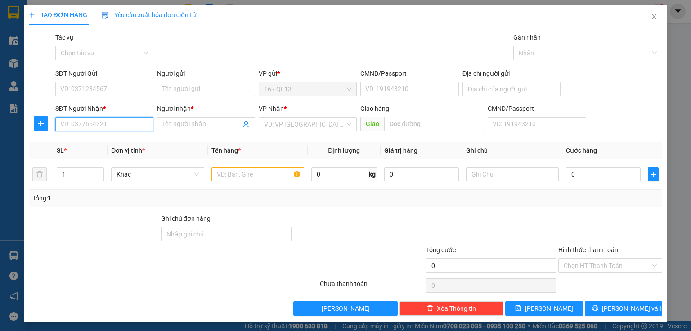
click at [117, 122] on input "SĐT Người Nhận *" at bounding box center [104, 124] width 98 height 14
type input "0358171727"
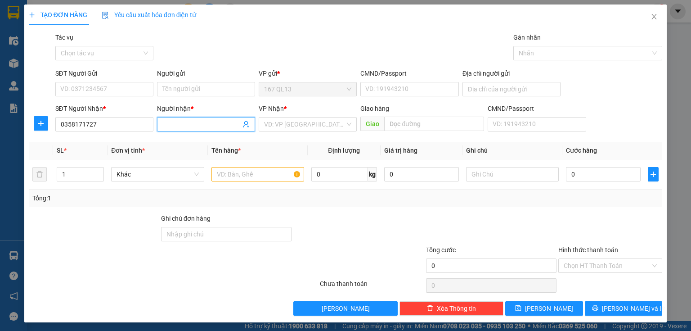
click at [207, 123] on input "Người nhận *" at bounding box center [201, 124] width 78 height 10
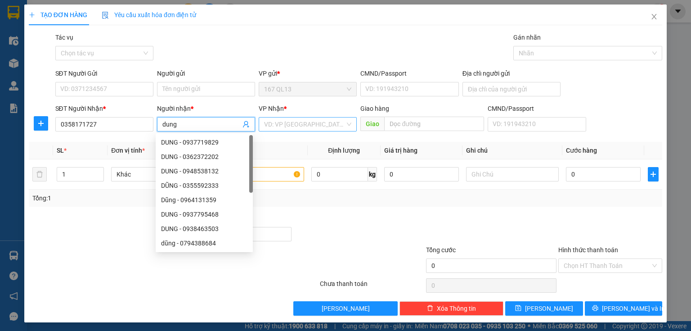
type input "dung"
click at [287, 119] on input "search" at bounding box center [304, 124] width 81 height 14
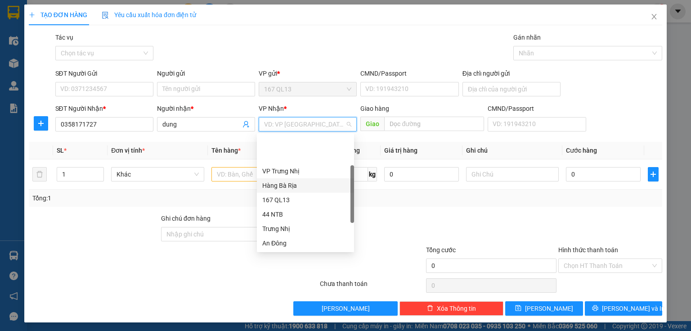
scroll to position [72, 0]
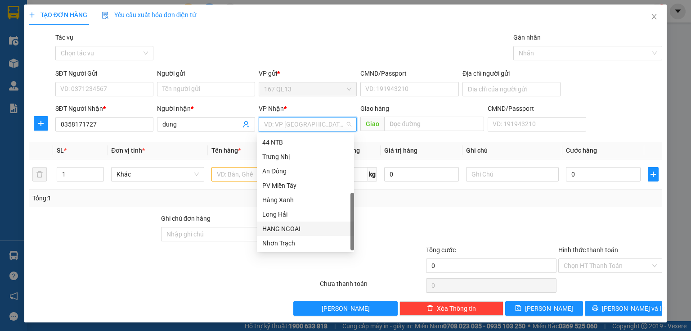
click at [293, 227] on div "HANG NGOAI" at bounding box center [305, 229] width 86 height 10
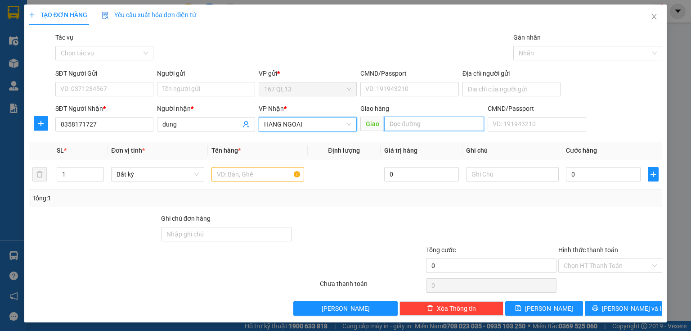
drag, startPoint x: 452, startPoint y: 126, endPoint x: 454, endPoint y: 118, distance: 7.5
click at [452, 124] on input "text" at bounding box center [434, 124] width 100 height 14
type input "phu my"
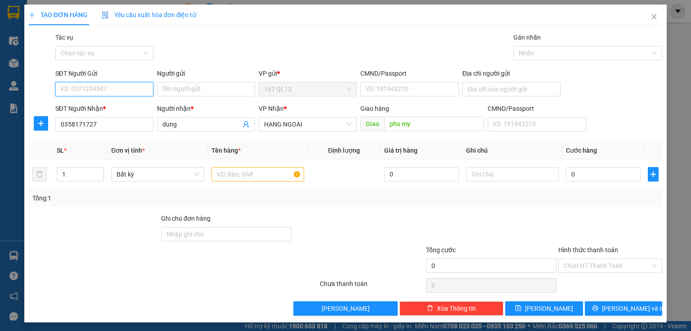
click at [114, 86] on input "SĐT Người Gửi" at bounding box center [104, 89] width 98 height 14
click at [93, 112] on div "0987000375 - thuy sinh" at bounding box center [103, 107] width 97 height 14
type input "0987000375"
type input "[PERSON_NAME]"
type input "083162011251"
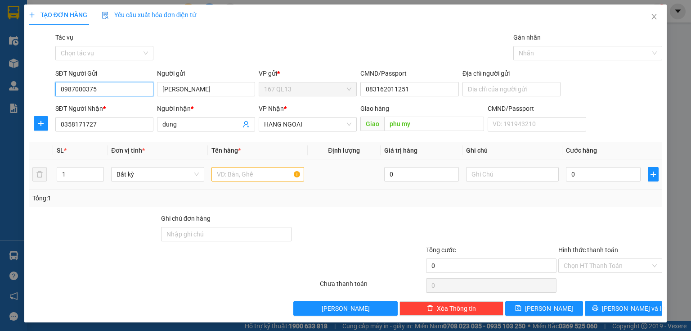
type input "0987000375"
click at [266, 180] on input "text" at bounding box center [258, 174] width 93 height 14
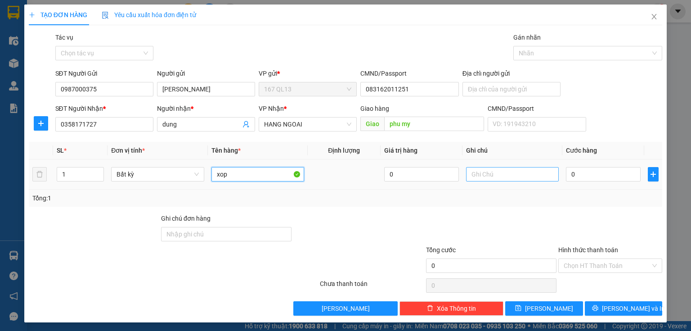
type input "xop"
click at [489, 172] on input "text" at bounding box center [512, 174] width 93 height 14
type input "ca canh"
type input "4"
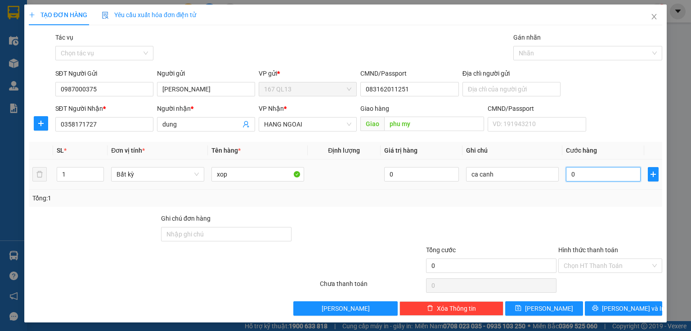
type input "4"
type input "40"
type input "40.000"
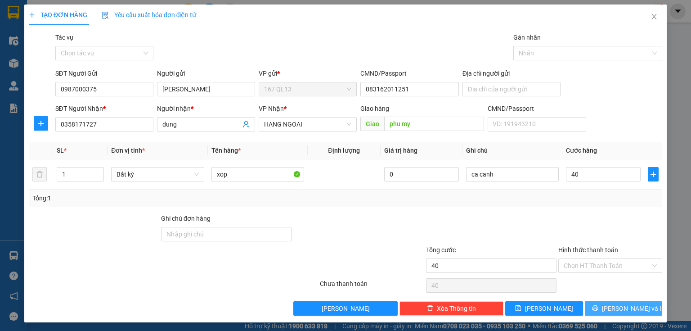
type input "40.000"
click at [598, 310] on button "[PERSON_NAME] và In" at bounding box center [624, 308] width 78 height 14
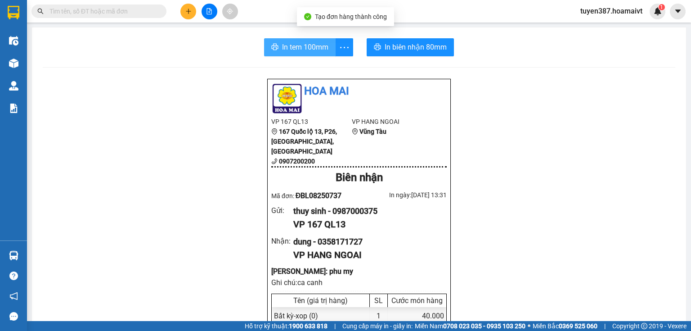
click at [303, 43] on span "In tem 100mm" at bounding box center [305, 46] width 46 height 11
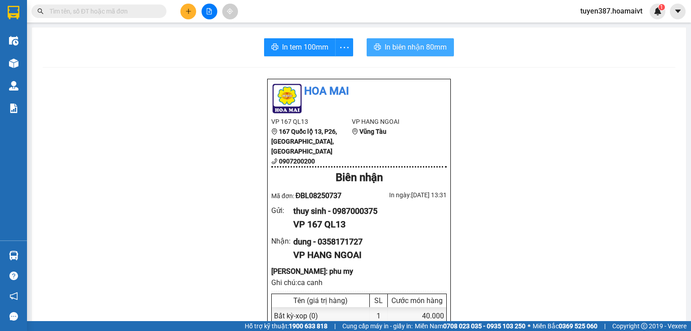
click at [422, 48] on span "In biên nhận 80mm" at bounding box center [416, 46] width 62 height 11
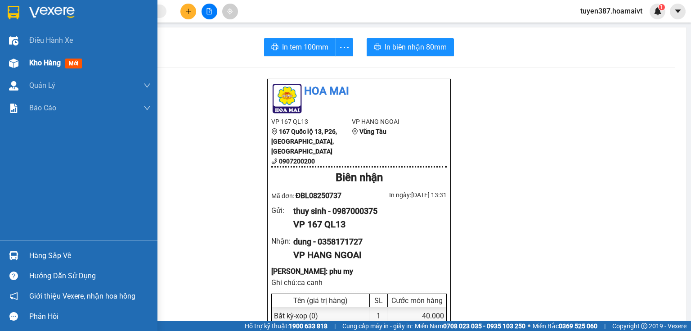
click at [13, 61] on img at bounding box center [13, 63] width 9 height 9
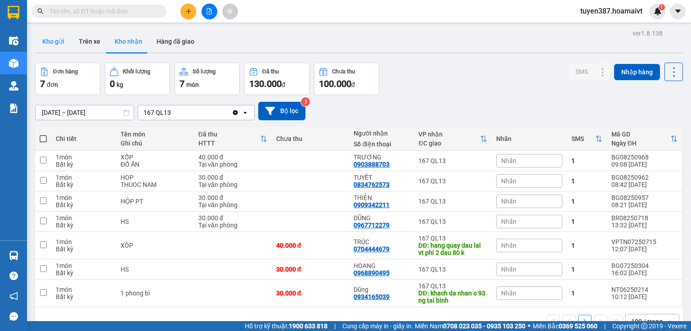
click at [53, 45] on button "Kho gửi" at bounding box center [53, 42] width 36 height 22
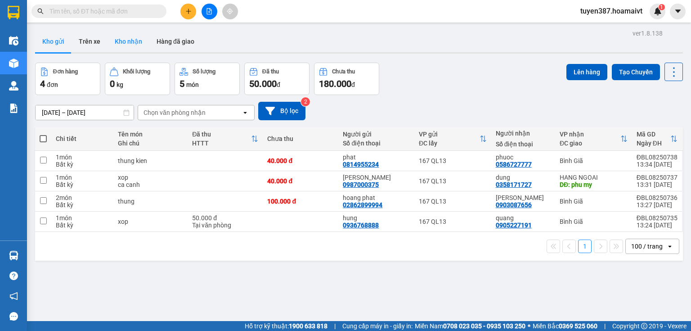
click at [122, 39] on button "Kho nhận" at bounding box center [129, 42] width 42 height 22
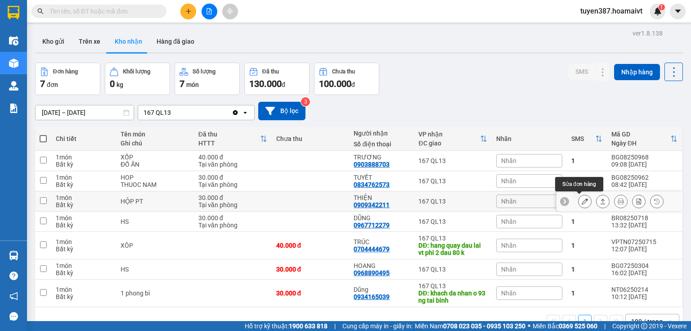
click at [582, 200] on icon at bounding box center [585, 201] width 6 height 6
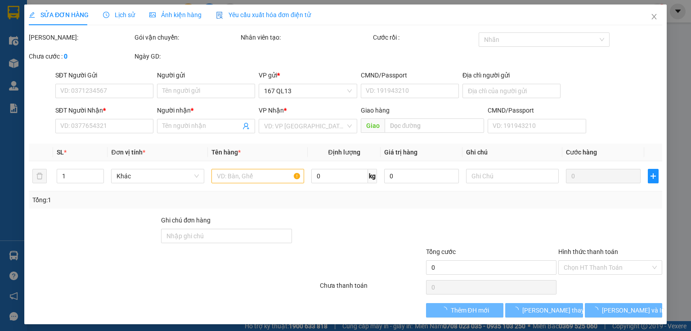
type input "0937192205"
type input "THANG"
type input "0909342211"
type input "THIỆN"
type input "30.000"
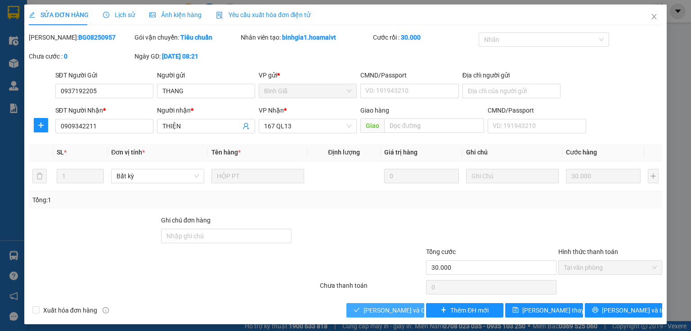
click at [401, 310] on span "[PERSON_NAME] và Giao hàng" at bounding box center [407, 310] width 86 height 10
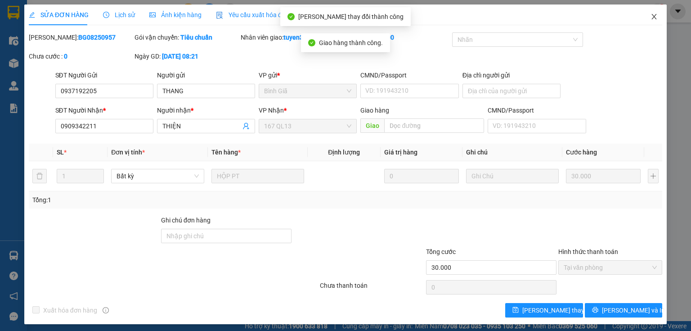
click at [651, 18] on icon "close" at bounding box center [654, 16] width 7 height 7
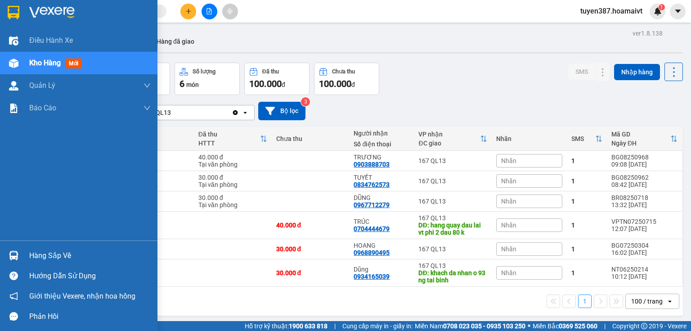
click at [14, 246] on div "Hàng sắp về" at bounding box center [79, 255] width 158 height 20
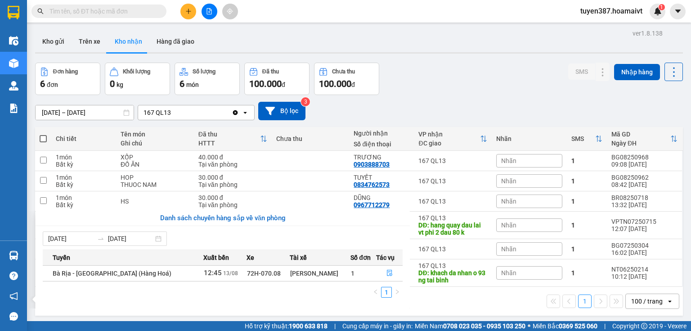
click at [491, 68] on section "Kết quả tìm kiếm ( 49 ) Bộ lọc Mã ĐH Trạng thái Món hàng Tổng cước Chưa cước Nh…" at bounding box center [345, 165] width 691 height 331
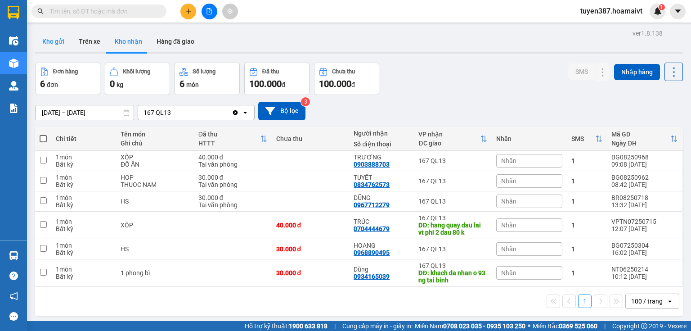
click at [59, 43] on button "Kho gửi" at bounding box center [53, 42] width 36 height 22
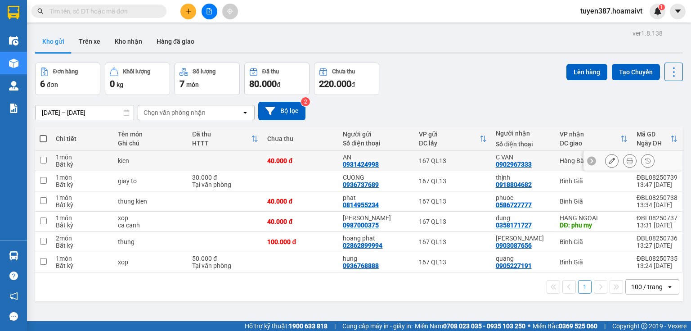
drag, startPoint x: 550, startPoint y: 160, endPoint x: 559, endPoint y: 146, distance: 17.0
click at [550, 160] on td "C VAN 0902967333" at bounding box center [523, 161] width 64 height 20
checkbox input "true"
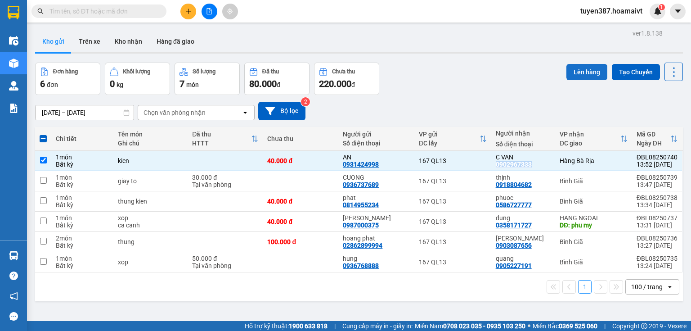
click at [584, 69] on button "Lên hàng" at bounding box center [587, 72] width 41 height 16
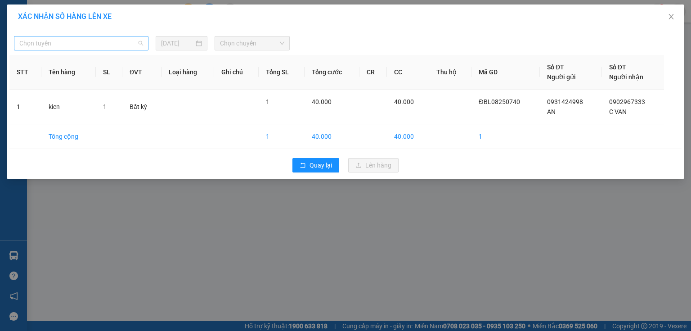
click at [130, 46] on span "Chọn tuyến" at bounding box center [81, 43] width 124 height 14
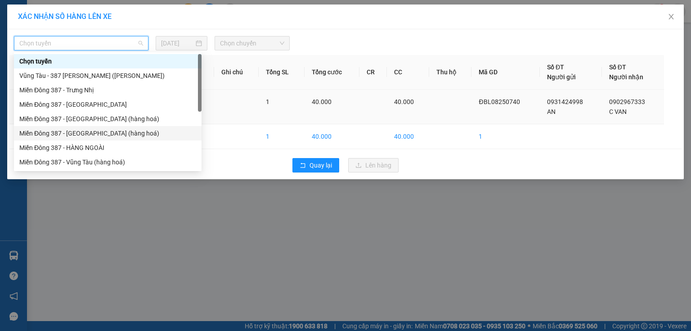
drag, startPoint x: 109, startPoint y: 135, endPoint x: 135, endPoint y: 118, distance: 30.6
click at [111, 134] on div "Miền Đông 387 - [GEOGRAPHIC_DATA] (hàng hoá)" at bounding box center [107, 133] width 177 height 10
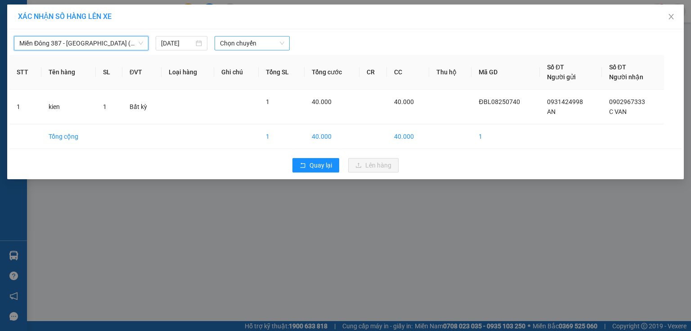
click at [267, 44] on span "Chọn chuyến" at bounding box center [252, 43] width 65 height 14
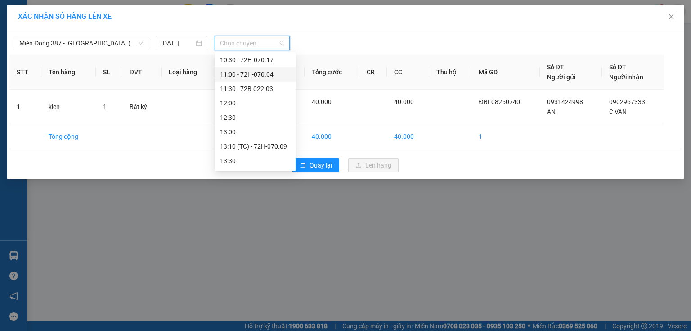
scroll to position [180, 0]
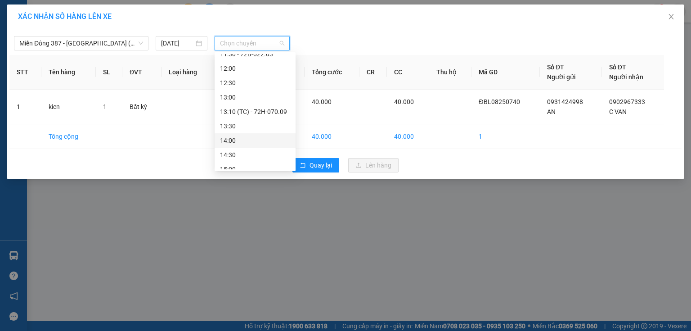
click at [237, 136] on div "14:00" at bounding box center [255, 140] width 70 height 10
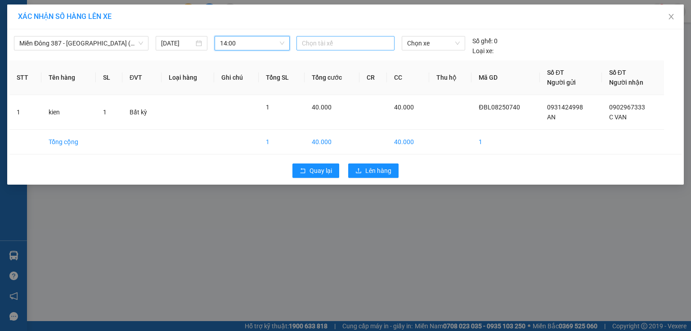
click at [341, 38] on div at bounding box center [346, 43] width 94 height 11
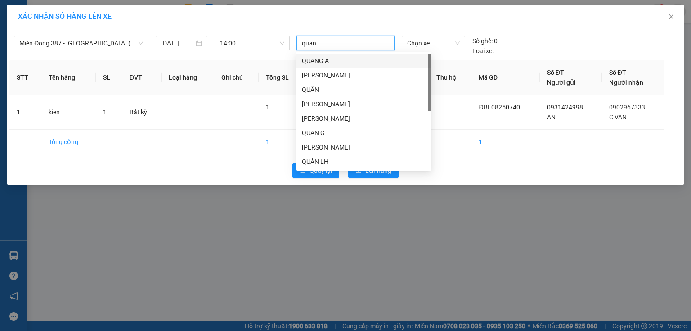
type input "quang"
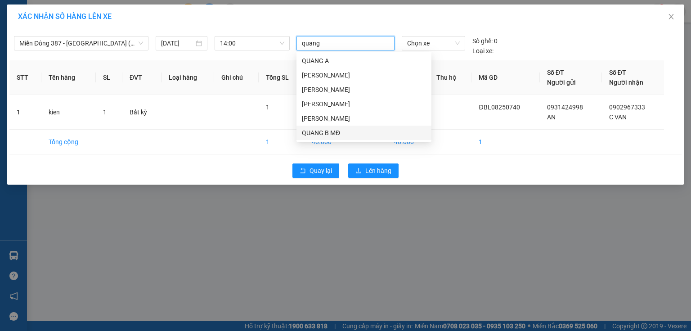
click at [322, 135] on div "QUANG B MĐ" at bounding box center [364, 133] width 124 height 10
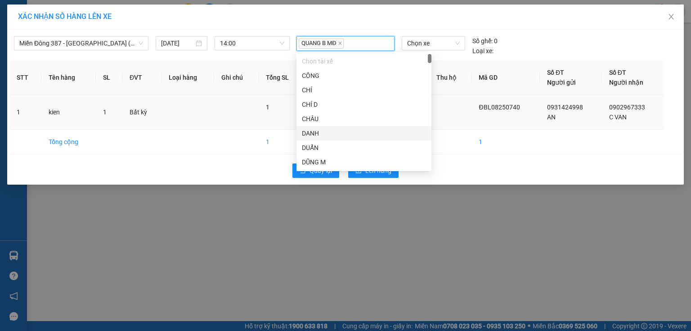
drag, startPoint x: 462, startPoint y: 101, endPoint x: 451, endPoint y: 85, distance: 19.5
click at [462, 100] on td at bounding box center [450, 112] width 43 height 35
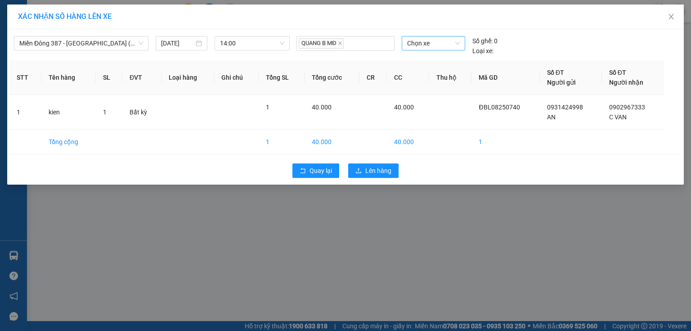
click at [435, 42] on span "Chọn xe" at bounding box center [433, 43] width 52 height 14
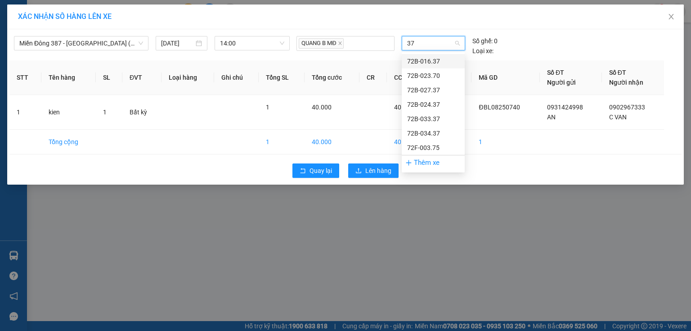
type input "370"
drag, startPoint x: 433, startPoint y: 58, endPoint x: 434, endPoint y: 64, distance: 6.4
click at [433, 61] on div "72B-023.70" at bounding box center [433, 61] width 52 height 10
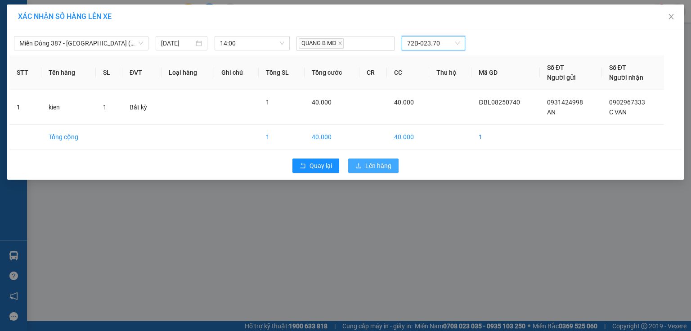
click at [369, 167] on span "Lên hàng" at bounding box center [378, 166] width 26 height 10
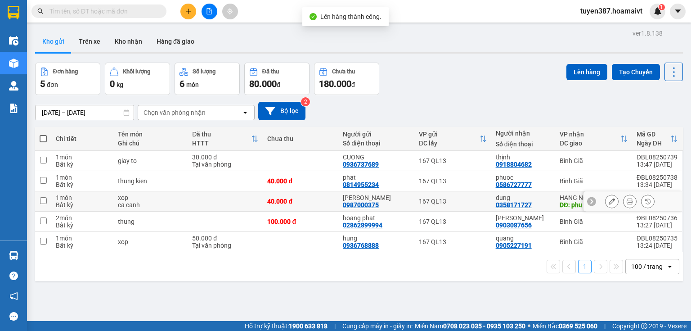
click at [548, 201] on div "dung 0358171727" at bounding box center [523, 201] width 55 height 14
checkbox input "true"
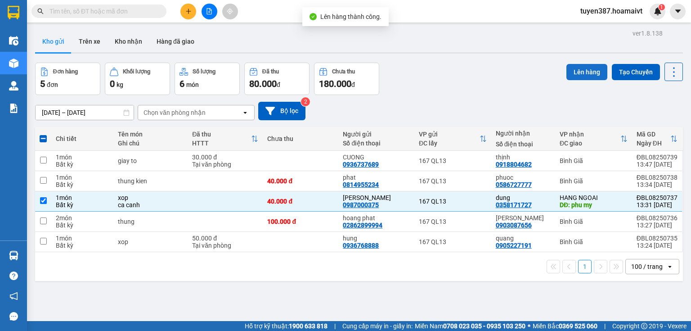
click at [587, 71] on button "Lên hàng" at bounding box center [587, 72] width 41 height 16
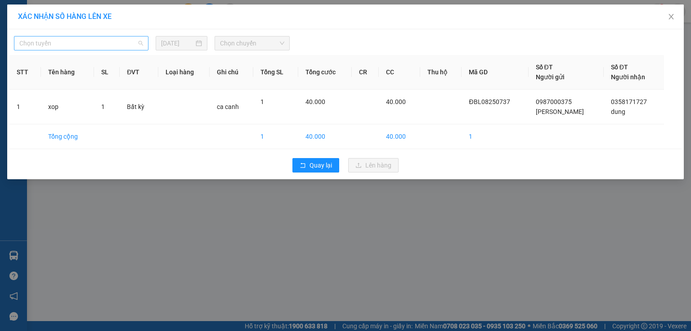
click at [79, 38] on span "Chọn tuyến" at bounding box center [81, 43] width 124 height 14
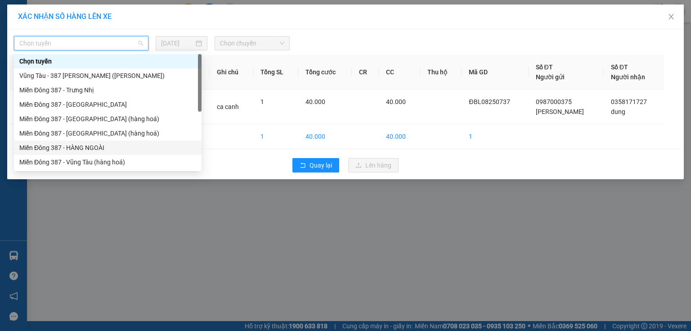
click at [96, 149] on div "Miền Đông 387 - HÀNG NGOÀI" at bounding box center [107, 148] width 177 height 10
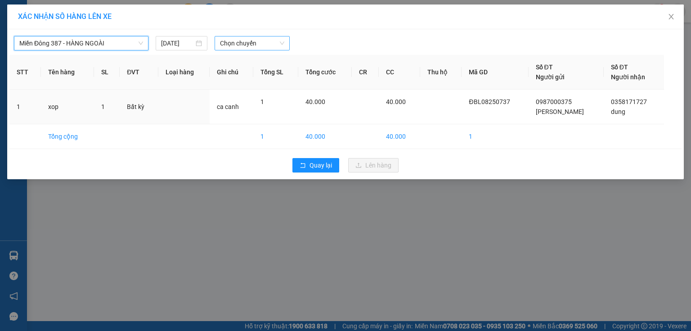
click at [261, 39] on span "Chọn chuyến" at bounding box center [252, 43] width 65 height 14
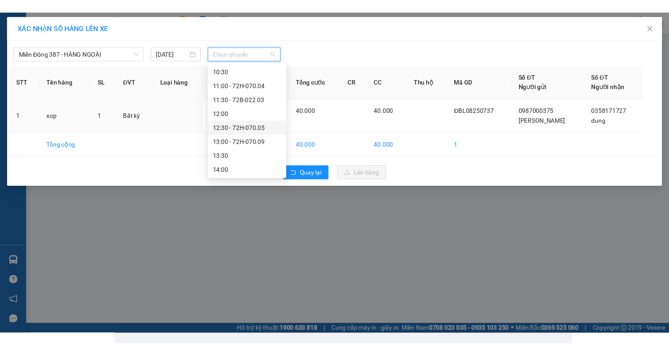
scroll to position [180, 0]
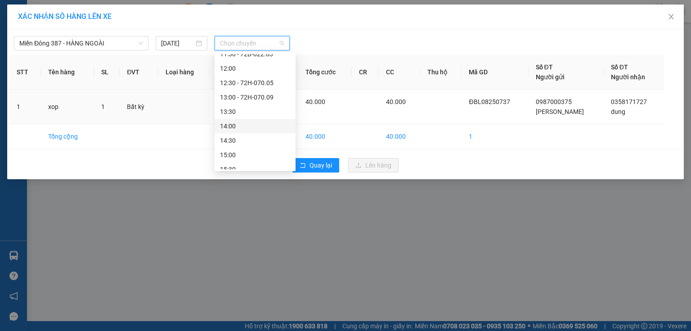
drag, startPoint x: 245, startPoint y: 124, endPoint x: 314, endPoint y: 58, distance: 95.8
click at [247, 124] on div "14:00" at bounding box center [255, 126] width 70 height 10
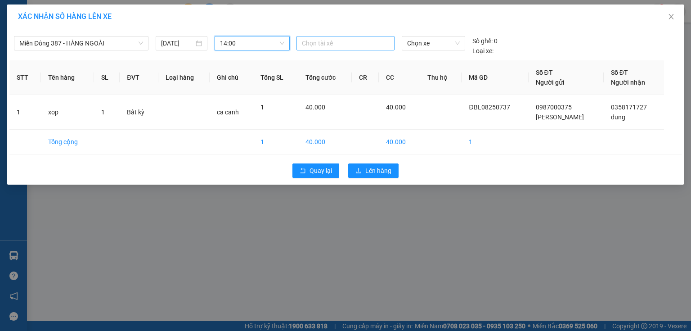
click at [347, 36] on div "Chọn tài xế" at bounding box center [346, 43] width 98 height 14
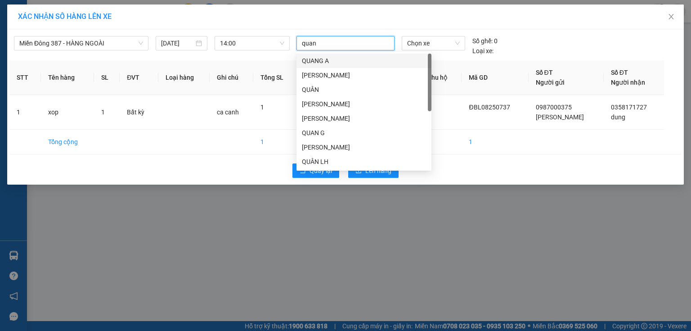
type input "quang"
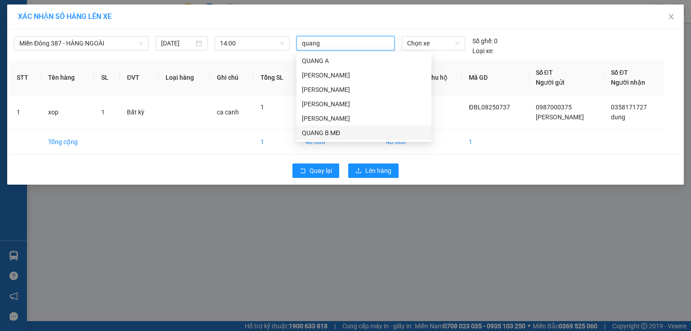
click at [327, 132] on div "QUANG B MĐ" at bounding box center [364, 133] width 124 height 10
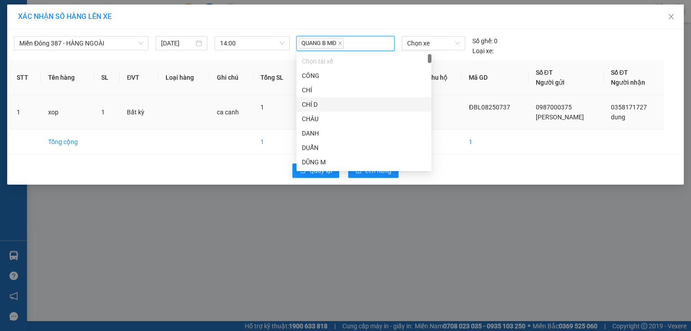
click at [459, 104] on td at bounding box center [441, 112] width 42 height 35
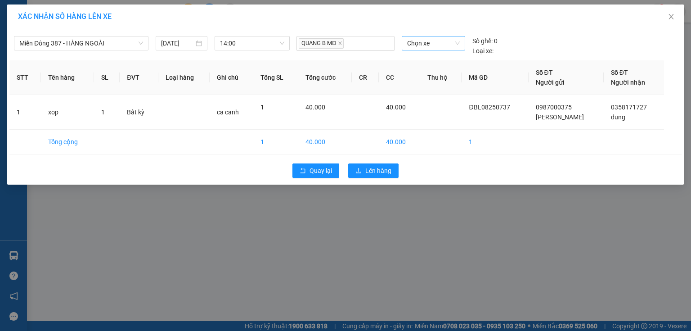
click at [446, 47] on span "Chọn xe" at bounding box center [433, 43] width 52 height 14
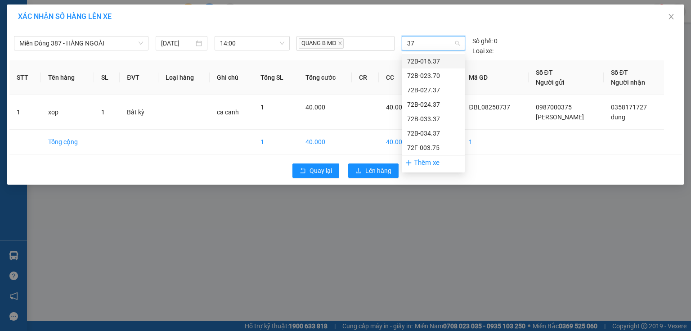
type input "370"
click at [435, 63] on div "72B-023.70" at bounding box center [433, 61] width 52 height 10
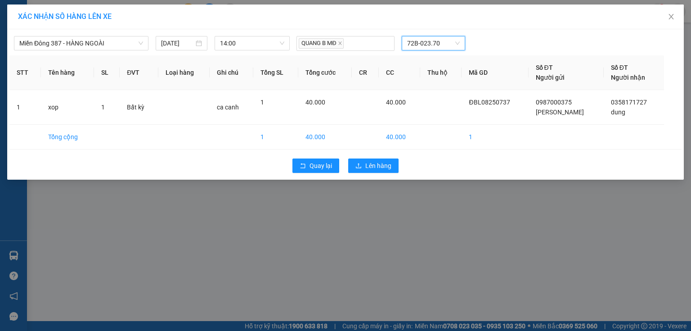
click at [367, 173] on div "Quay lại Lên hàng" at bounding box center [345, 165] width 672 height 23
click at [370, 169] on span "Lên hàng" at bounding box center [378, 166] width 26 height 10
